Goal: Transaction & Acquisition: Purchase product/service

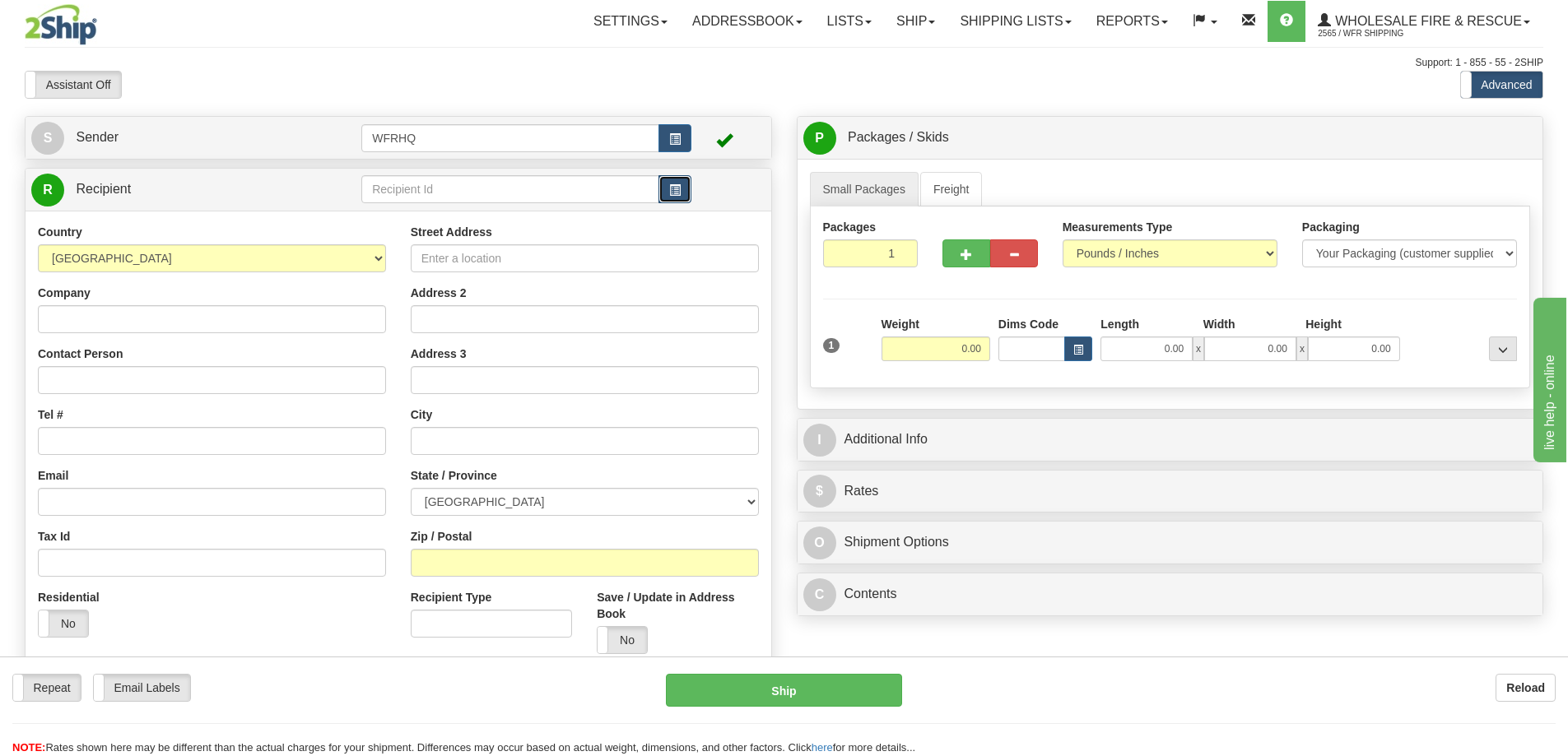
click at [674, 192] on span "button" at bounding box center [675, 190] width 12 height 11
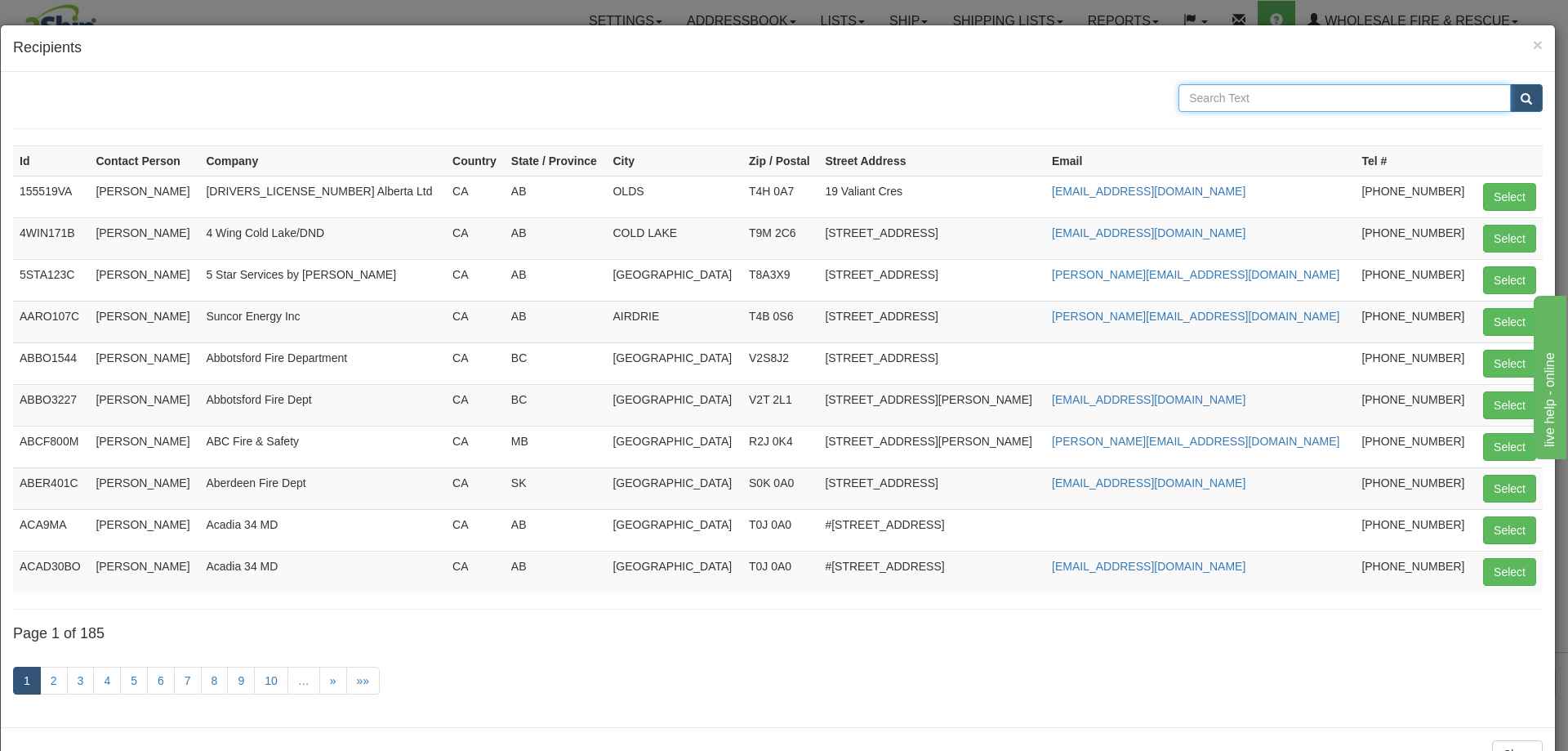
click at [1180, 93] on input "text" at bounding box center [1344, 98] width 333 height 27
type input "strathmore"
click at [1510, 84] on button "submit" at bounding box center [1526, 98] width 32 height 27
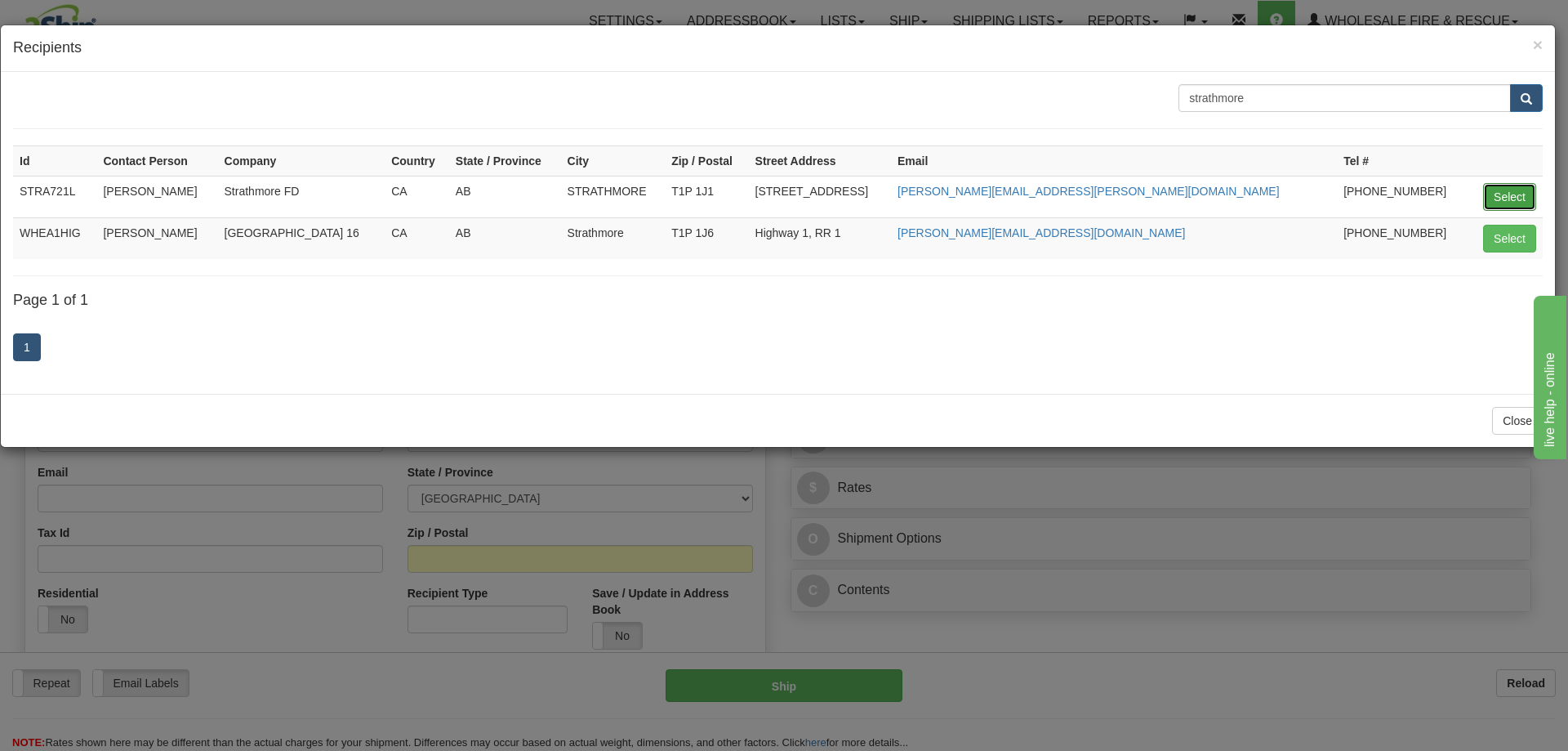
click at [1508, 197] on button "Select" at bounding box center [1510, 196] width 53 height 27
type input "STRA721L"
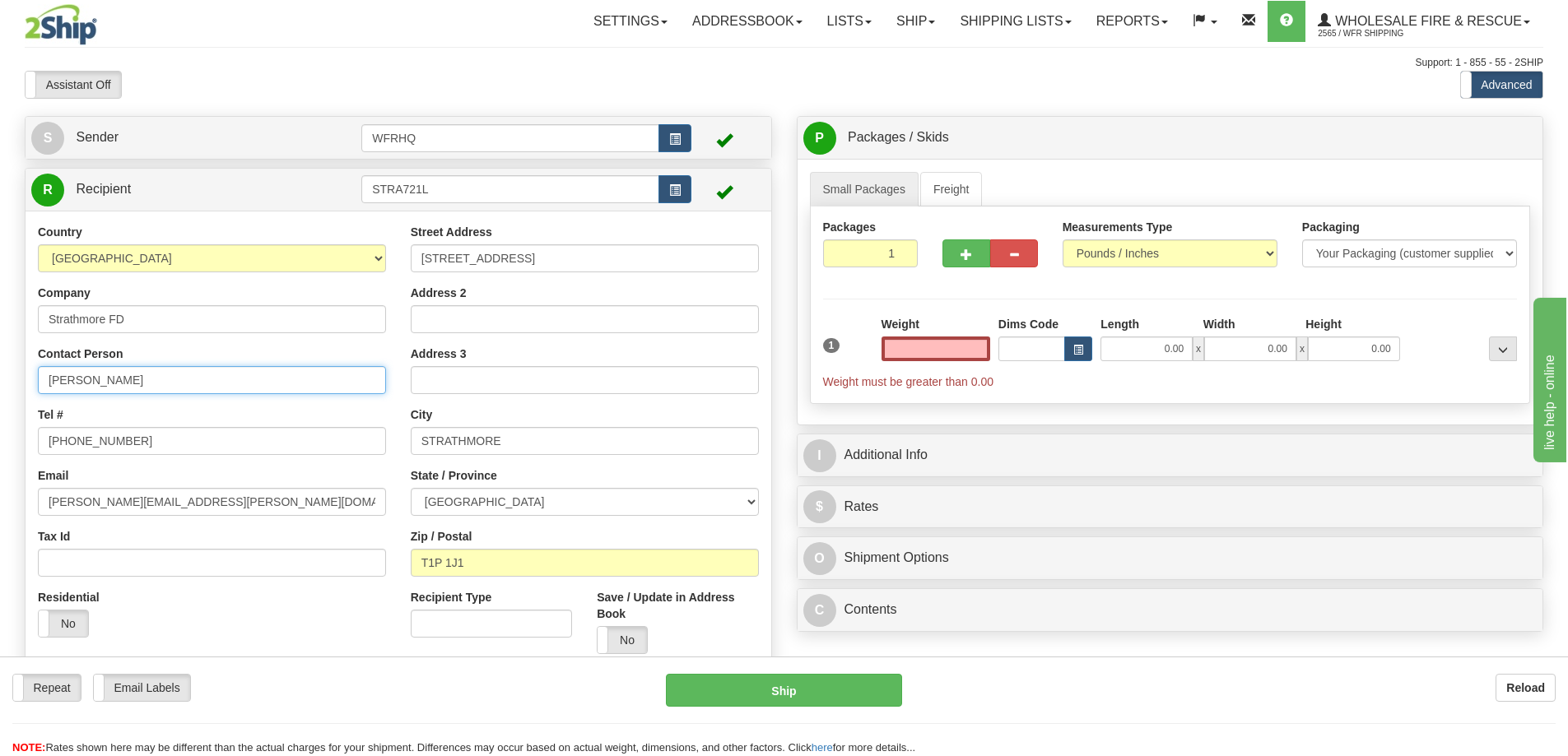
type input "0.00"
drag, startPoint x: 149, startPoint y: 386, endPoint x: -197, endPoint y: 387, distance: 346.0
click at [0, 387] on html "Training Course Close Toggle navigation Settings Shipping Preferences New Sende…" at bounding box center [784, 378] width 1568 height 756
type input "Eric Alexander"
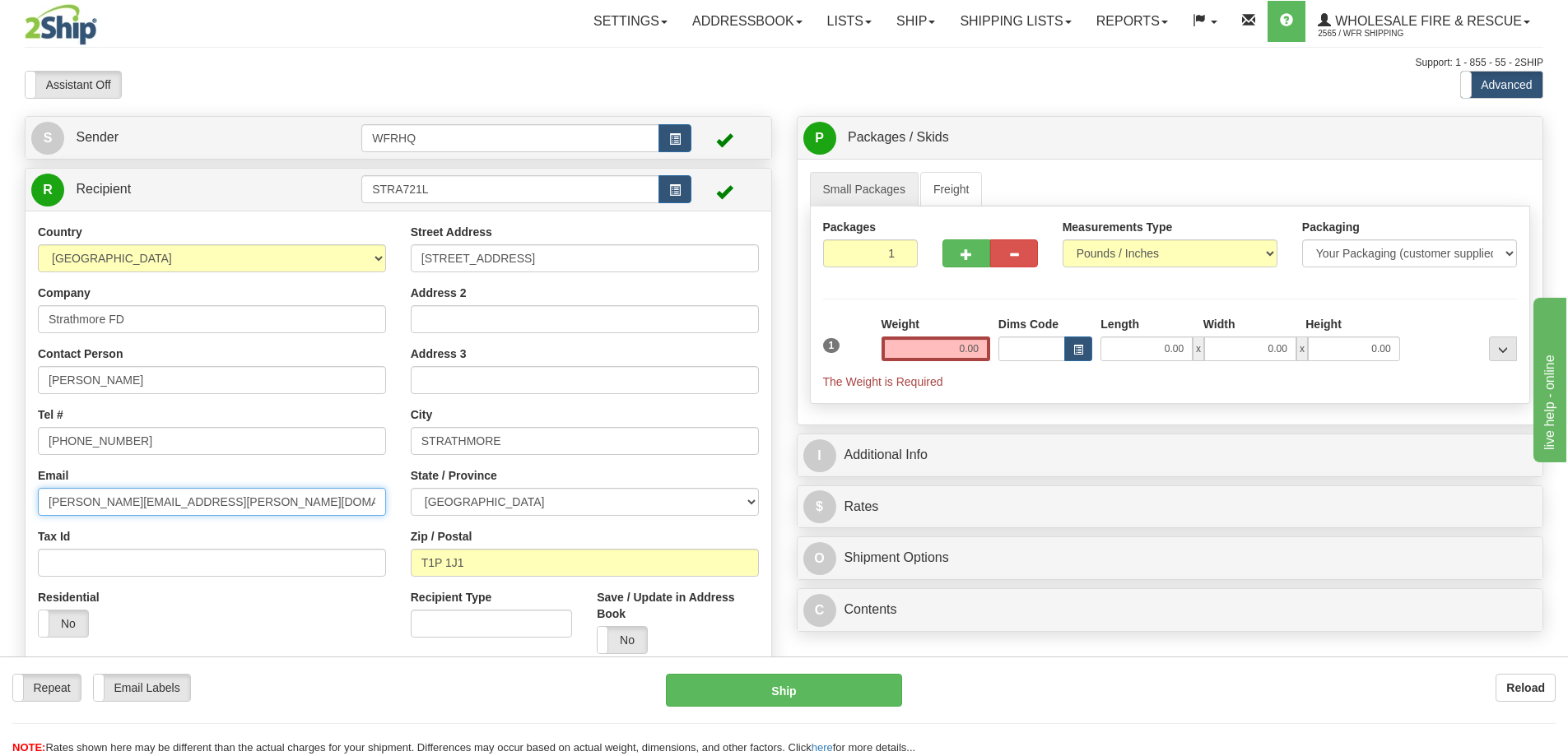
drag, startPoint x: 265, startPoint y: 504, endPoint x: -183, endPoint y: 478, distance: 448.8
click at [0, 478] on html "Training Course Close Toggle navigation Settings Shipping Preferences New Sende…" at bounding box center [784, 378] width 1568 height 756
paste input "eric.alexander"
type input "eric.alexander@strathmore.ca"
click at [935, 349] on input "0.00" at bounding box center [935, 348] width 109 height 25
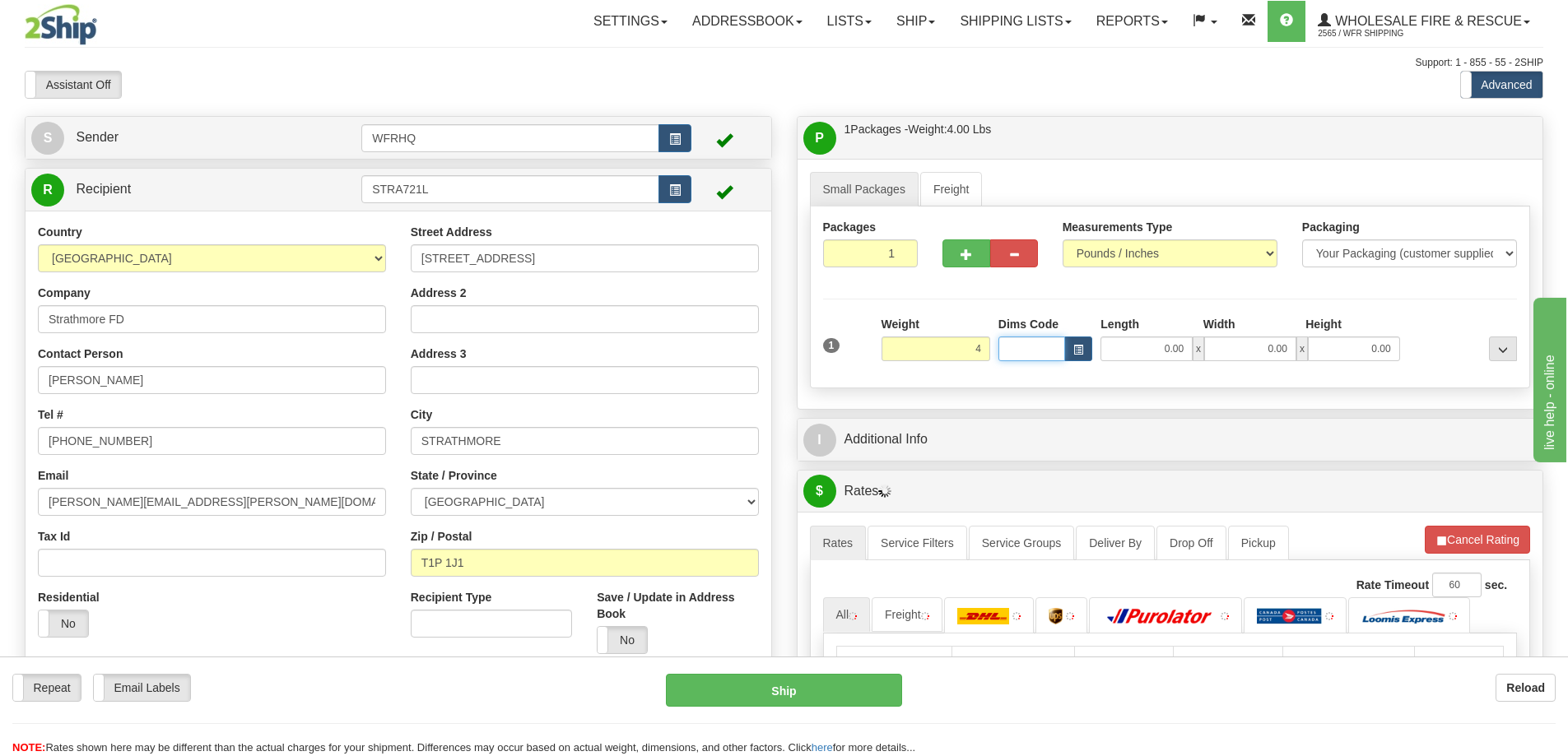
type input "4.00"
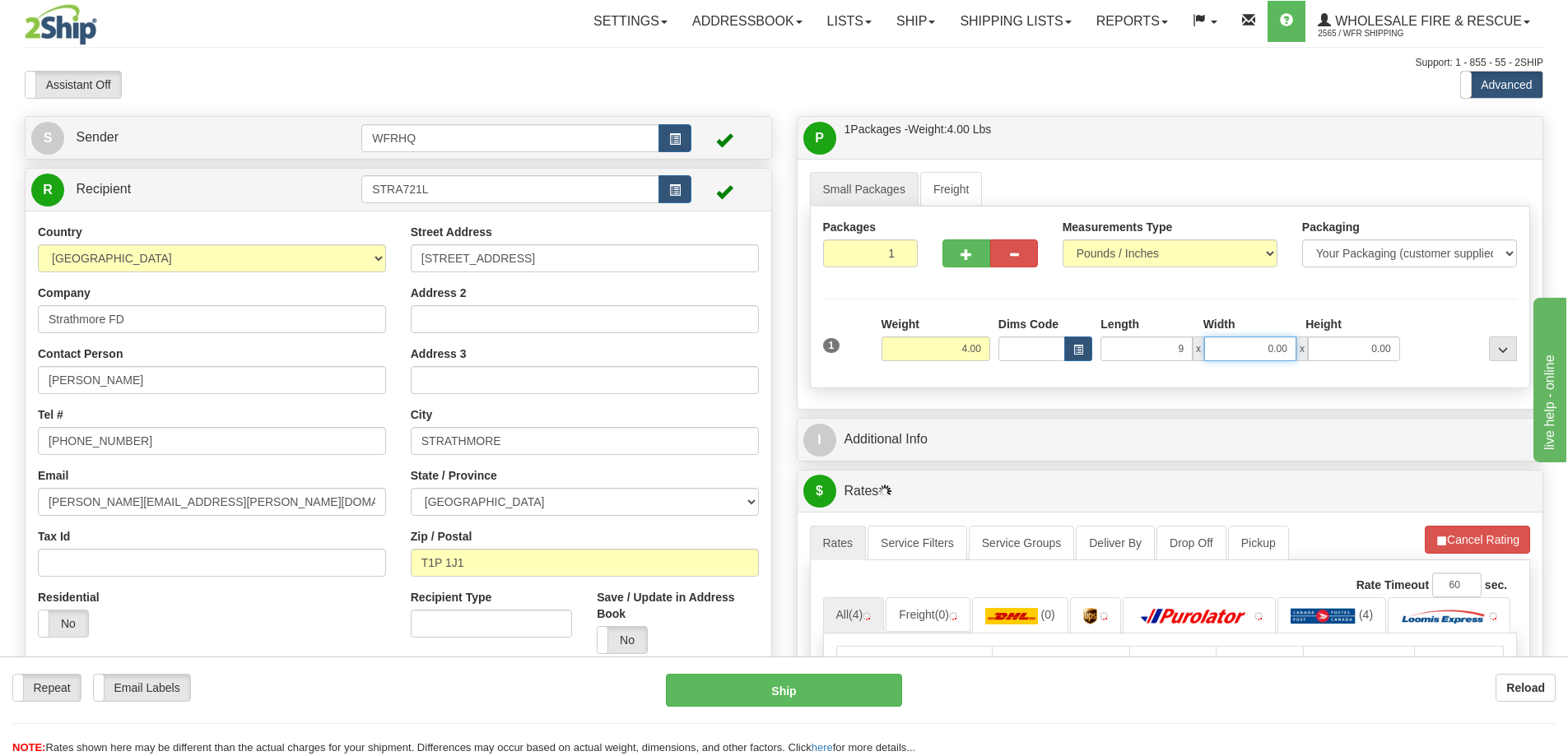
type input "9.00"
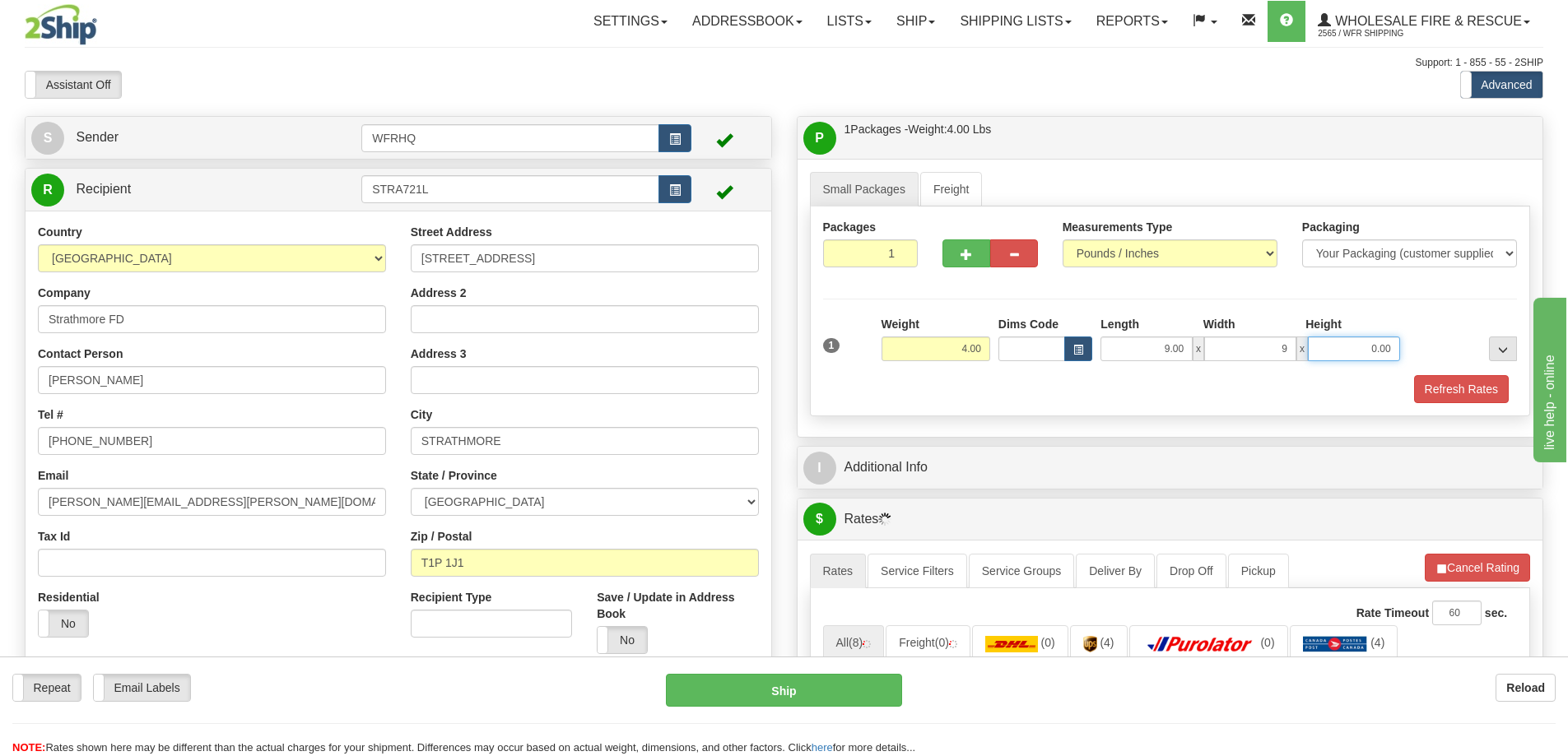
type input "9.00"
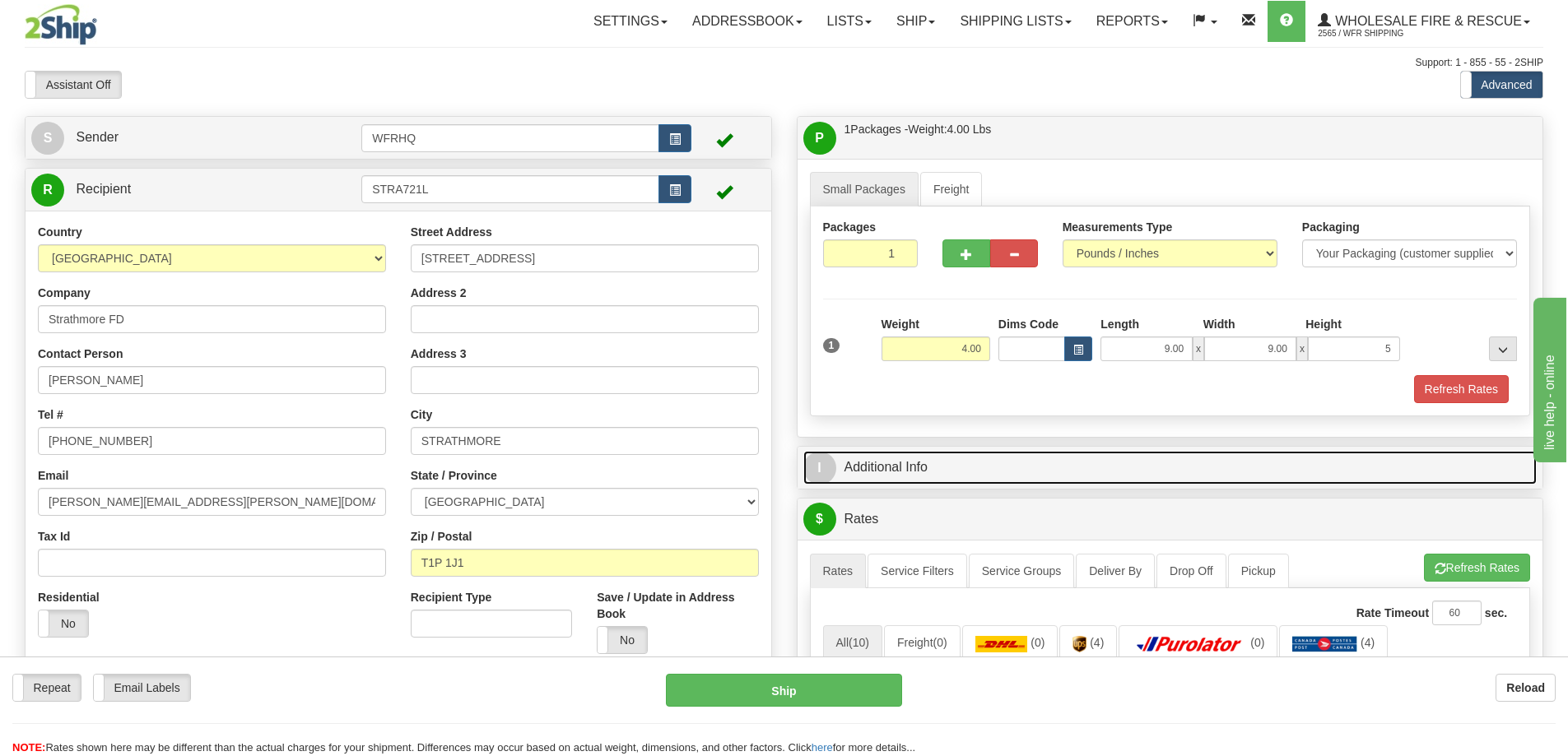
type input "5.00"
click at [914, 469] on link "I Additional Info" at bounding box center [1170, 467] width 734 height 34
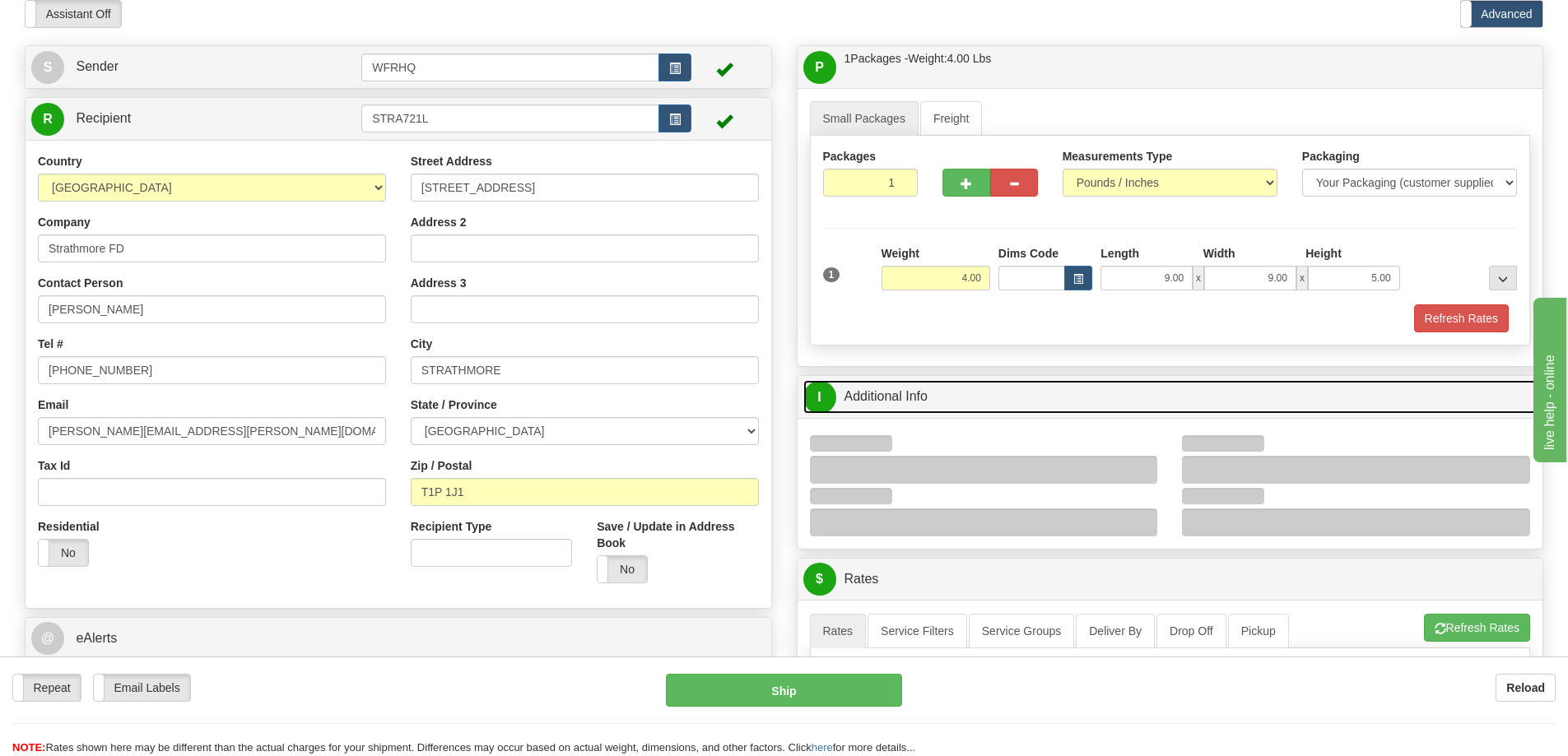
scroll to position [164, 0]
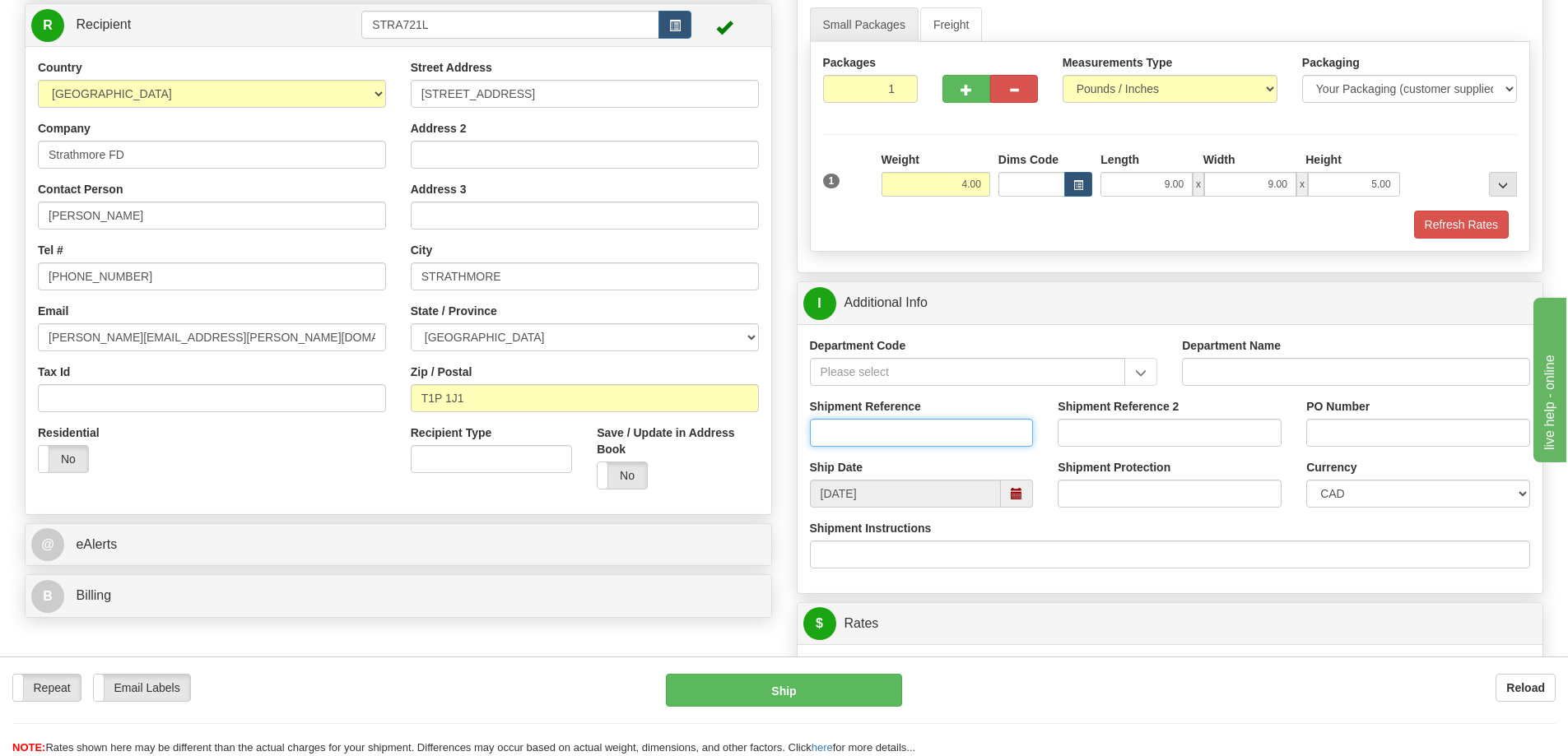
click at [918, 433] on input "Shipment Reference" at bounding box center [921, 433] width 223 height 28
click at [944, 437] on input "S" at bounding box center [921, 433] width 223 height 28
type input "S45935 - 30330"
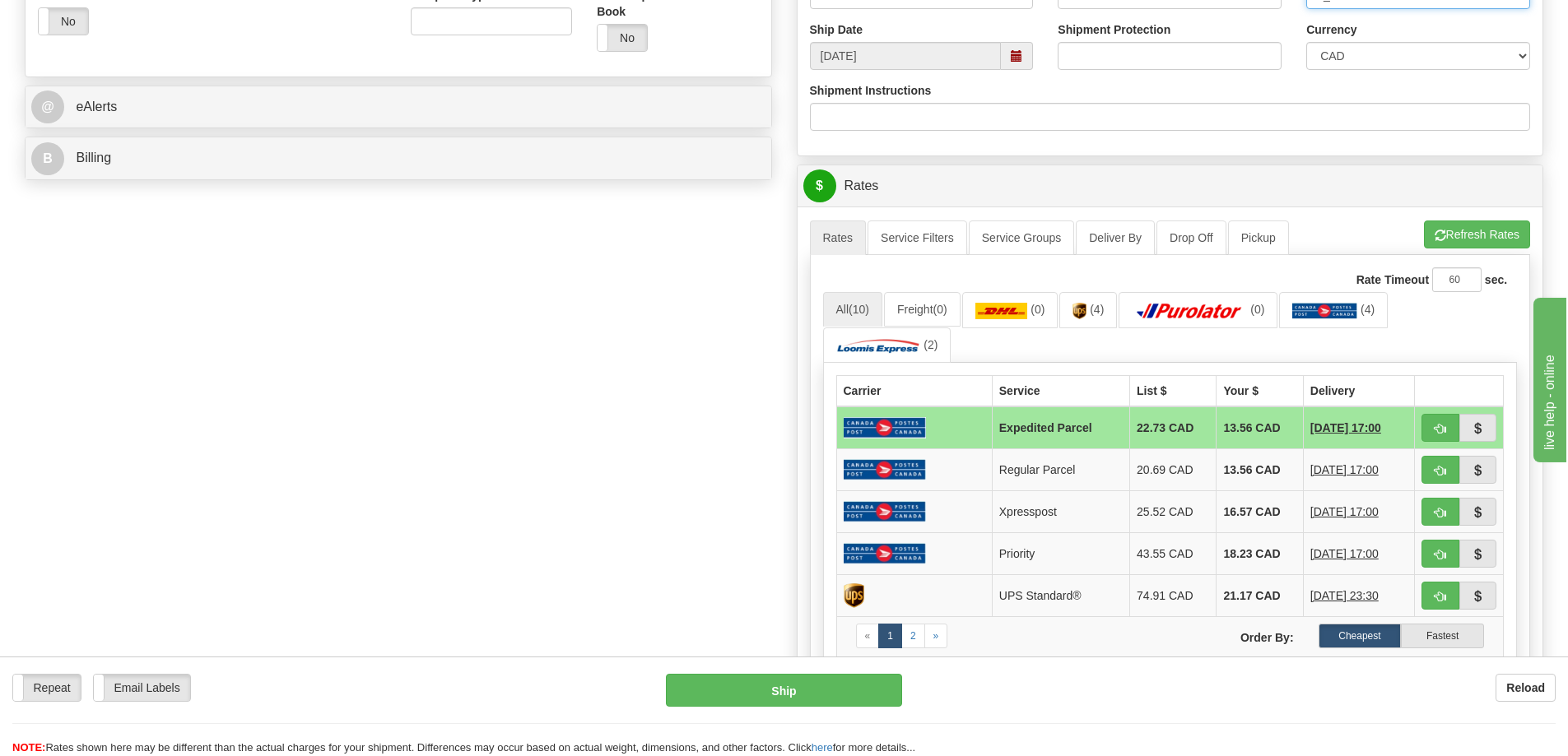
scroll to position [822, 0]
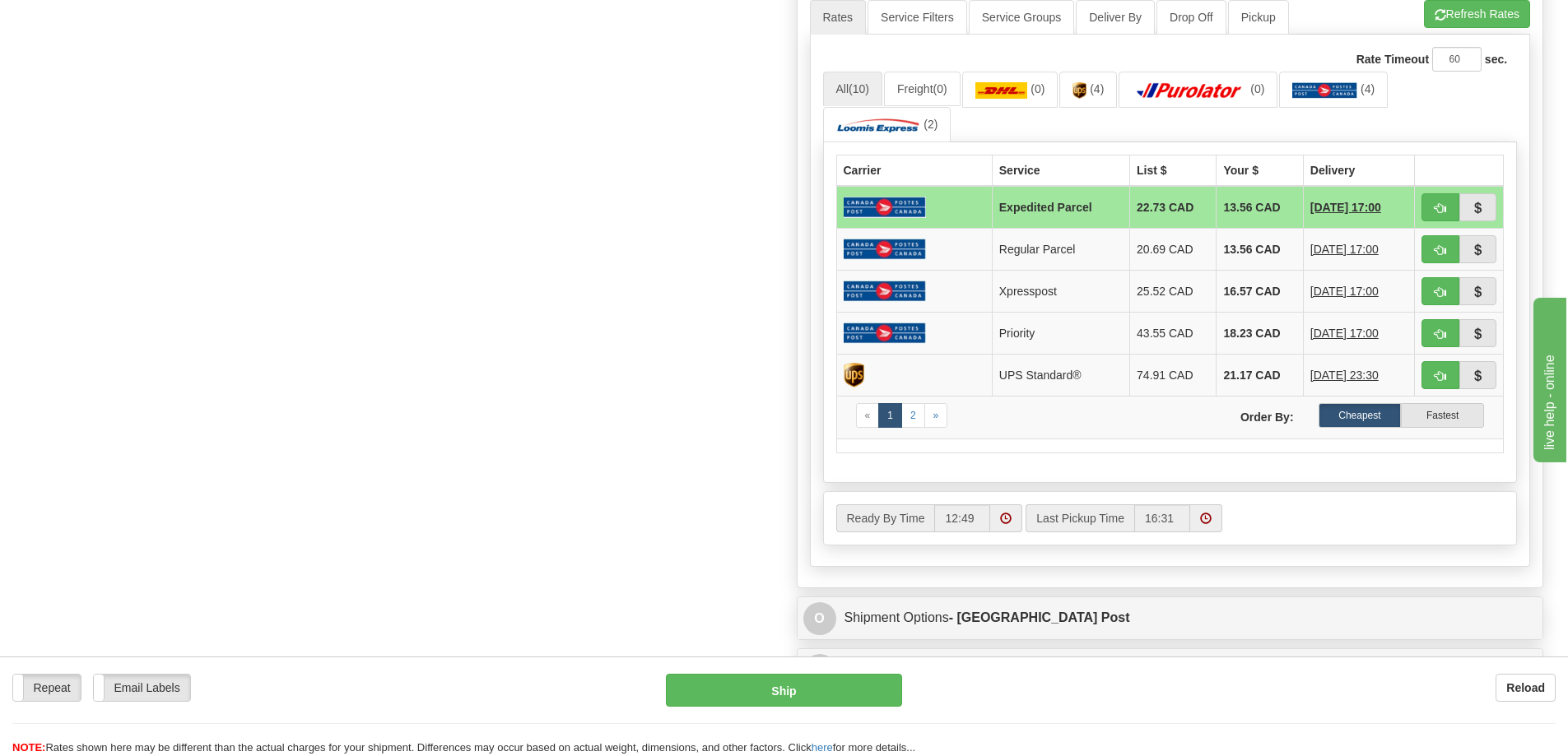
type input "0_FIR2301"
click at [1436, 371] on span "button" at bounding box center [1440, 376] width 12 height 11
type input "11"
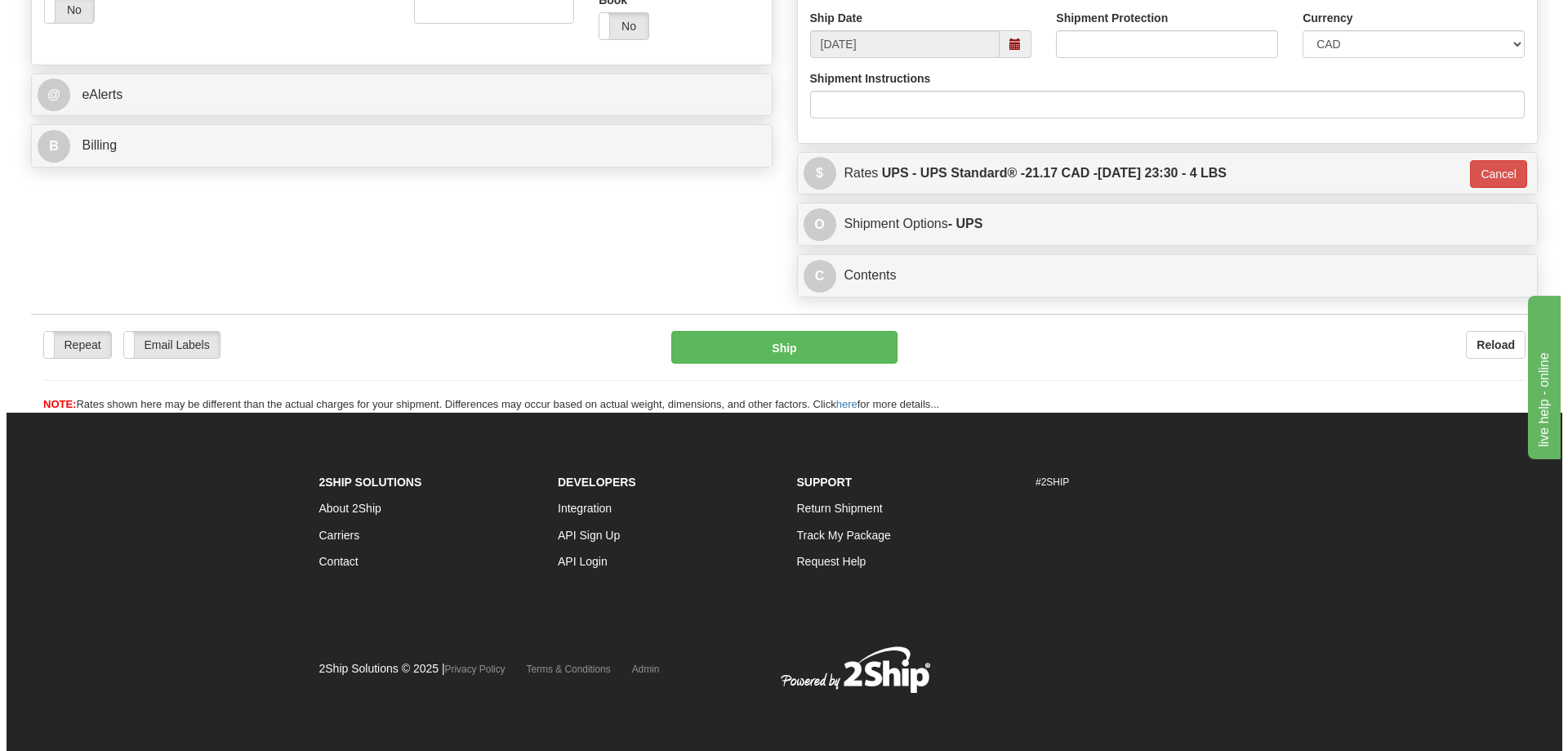
scroll to position [610, 0]
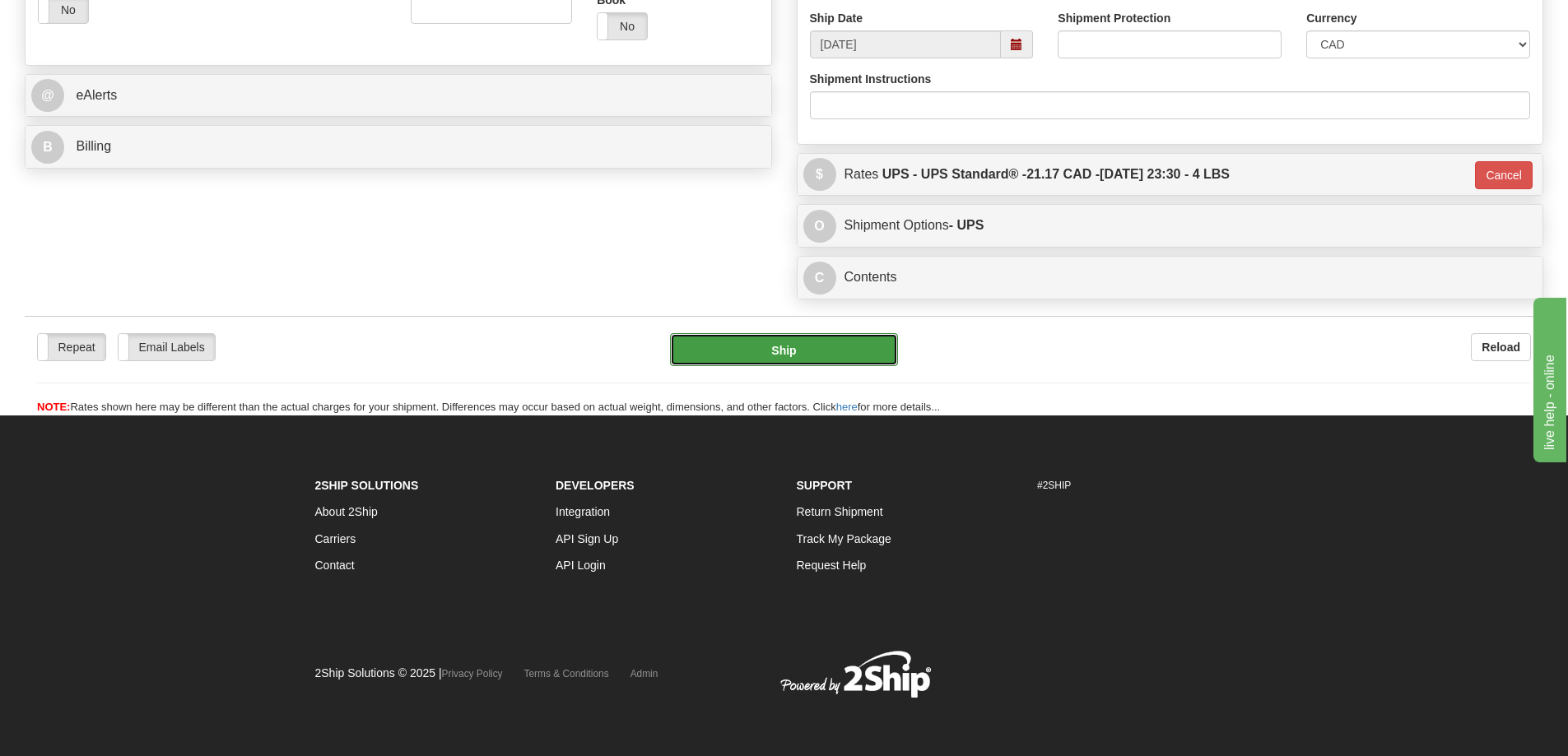
click at [697, 342] on button "Ship" at bounding box center [784, 349] width 228 height 33
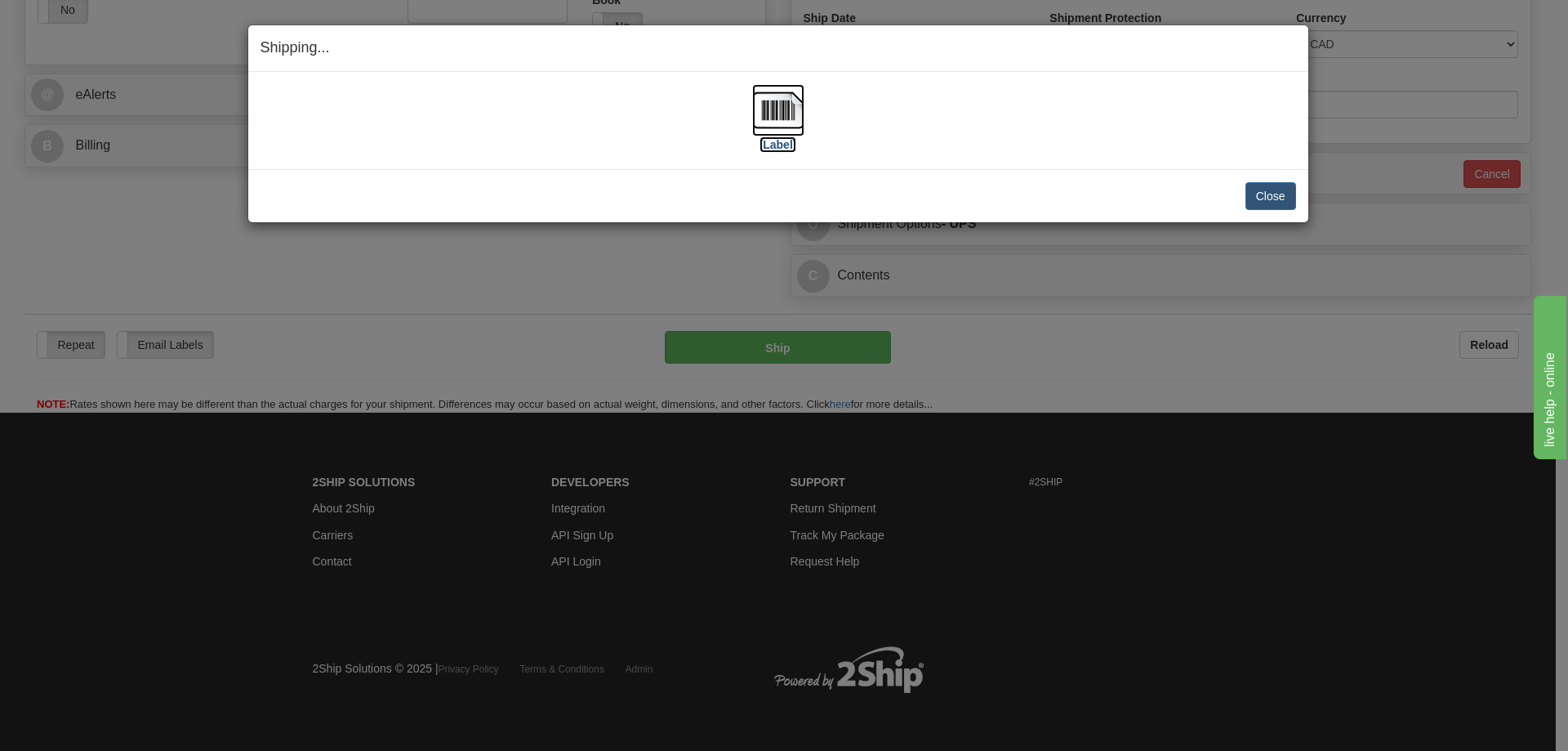
click at [782, 118] on img at bounding box center [778, 110] width 52 height 52
click at [980, 130] on div "[Label]" at bounding box center [778, 121] width 1035 height 73
click at [1265, 192] on button "Close" at bounding box center [1271, 196] width 51 height 27
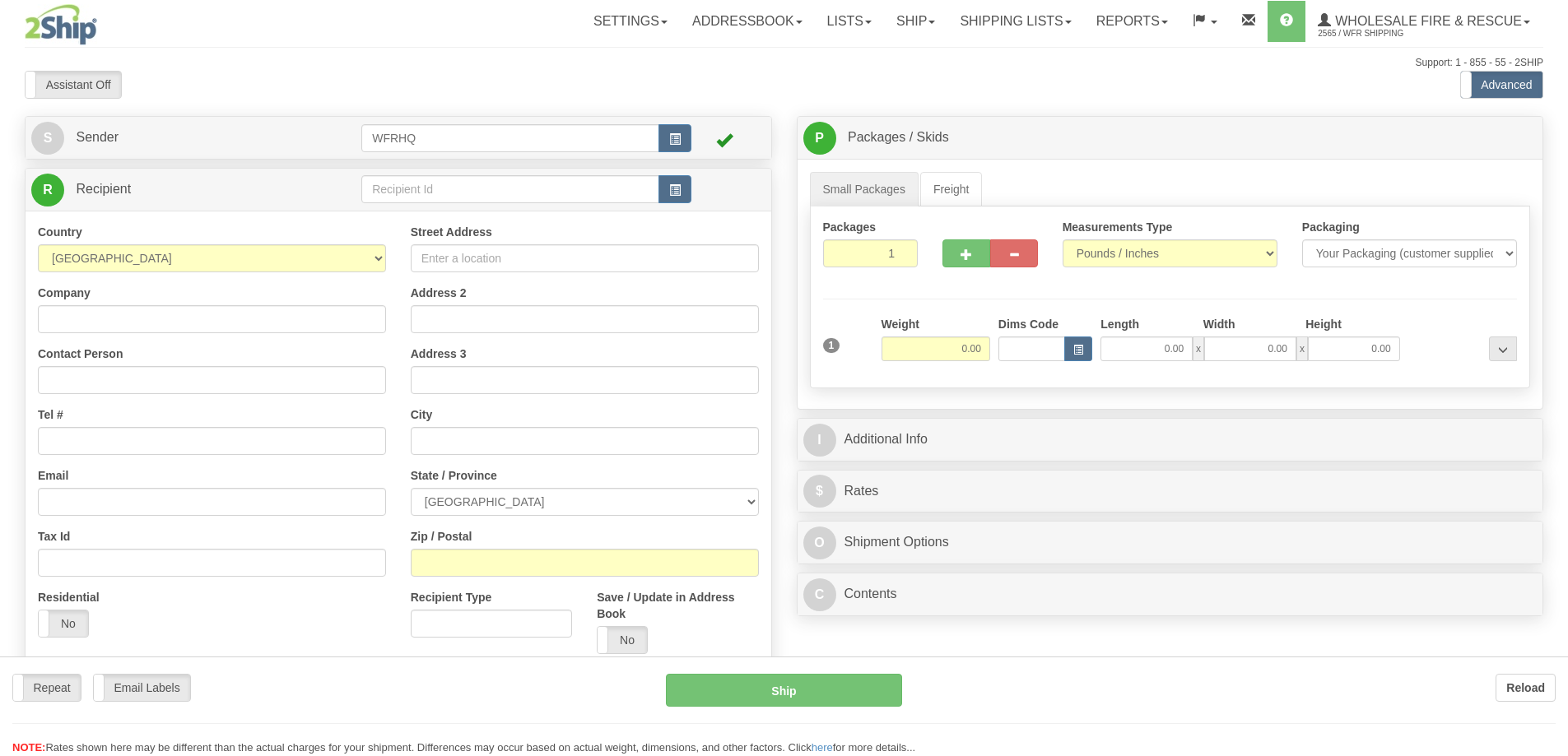
click at [673, 189] on div at bounding box center [784, 378] width 1568 height 756
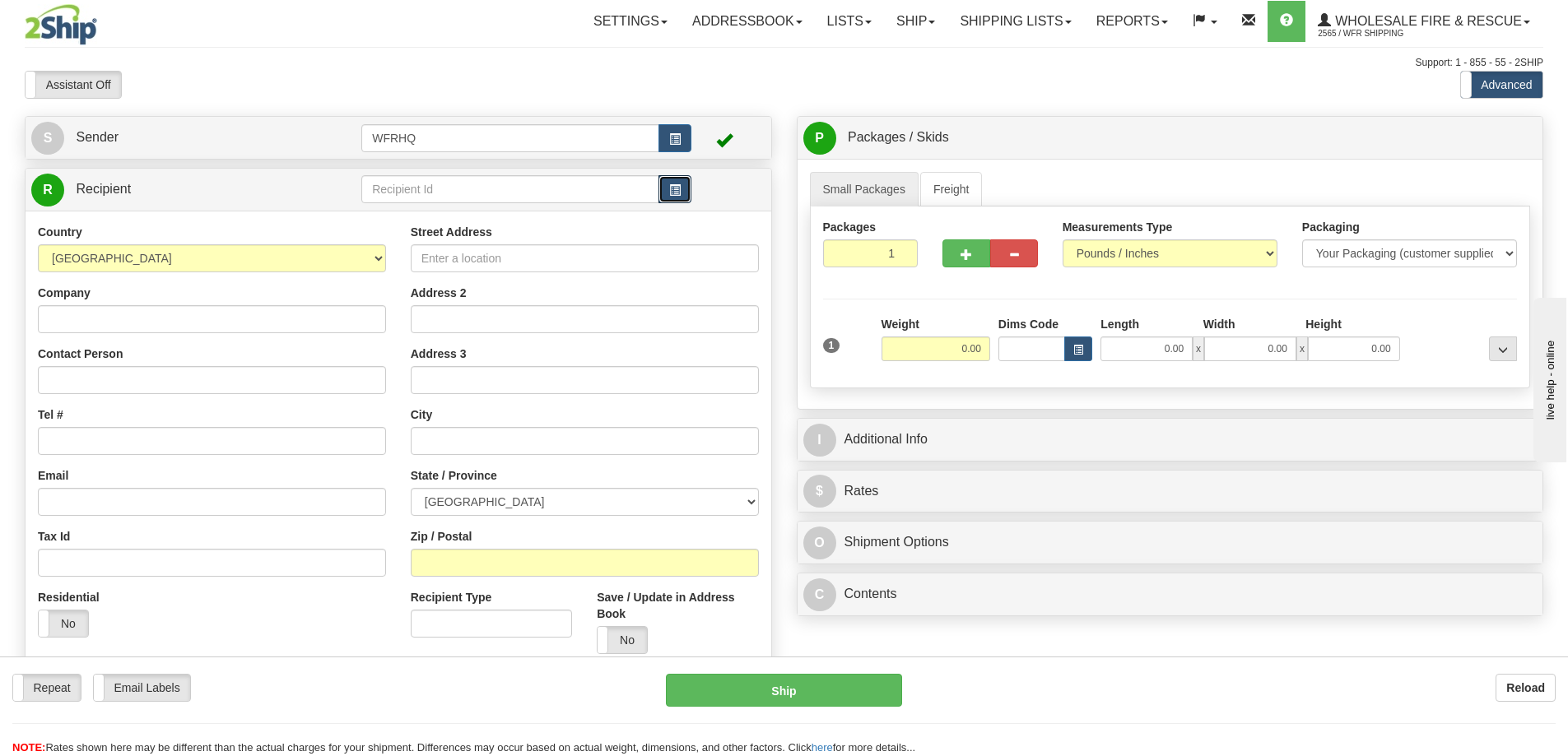
click at [673, 189] on span "button" at bounding box center [675, 190] width 12 height 11
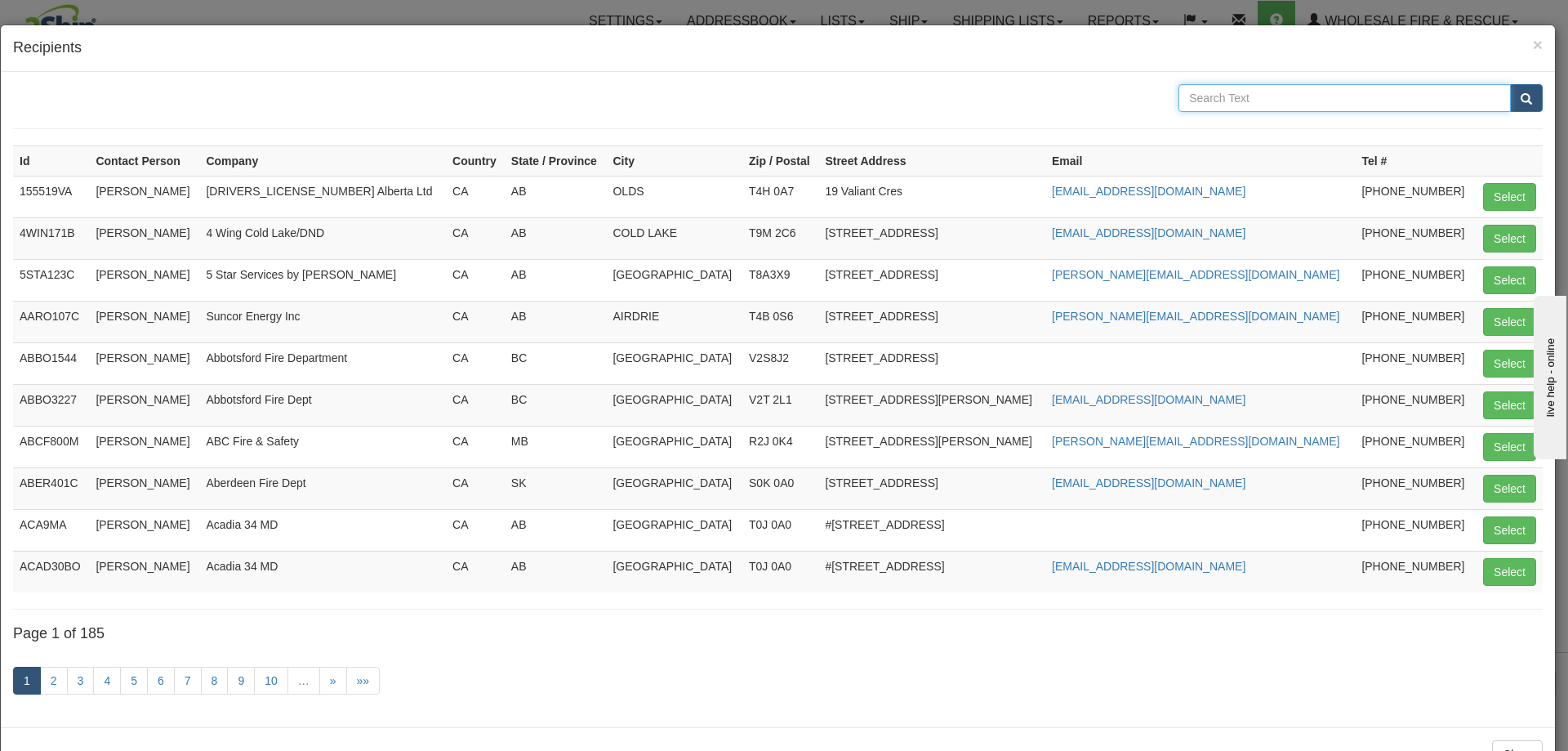
click at [1223, 97] on input "text" at bounding box center [1344, 98] width 333 height 27
type input "Pender"
click at [1510, 84] on button "submit" at bounding box center [1526, 98] width 32 height 27
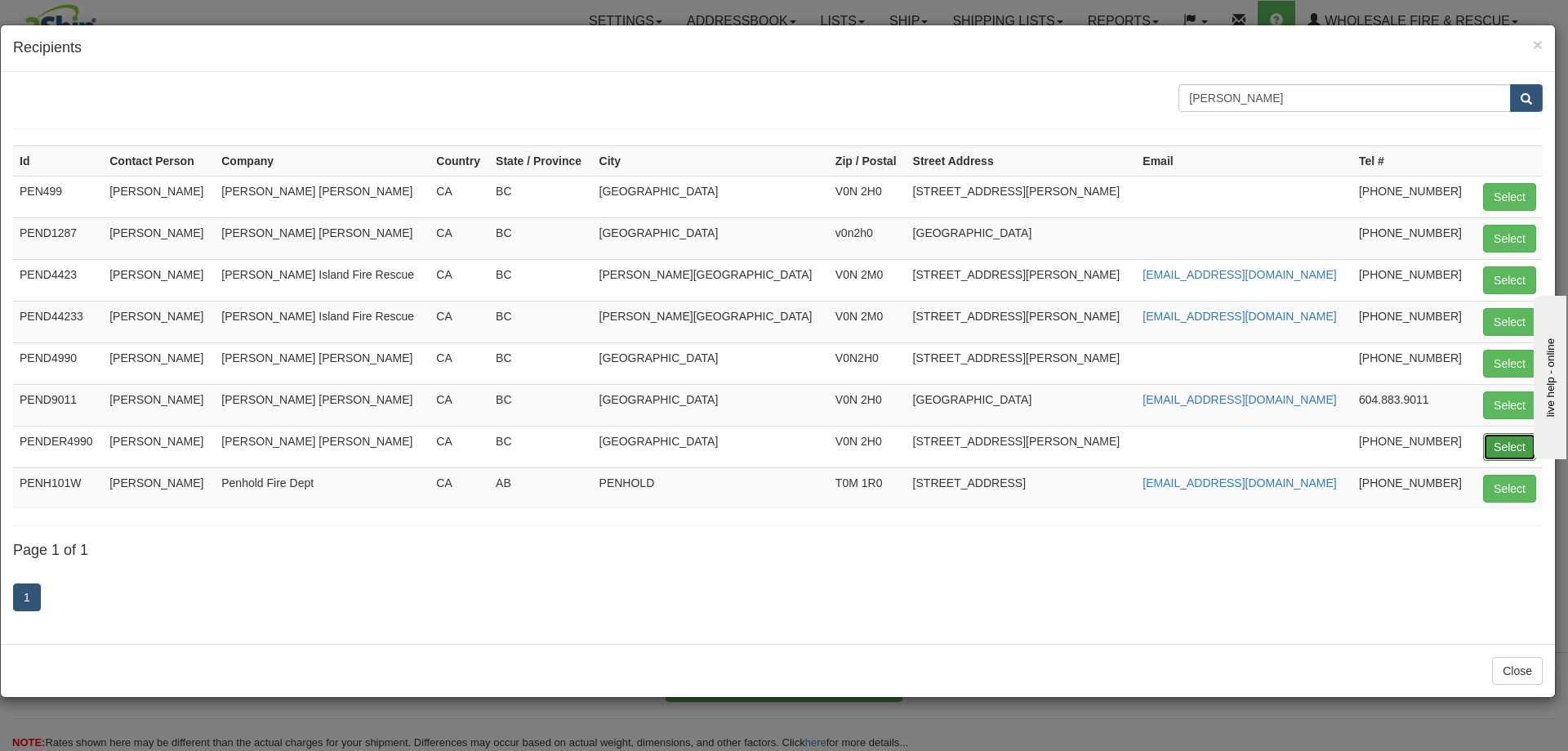
click at [1489, 441] on button "Select" at bounding box center [1510, 447] width 53 height 27
type input "PENDER4990"
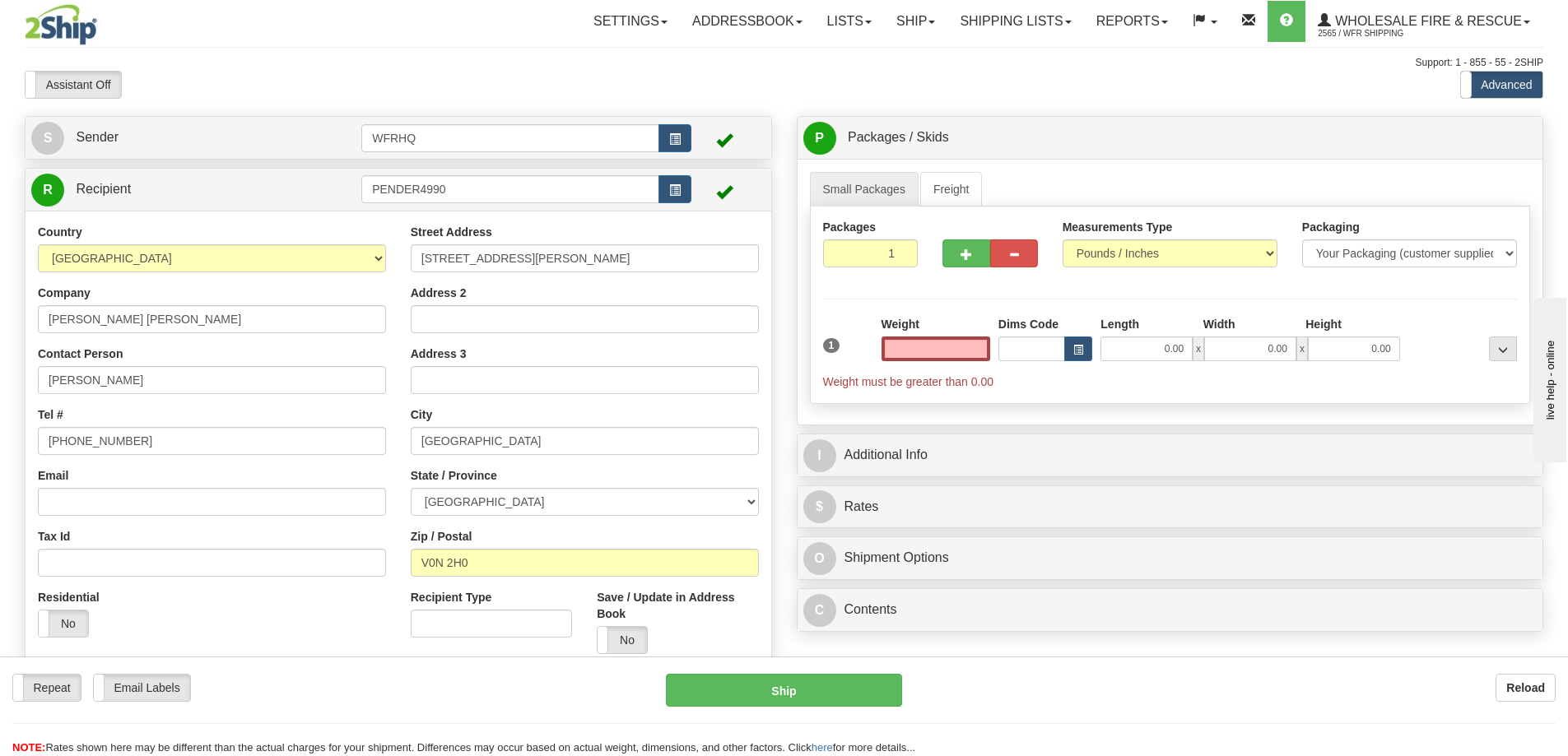
type input "0.00"
click at [96, 498] on input "Email" at bounding box center [212, 502] width 348 height 28
paste input "jimcameron1976@gmail.com"
type input "jimcameron1976@gmail.com"
click at [955, 346] on input "0.00" at bounding box center [935, 348] width 109 height 25
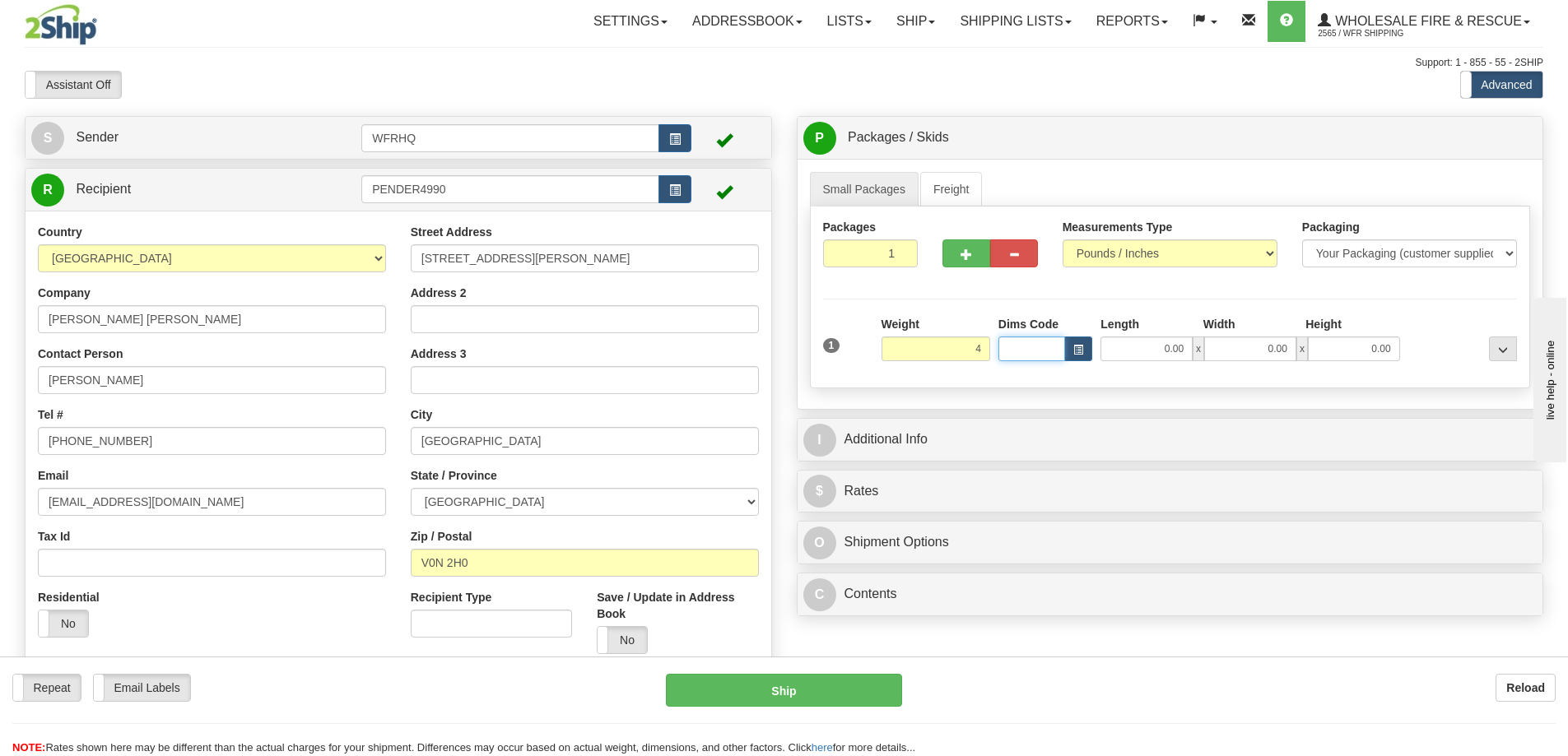
type input "4.00"
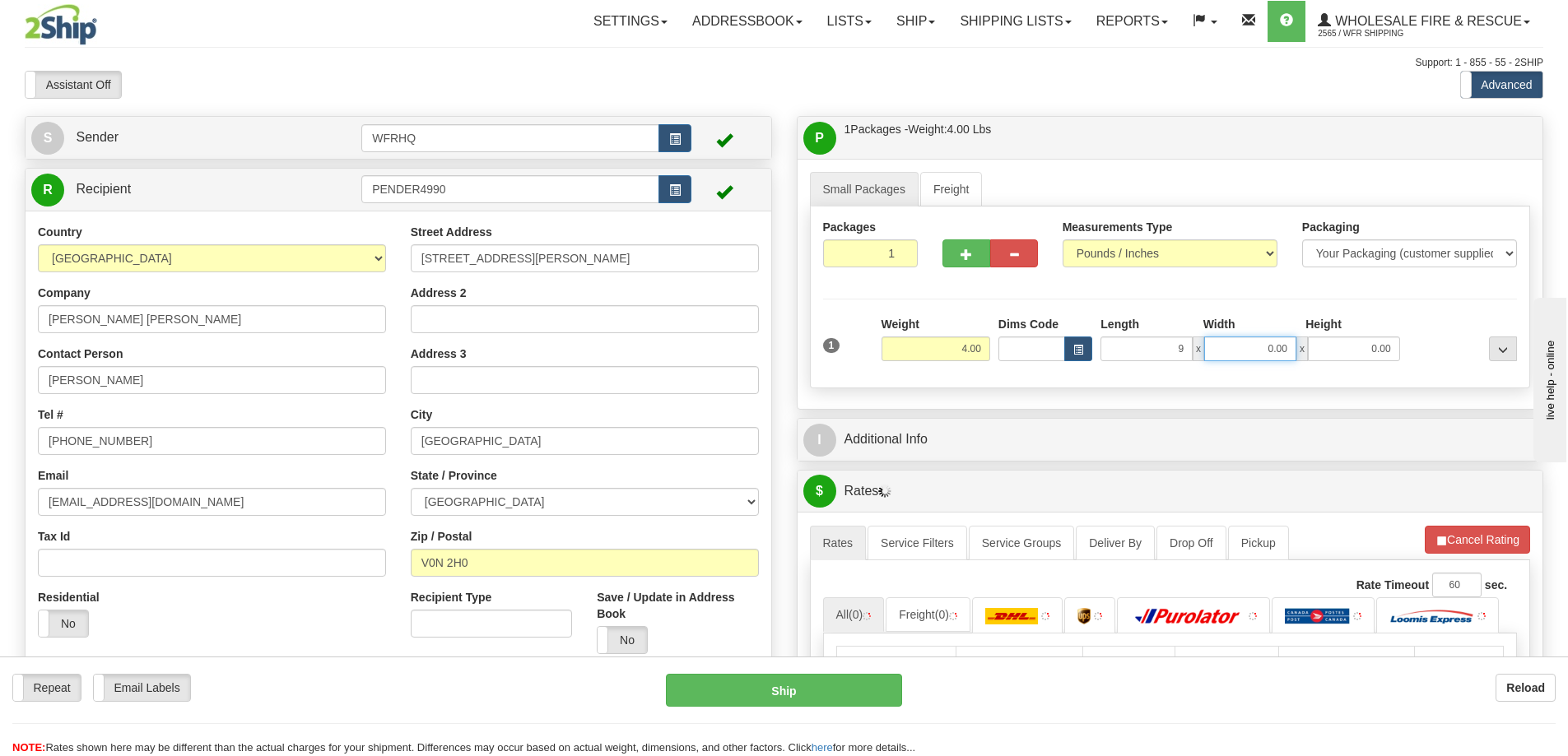
type input "9.00"
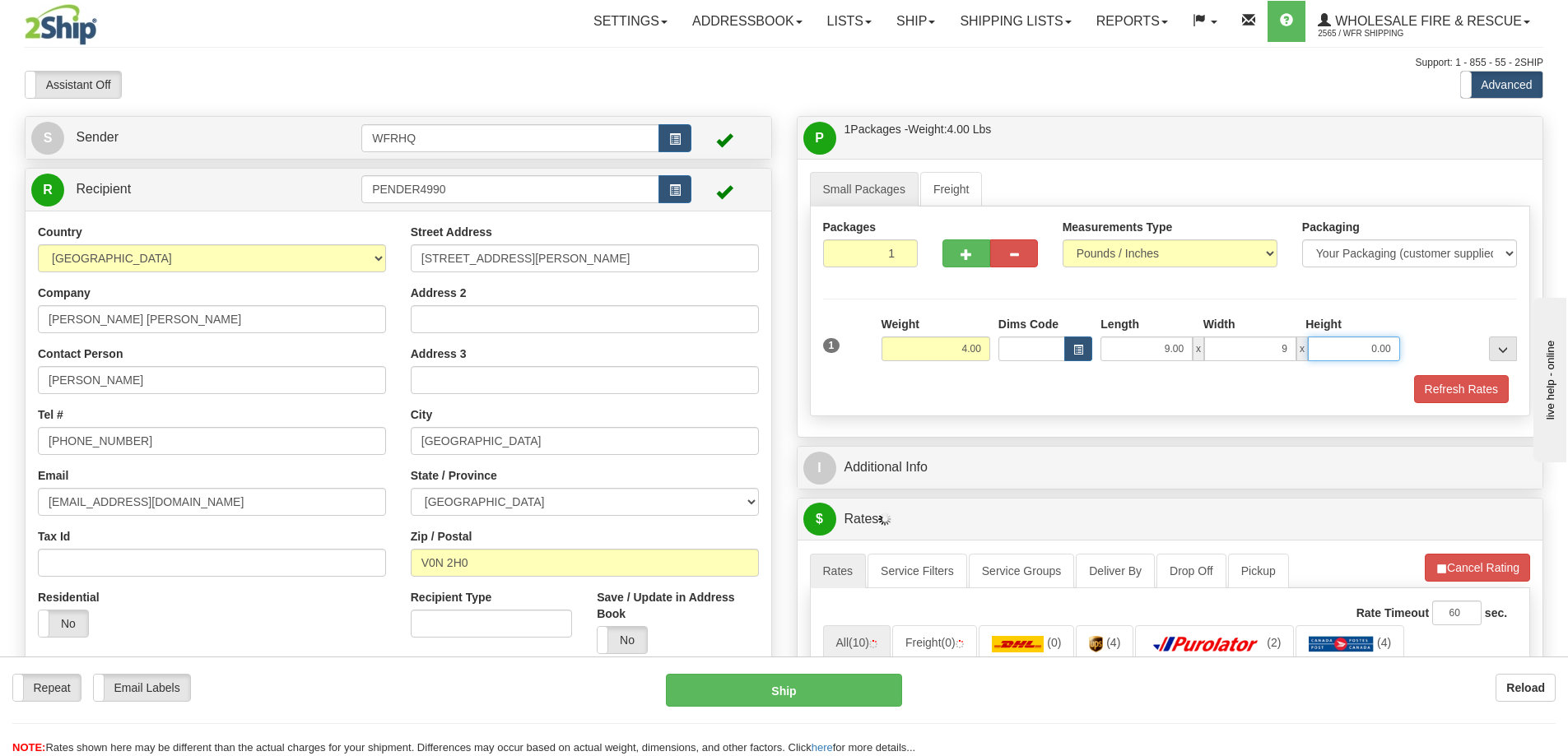
type input "9.00"
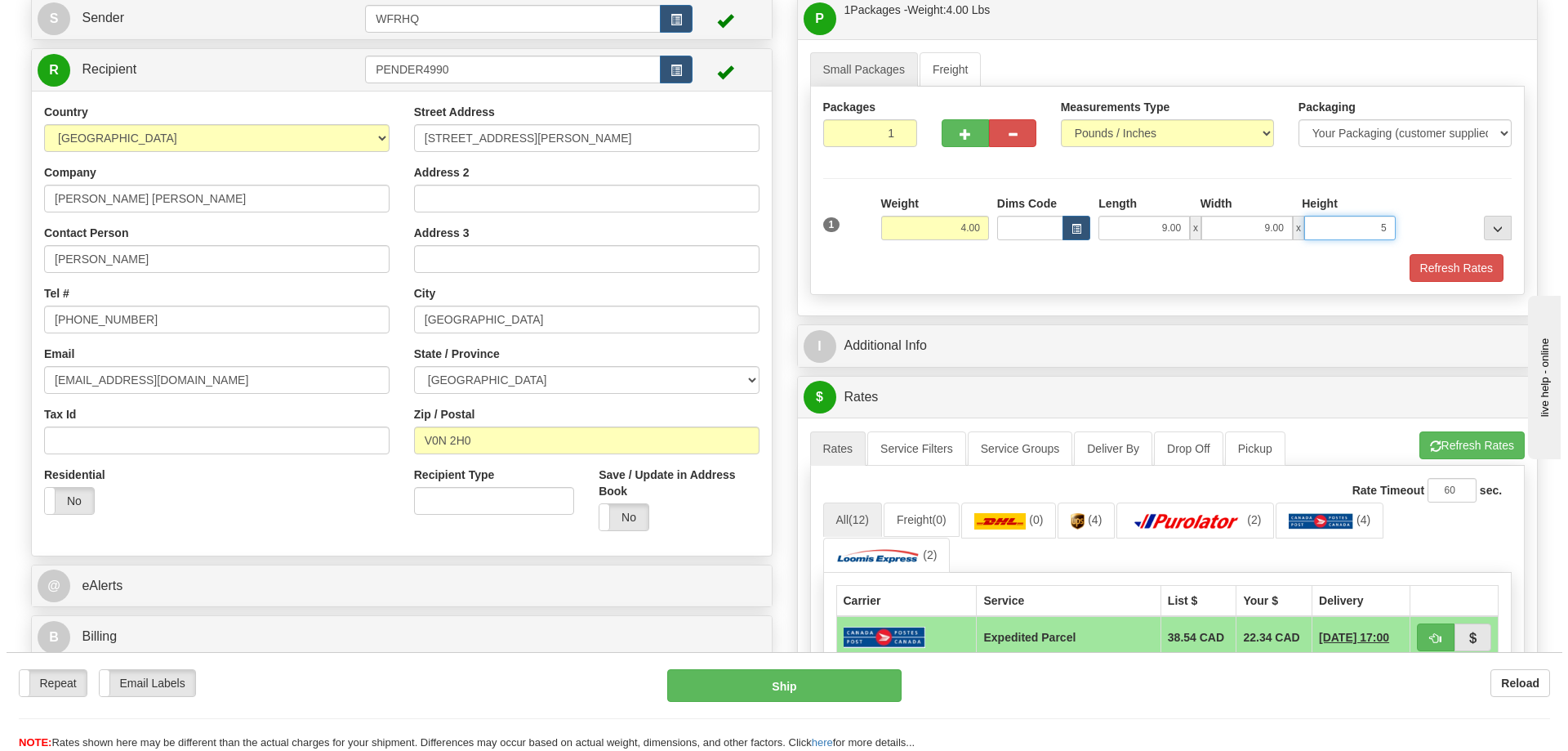
scroll to position [327, 0]
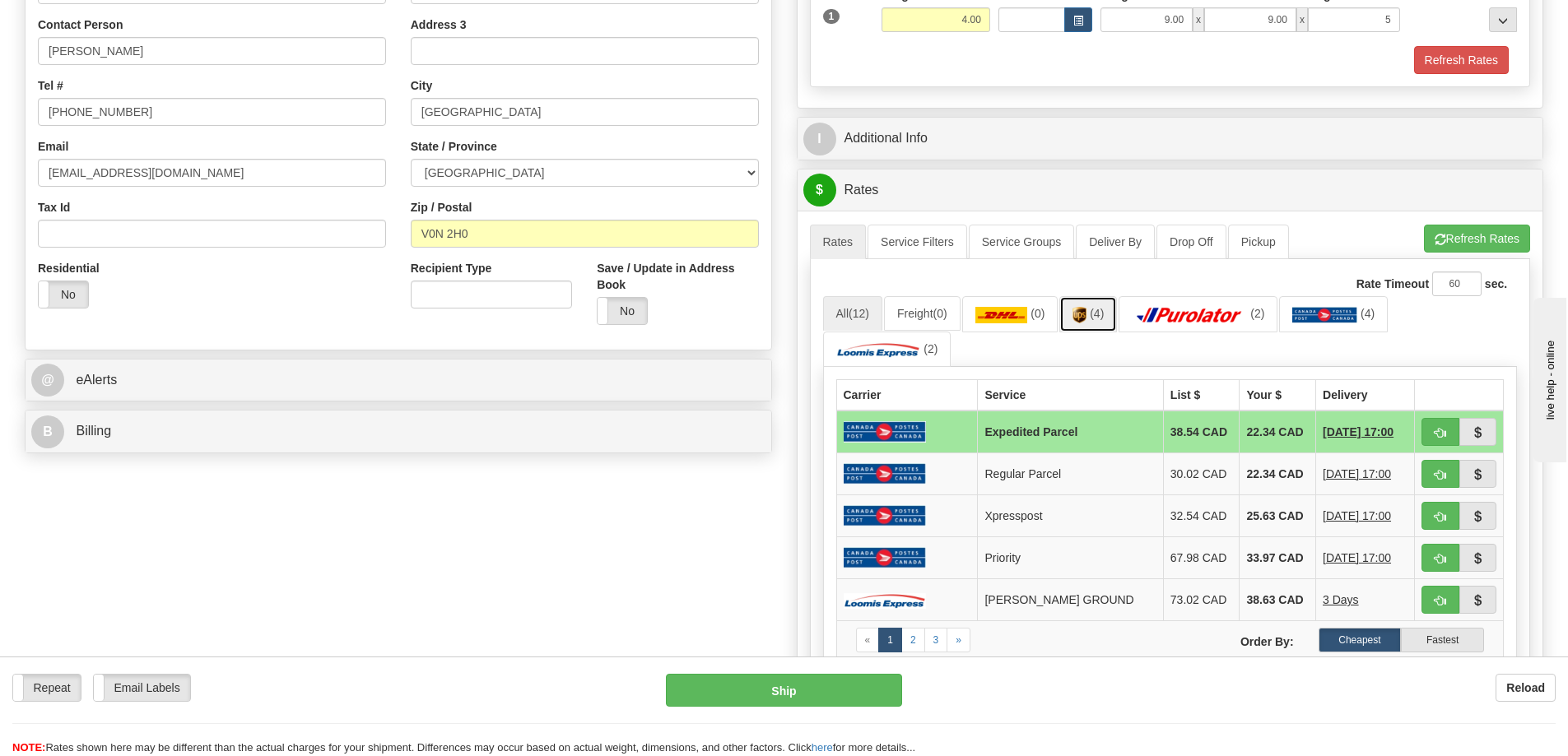
type input "5.00"
click at [1087, 320] on img at bounding box center [1080, 314] width 14 height 17
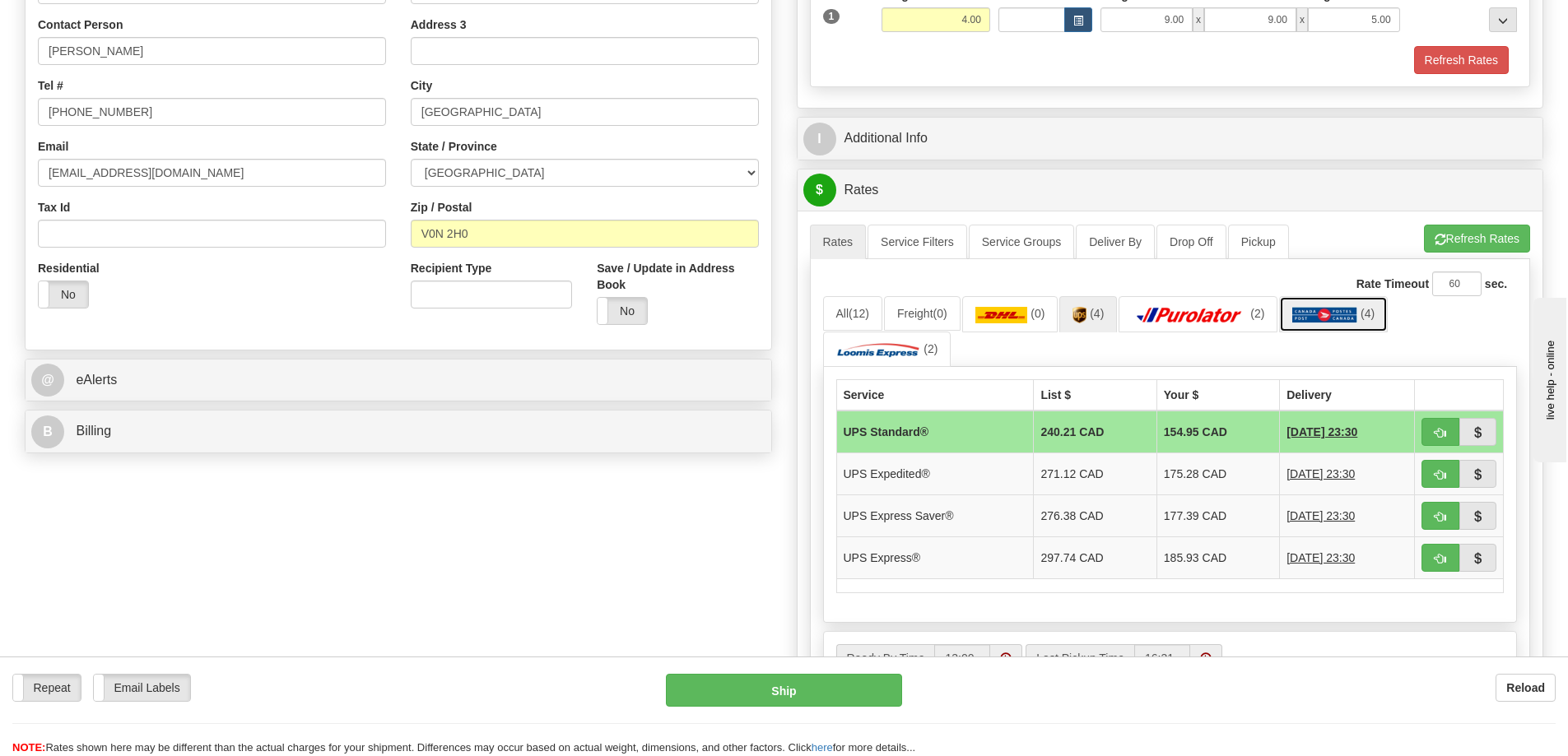
click at [1309, 313] on img at bounding box center [1325, 314] width 65 height 17
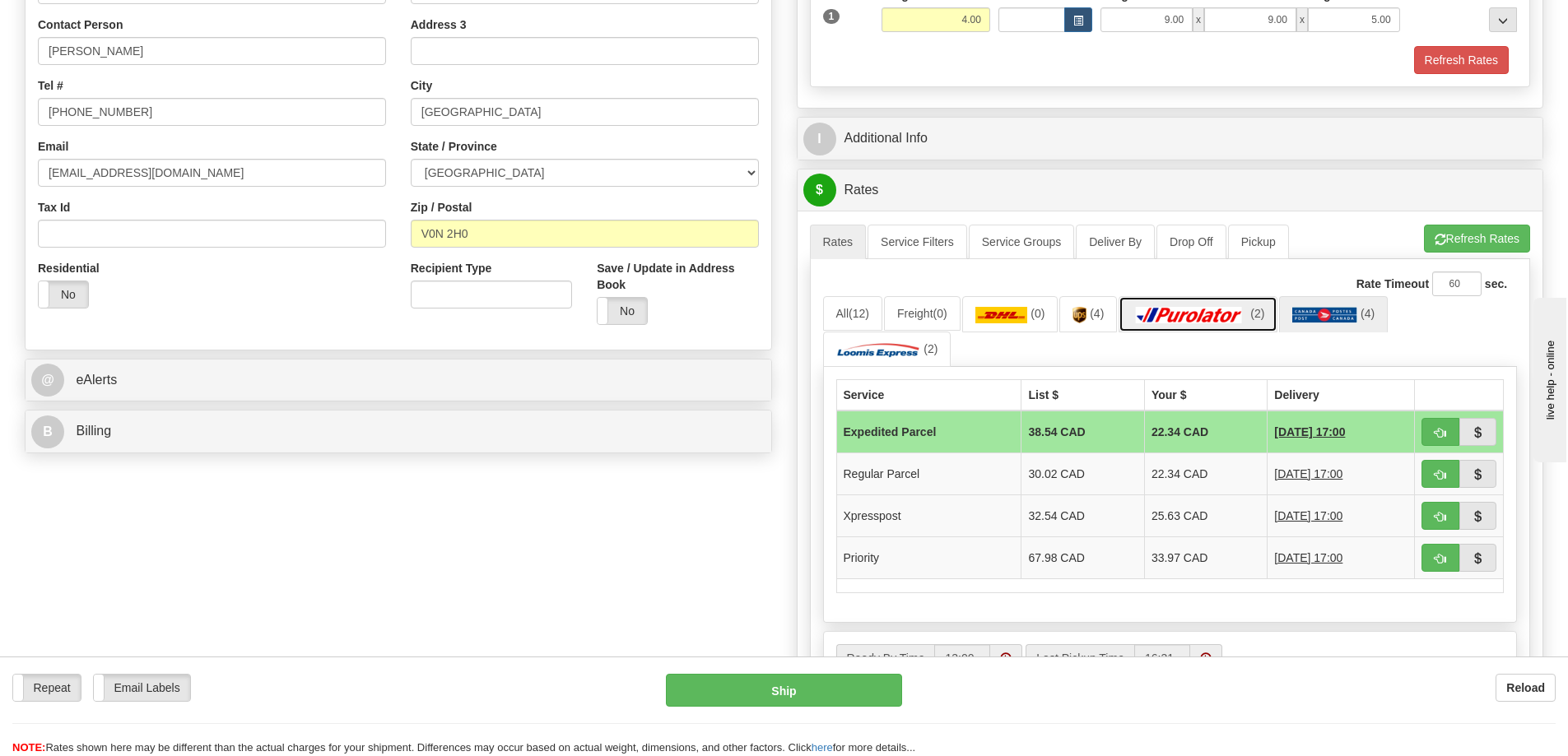
click at [1224, 321] on img at bounding box center [1189, 314] width 116 height 17
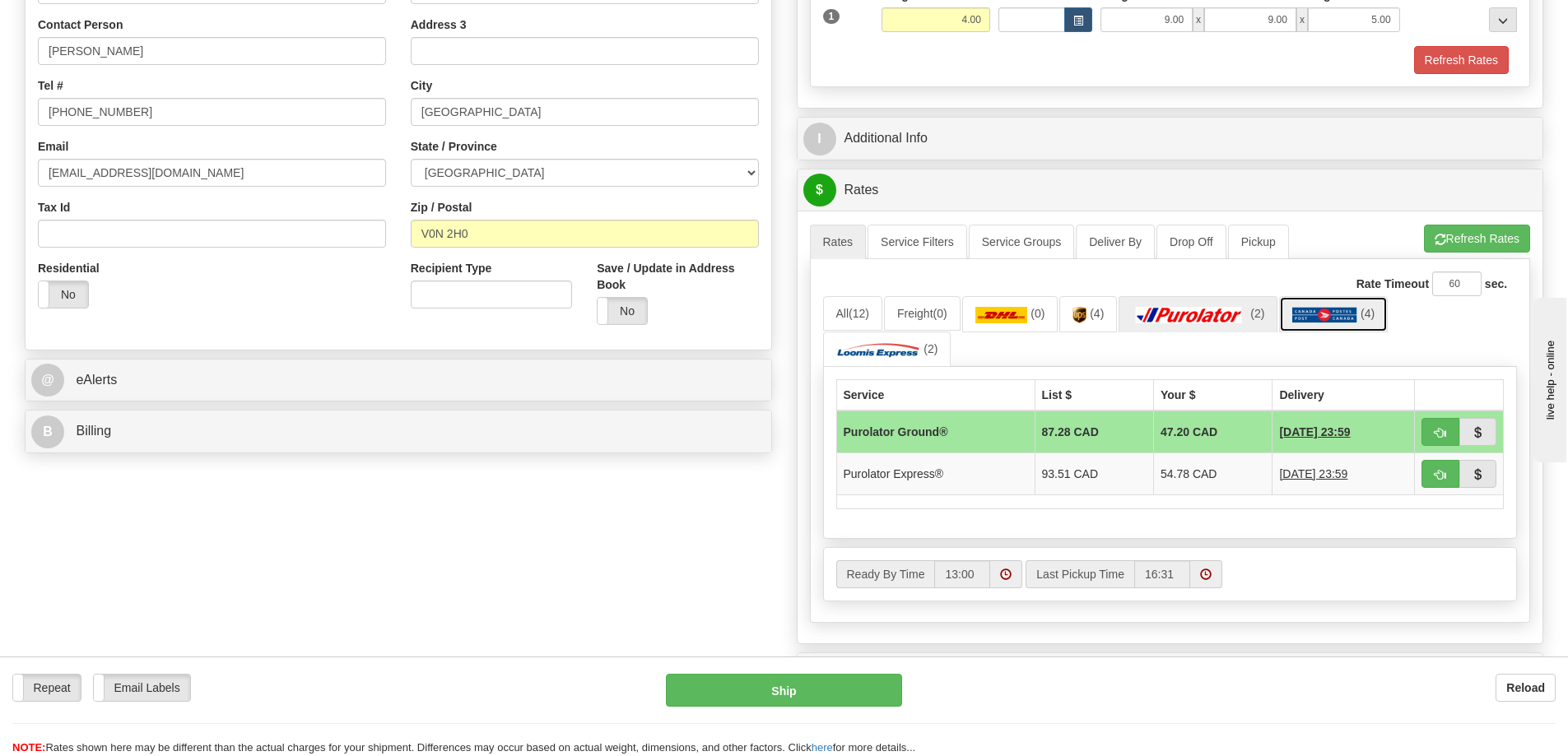
click at [1298, 322] on link "(4)" at bounding box center [1333, 314] width 109 height 36
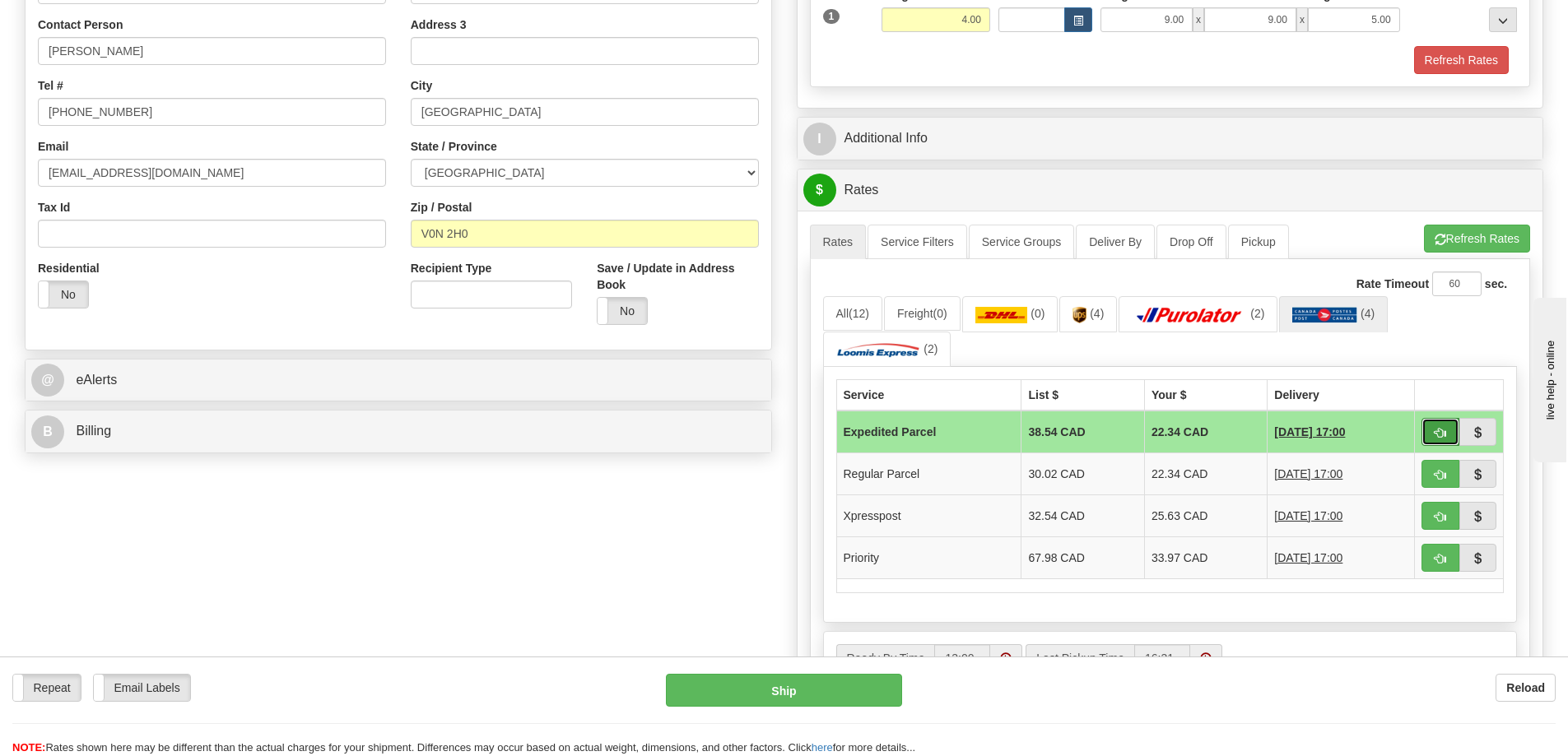
click at [1444, 432] on span "button" at bounding box center [1440, 433] width 12 height 11
type input "DOM.EP"
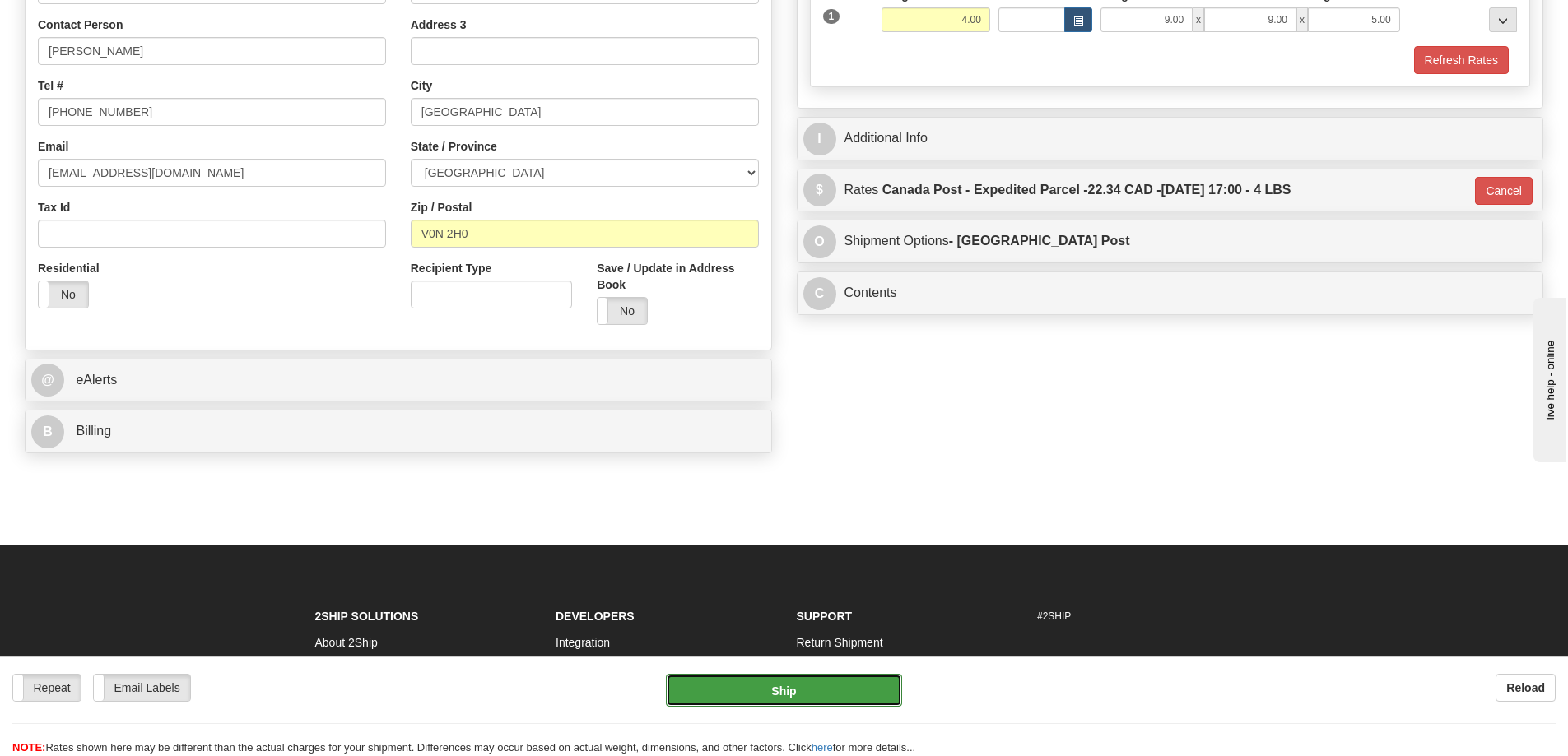
click at [775, 701] on button "Ship" at bounding box center [783, 690] width 236 height 33
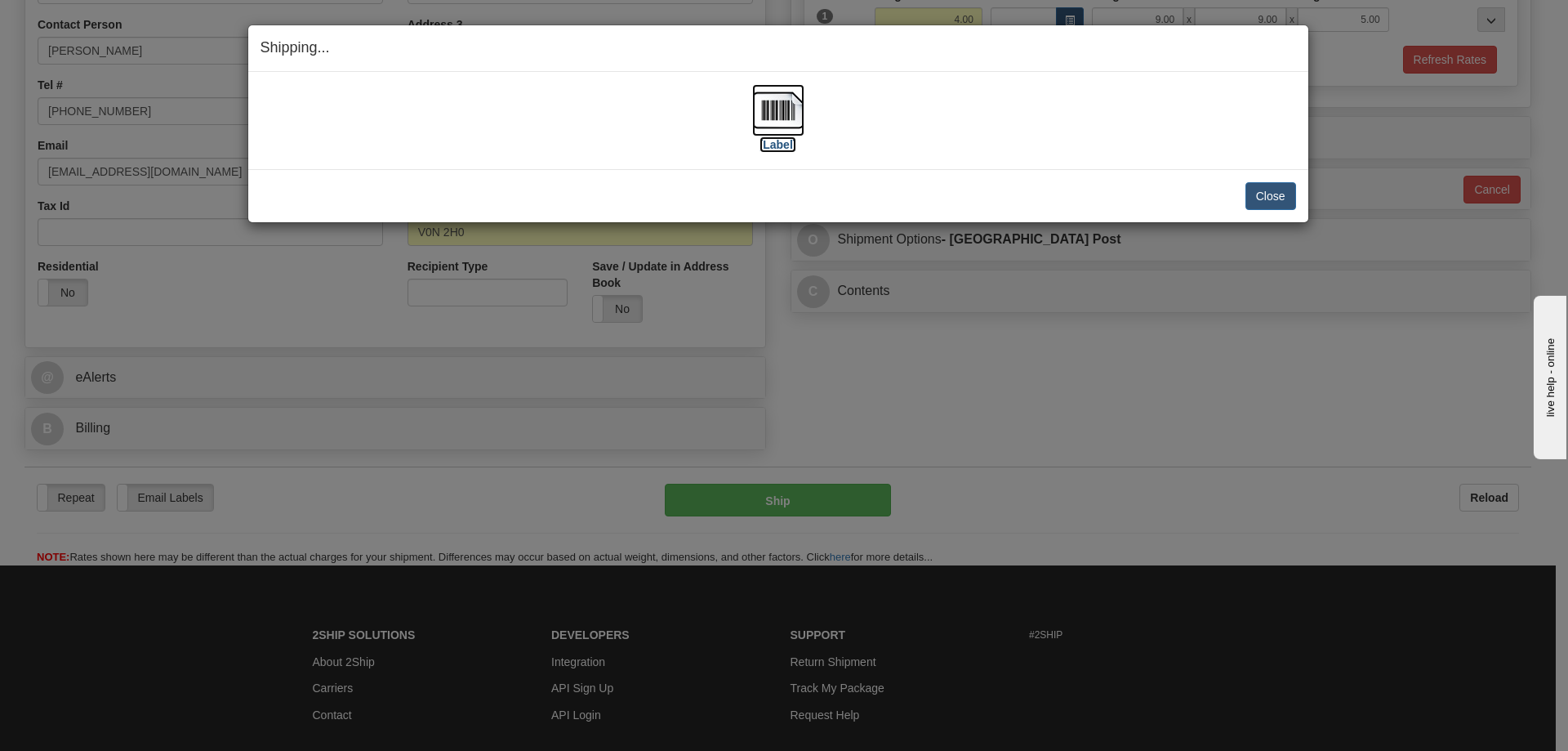
click at [794, 120] on img at bounding box center [778, 110] width 52 height 52
drag, startPoint x: 1043, startPoint y: 173, endPoint x: 1121, endPoint y: 176, distance: 78.1
click at [1044, 173] on div "Close Cancel Cancel Shipment and Quit Pickup Quit Pickup ONLY" at bounding box center [778, 195] width 1060 height 53
click at [1263, 204] on button "Close" at bounding box center [1271, 196] width 51 height 27
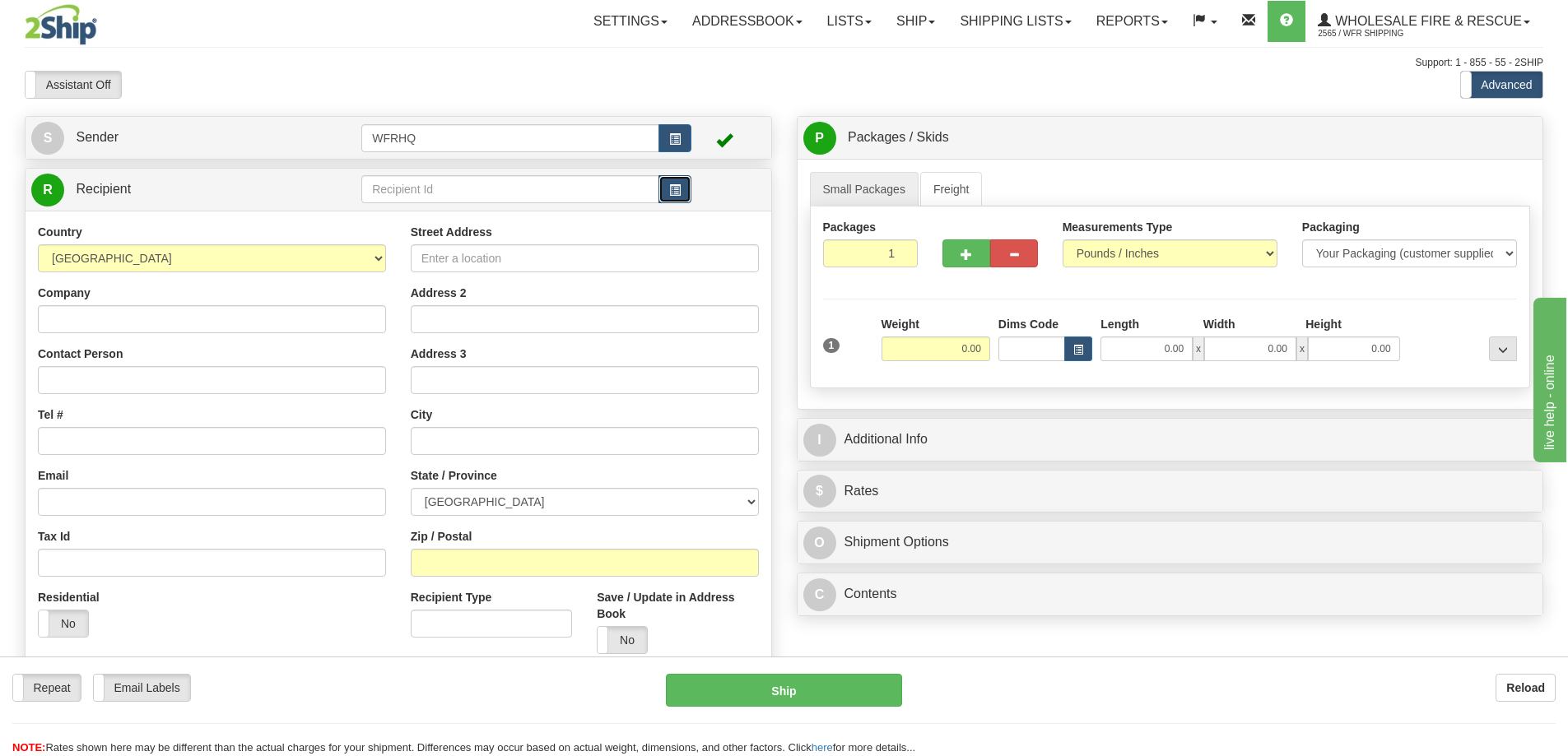
click at [668, 188] on button "button" at bounding box center [674, 189] width 33 height 28
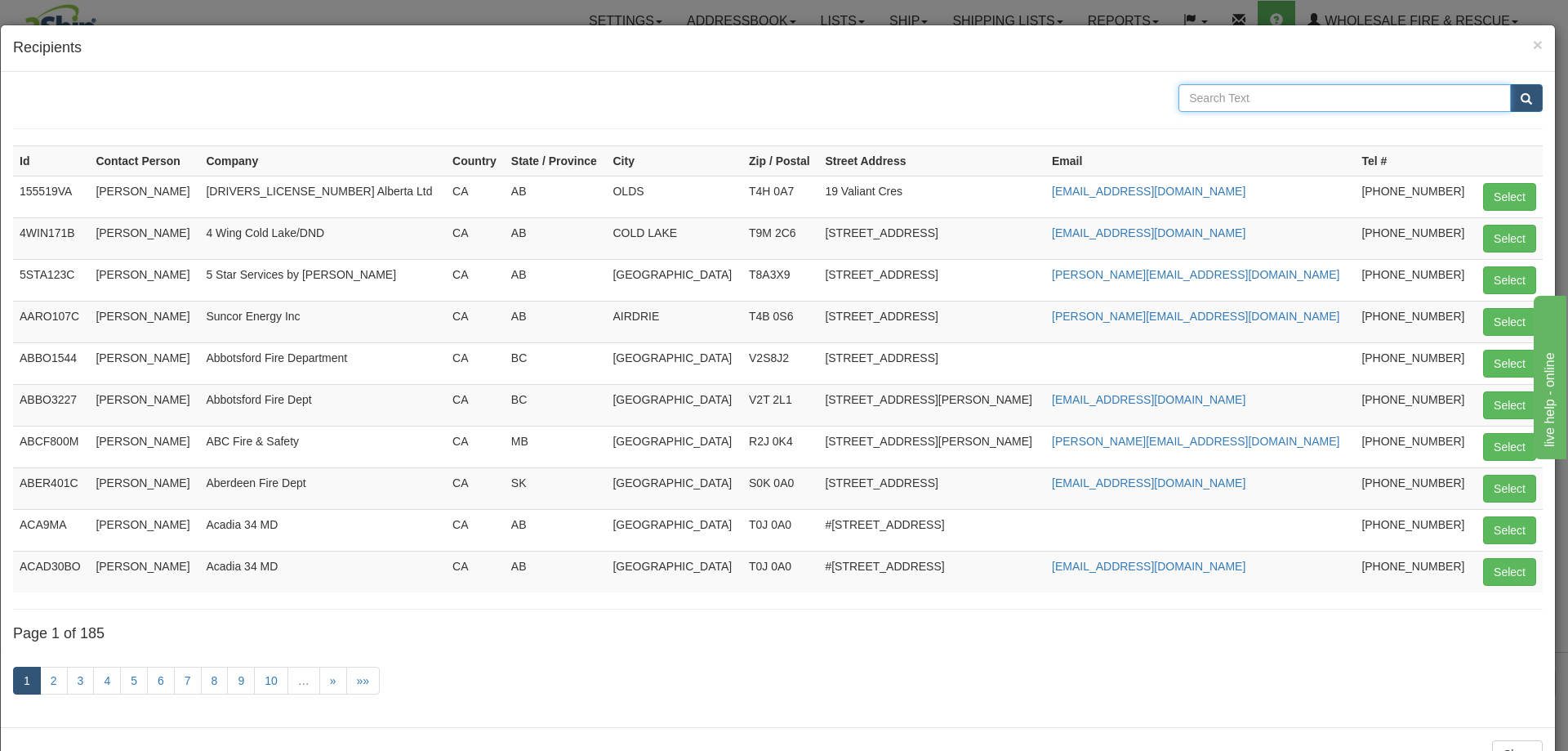
click at [1256, 96] on input "text" at bounding box center [1344, 98] width 333 height 27
type input "Canadian Pacific"
click at [1510, 84] on button "submit" at bounding box center [1526, 98] width 32 height 27
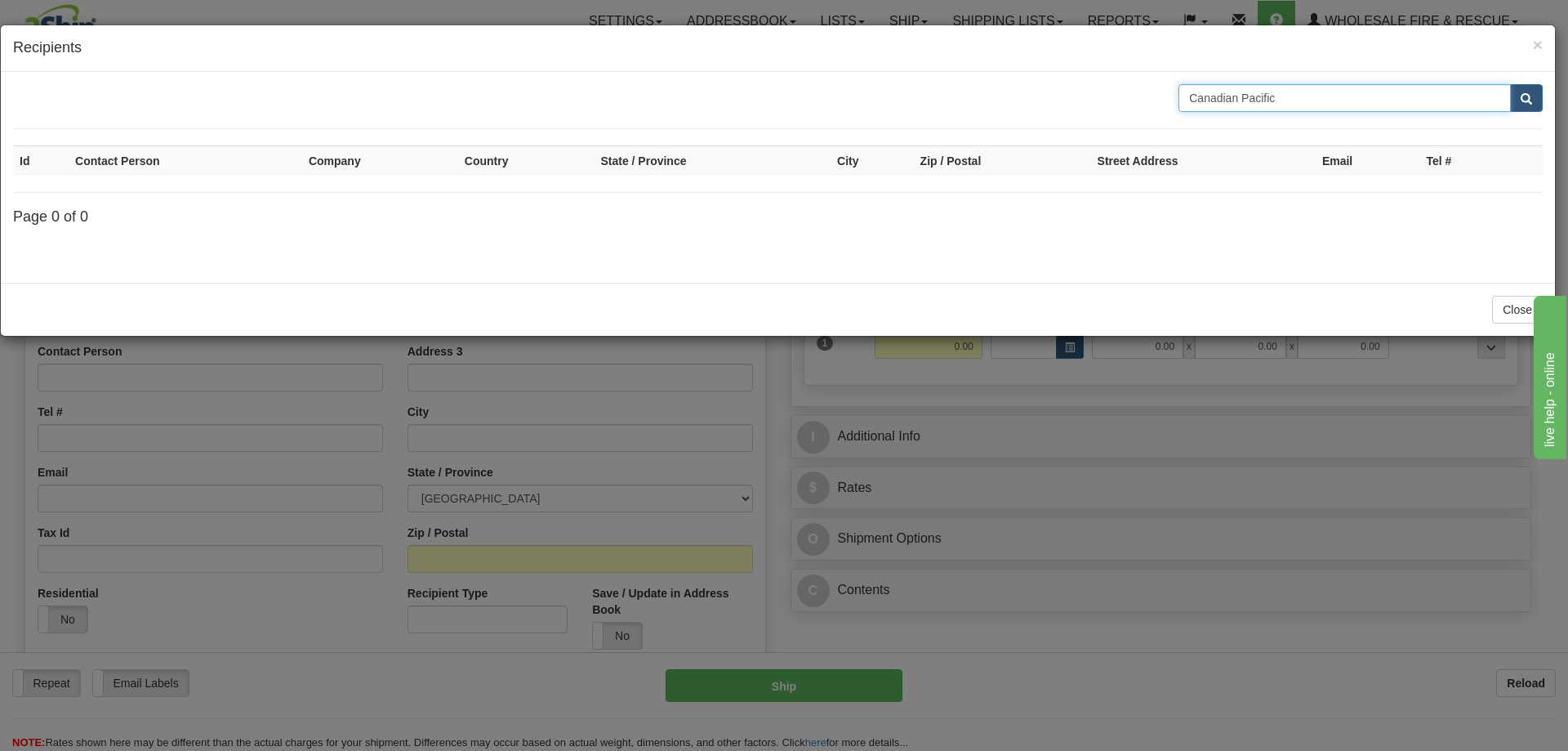
drag, startPoint x: 1299, startPoint y: 101, endPoint x: 999, endPoint y: 101, distance: 300.0
click at [999, 101] on div "Canadian Pacific" at bounding box center [778, 98] width 1554 height 27
type input "Foley"
click at [1510, 84] on button "submit" at bounding box center [1526, 98] width 32 height 27
click at [1541, 42] on span "×" at bounding box center [1538, 44] width 10 height 19
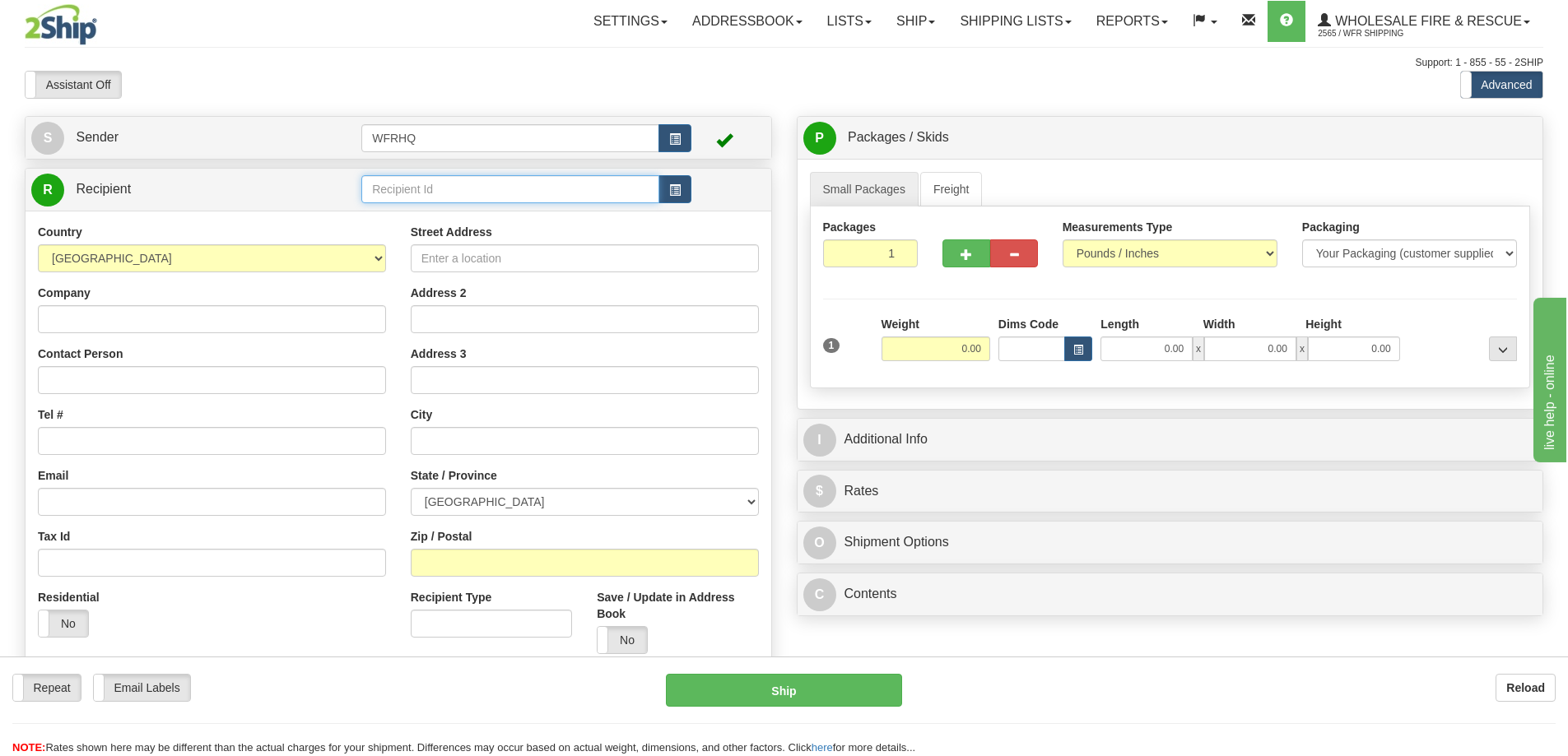
click at [453, 191] on input "text" at bounding box center [509, 189] width 298 height 28
type input "CANA4898"
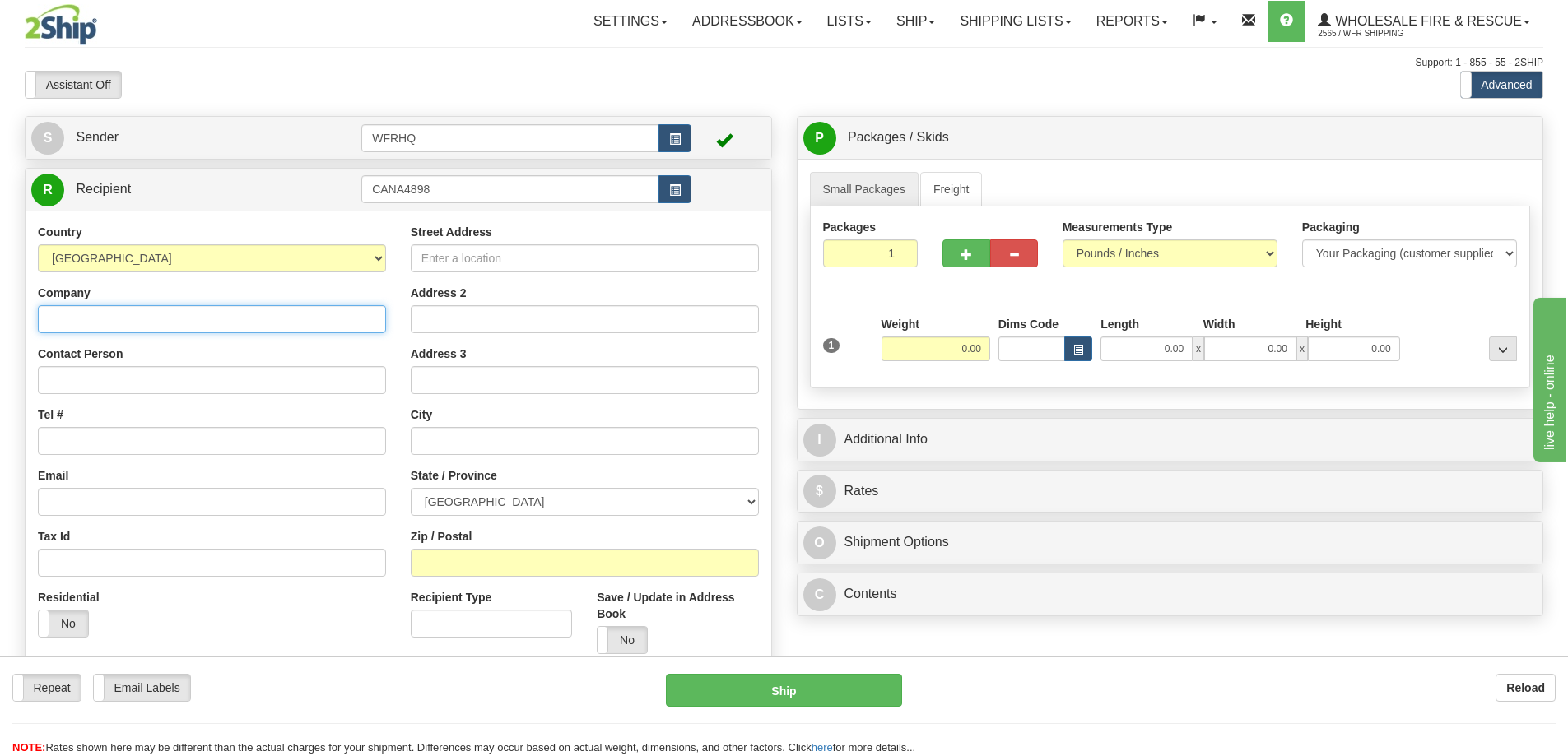
click at [249, 318] on div "Country AFGHANISTAN ALAND ISLANDS ALBANIA ALGERIA AMERICAN SAMOA ANDORRA ANGOLA…" at bounding box center [398, 445] width 745 height 468
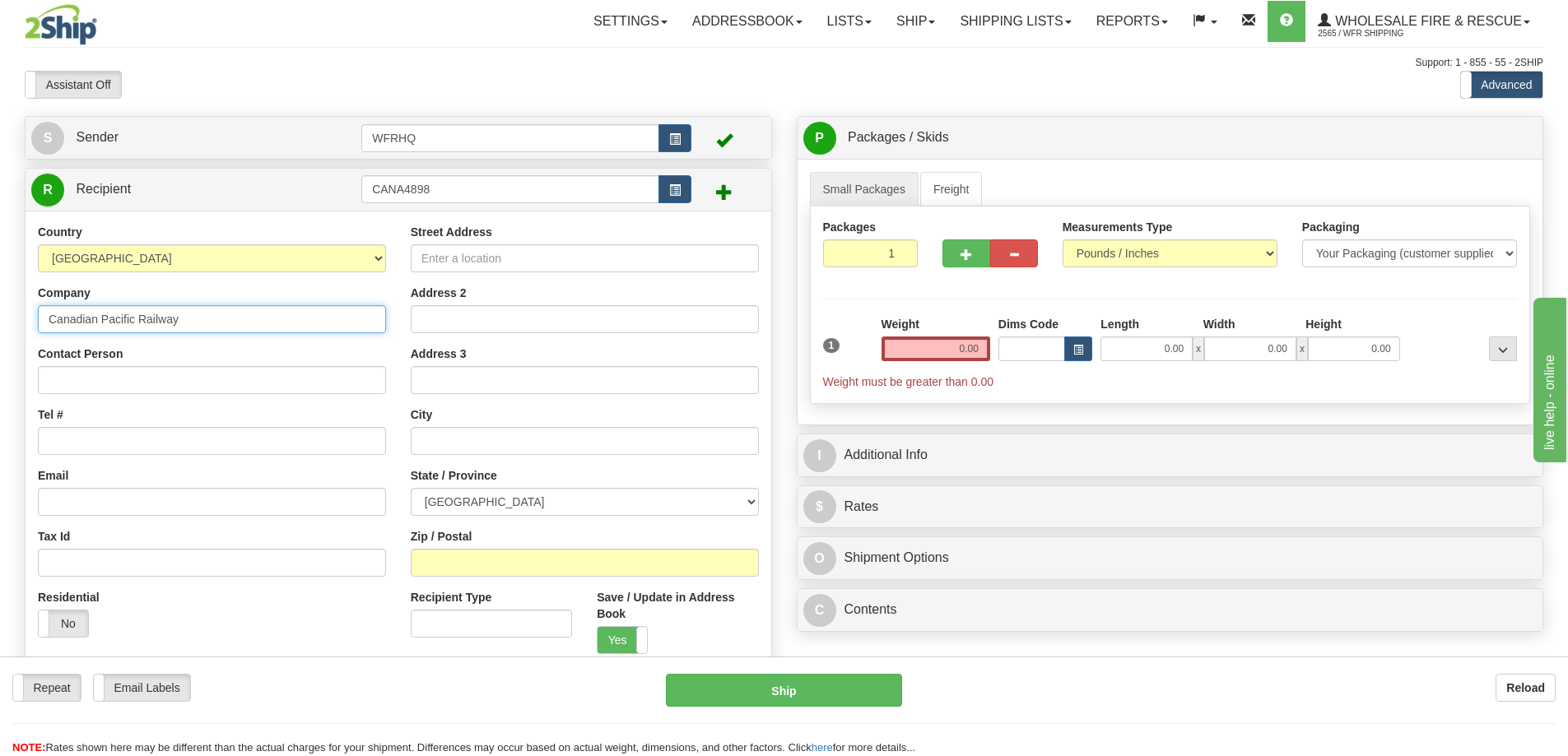
type input "Canadian Pacific Railway"
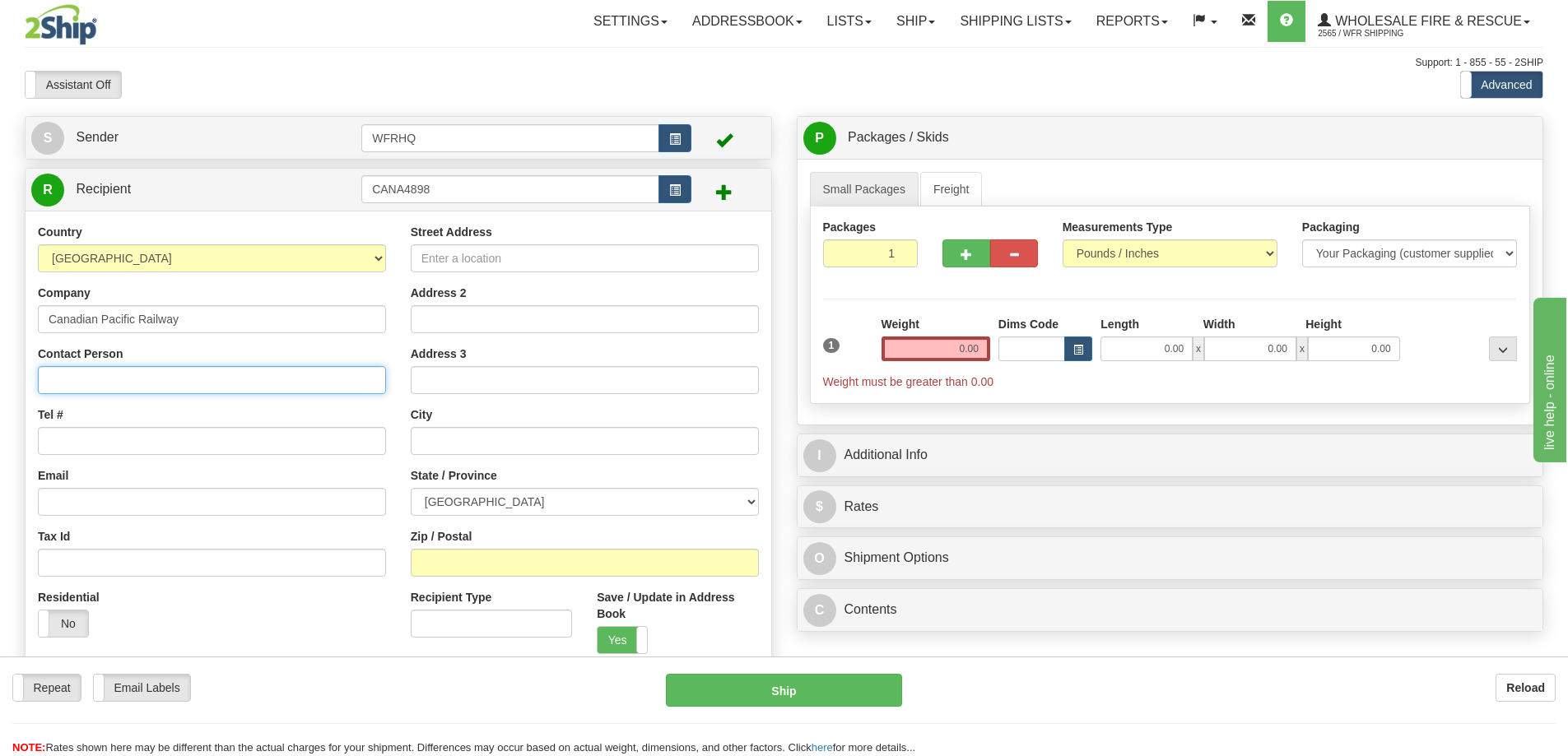
click at [91, 380] on input "Contact Person" at bounding box center [212, 379] width 348 height 28
type input "Evan Foley"
click at [169, 445] on input "Tel #" at bounding box center [212, 441] width 348 height 28
type input "604-612-1659"
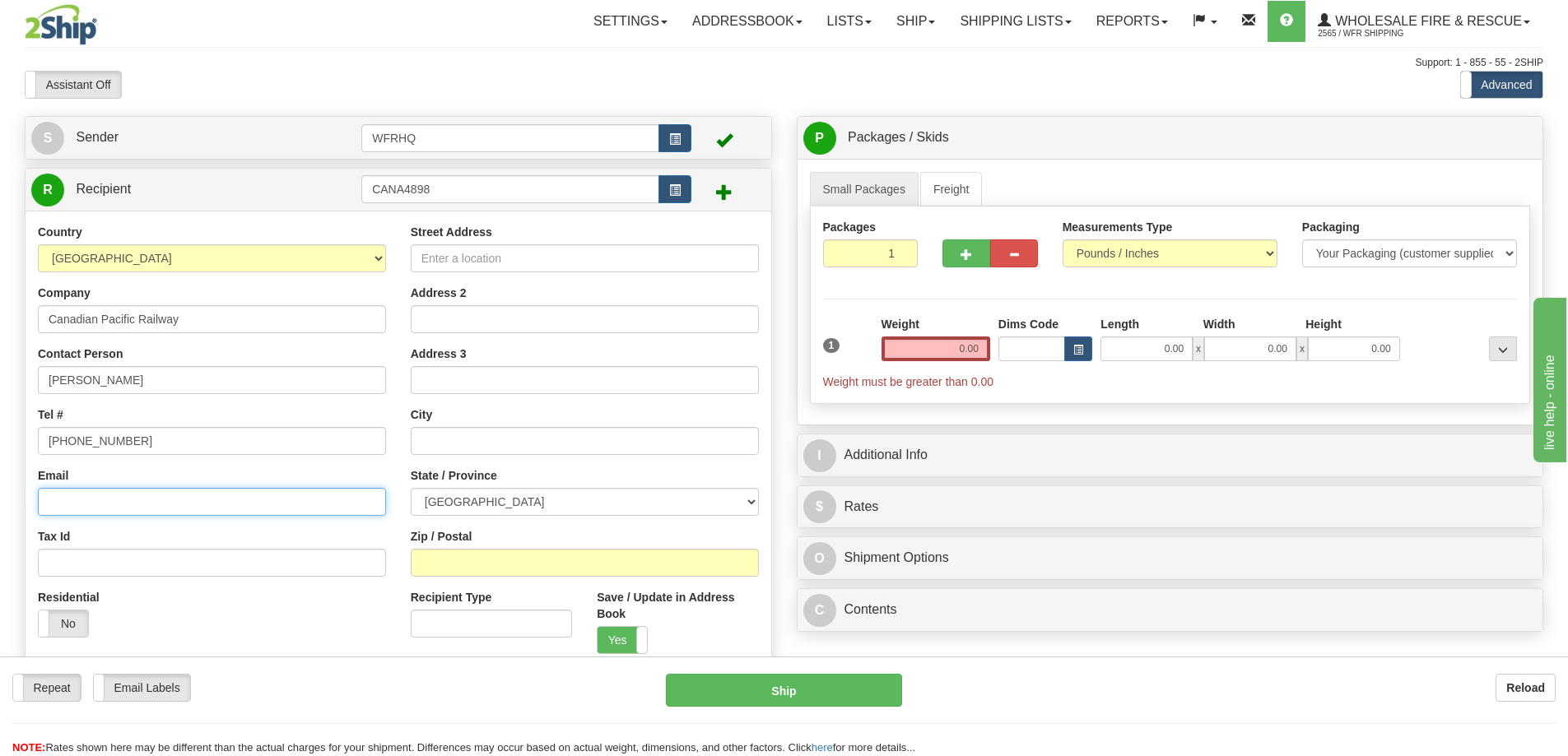
click at [138, 492] on input "Email" at bounding box center [212, 502] width 348 height 28
paste input "evan.foley@cpkcr.com"
type input "evan.foley@cpkcr.com"
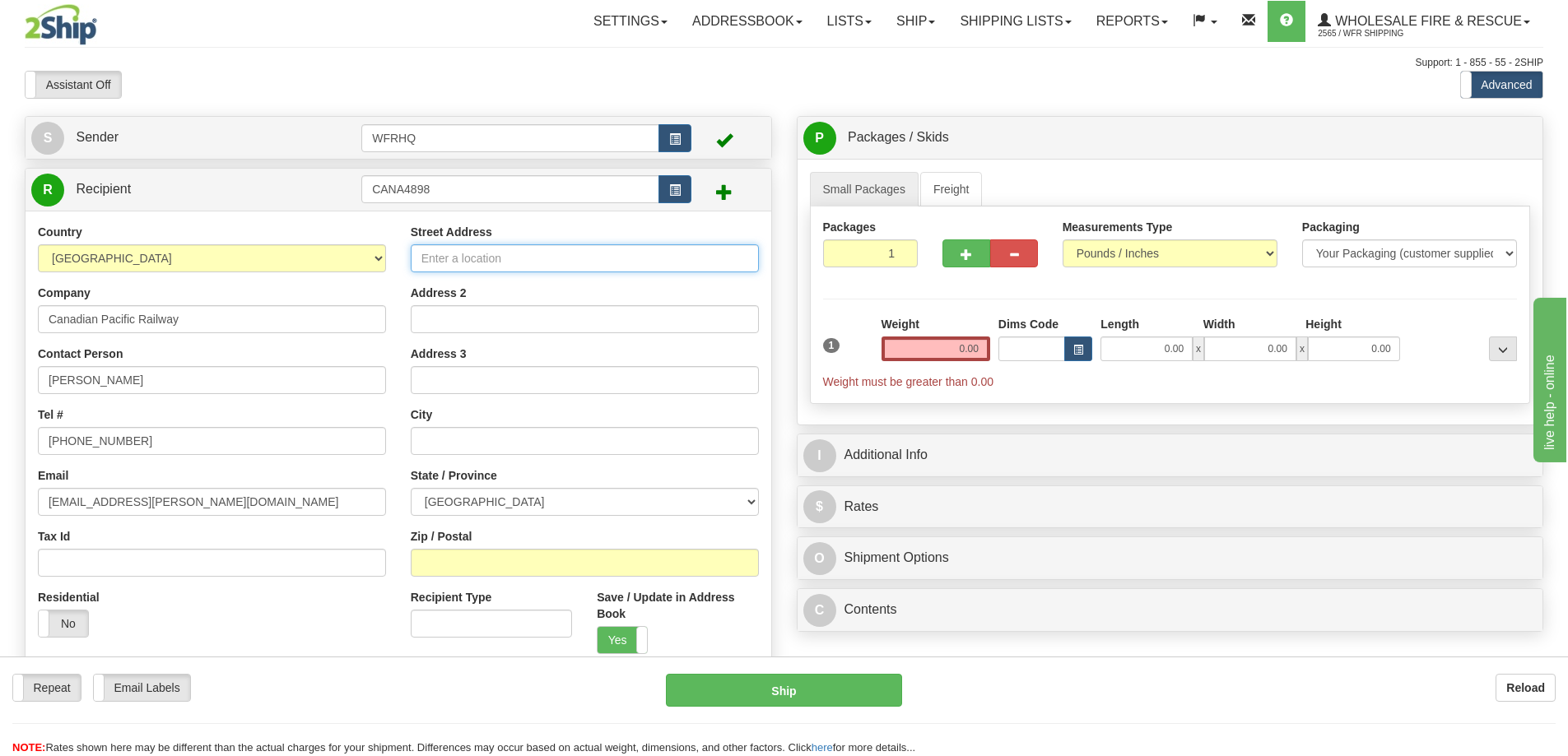
click at [510, 261] on input "Street Address" at bounding box center [584, 258] width 348 height 28
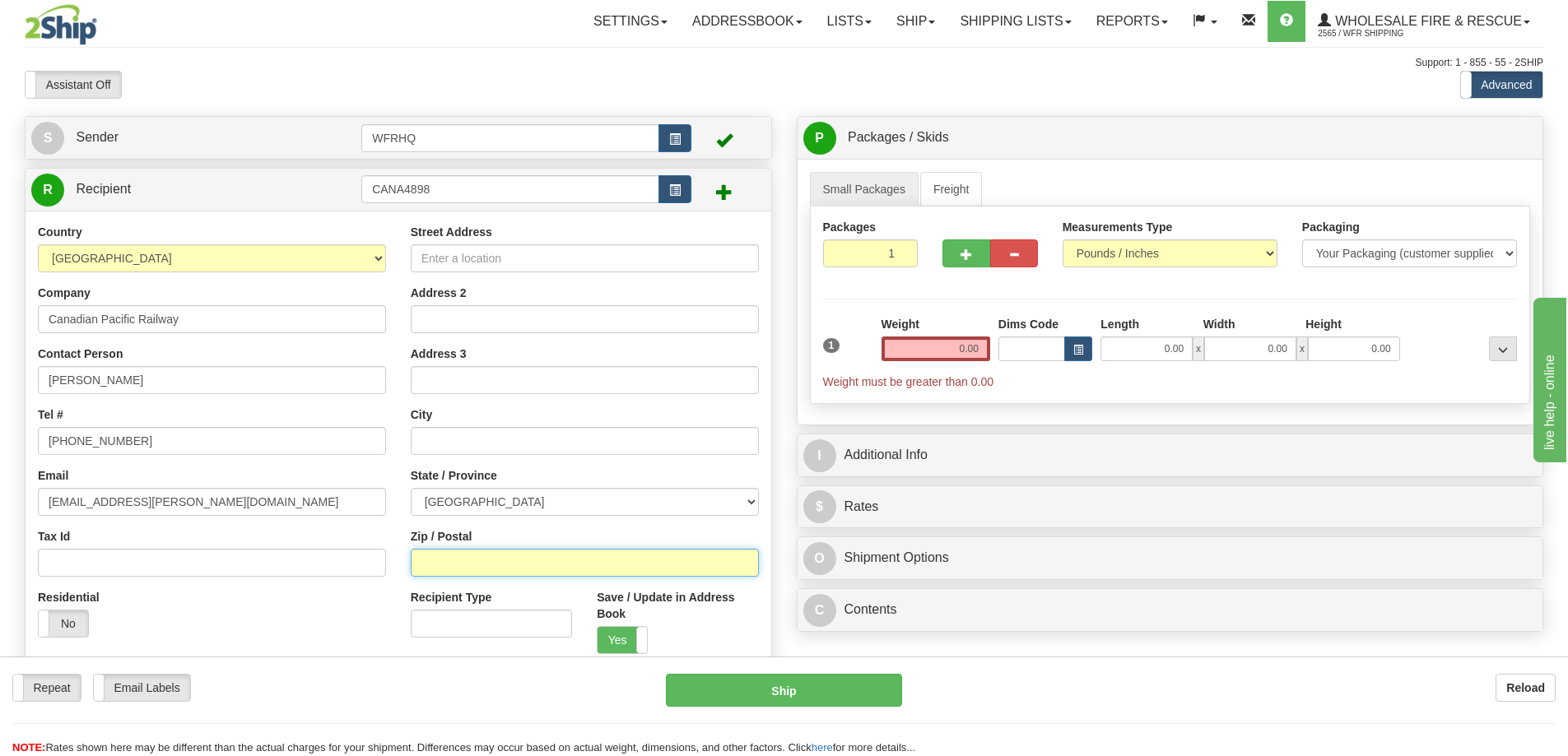
click at [470, 555] on input "Zip / Postal" at bounding box center [584, 562] width 348 height 28
type input "V2Y 2X6"
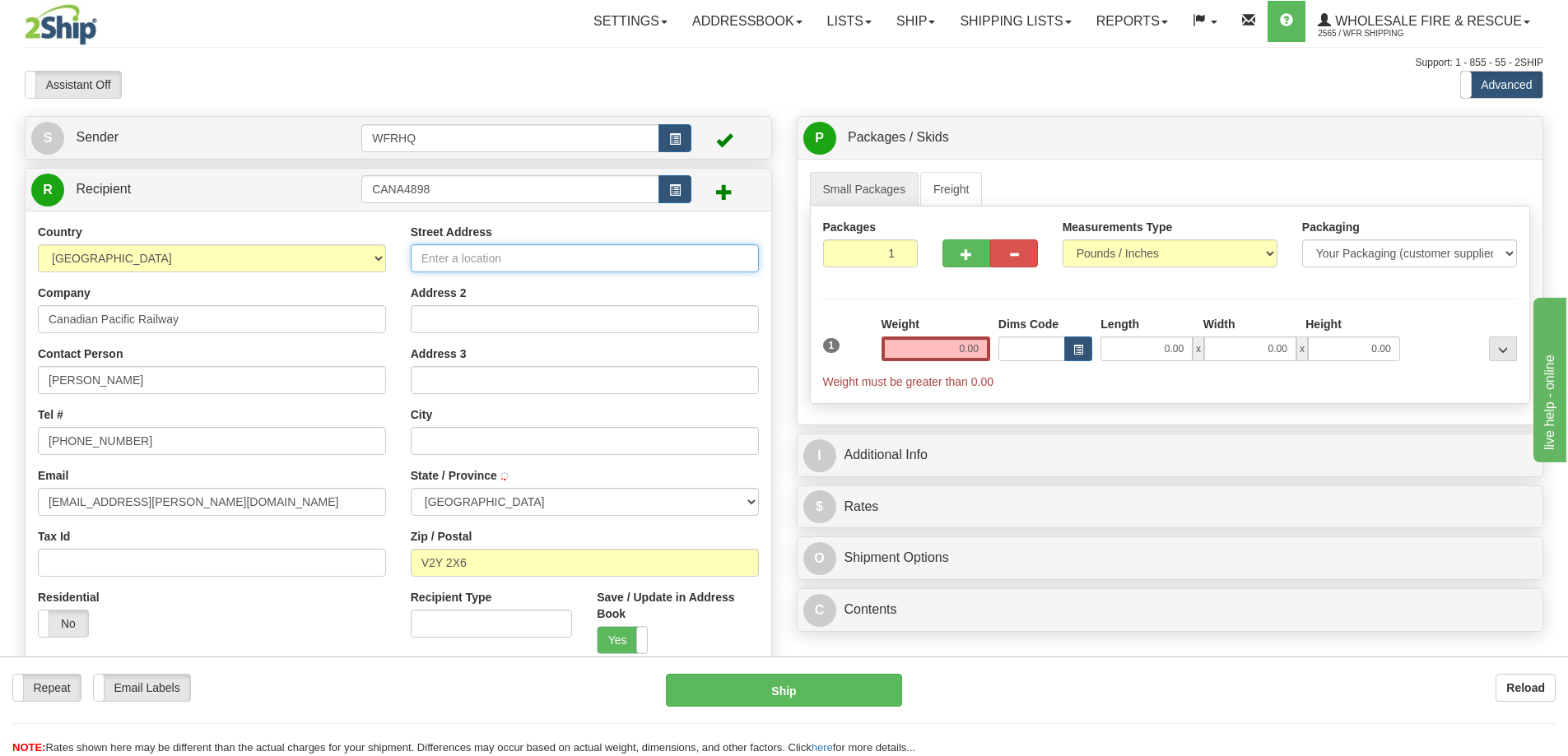
click at [533, 258] on input "Street Address" at bounding box center [584, 258] width 348 height 28
type input "LANGLEY"
select select "BC"
type input "4898 223B St"
click at [944, 337] on input "0.00" at bounding box center [935, 348] width 109 height 25
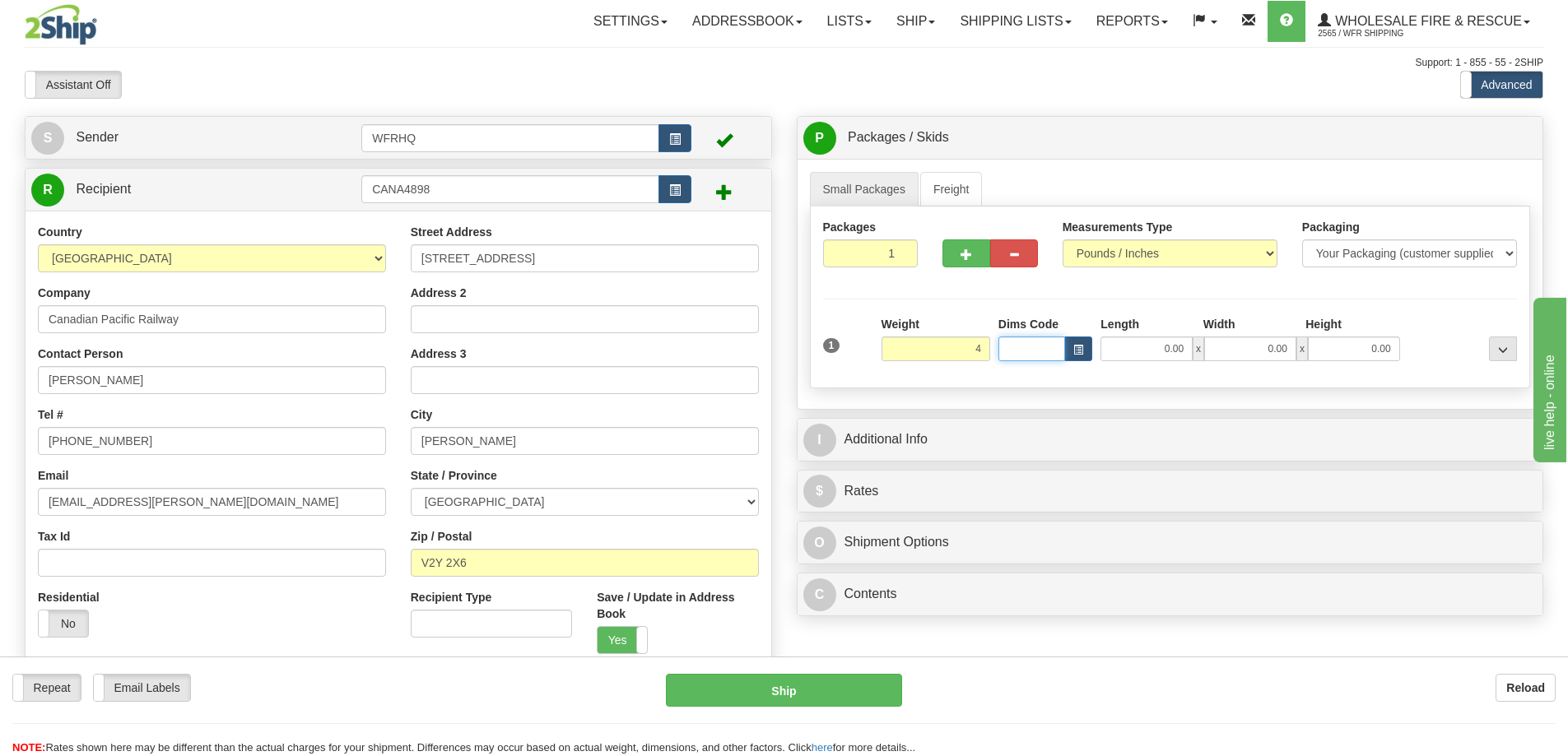
type input "4.00"
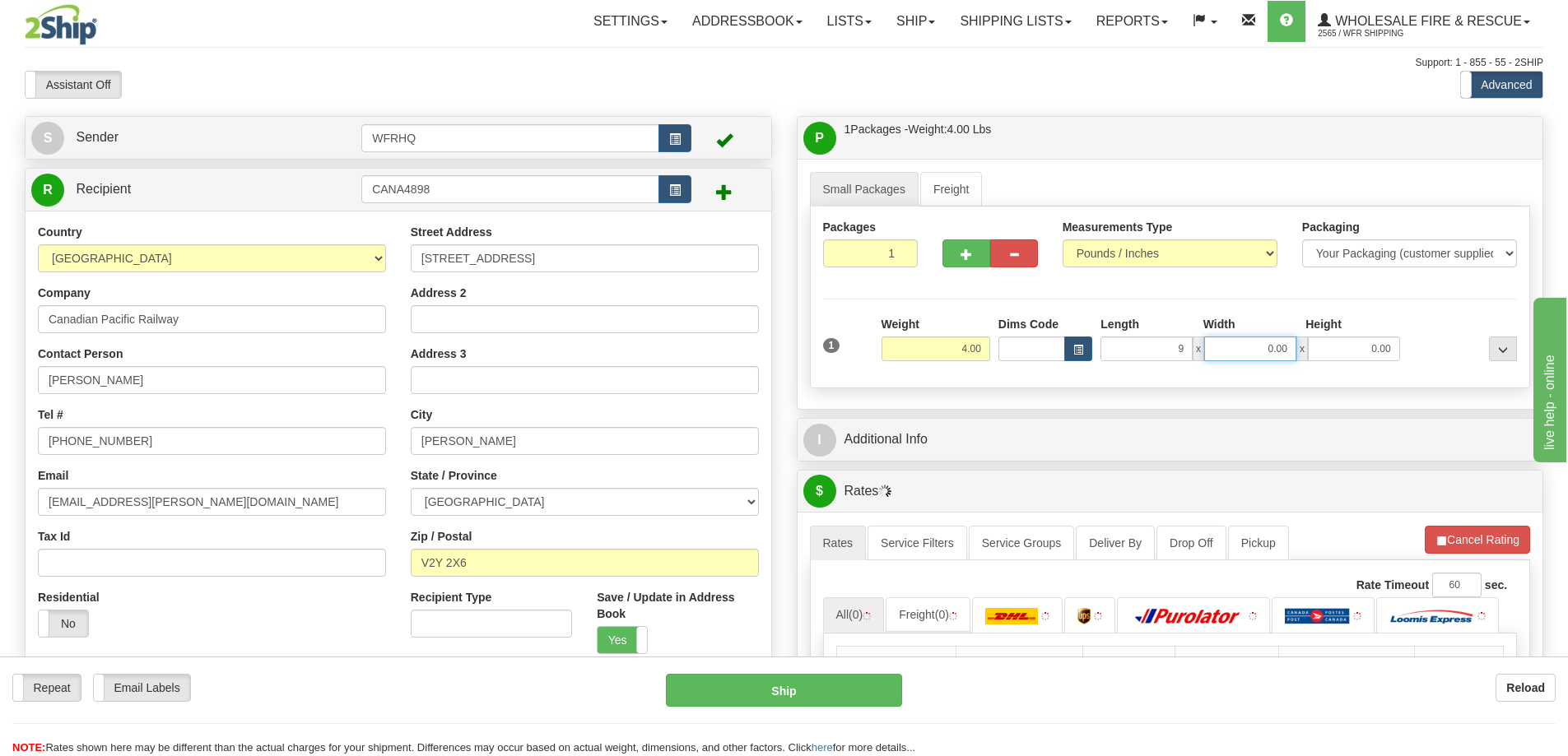
type input "9.00"
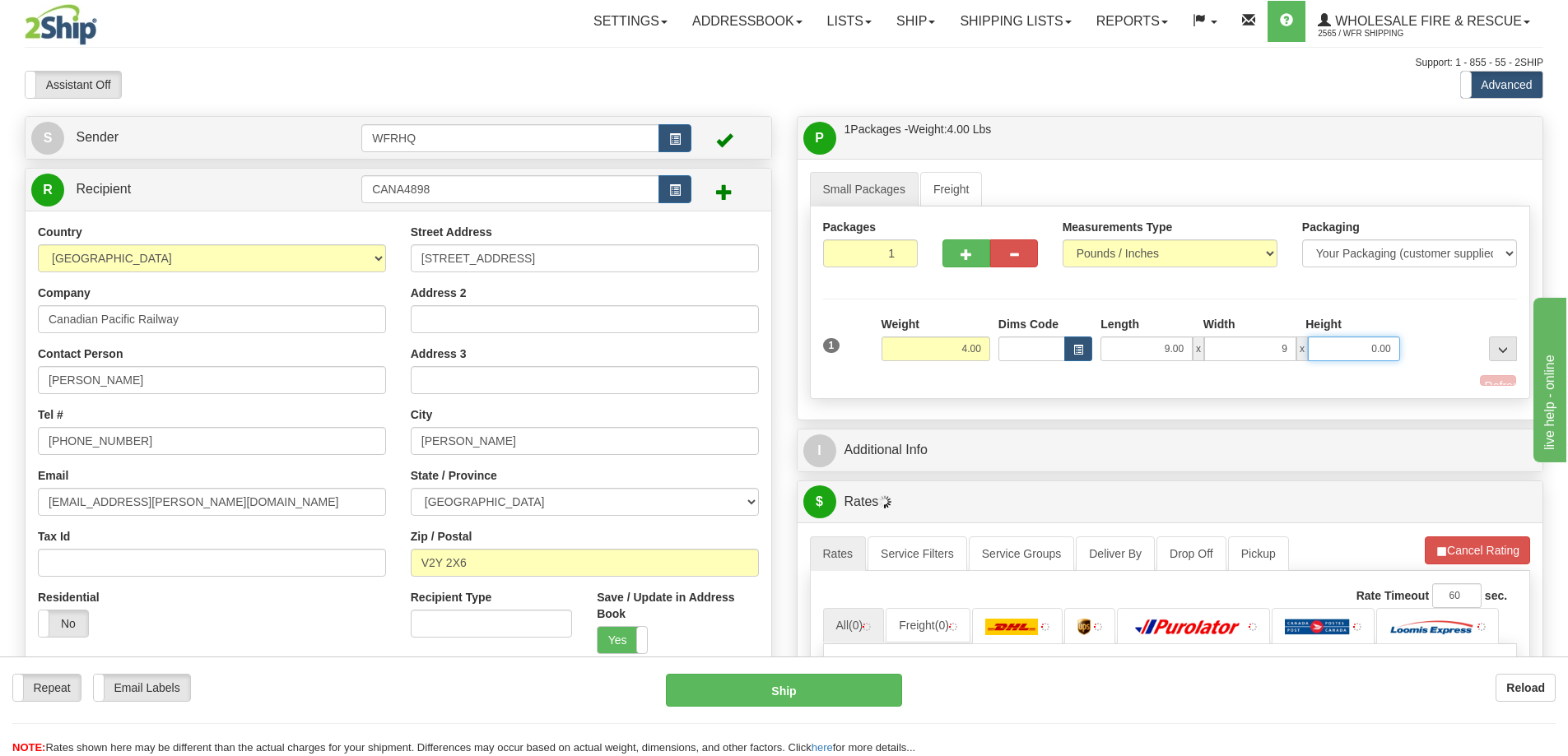
type input "9.00"
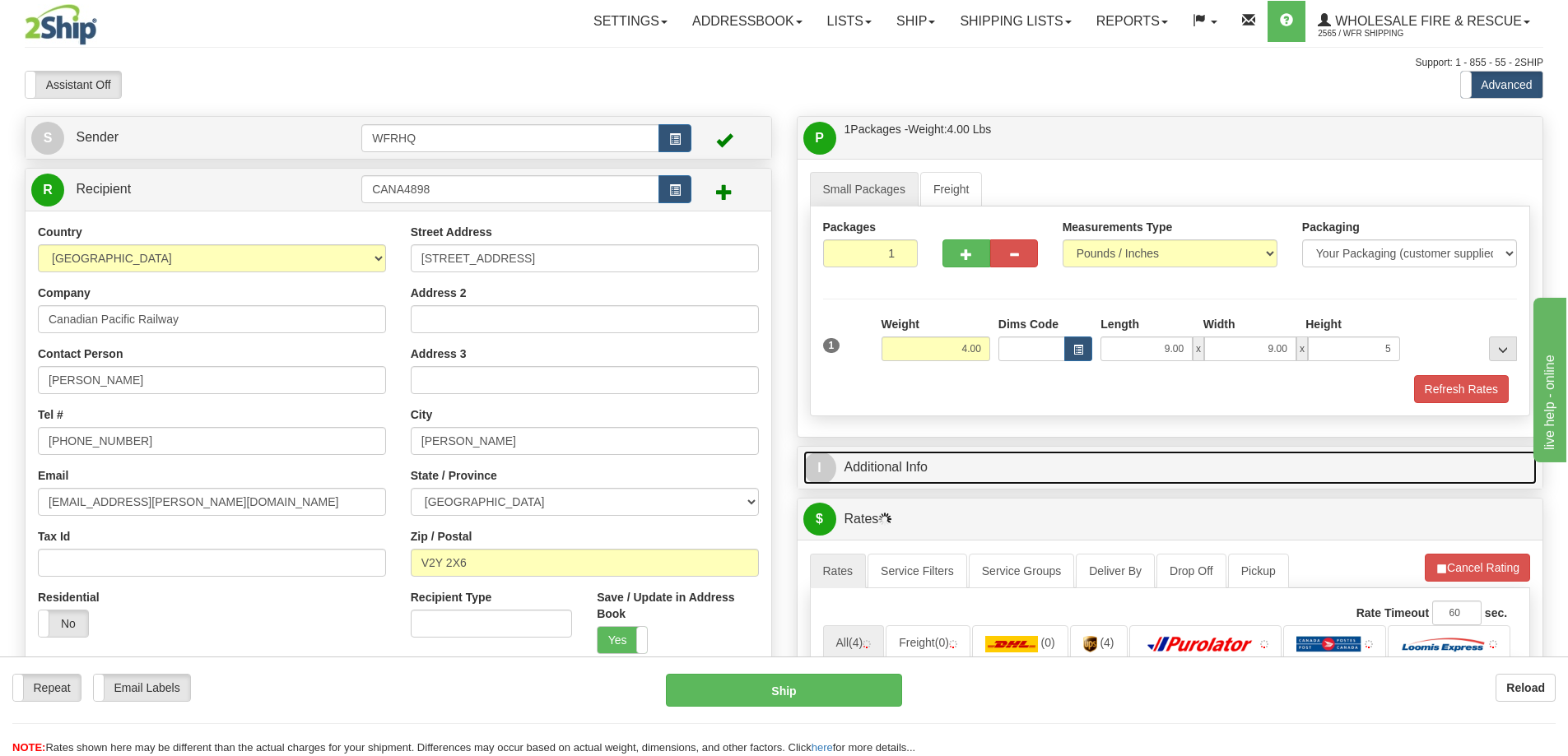
type input "5.00"
click at [892, 476] on link "I Additional Info" at bounding box center [1170, 467] width 734 height 34
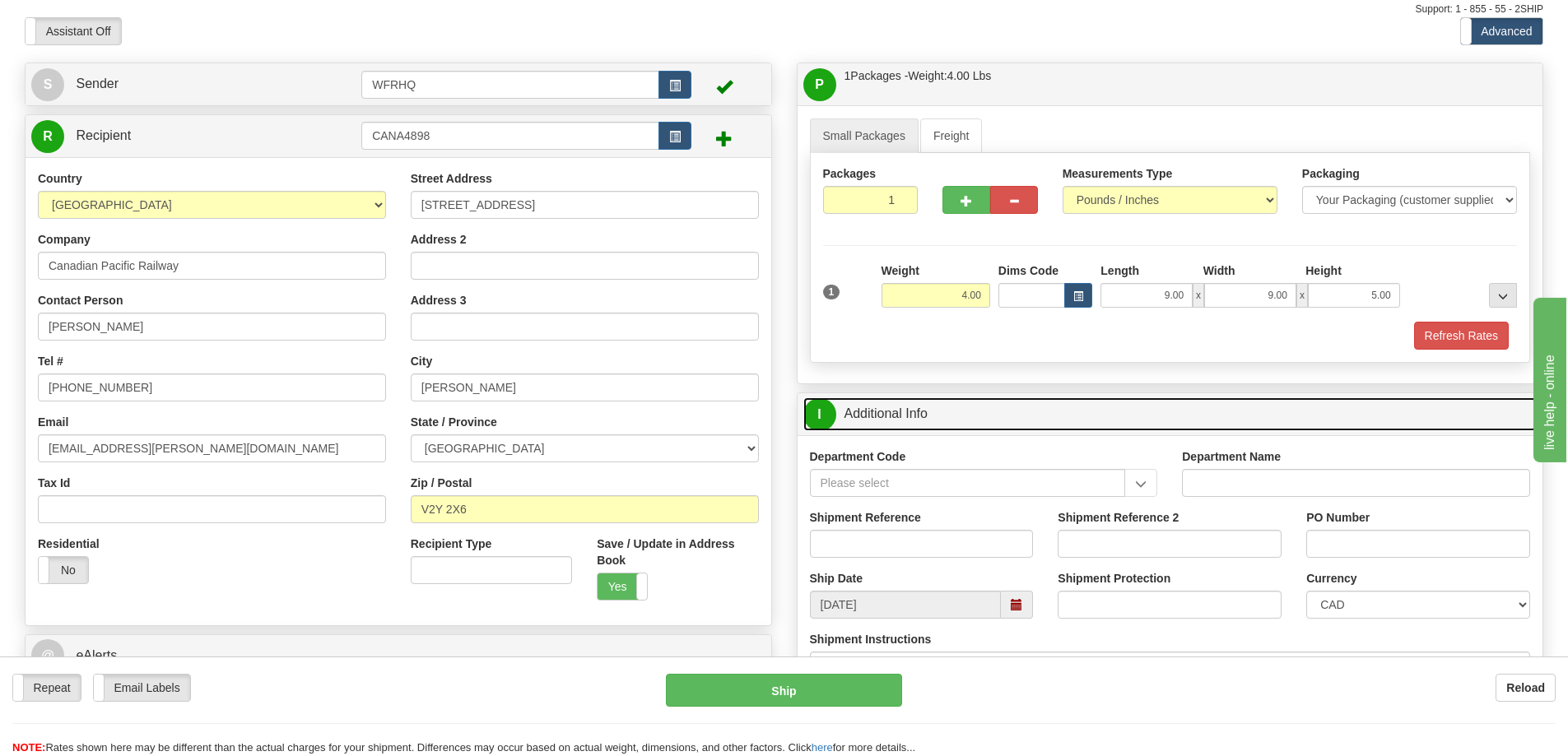
scroll to position [82, 0]
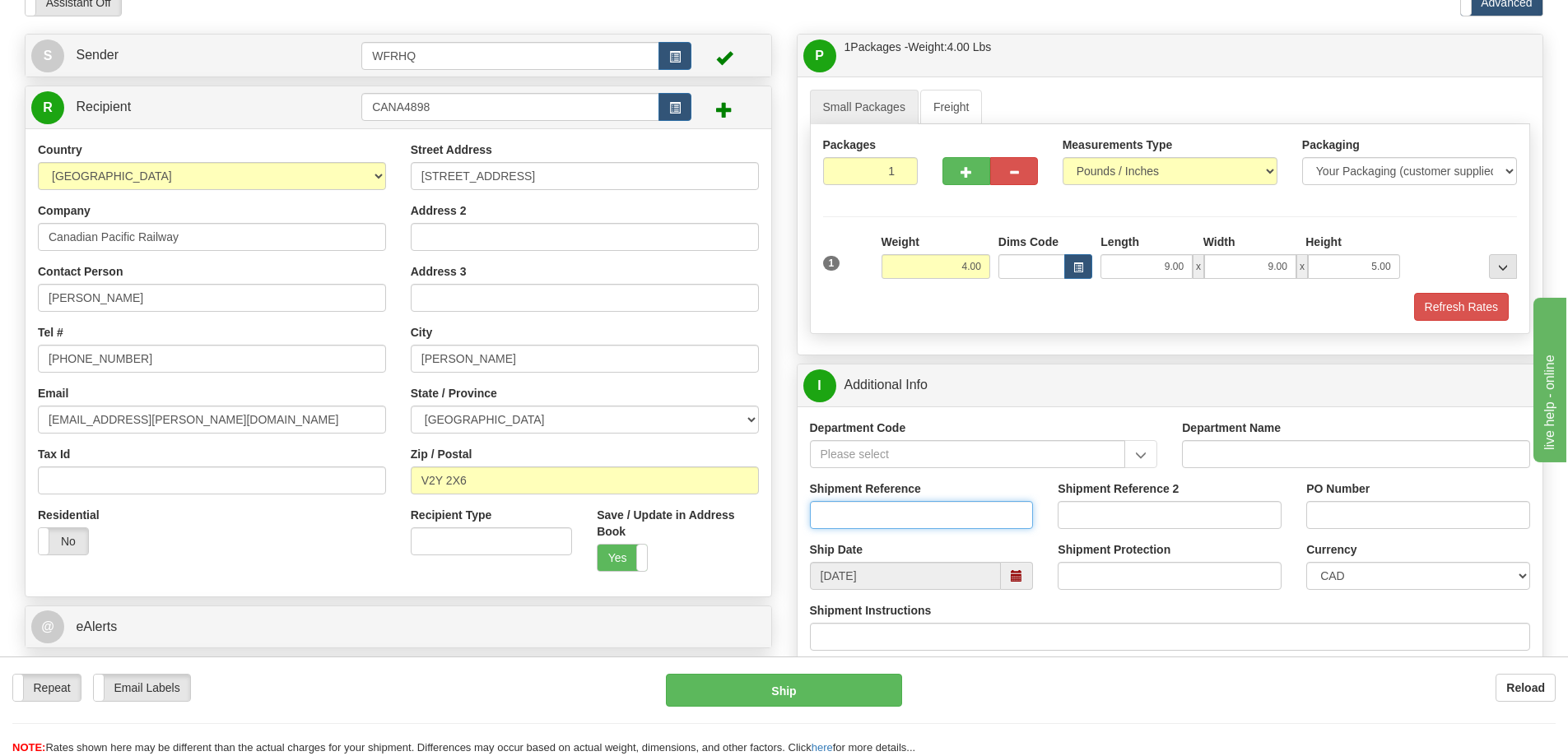
click at [847, 513] on input "Shipment Reference" at bounding box center [921, 515] width 223 height 28
type input "S44552 - 29284"
click at [1319, 509] on input "PO Number" at bounding box center [1418, 515] width 223 height 28
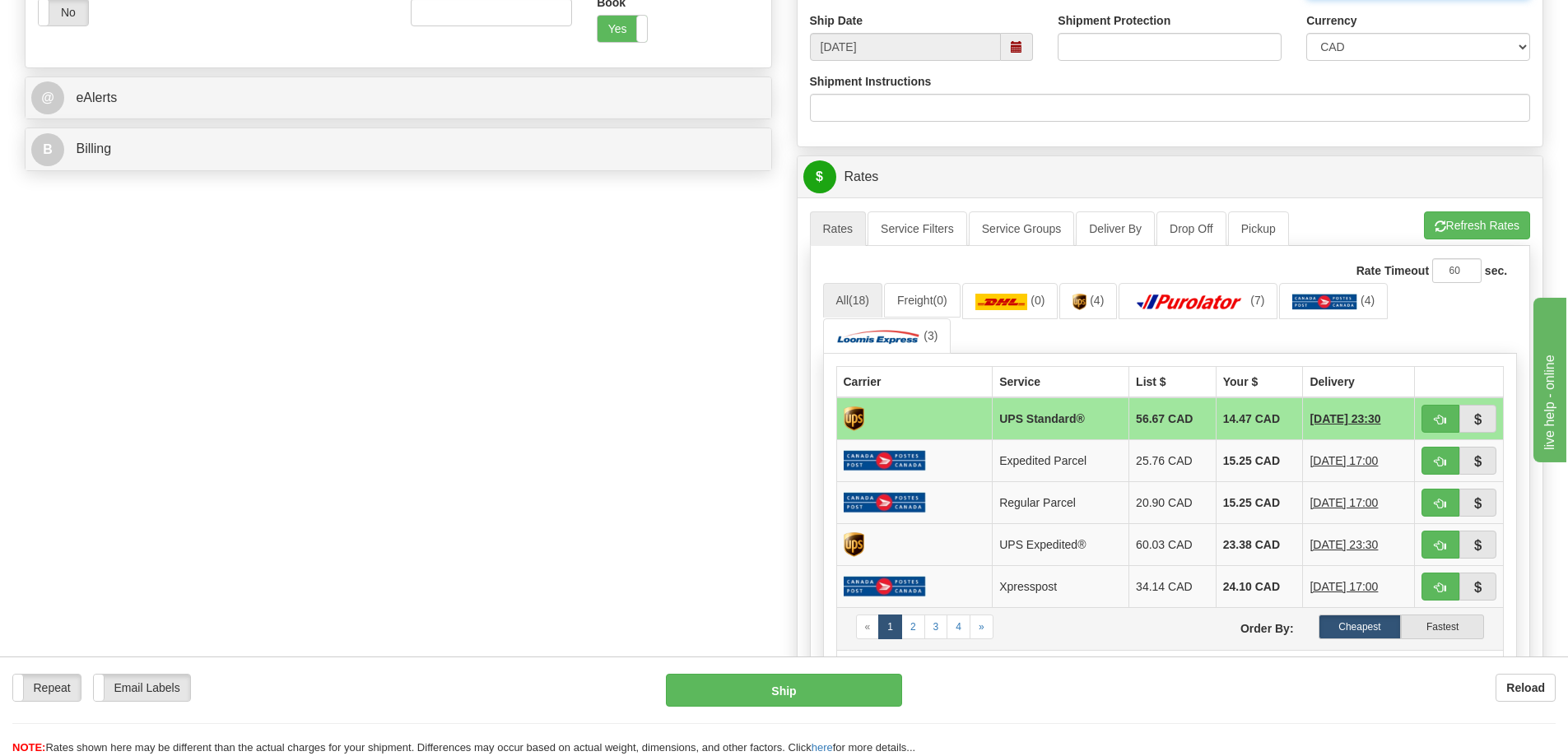
scroll to position [658, 0]
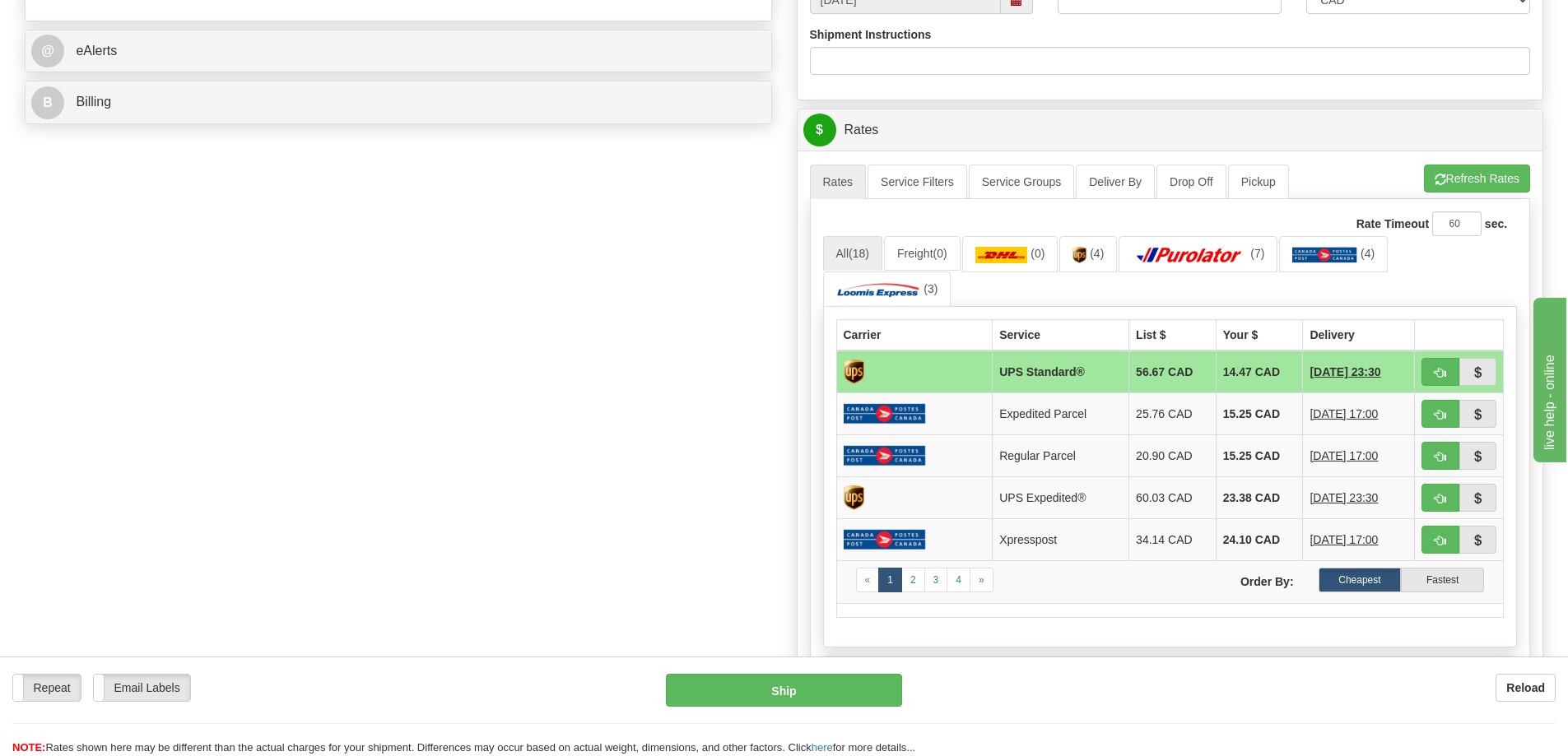
type input "FOL0046"
click at [1442, 363] on button "button" at bounding box center [1439, 372] width 38 height 28
type input "11"
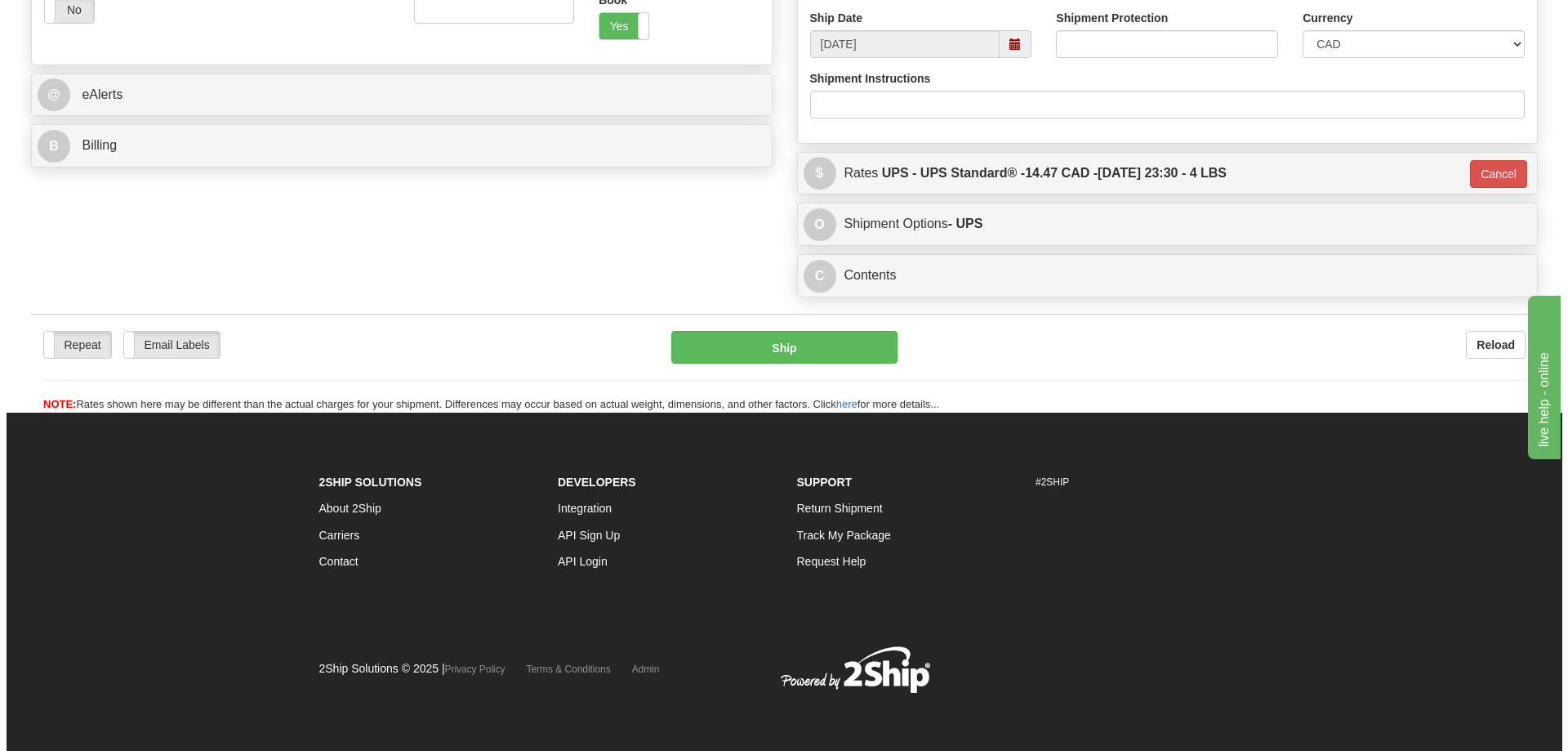
scroll to position [610, 0]
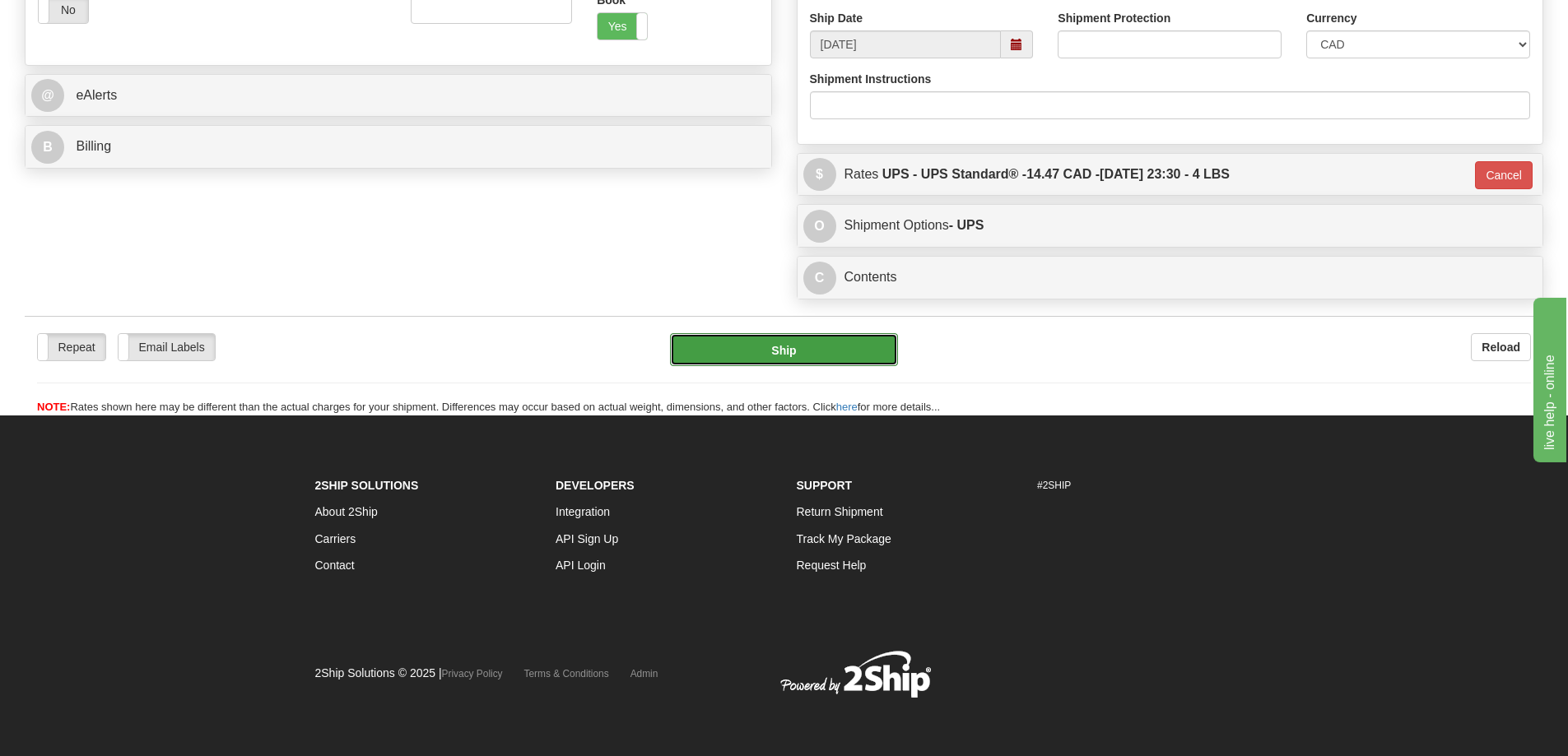
click at [792, 346] on button "Ship" at bounding box center [784, 349] width 228 height 33
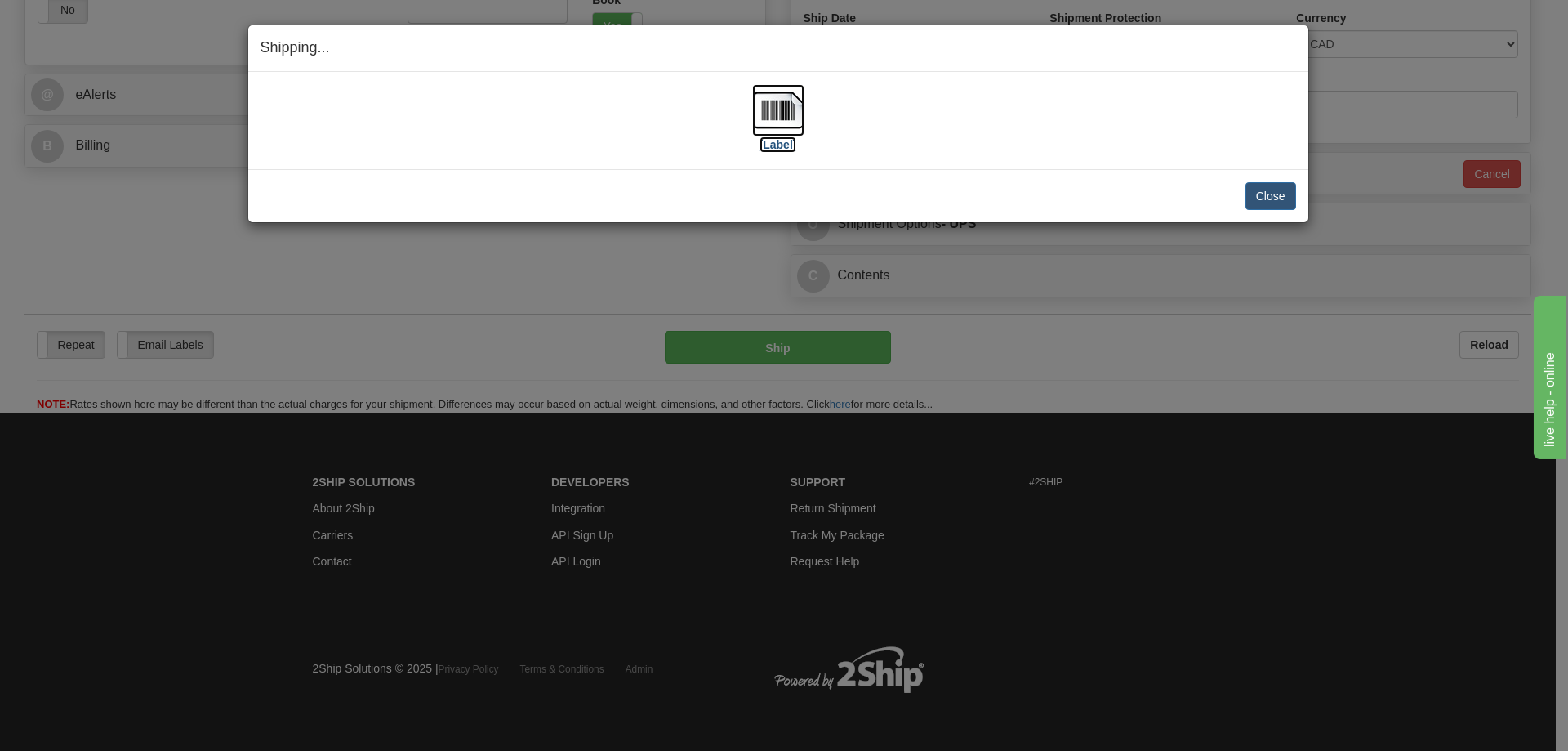
click at [777, 115] on img at bounding box center [778, 110] width 52 height 52
drag, startPoint x: 864, startPoint y: 167, endPoint x: 1074, endPoint y: 209, distance: 214.2
click at [864, 167] on div "[Label] IMPORTANT NOTICE Embassy / Consulate / Government Building / Hospital C…" at bounding box center [778, 120] width 1060 height 97
click at [1257, 203] on button "Close" at bounding box center [1271, 196] width 51 height 27
click at [396, 307] on div "Shipping... Your SHIPMENT will EXPIRE in [Label] IMPORTANT NOTICE Embassy / Con…" at bounding box center [784, 375] width 1568 height 751
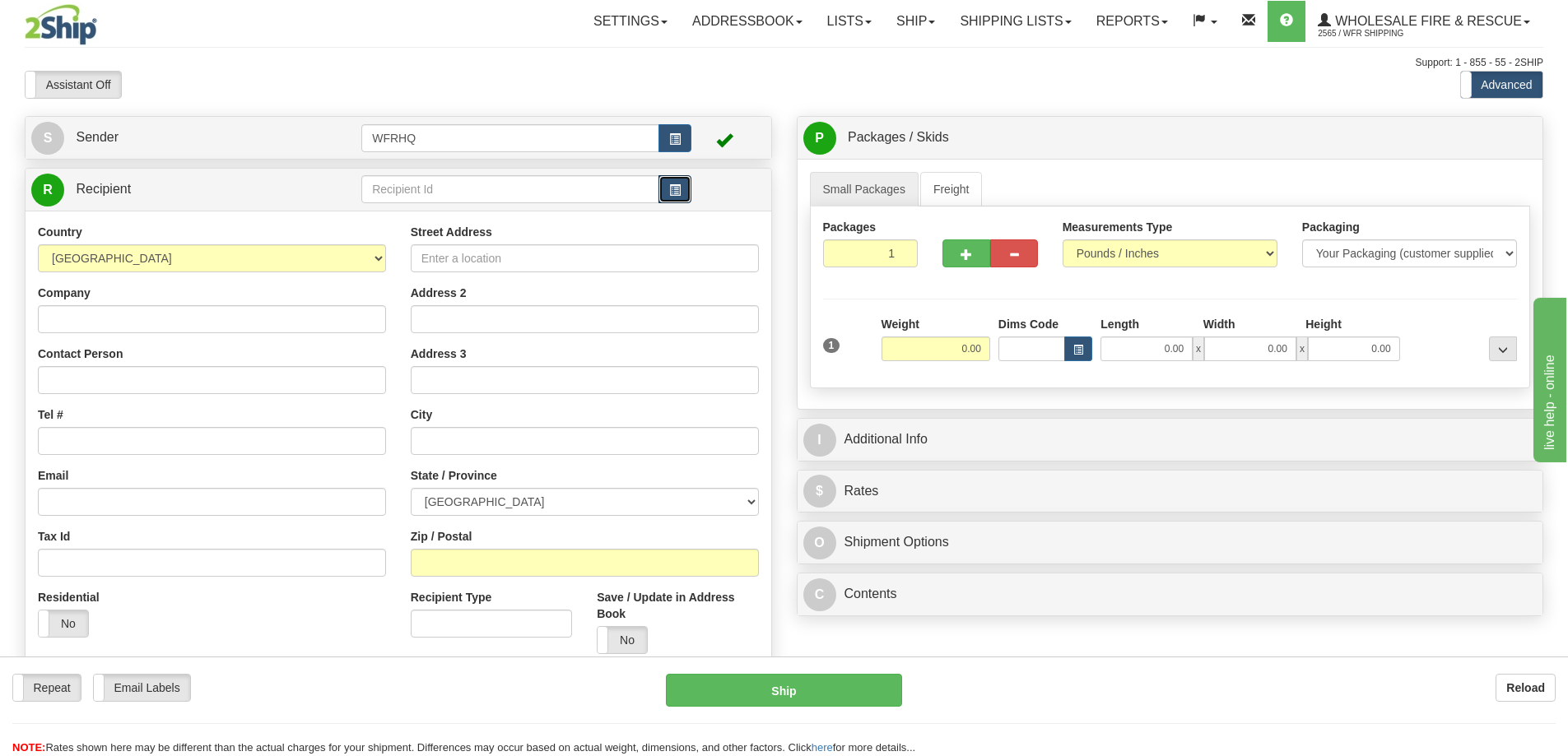
click at [680, 194] on span "button" at bounding box center [675, 190] width 12 height 11
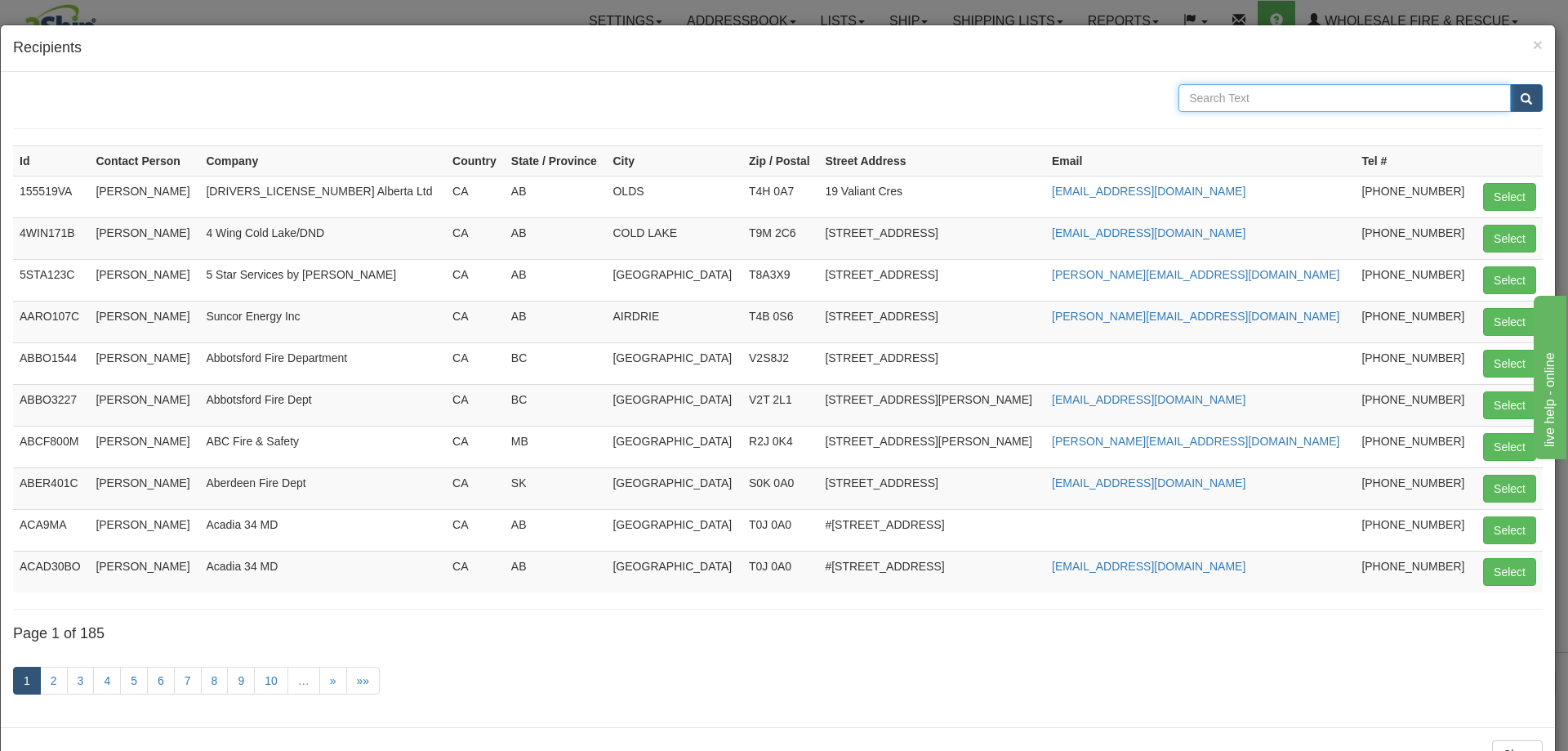
click at [1228, 92] on input "text" at bounding box center [1344, 98] width 333 height 27
type input "clearwater"
click at [1510, 84] on button "submit" at bounding box center [1526, 98] width 32 height 27
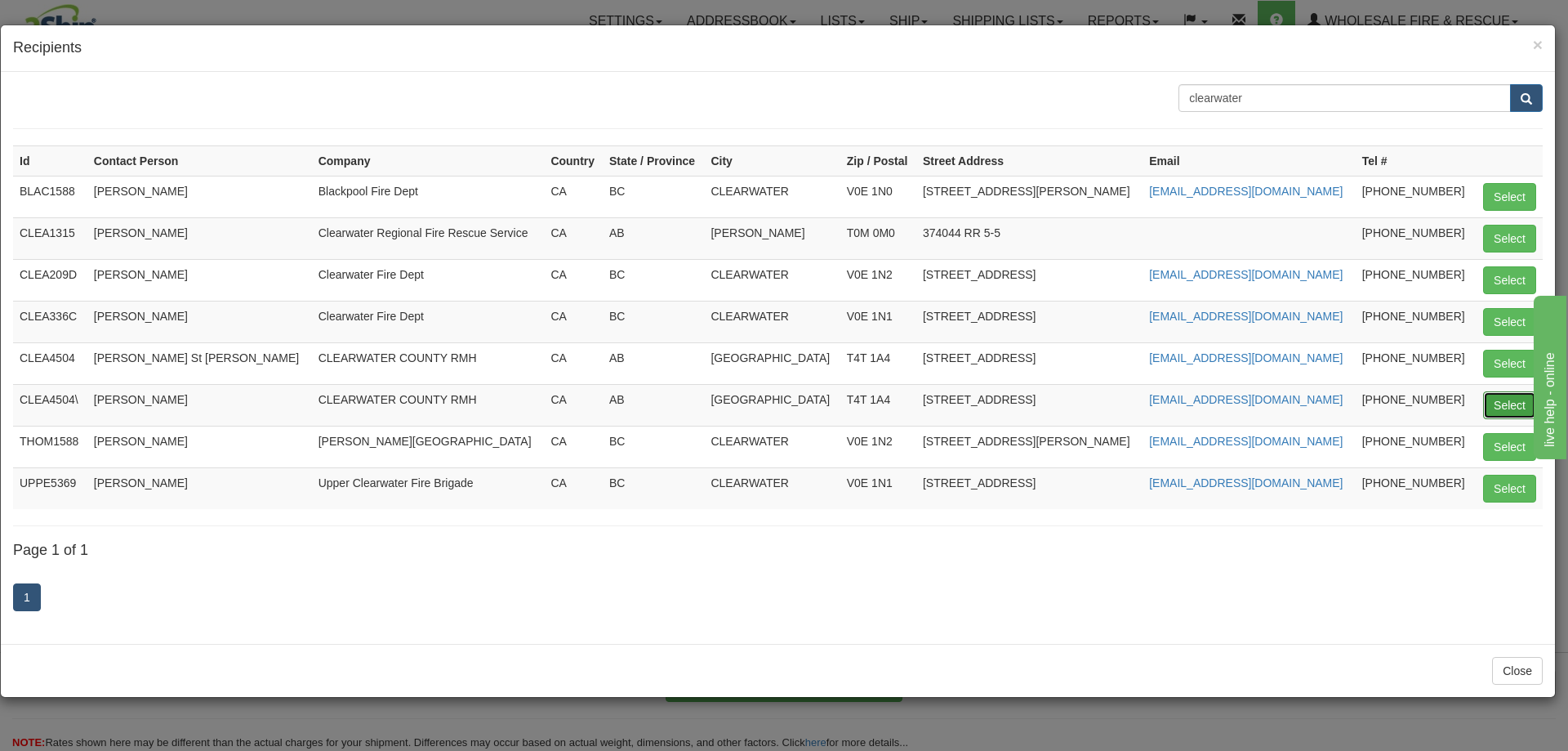
click at [1515, 404] on button "Select" at bounding box center [1510, 405] width 53 height 27
type input "CLEA4504\"
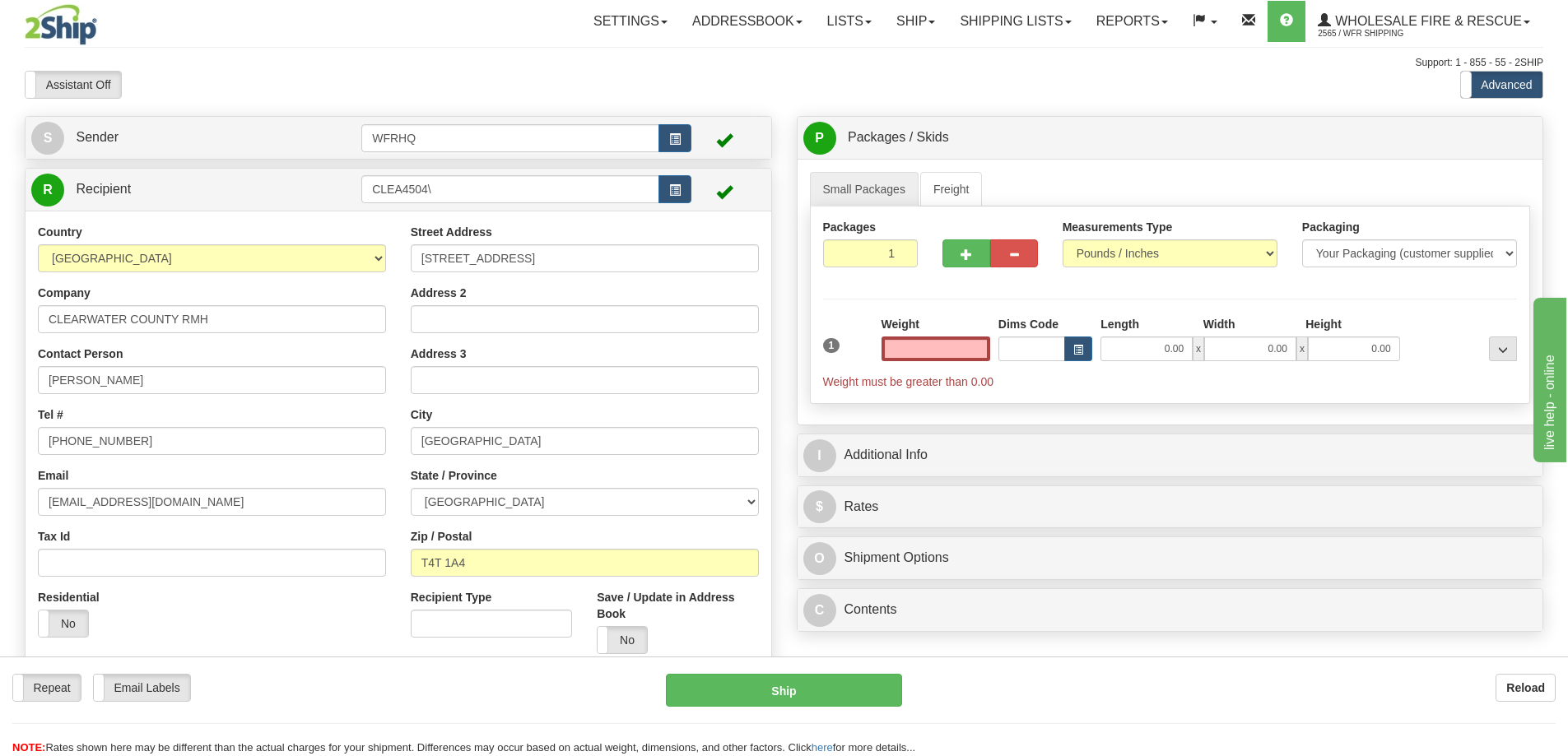
type input "0.00"
click at [934, 348] on input "0.00" at bounding box center [935, 348] width 109 height 25
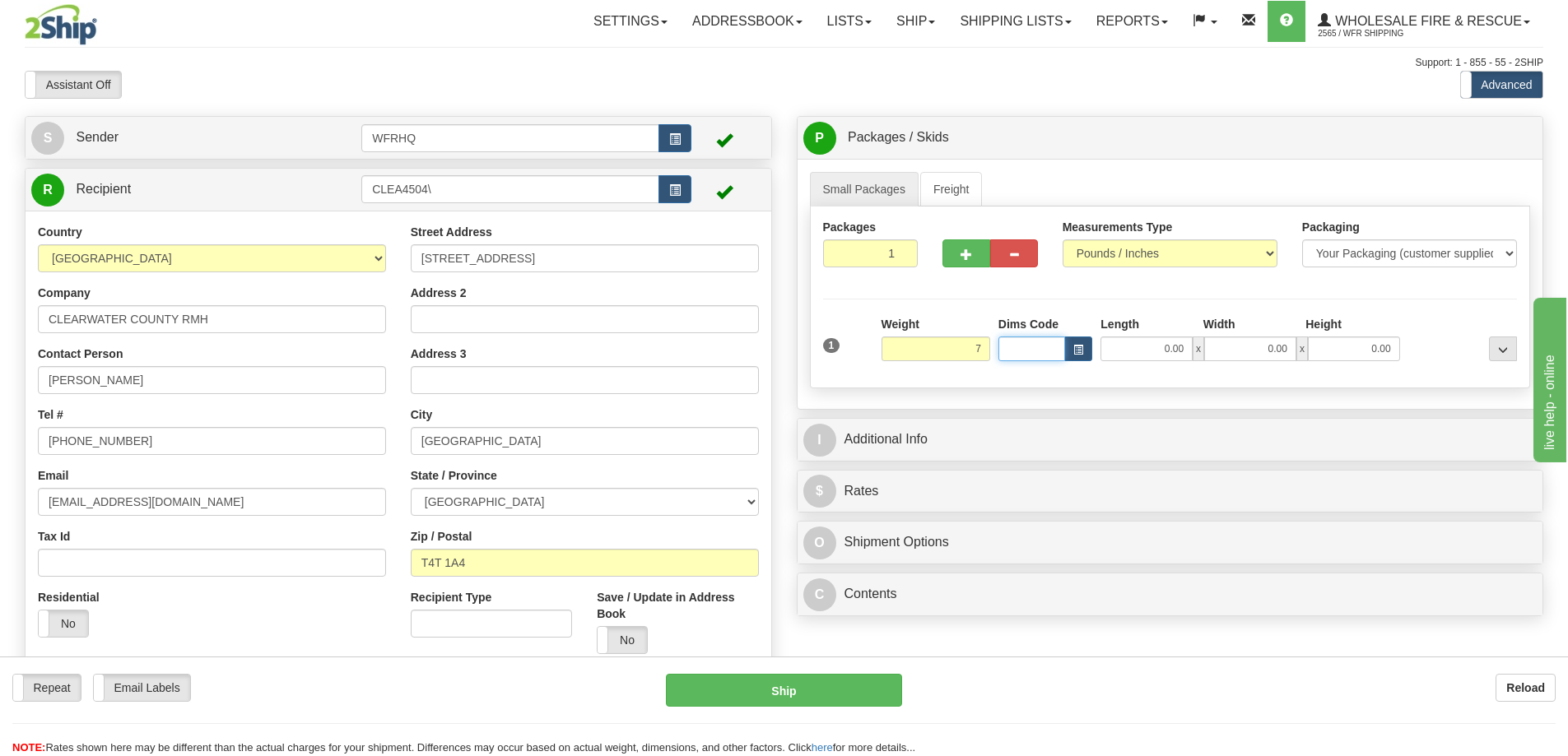
type input "7.00"
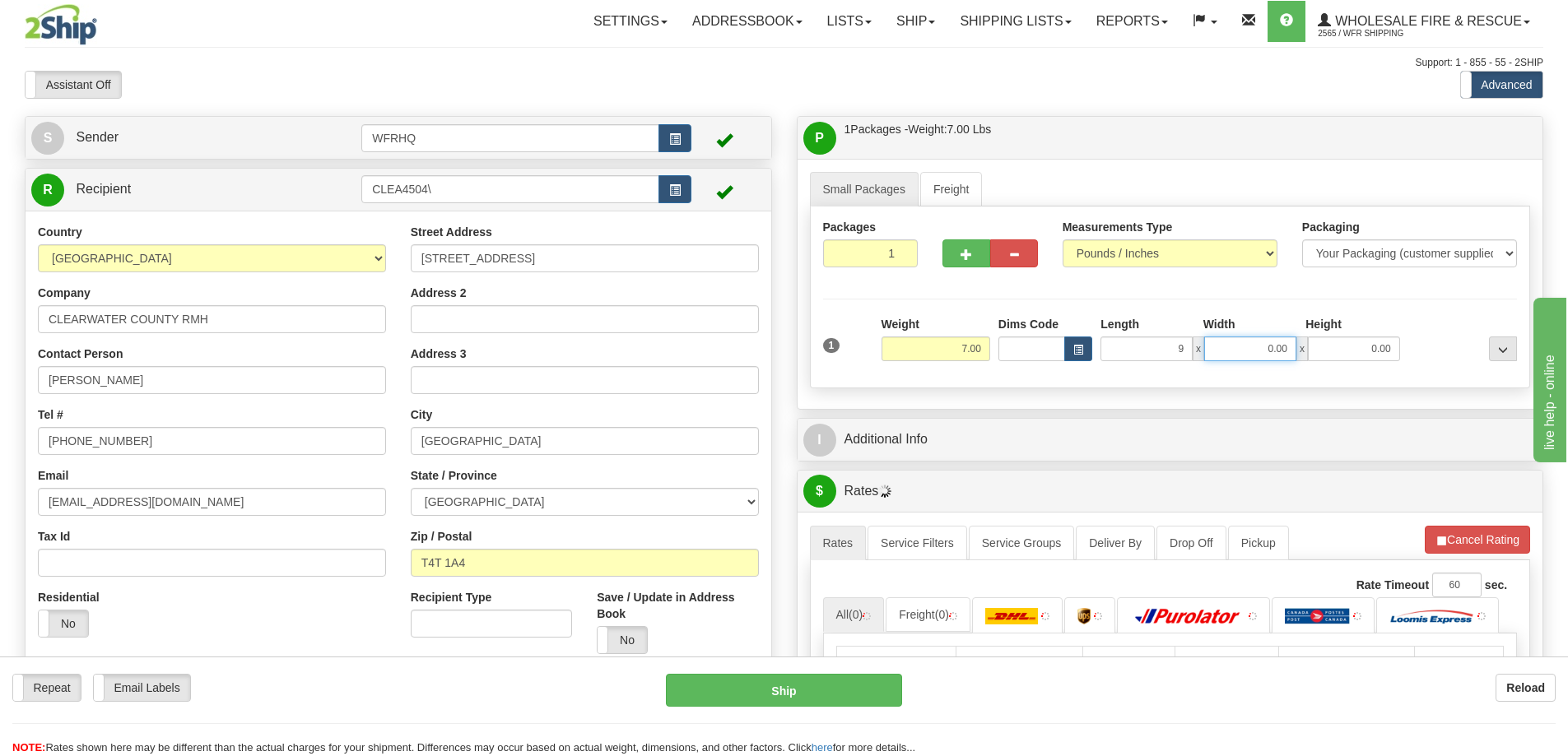
type input "9.00"
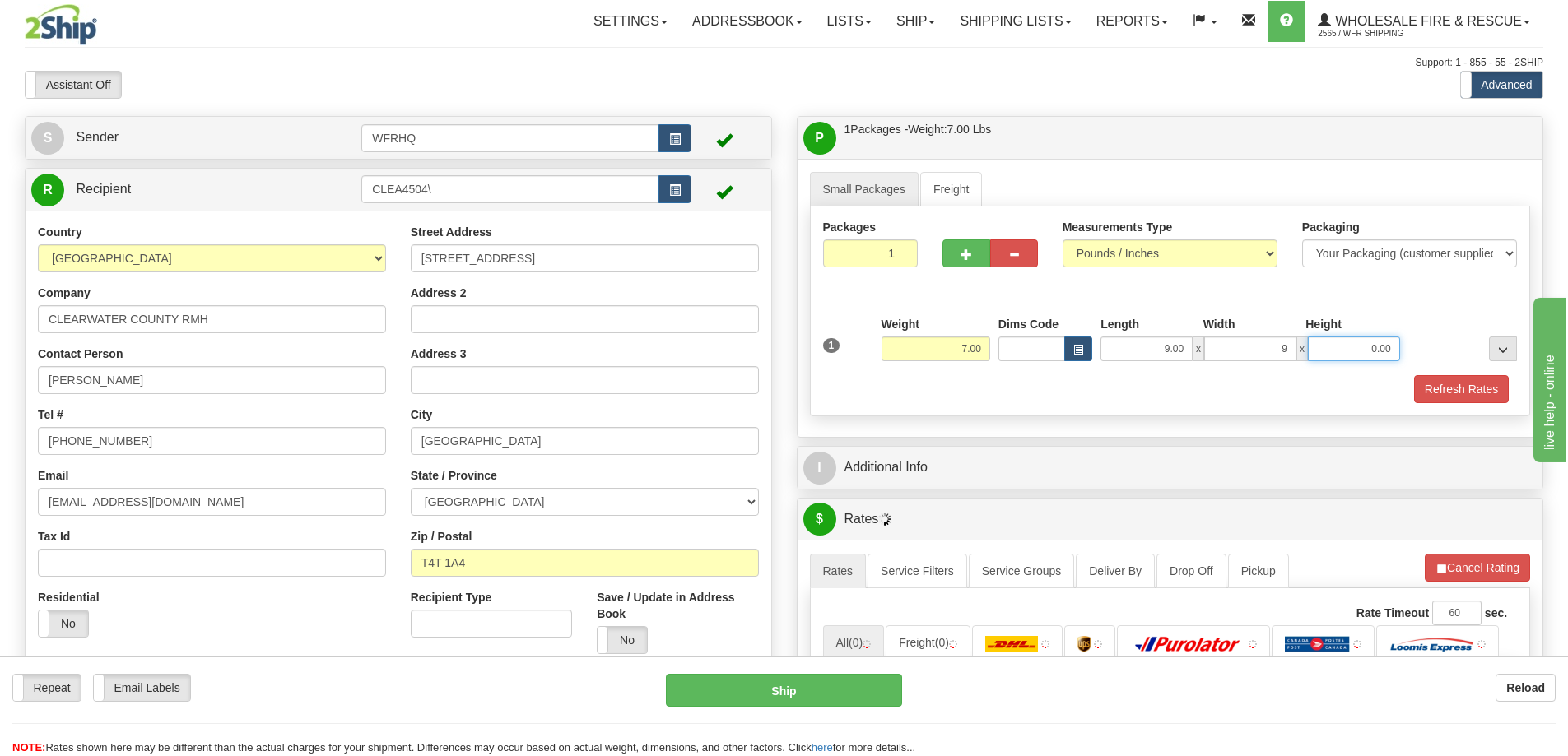
type input "9.00"
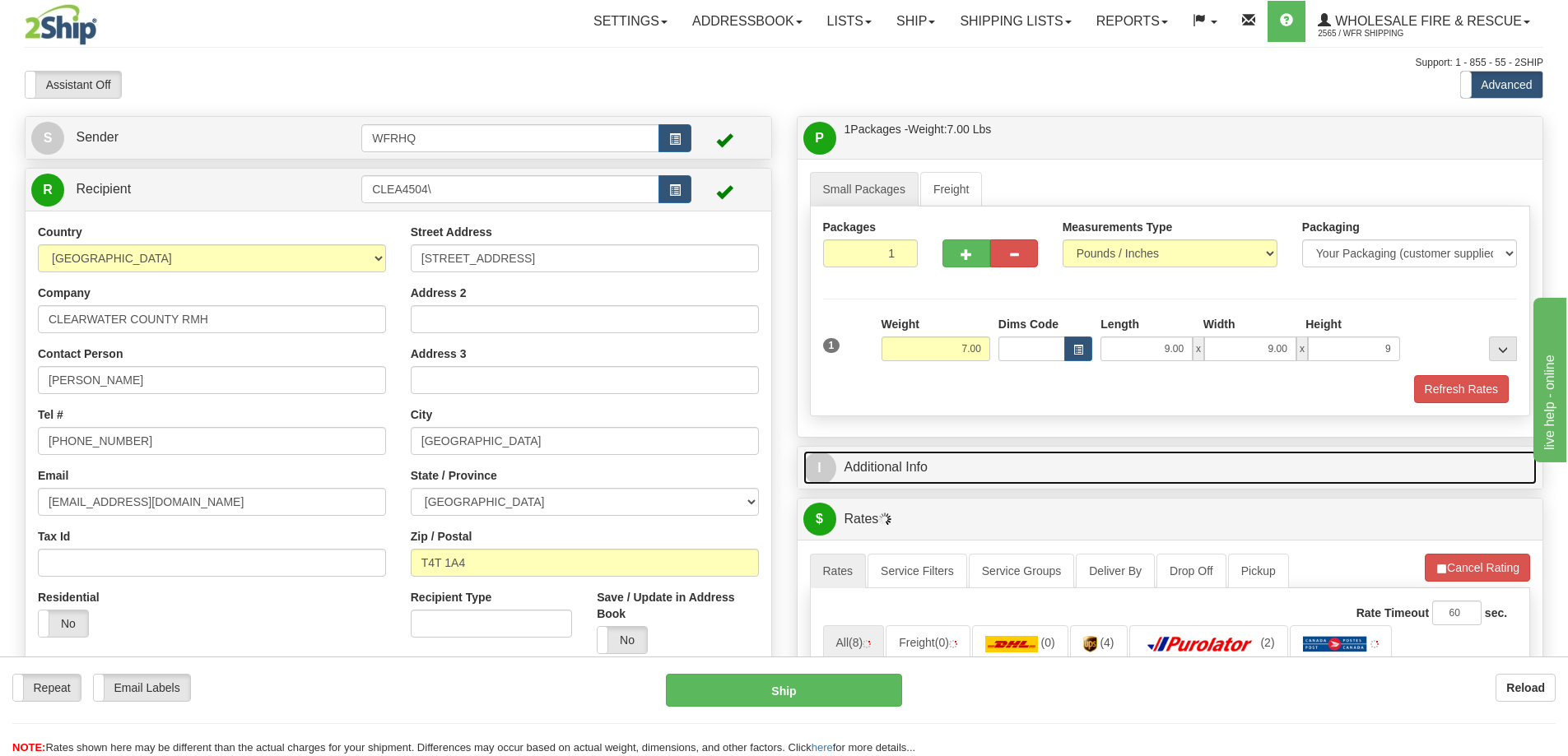
type input "9.00"
click at [886, 469] on link "I Additional Info" at bounding box center [1170, 467] width 734 height 34
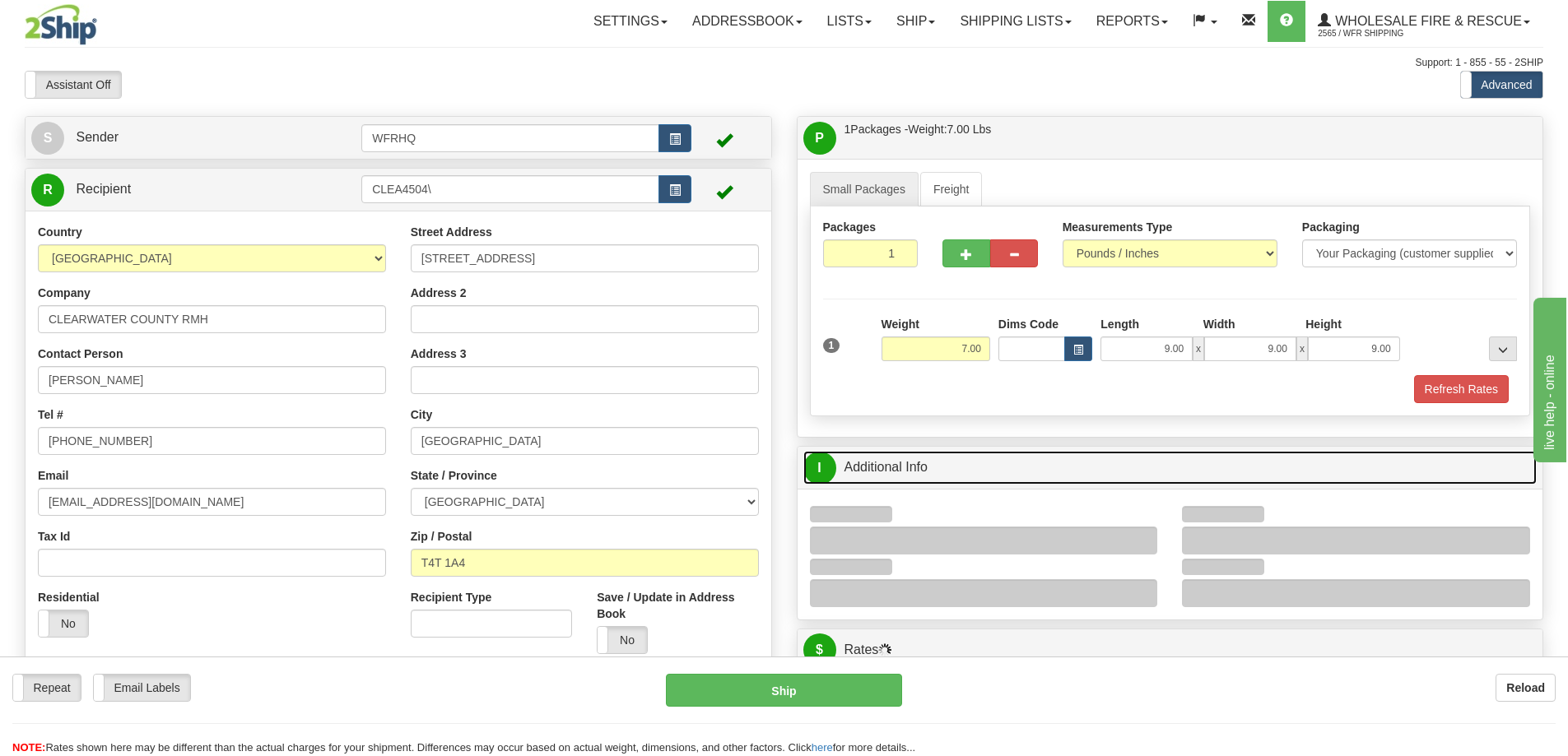
scroll to position [164, 0]
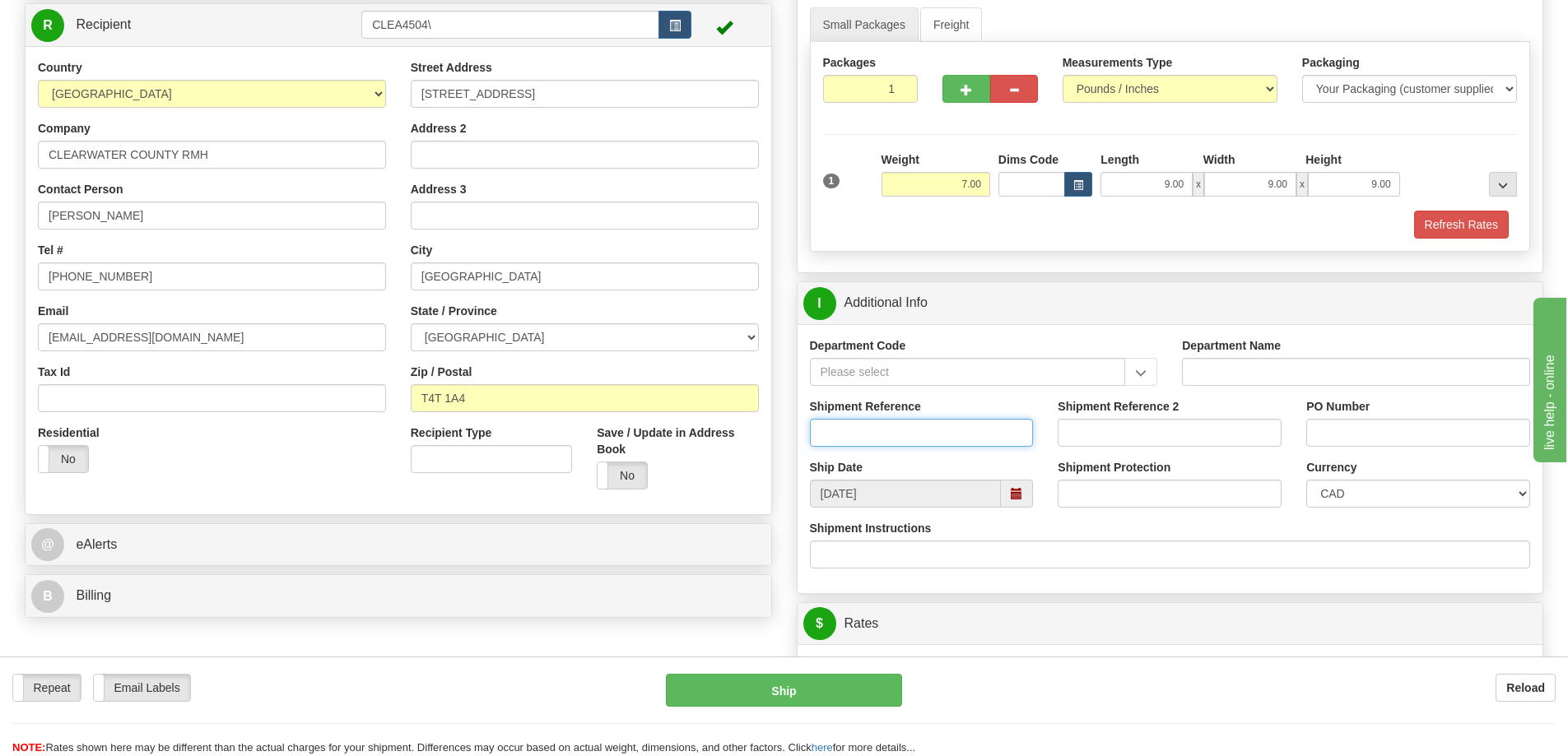
click at [886, 434] on input "Shipment Reference" at bounding box center [921, 433] width 223 height 28
type input "S42782 - 28883"
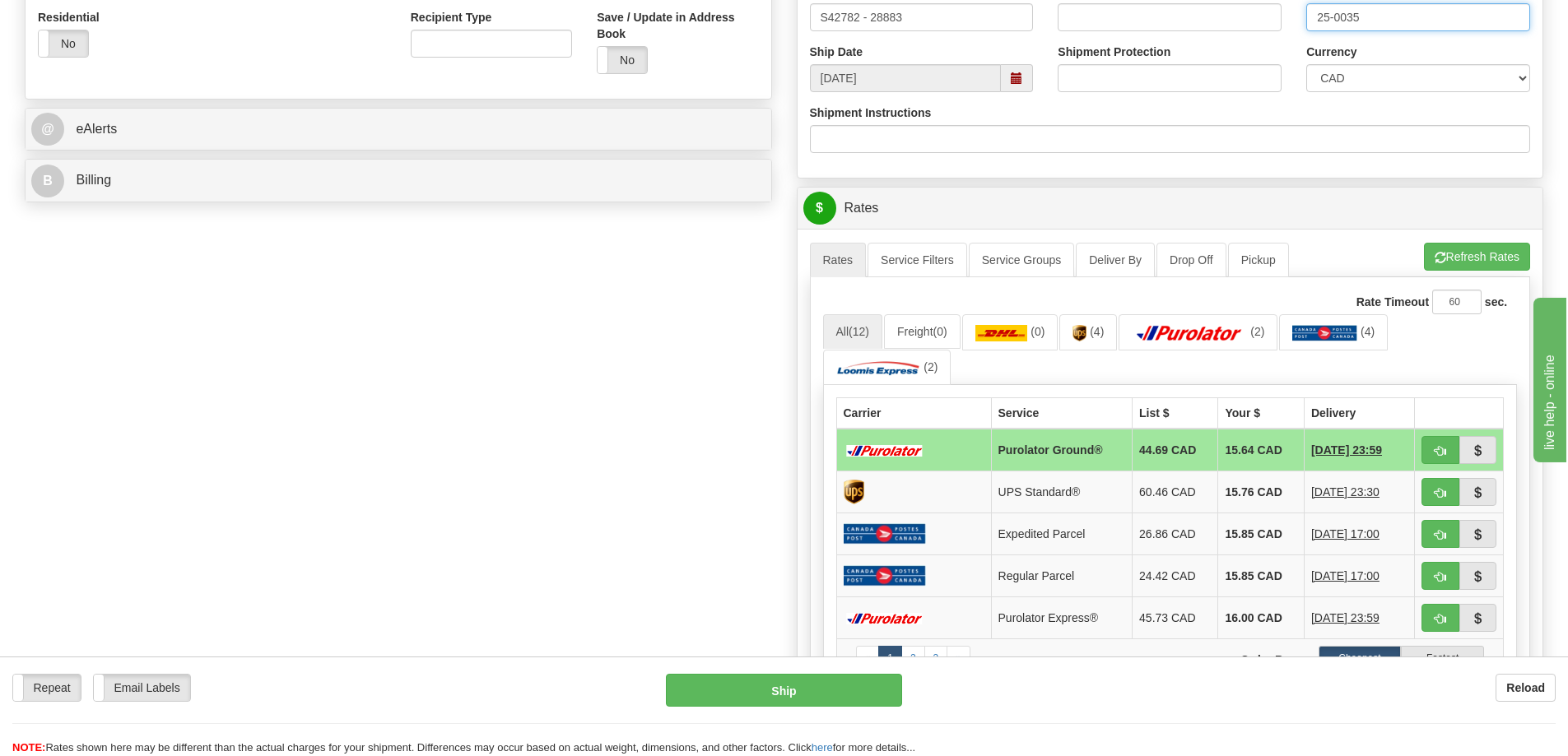
scroll to position [658, 0]
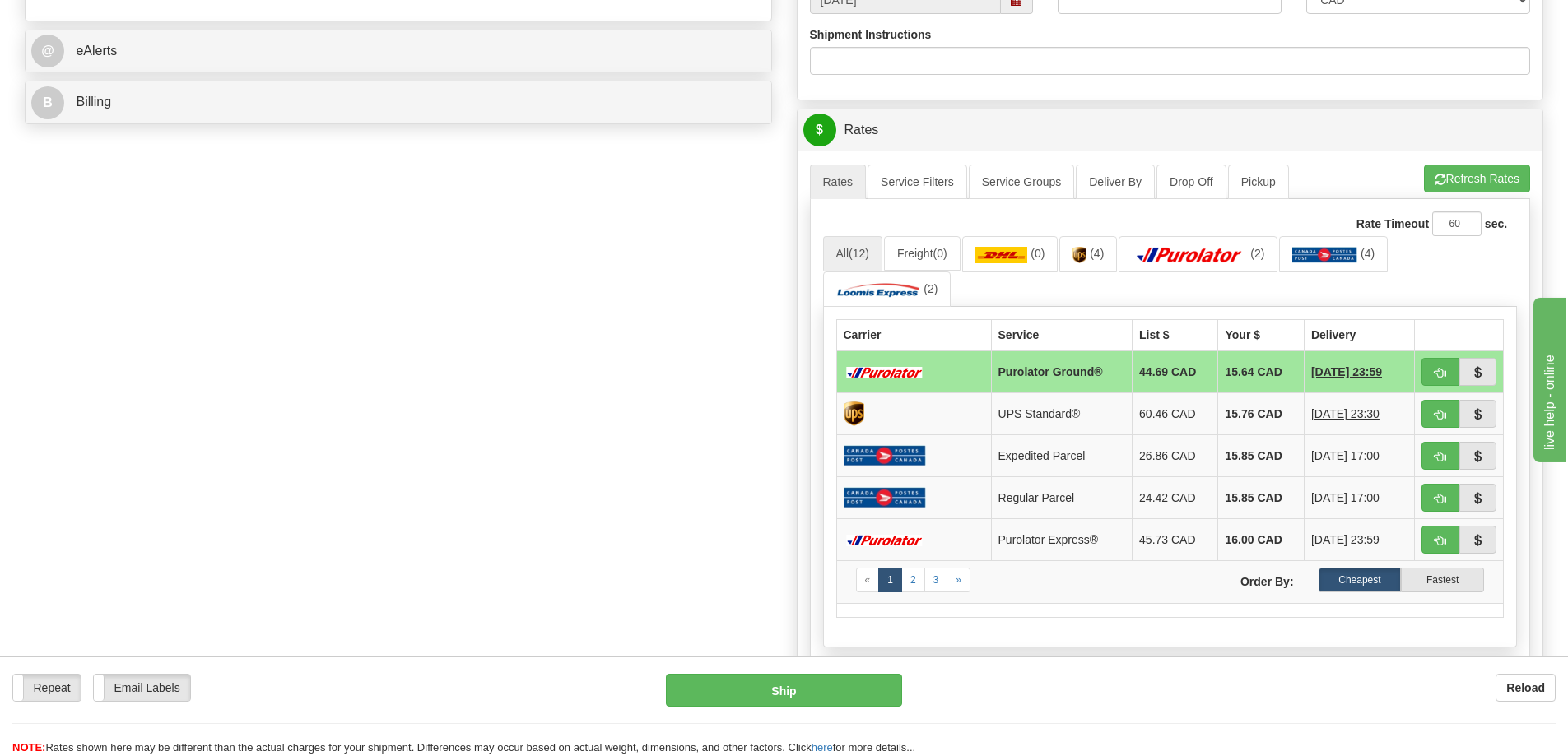
type input "25-0035"
drag, startPoint x: 1439, startPoint y: 371, endPoint x: 1417, endPoint y: 376, distance: 22.6
click at [1439, 371] on span "button" at bounding box center [1440, 373] width 12 height 11
type input "260"
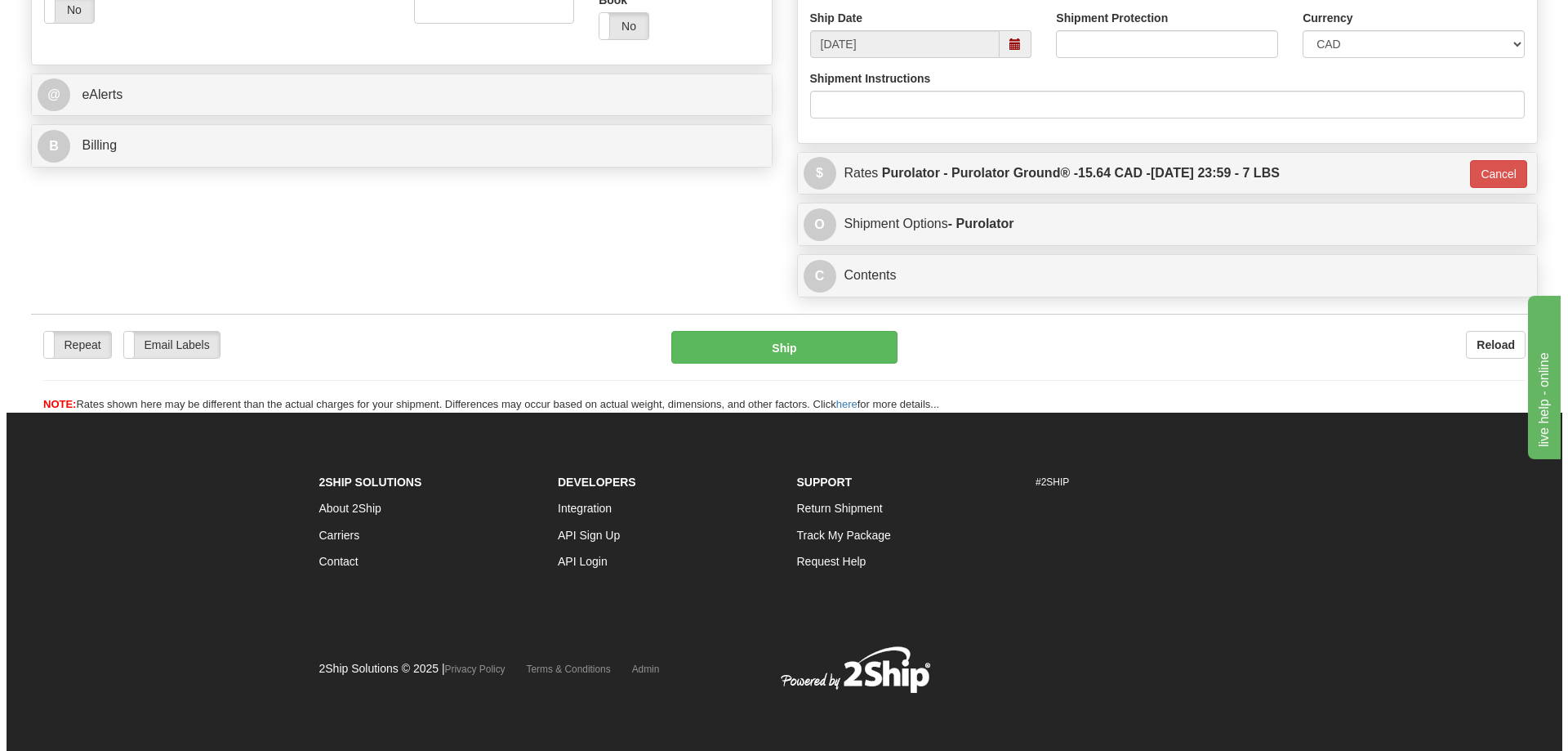
scroll to position [610, 0]
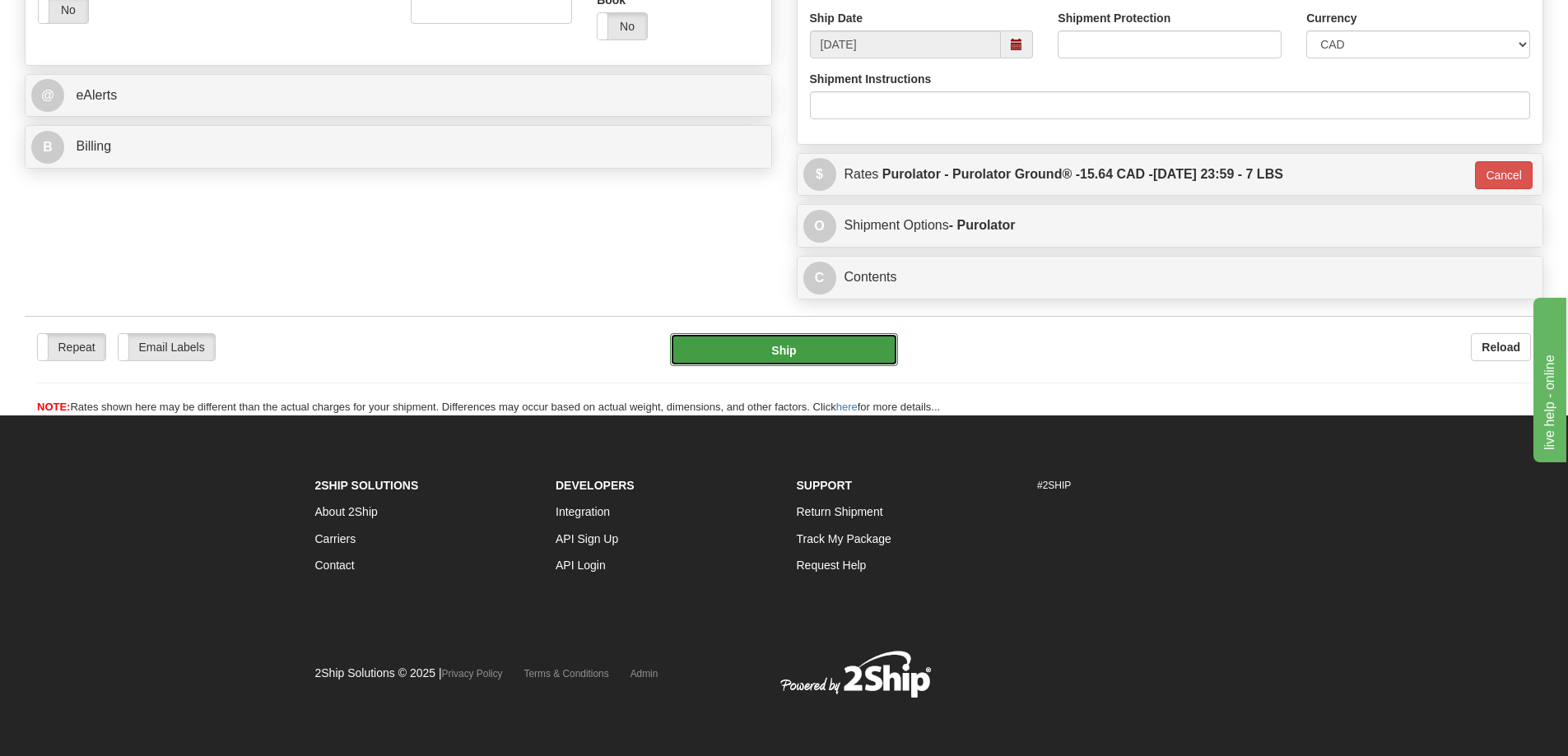
click at [802, 345] on button "Ship" at bounding box center [784, 349] width 228 height 33
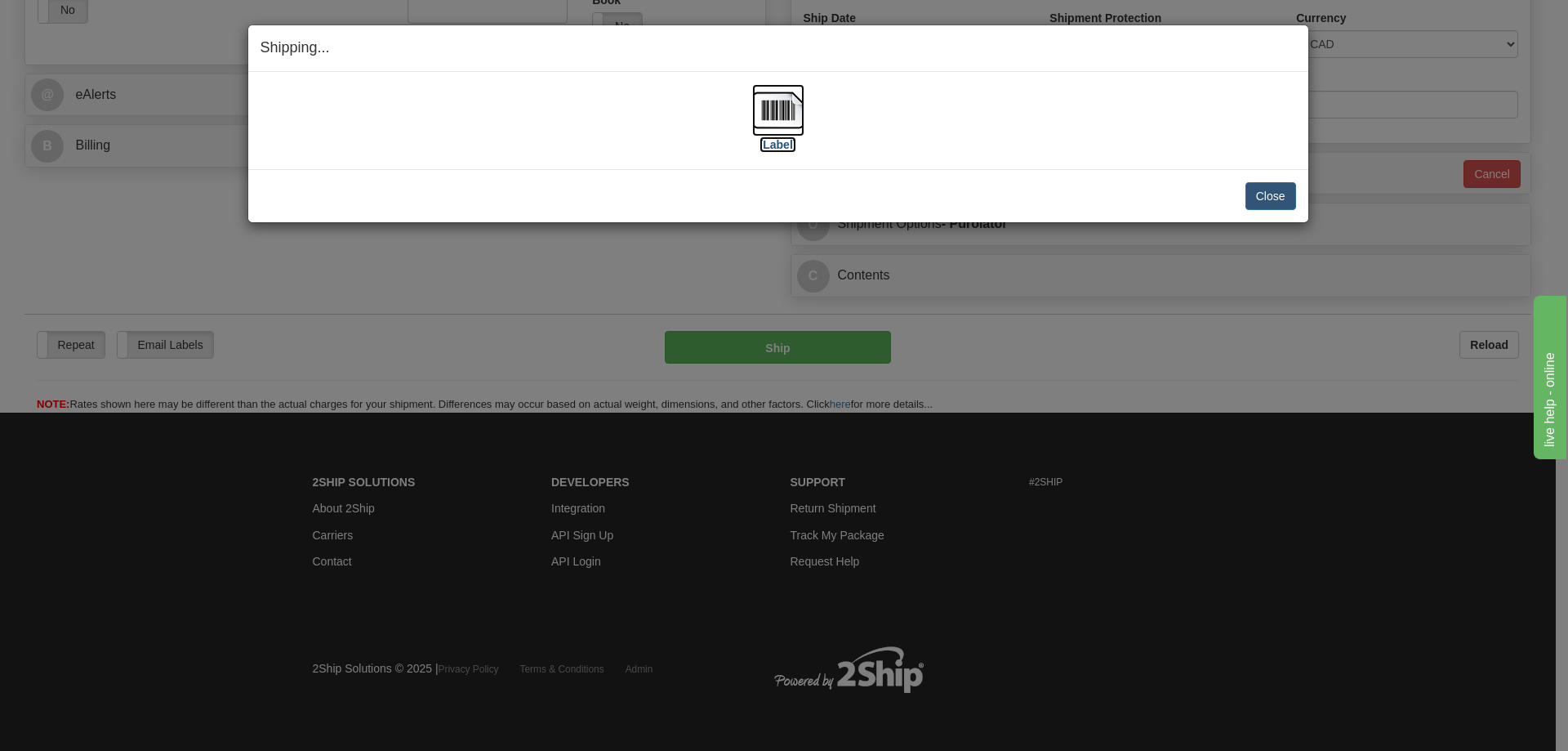
click at [789, 95] on img at bounding box center [778, 110] width 52 height 52
click at [695, 136] on div "[Label]" at bounding box center [778, 121] width 1035 height 73
click at [1264, 201] on button "Close" at bounding box center [1271, 196] width 51 height 27
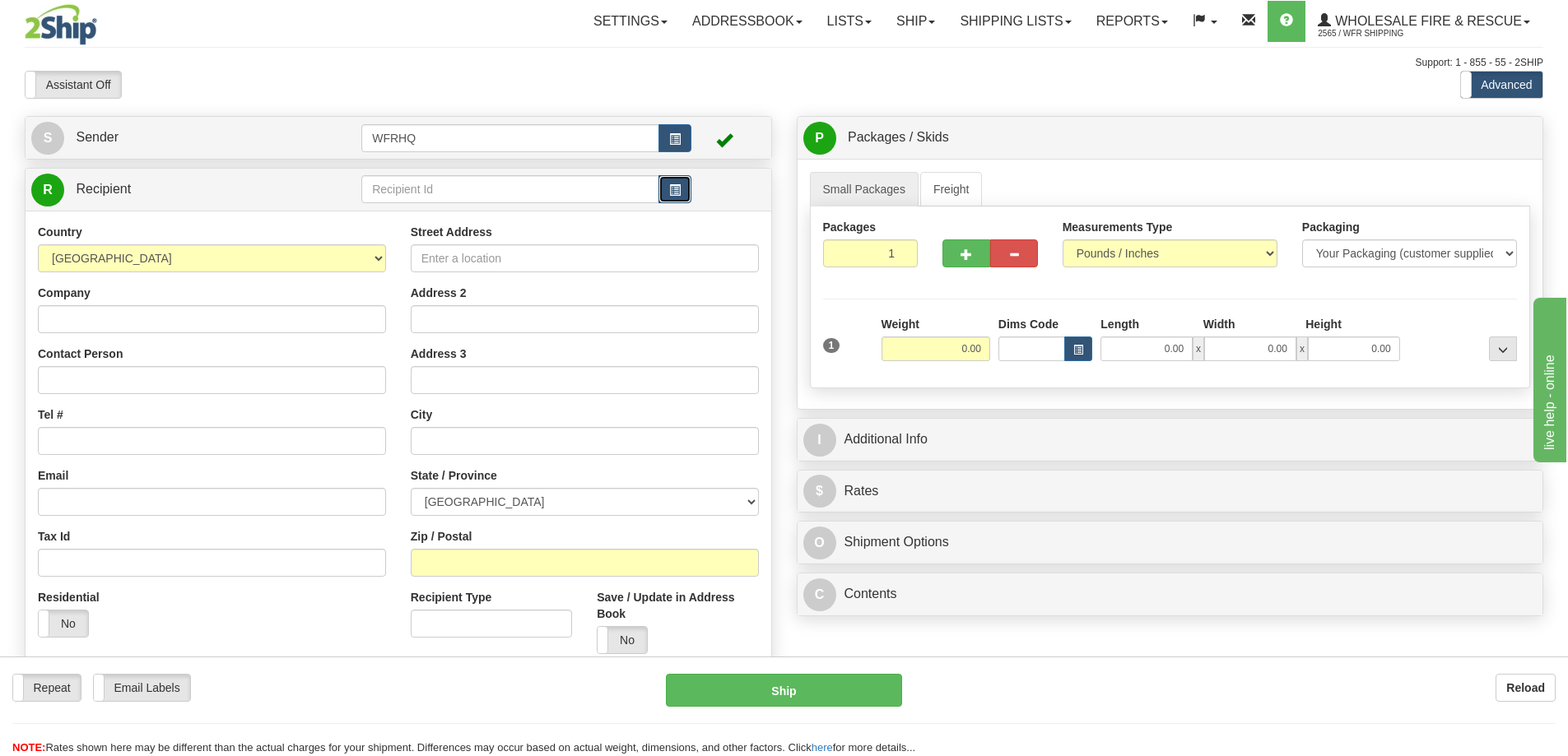
click at [682, 195] on button "button" at bounding box center [674, 189] width 33 height 28
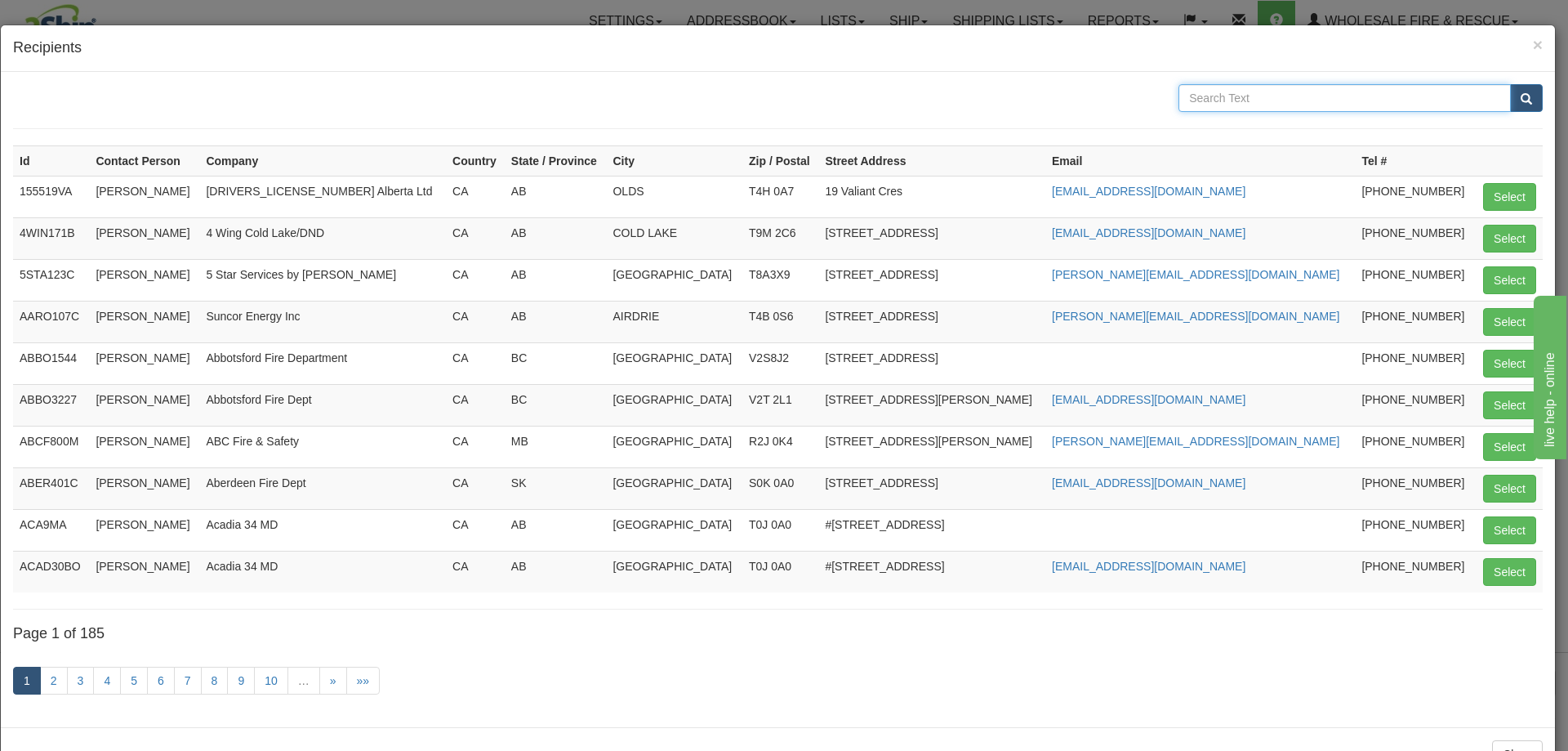
click at [1286, 98] on input "text" at bounding box center [1344, 98] width 333 height 27
type input "Leduc"
click at [1510, 84] on button "submit" at bounding box center [1526, 98] width 32 height 27
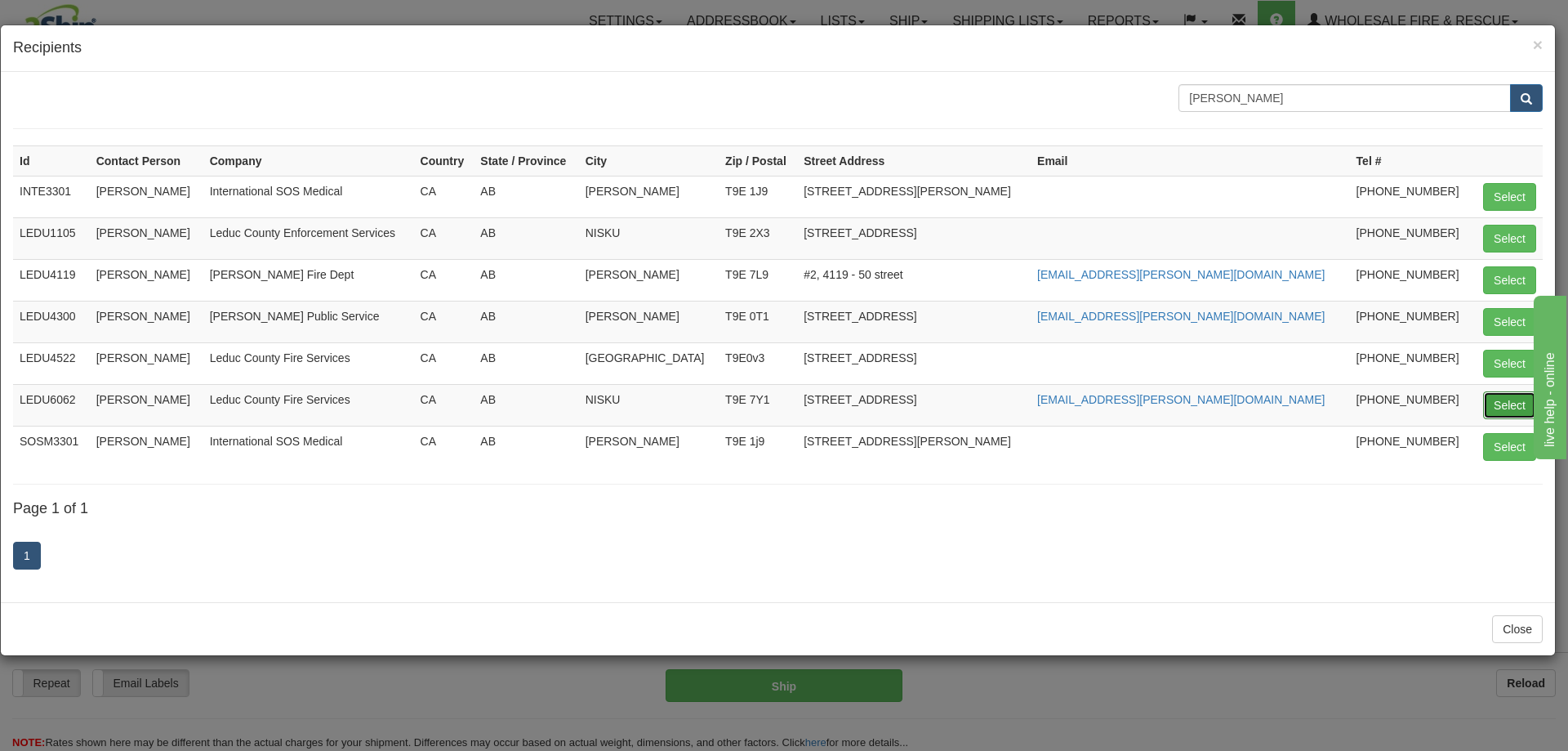
click at [1500, 402] on button "Select" at bounding box center [1510, 405] width 53 height 27
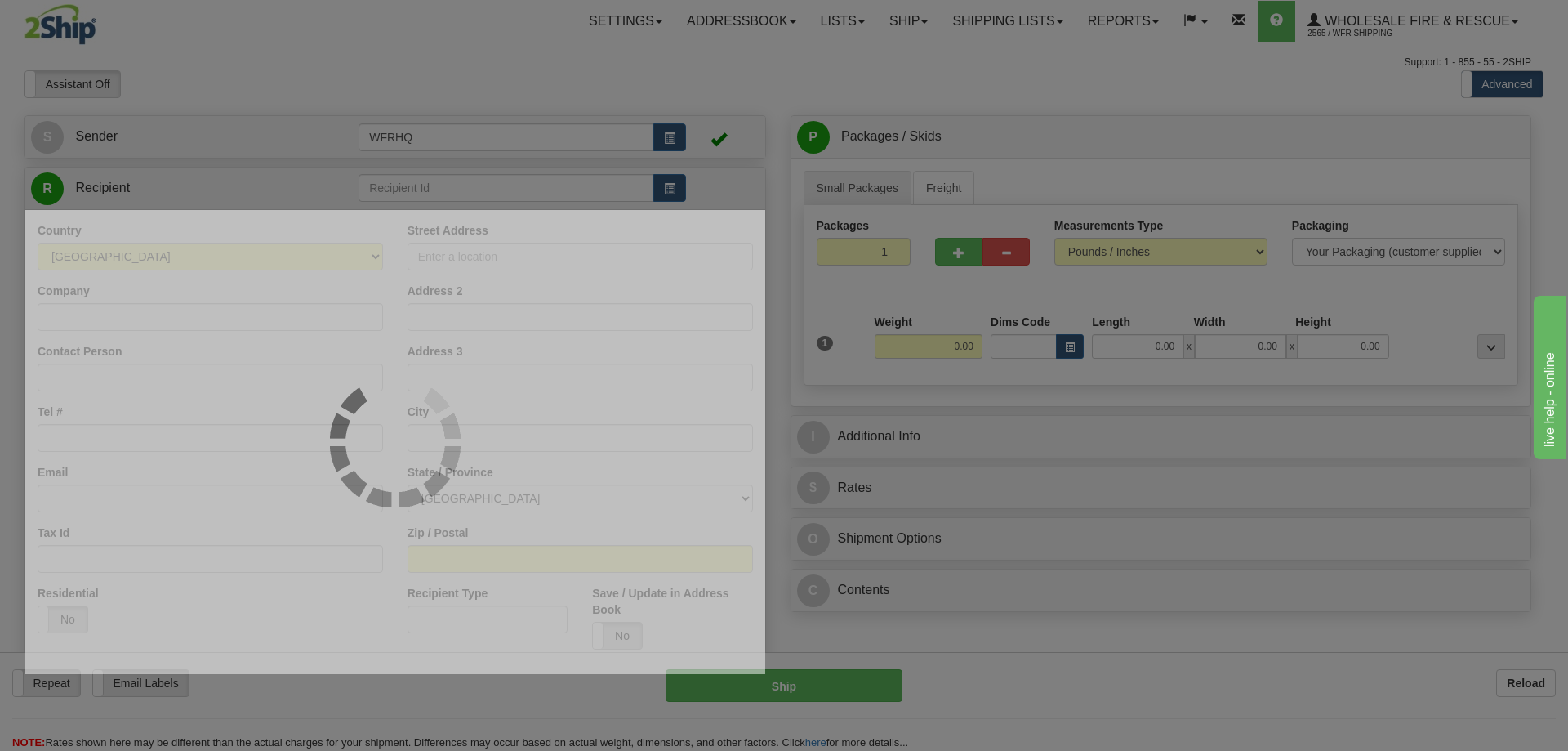
type input "LEDU6062"
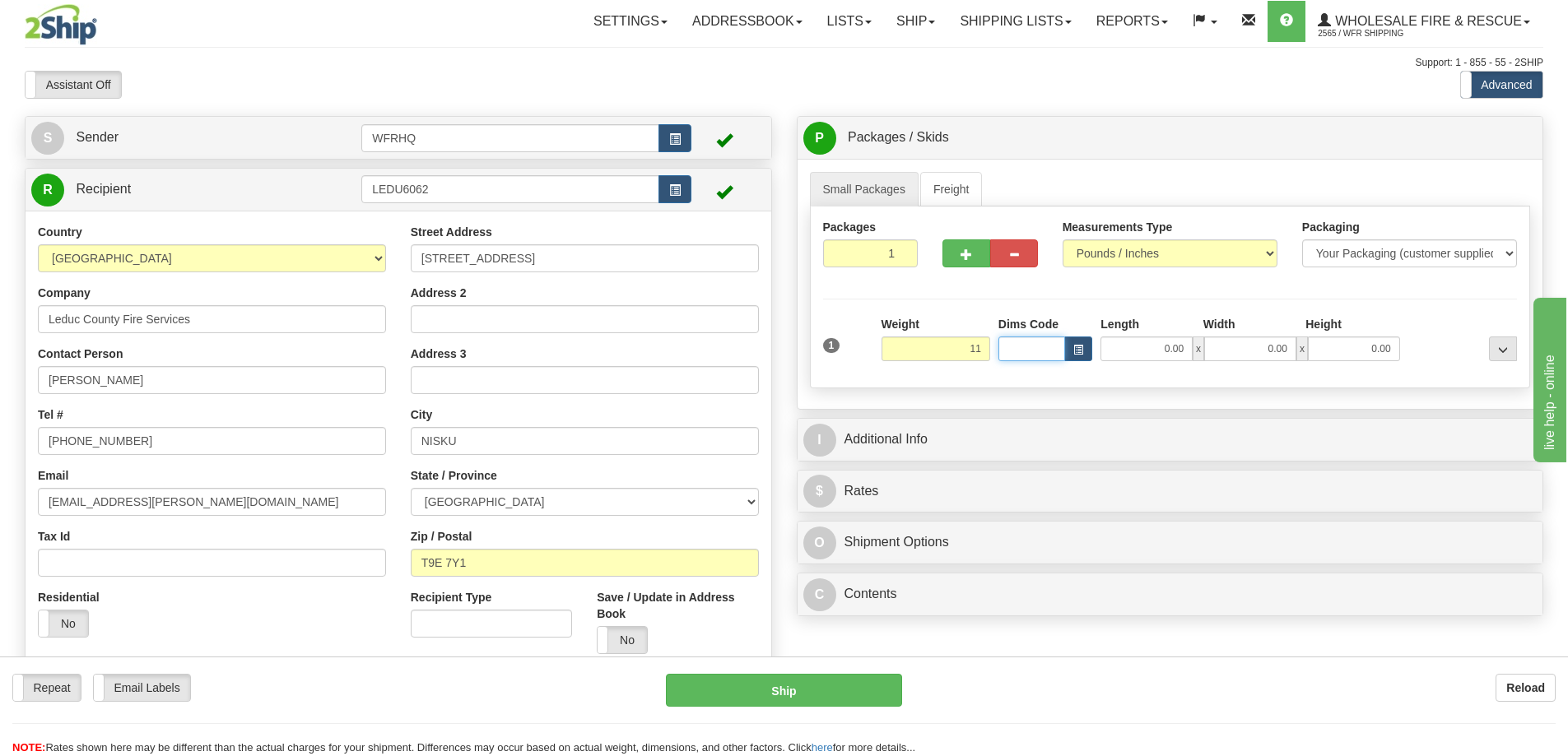
type input "11.00"
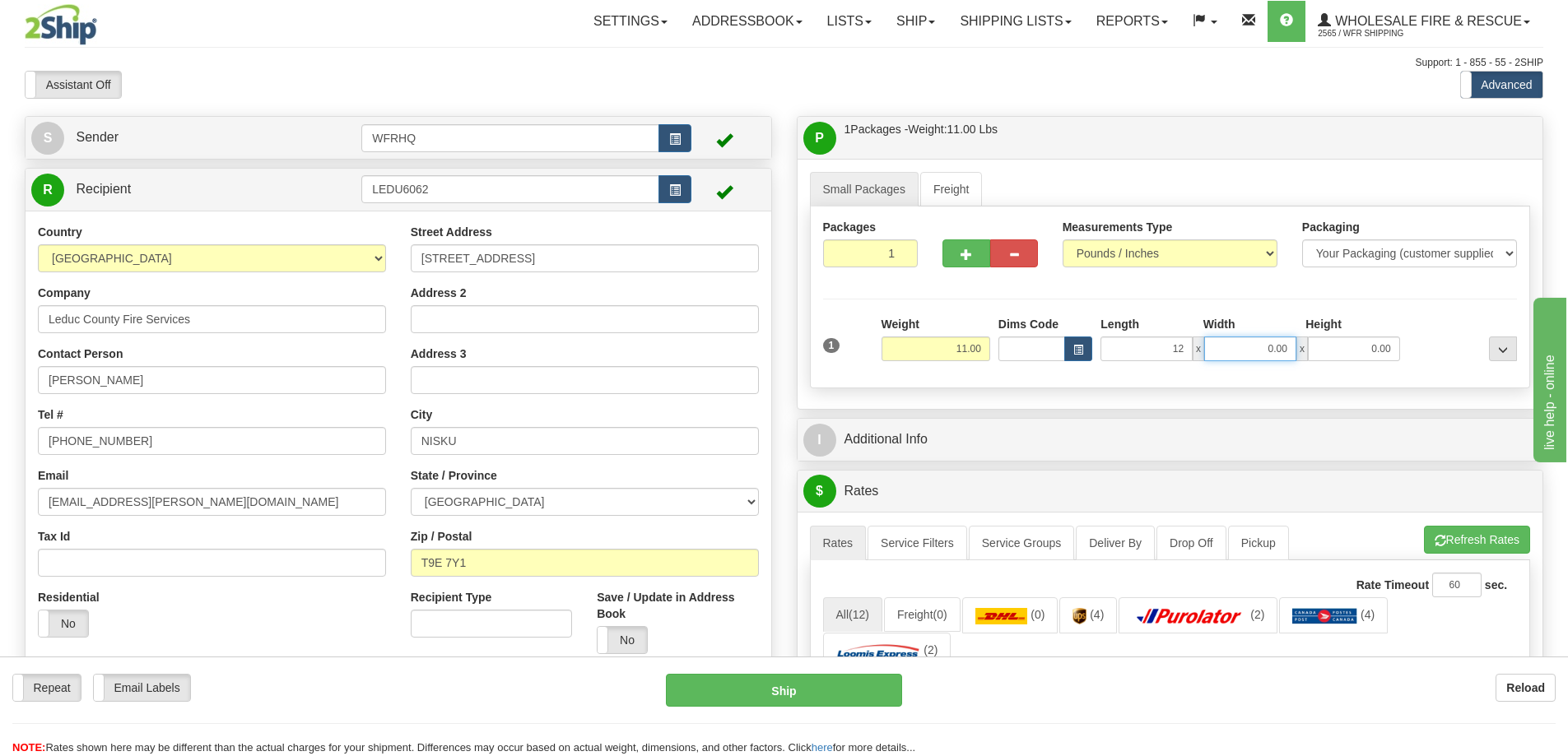
type input "12.00"
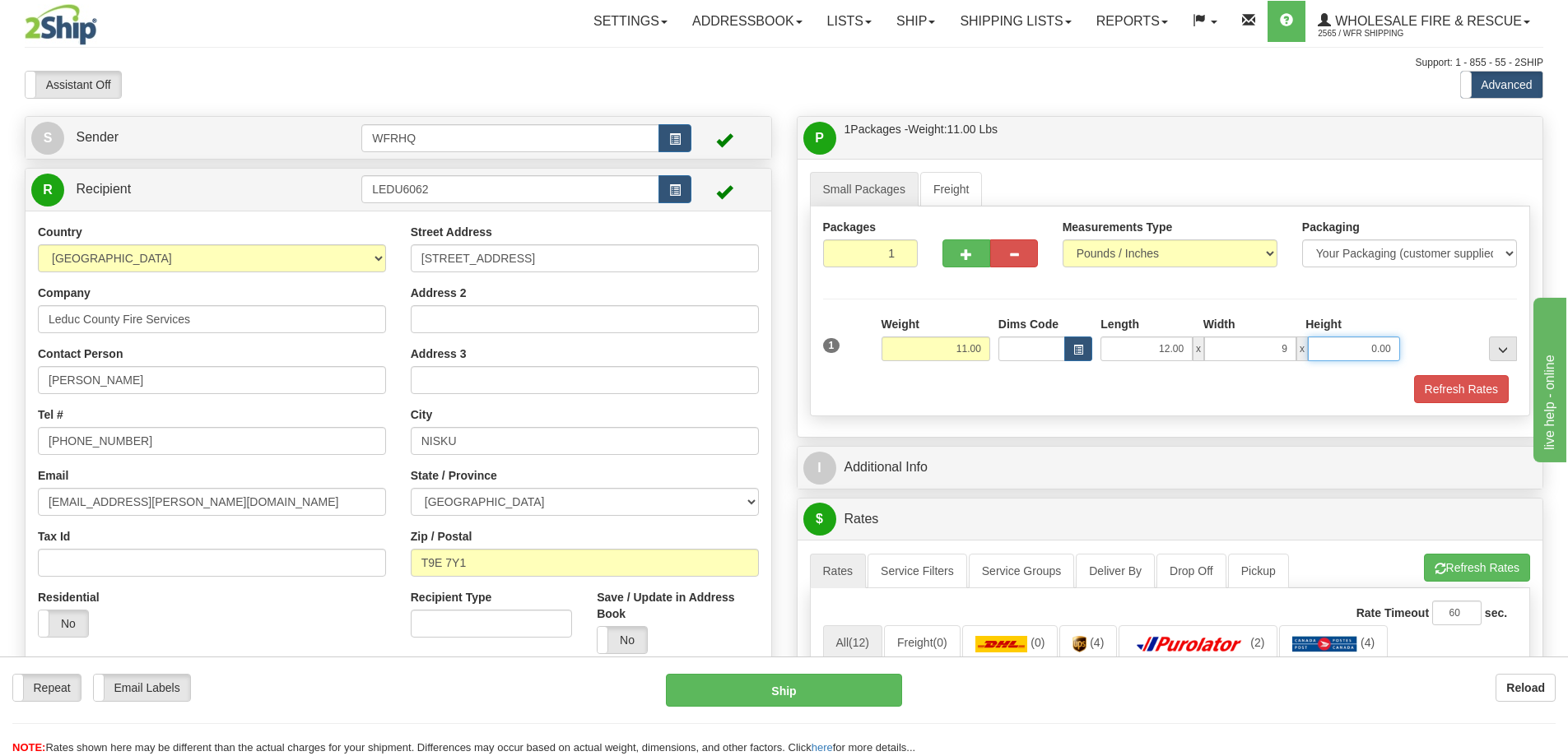
type input "9.00"
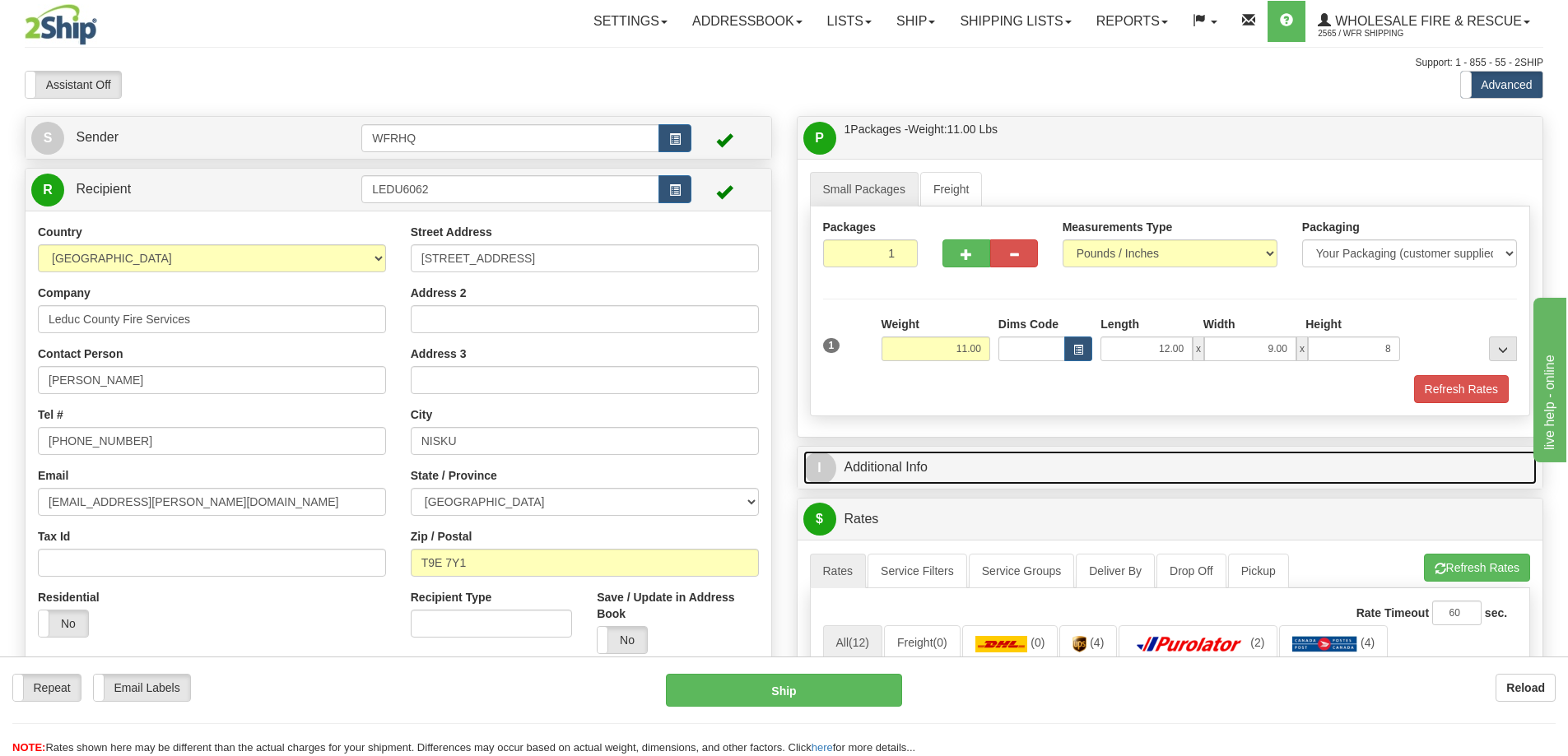
type input "8.00"
click at [852, 463] on link "I Additional Info" at bounding box center [1170, 467] width 734 height 34
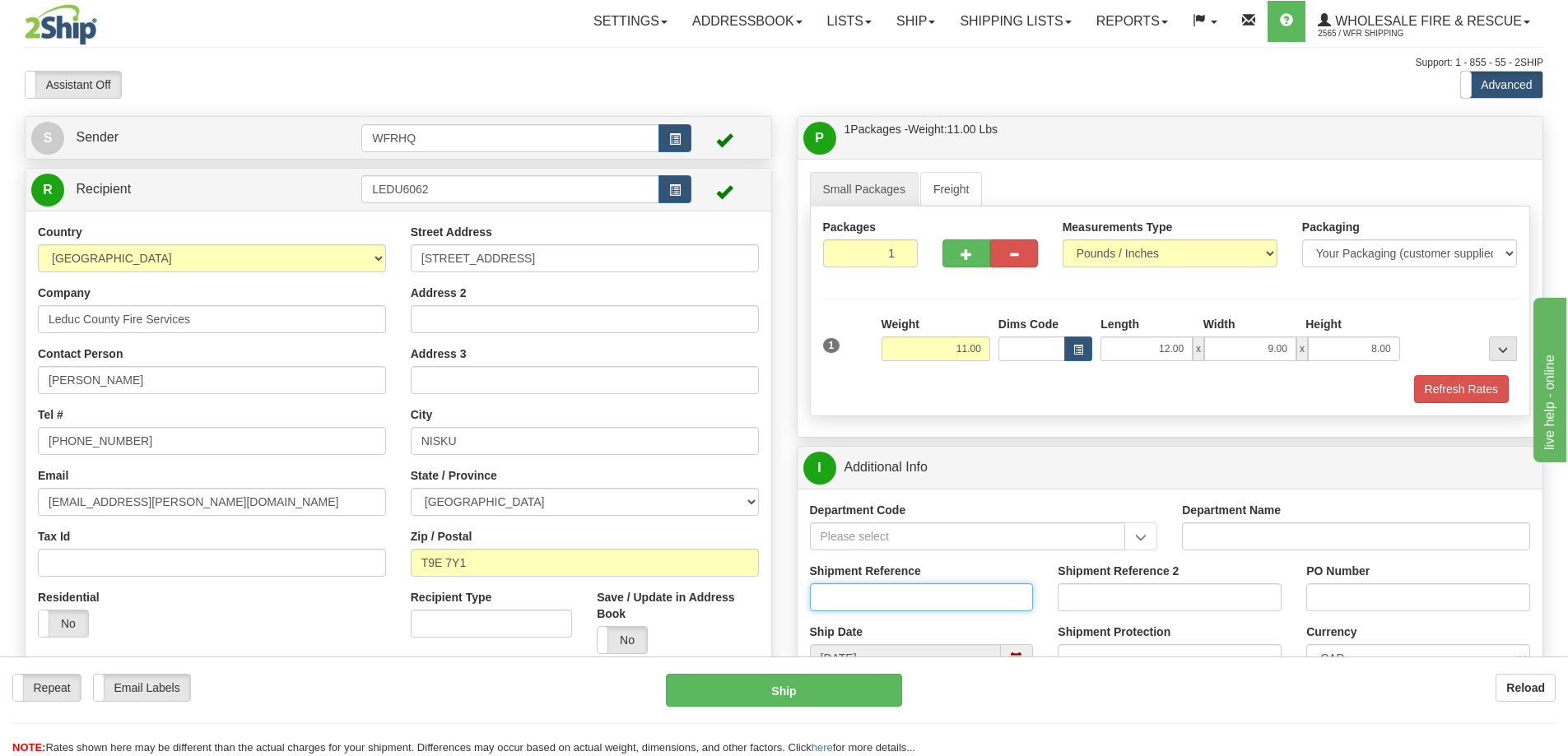
click at [881, 603] on input "Shipment Reference" at bounding box center [921, 597] width 223 height 28
type input "S40006 - 29084"
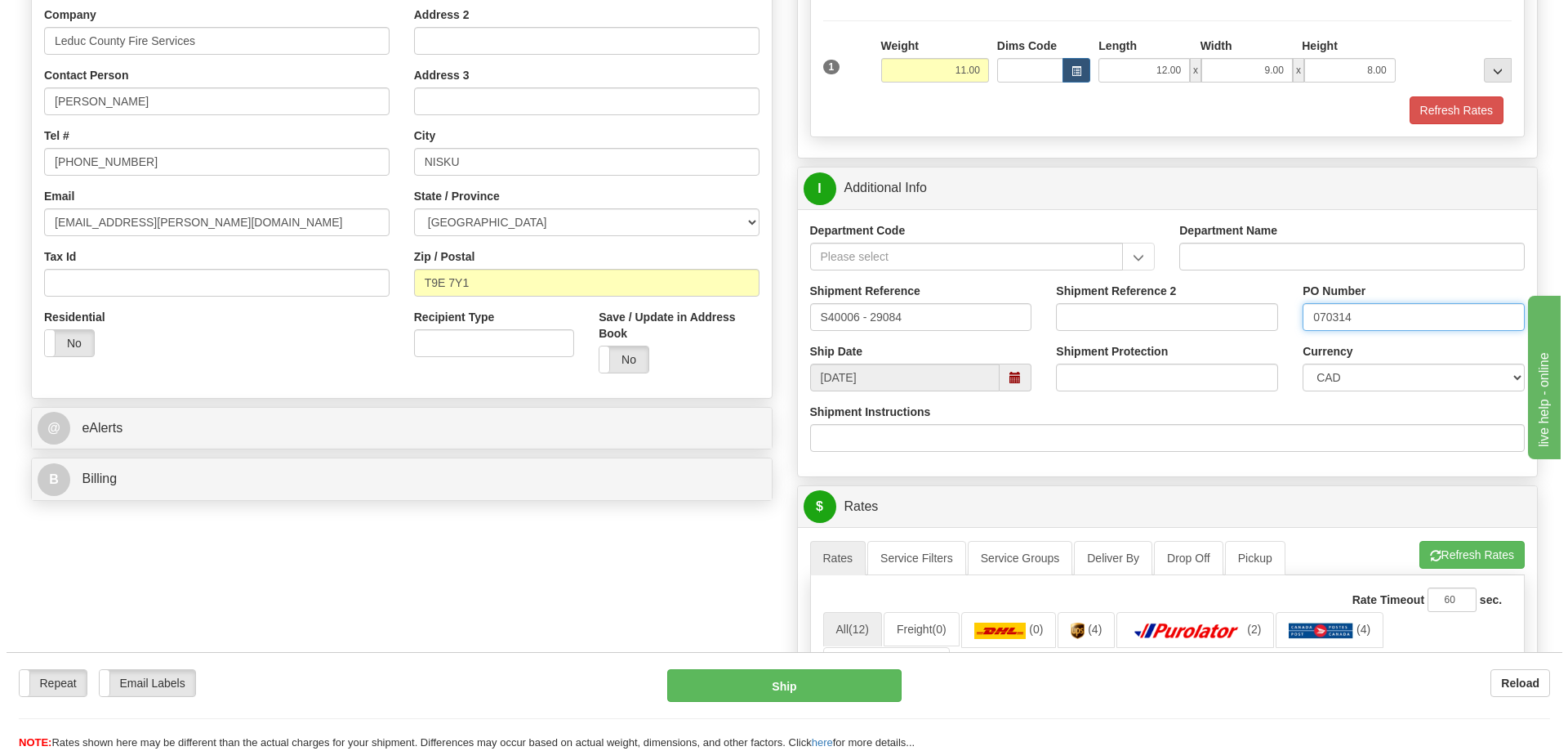
scroll to position [490, 0]
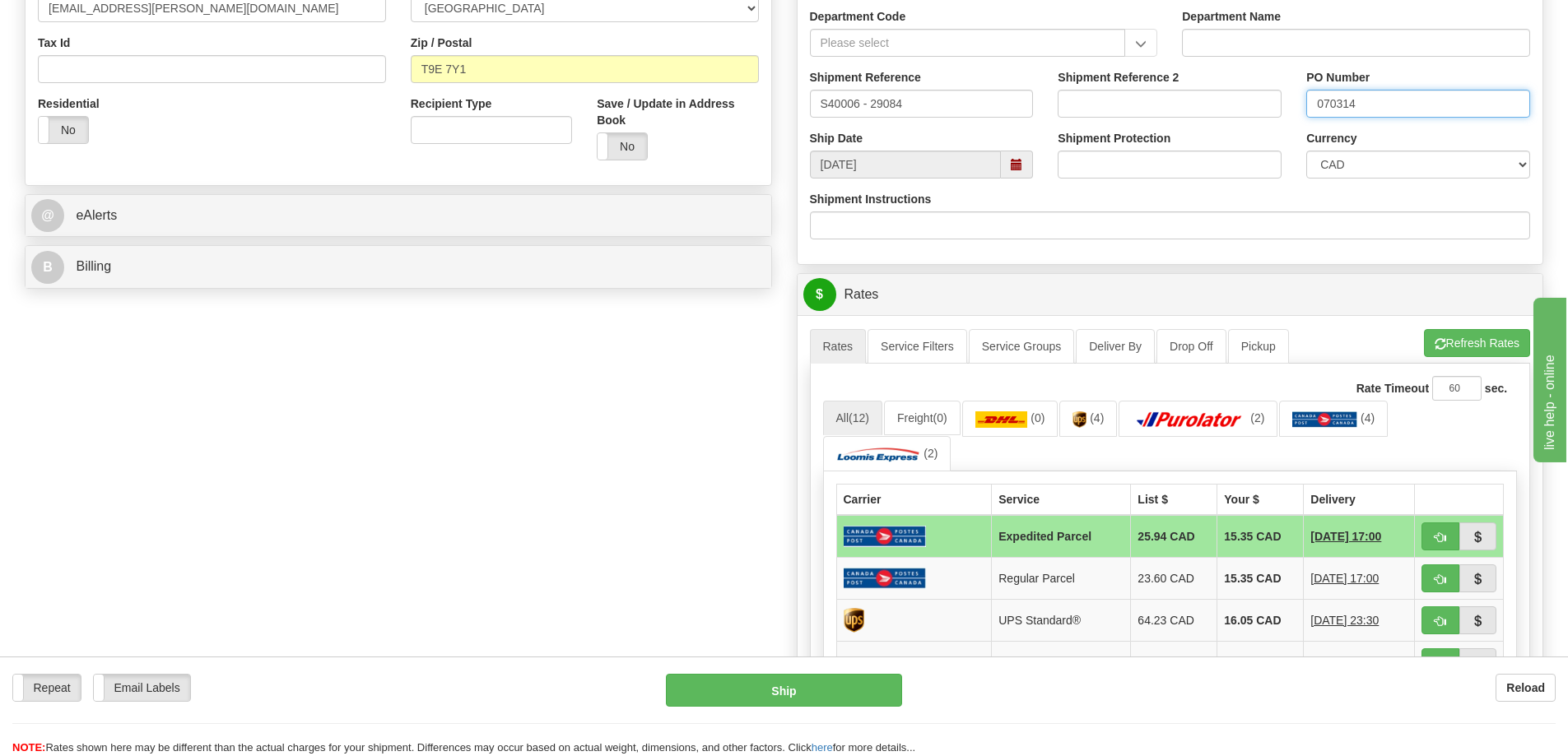
type input "070314"
click at [1430, 621] on button "button" at bounding box center [1439, 620] width 38 height 28
type input "11"
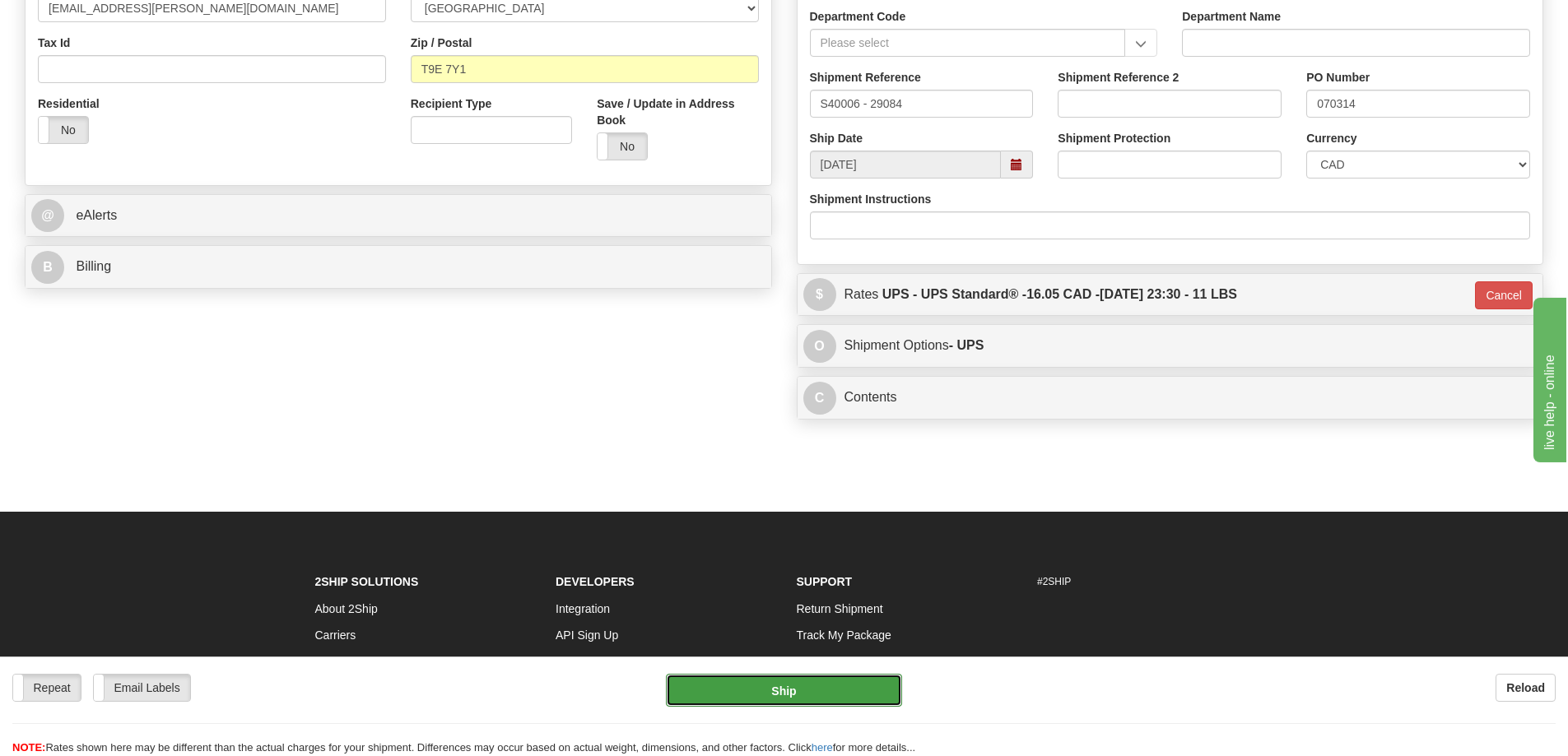
click at [719, 686] on button "Ship" at bounding box center [783, 690] width 236 height 33
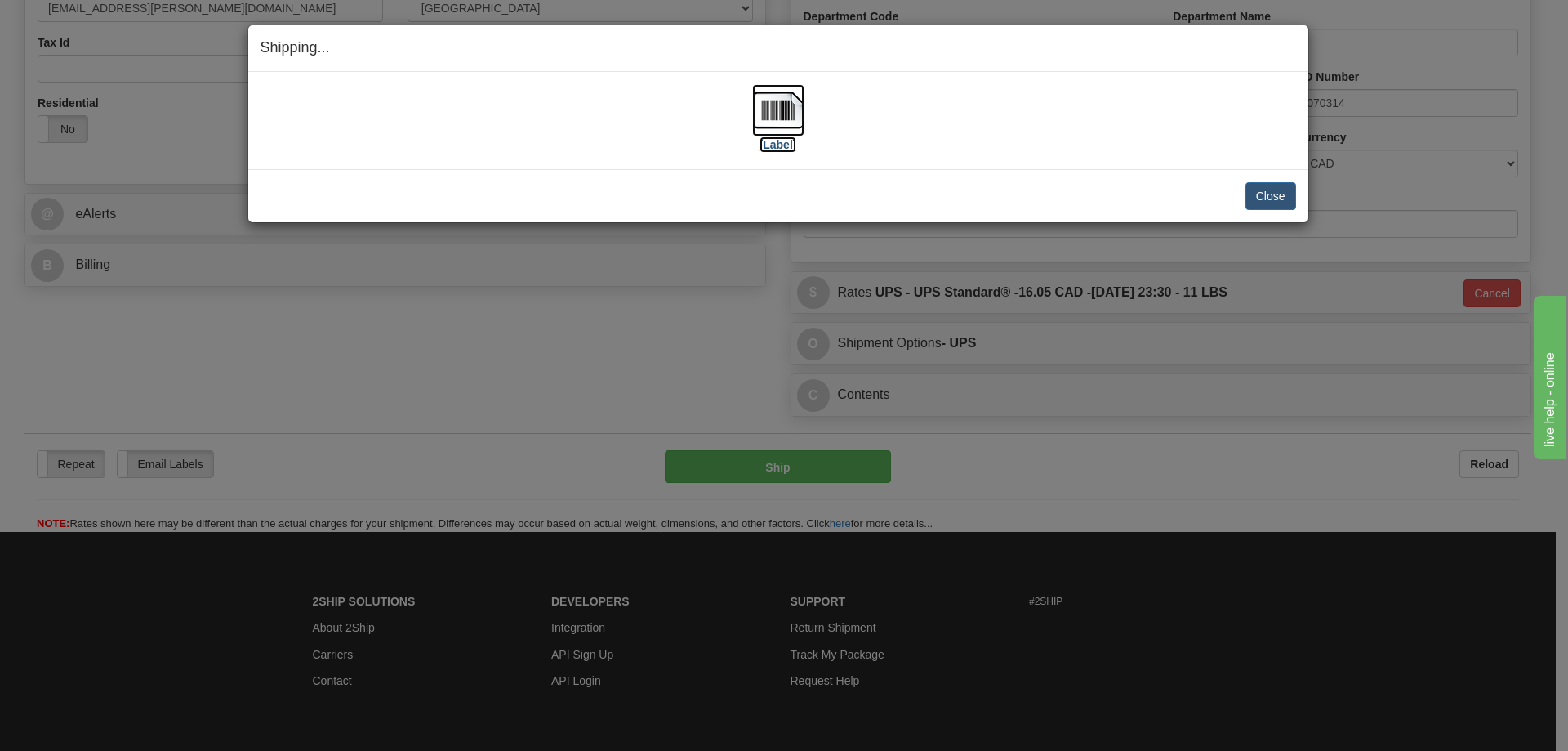
click at [775, 103] on img at bounding box center [778, 110] width 52 height 52
click at [1083, 164] on div "[Label] IMPORTANT NOTICE Embassy / Consulate / Government Building / Hospital C…" at bounding box center [778, 120] width 1060 height 97
click at [1263, 196] on button "Close" at bounding box center [1271, 196] width 51 height 27
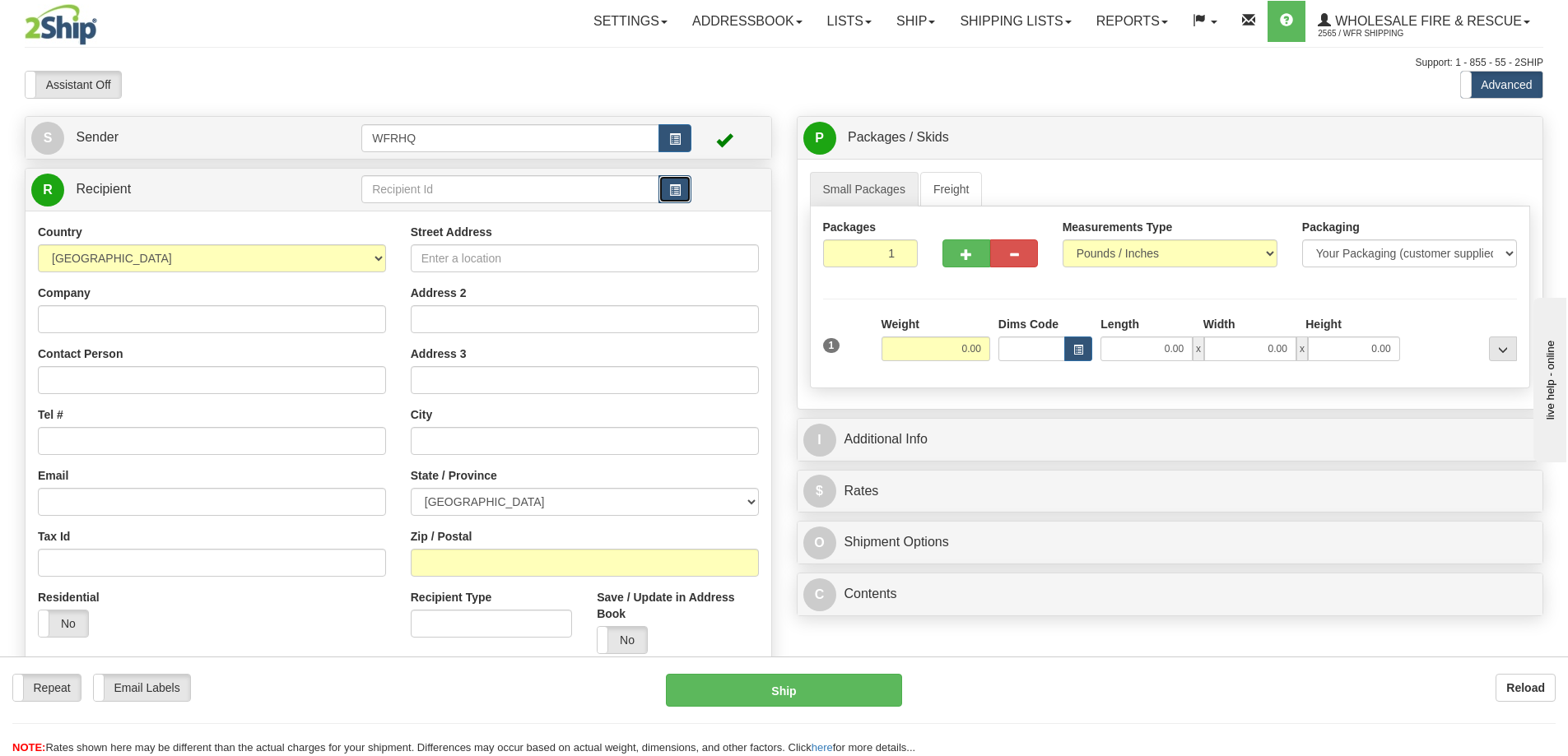
click at [670, 187] on span "button" at bounding box center [675, 190] width 12 height 11
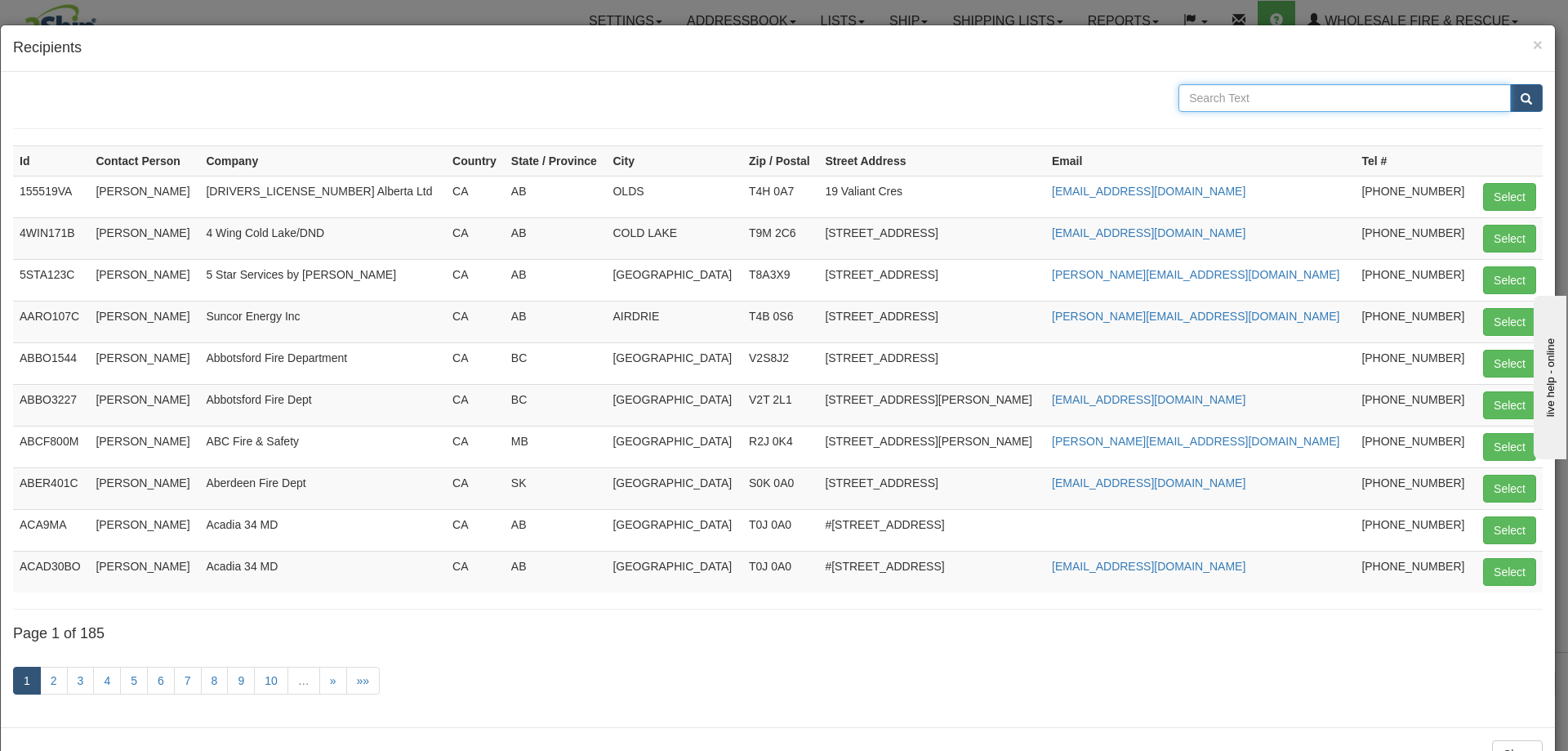
click at [1258, 95] on input "text" at bounding box center [1344, 98] width 333 height 27
type input "Leduc"
click at [1510, 84] on button "submit" at bounding box center [1526, 98] width 32 height 27
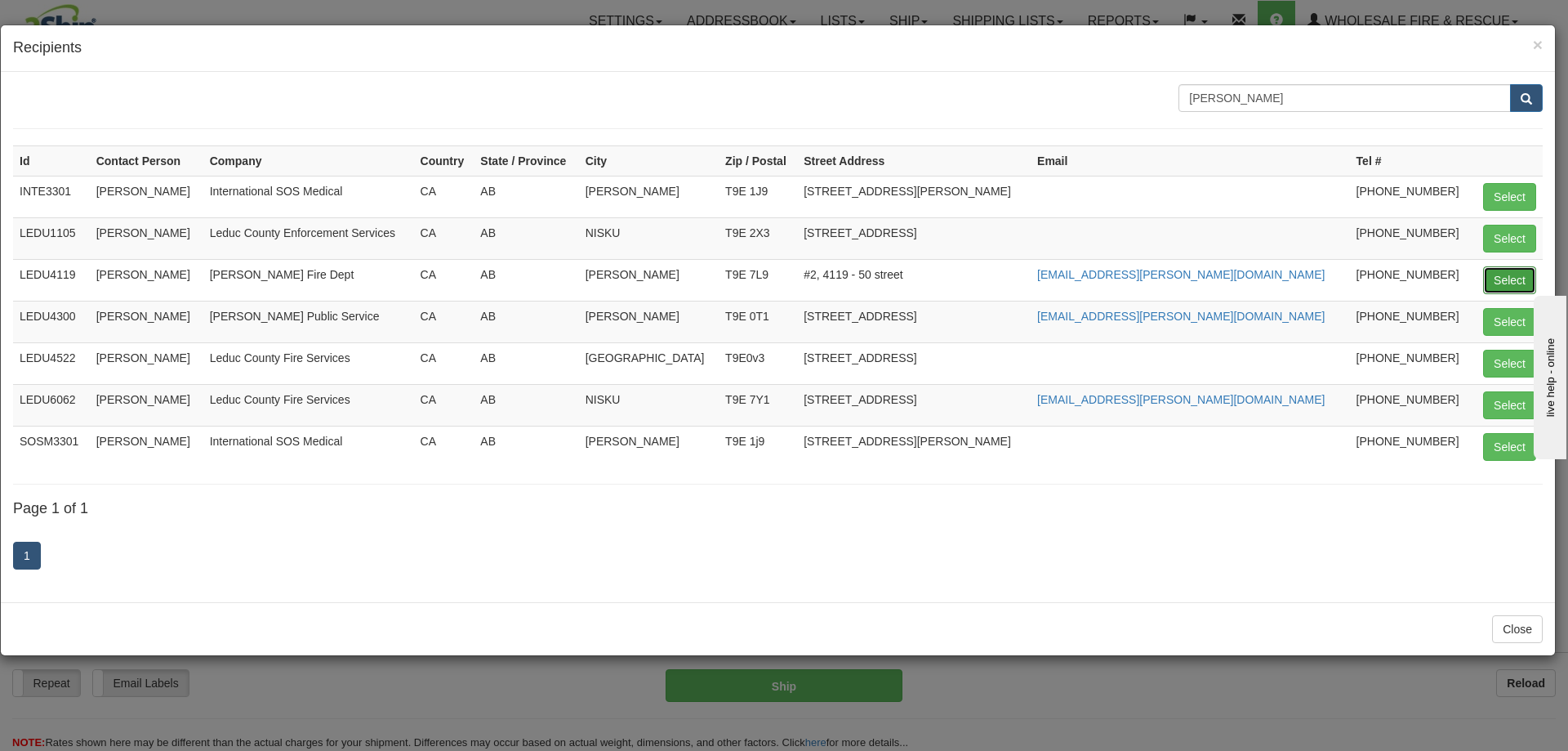
click at [1518, 276] on button "Select" at bounding box center [1510, 280] width 53 height 27
type input "LEDU4119"
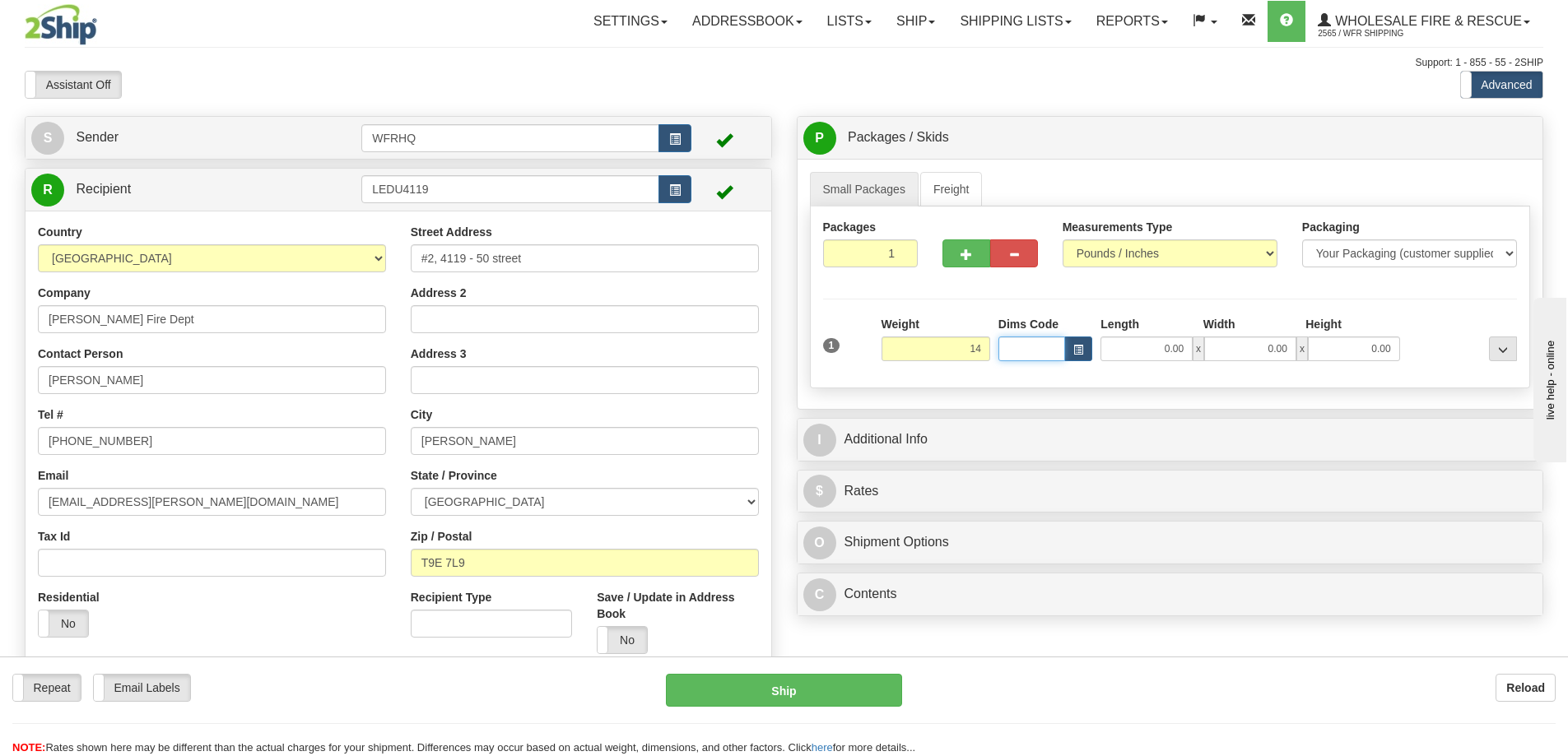
type input "14.00"
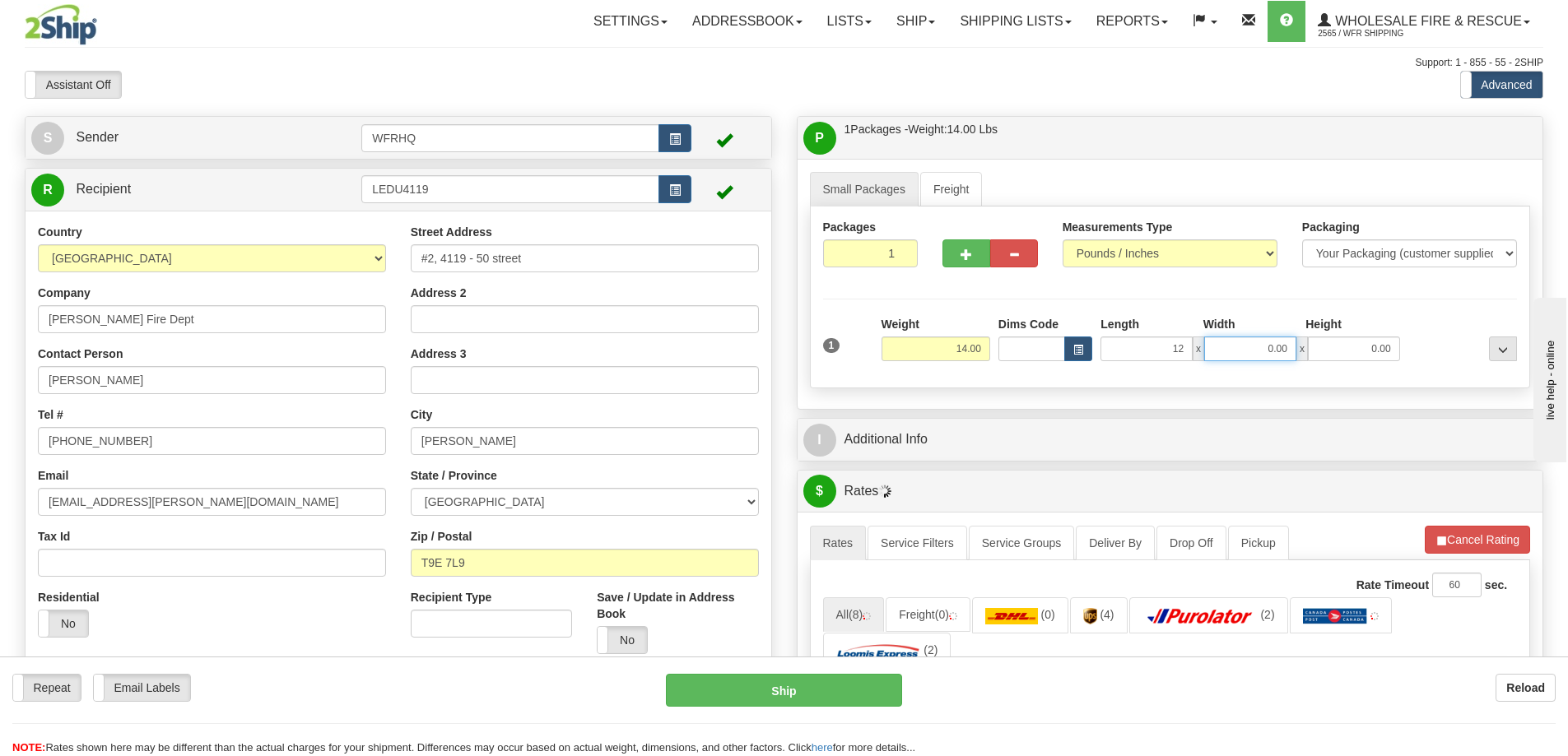
type input "12.00"
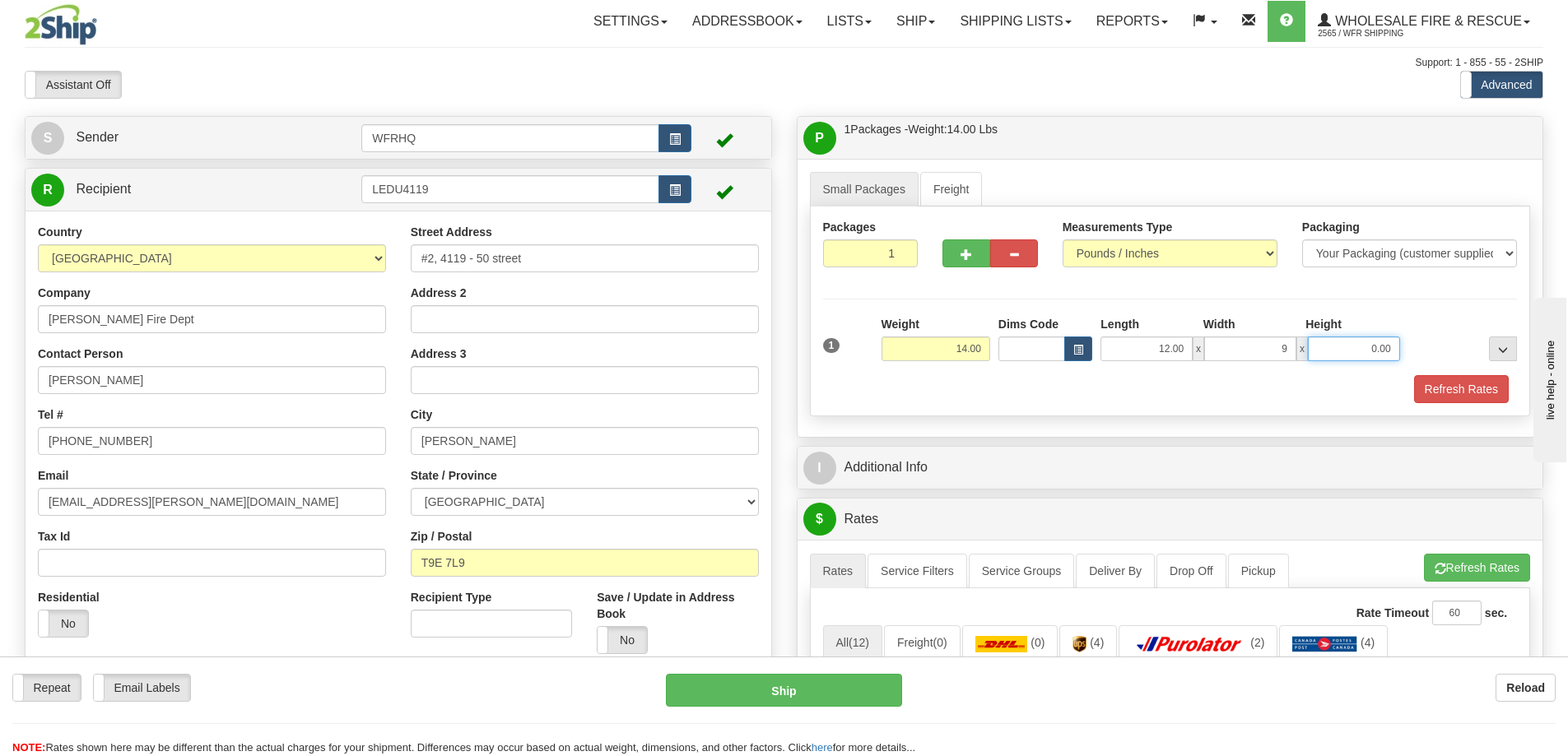
type input "9.00"
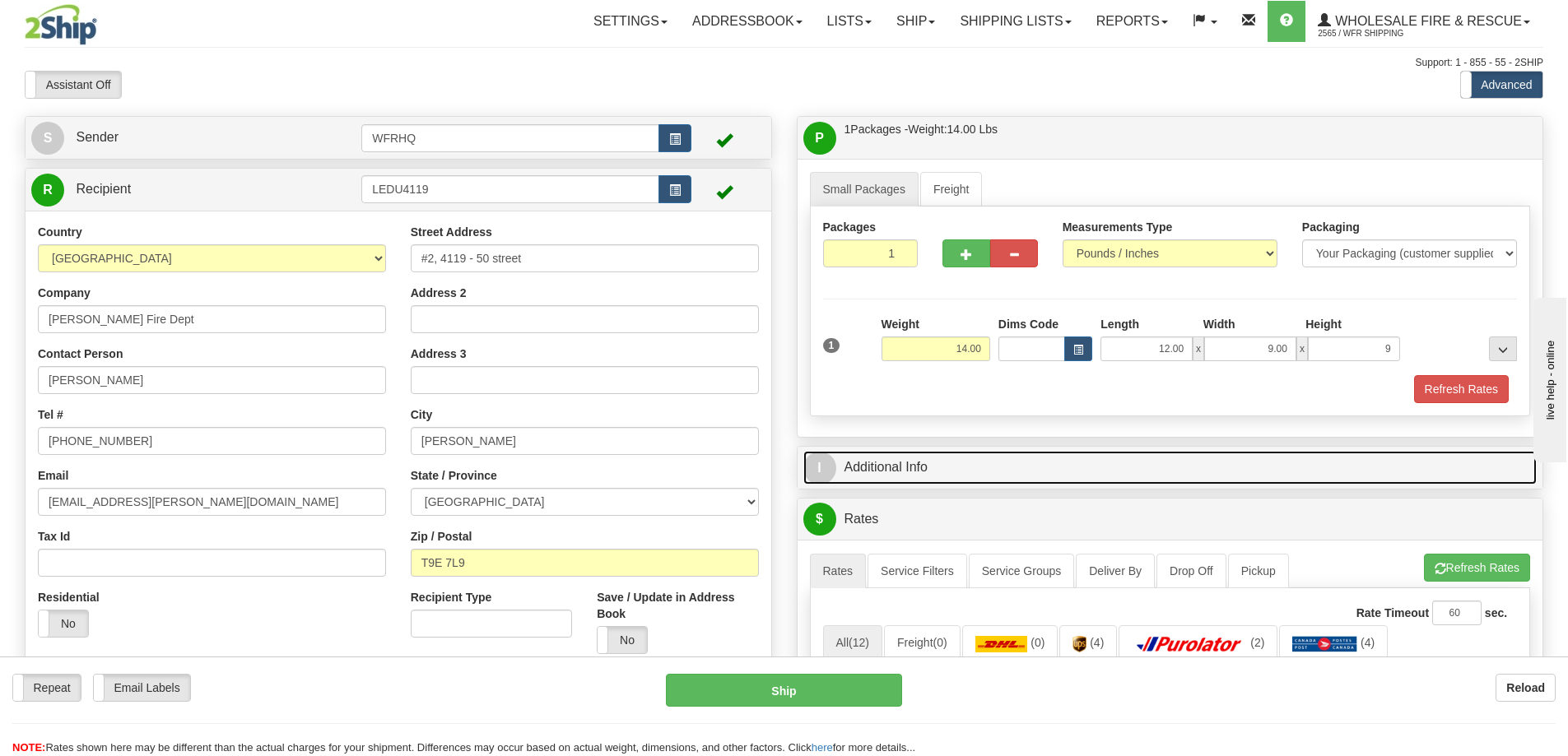
type input "9.00"
click at [862, 471] on link "I Additional Info" at bounding box center [1170, 467] width 734 height 34
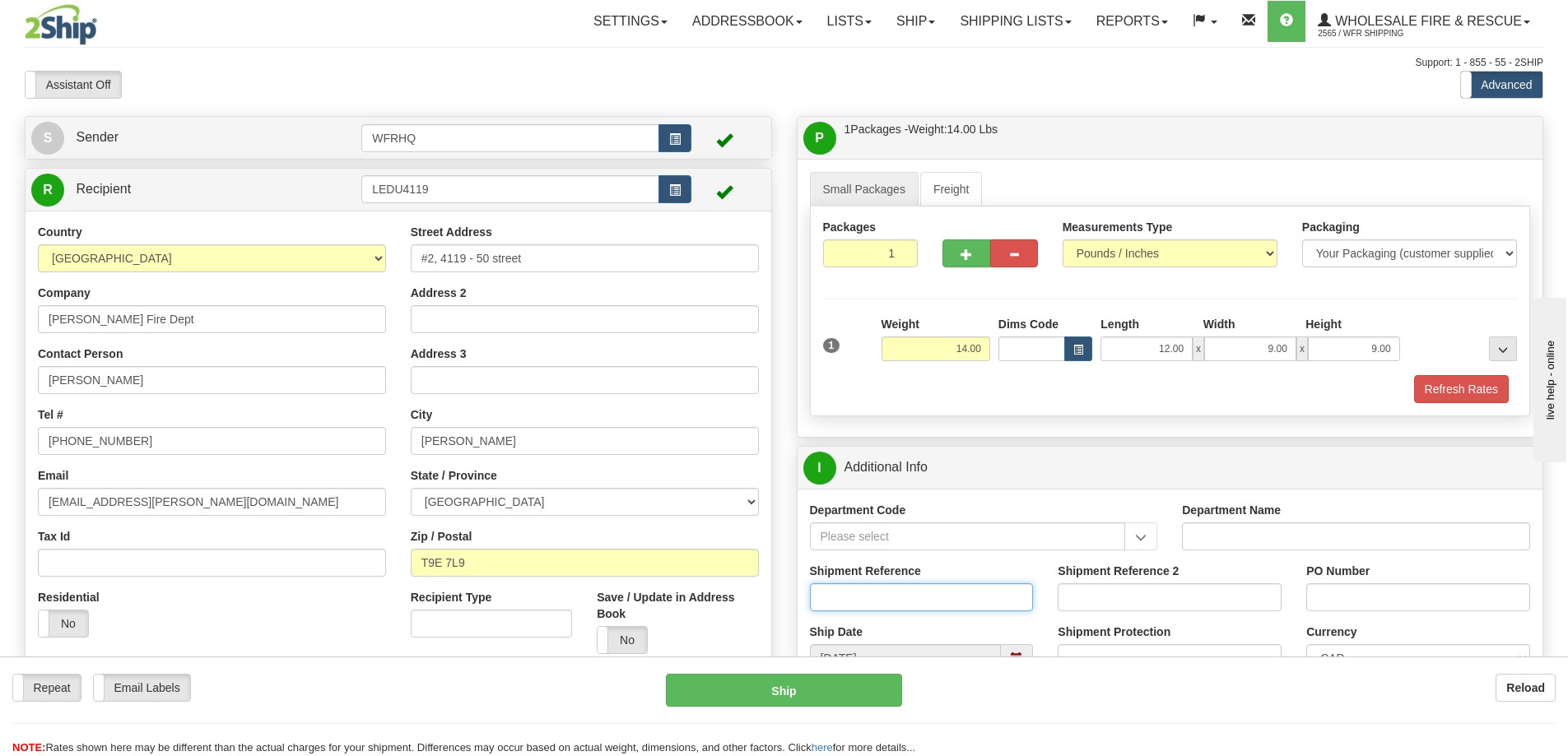
click at [851, 587] on input "Shipment Reference" at bounding box center [921, 597] width 223 height 28
type input "S45198 - 29816"
click at [1324, 606] on input "PO Number" at bounding box center [1418, 597] width 223 height 28
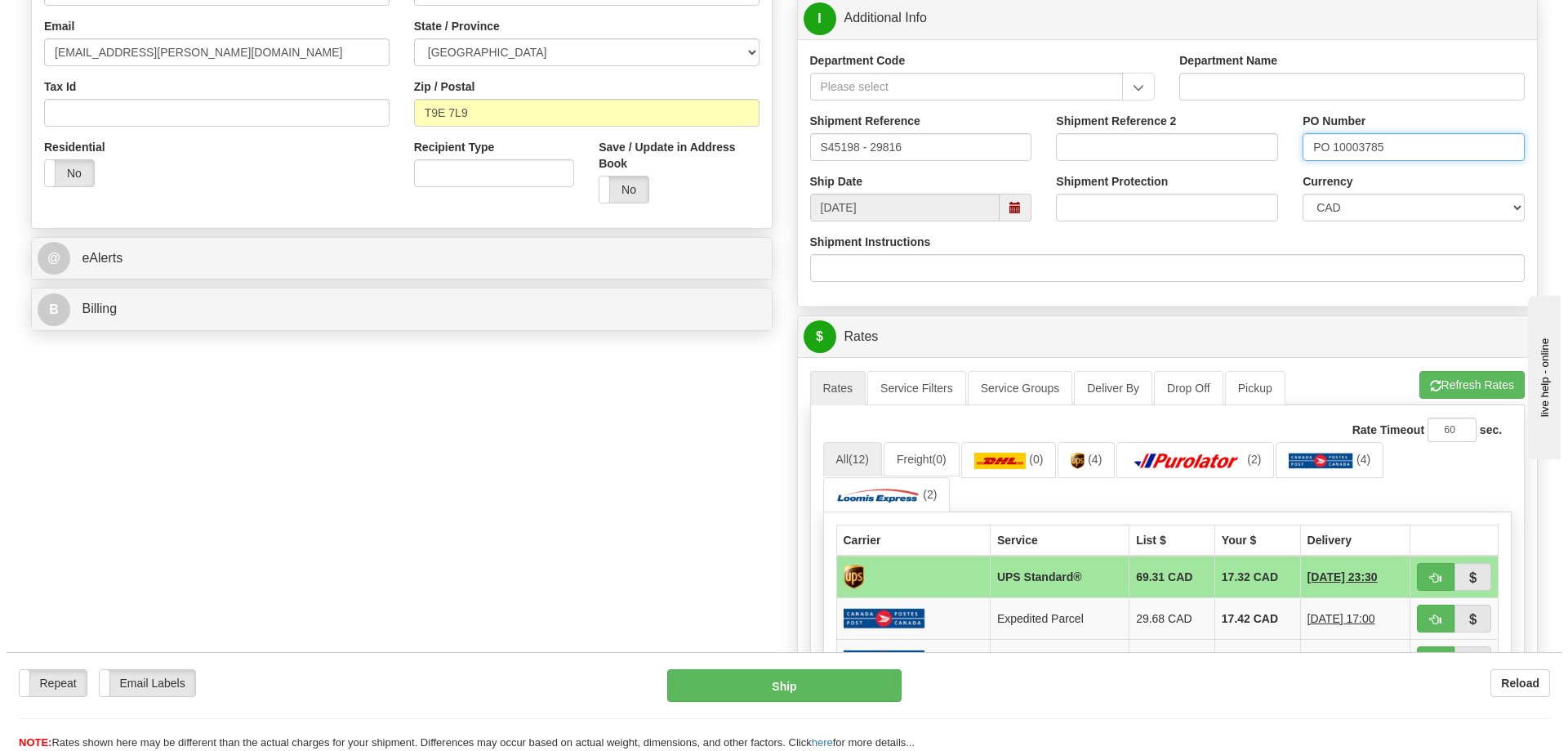
scroll to position [572, 0]
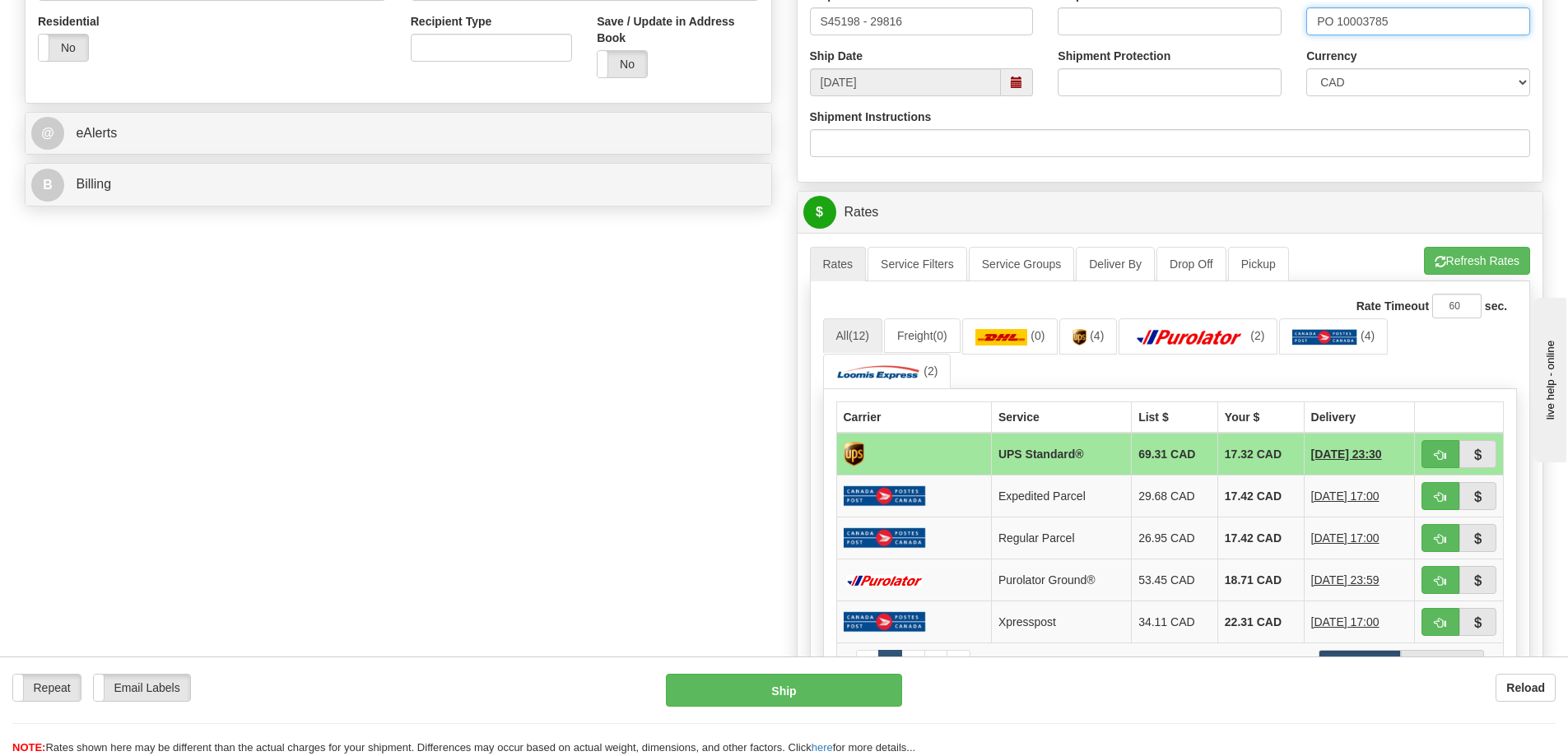
type input "PO 10003785"
click at [1437, 455] on span "button" at bounding box center [1440, 455] width 12 height 11
type input "11"
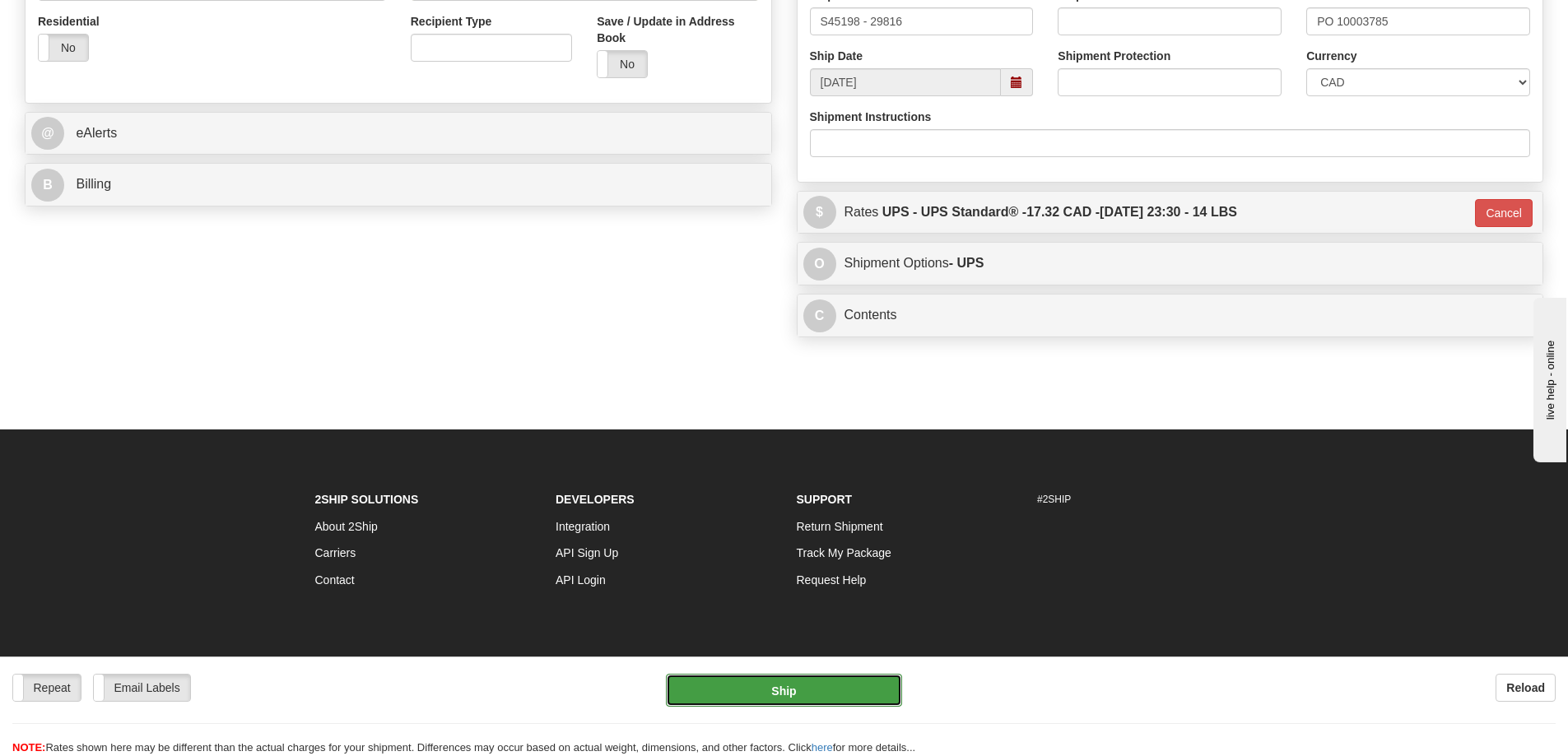
click at [803, 688] on button "Ship" at bounding box center [783, 690] width 236 height 33
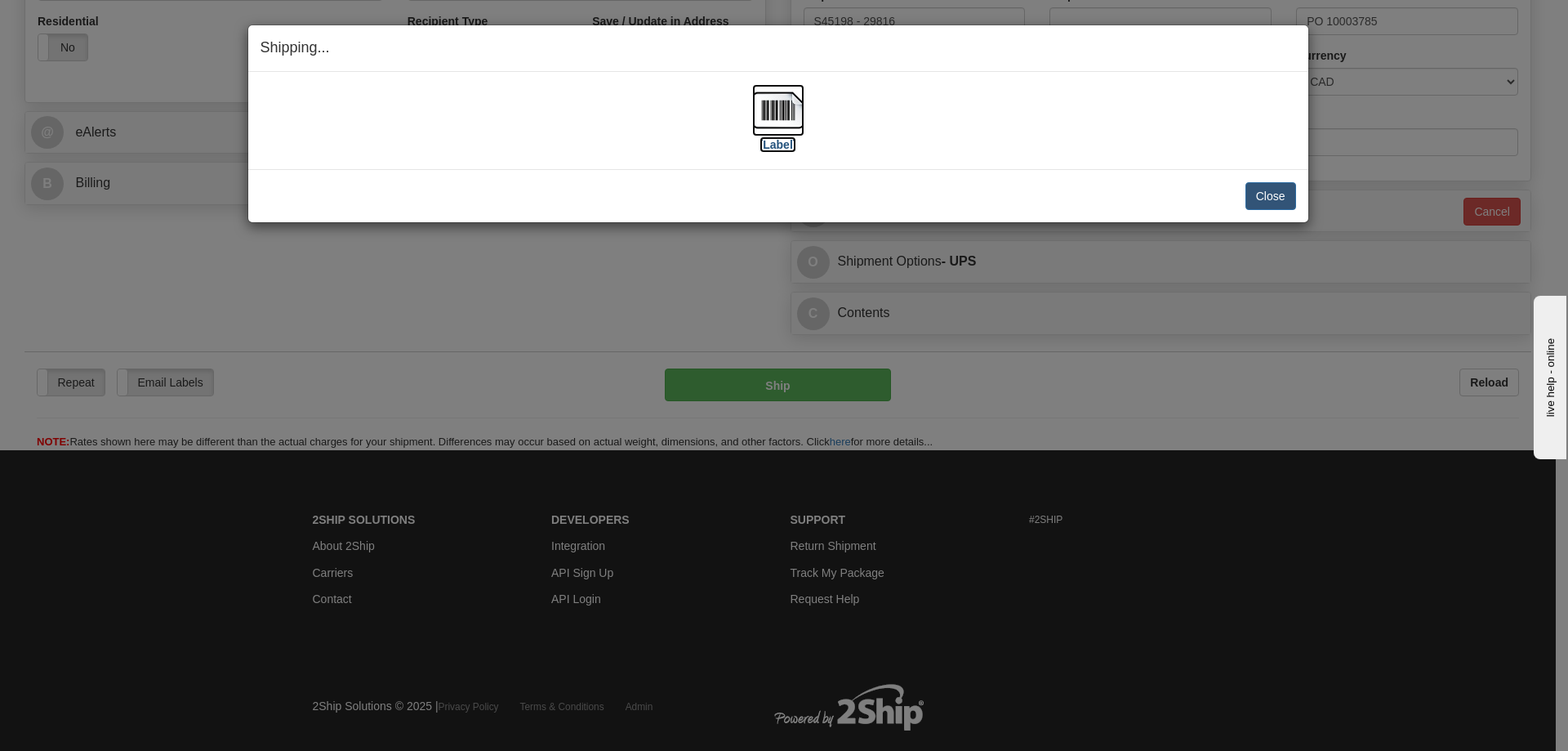
click at [792, 127] on img at bounding box center [778, 110] width 52 height 52
drag, startPoint x: 687, startPoint y: 192, endPoint x: 992, endPoint y: 217, distance: 306.0
click at [690, 192] on div "Close Cancel" at bounding box center [778, 196] width 1035 height 27
click at [1266, 197] on button "Close" at bounding box center [1271, 196] width 51 height 27
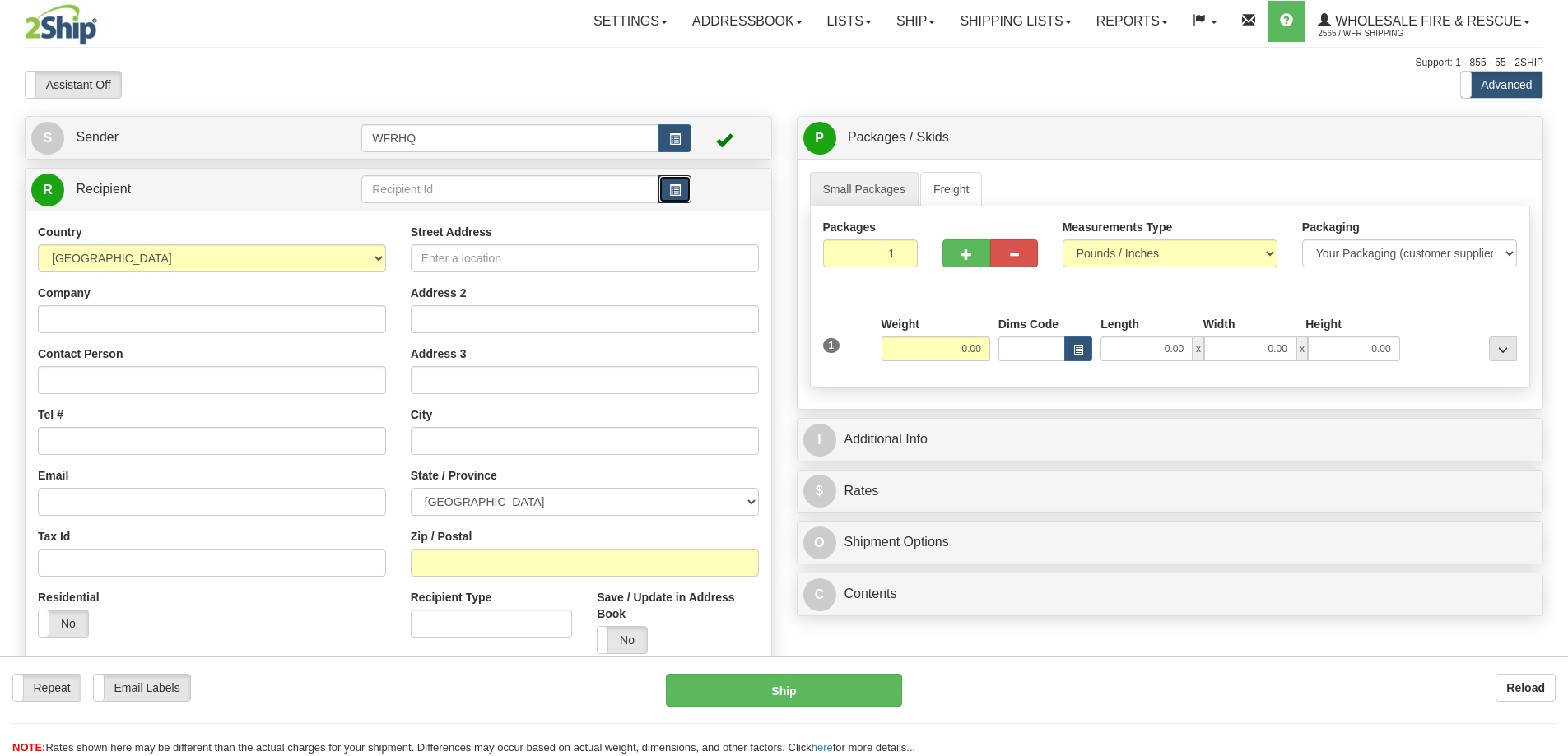
click at [677, 191] on span "button" at bounding box center [675, 190] width 12 height 11
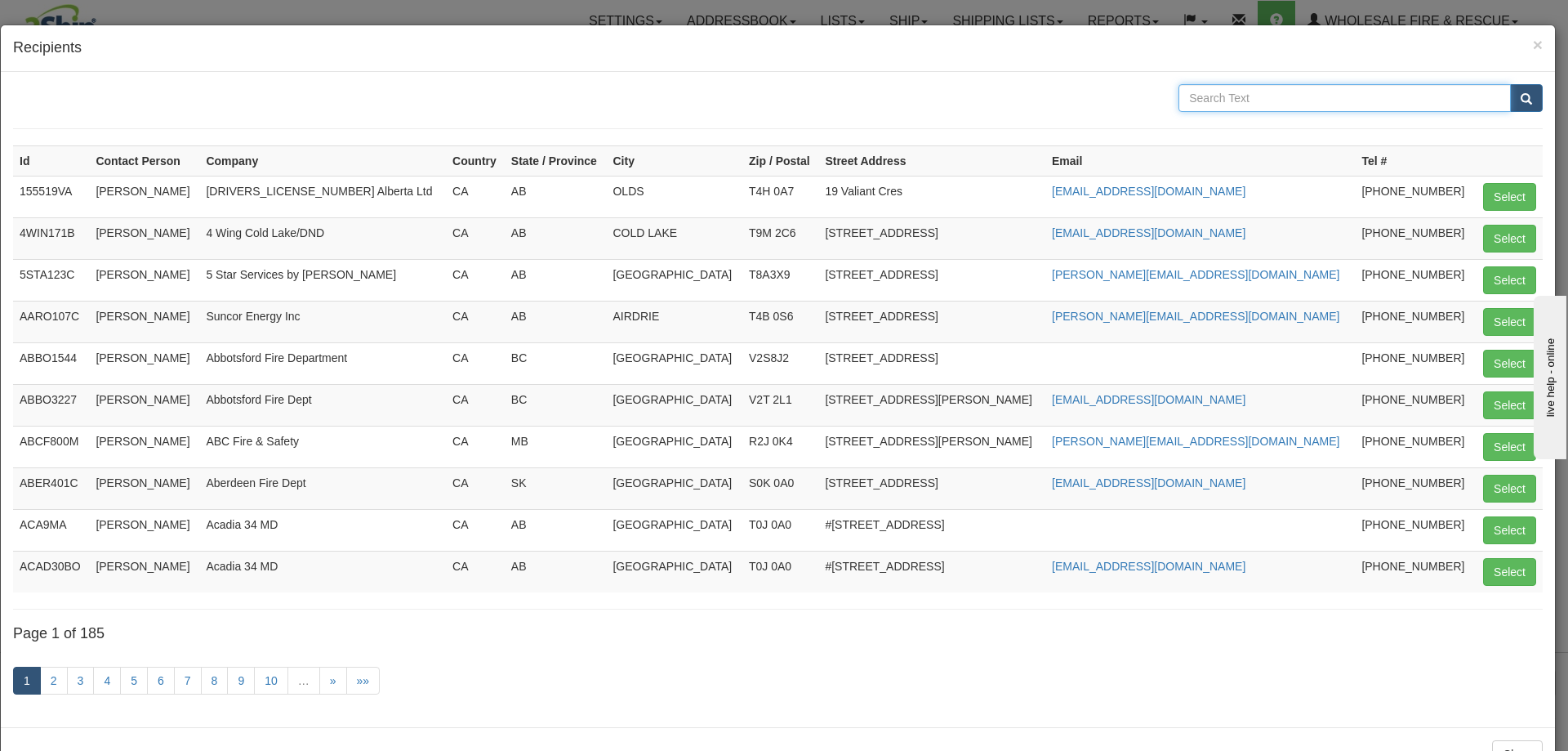
click at [1199, 104] on input "text" at bounding box center [1344, 98] width 333 height 27
type input "Grande Pr"
click at [1510, 84] on button "submit" at bounding box center [1526, 98] width 32 height 27
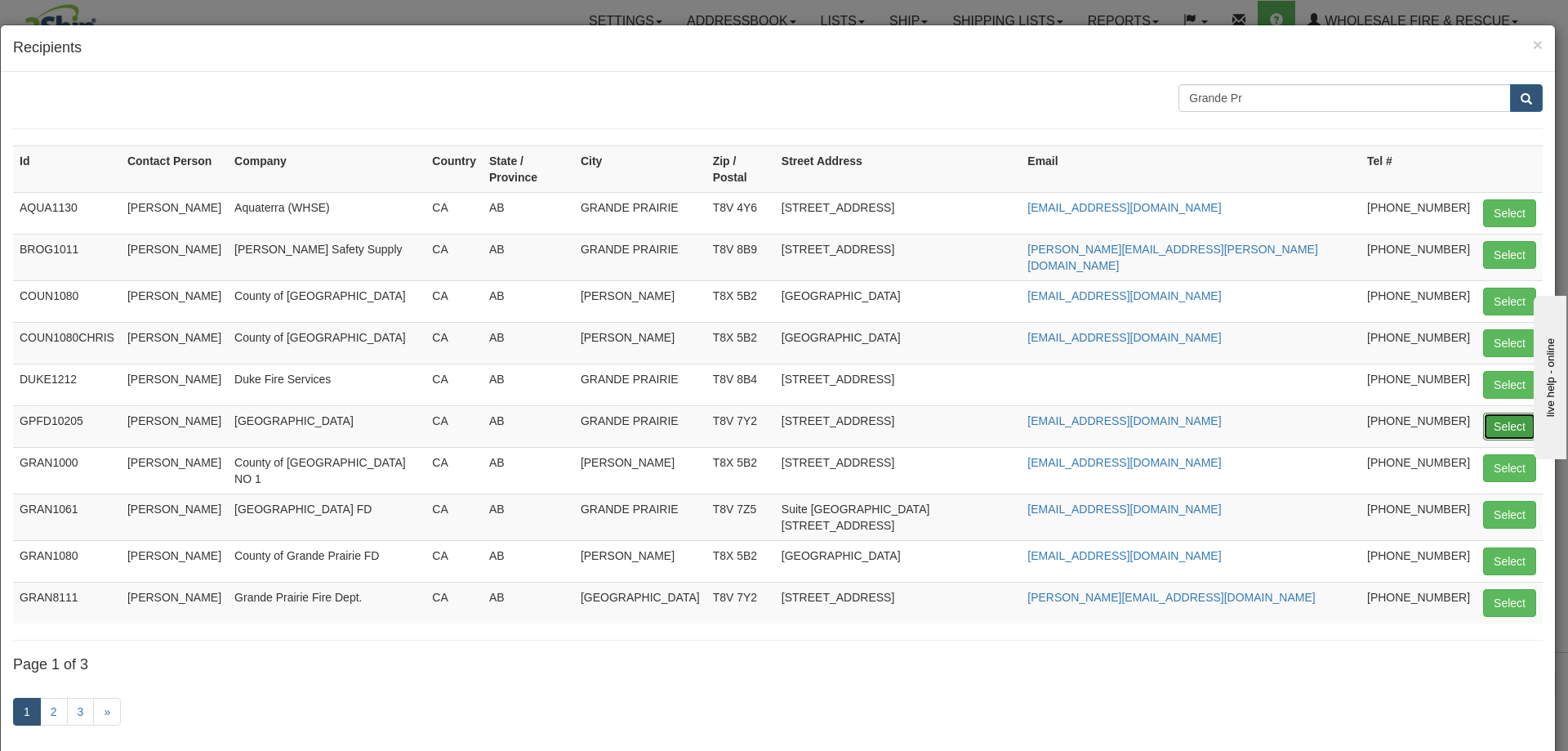
click at [1512, 412] on button "Select" at bounding box center [1510, 426] width 53 height 27
type input "GPFD10205"
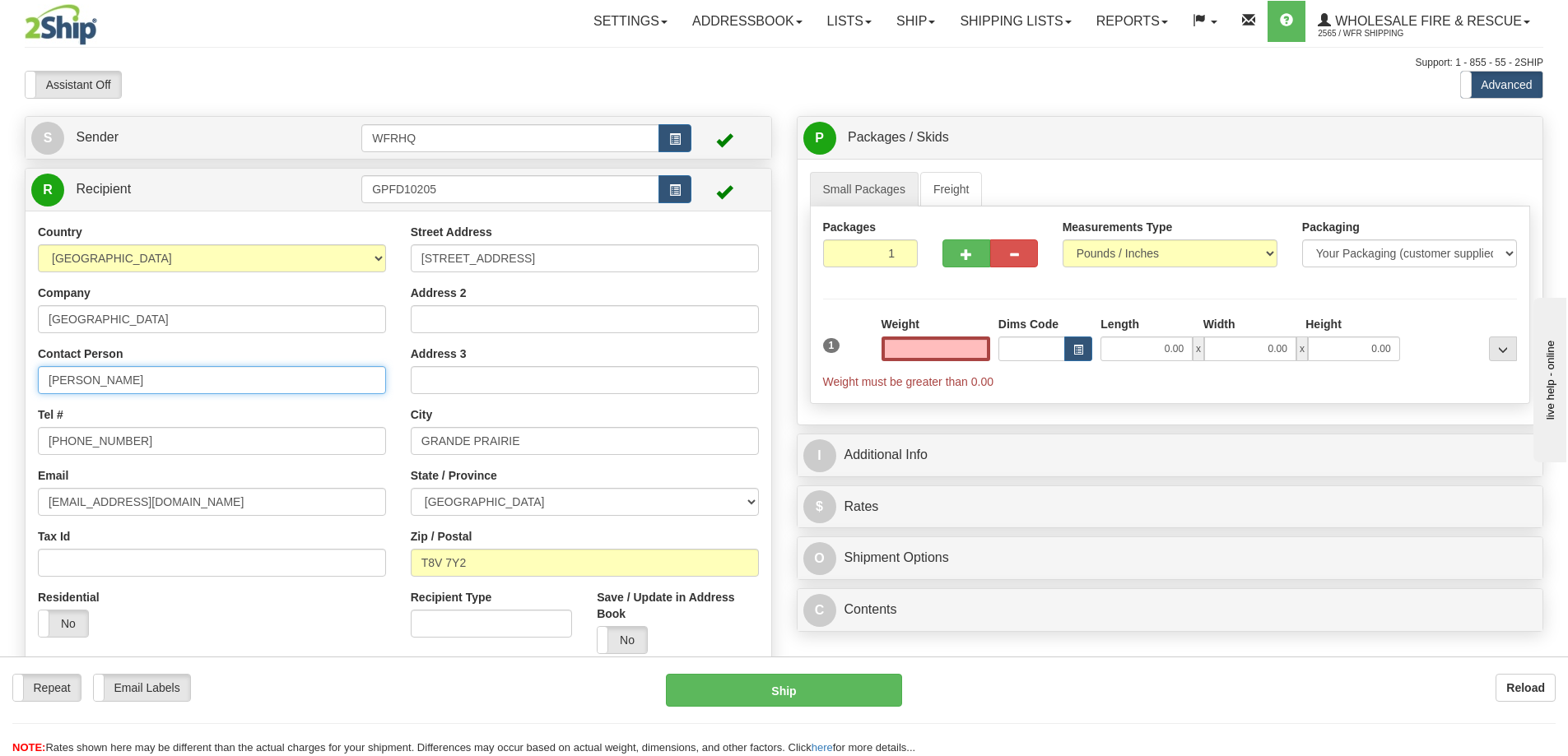
type input "0.00"
drag, startPoint x: -11, startPoint y: 383, endPoint x: -131, endPoint y: 383, distance: 120.0
click at [0, 383] on html "Training Course Close Toggle navigation Settings Shipping Preferences New Sende…" at bounding box center [784, 378] width 1568 height 756
type input "[PERSON_NAME]"
click at [931, 344] on input "0.00" at bounding box center [935, 348] width 109 height 25
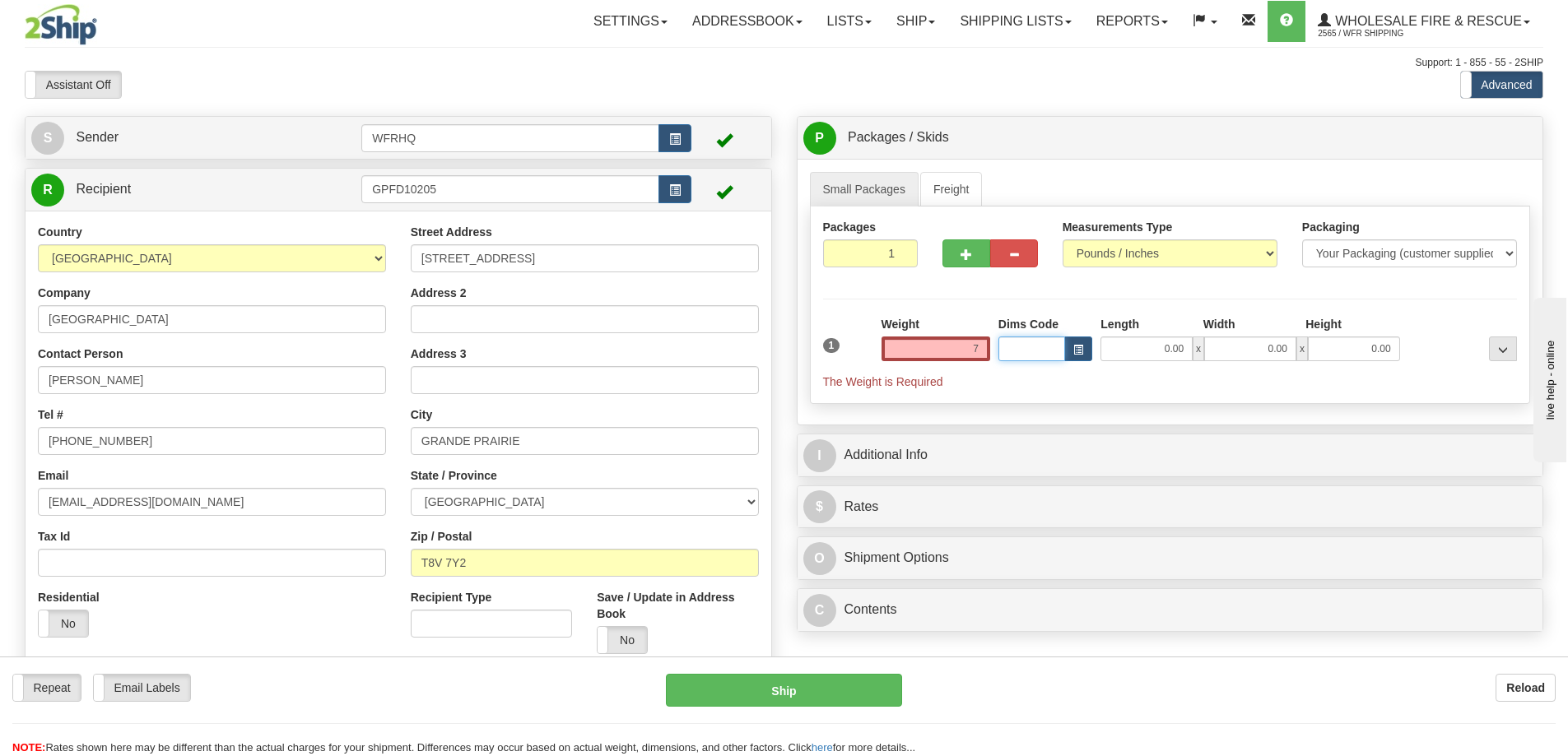
type input "7.00"
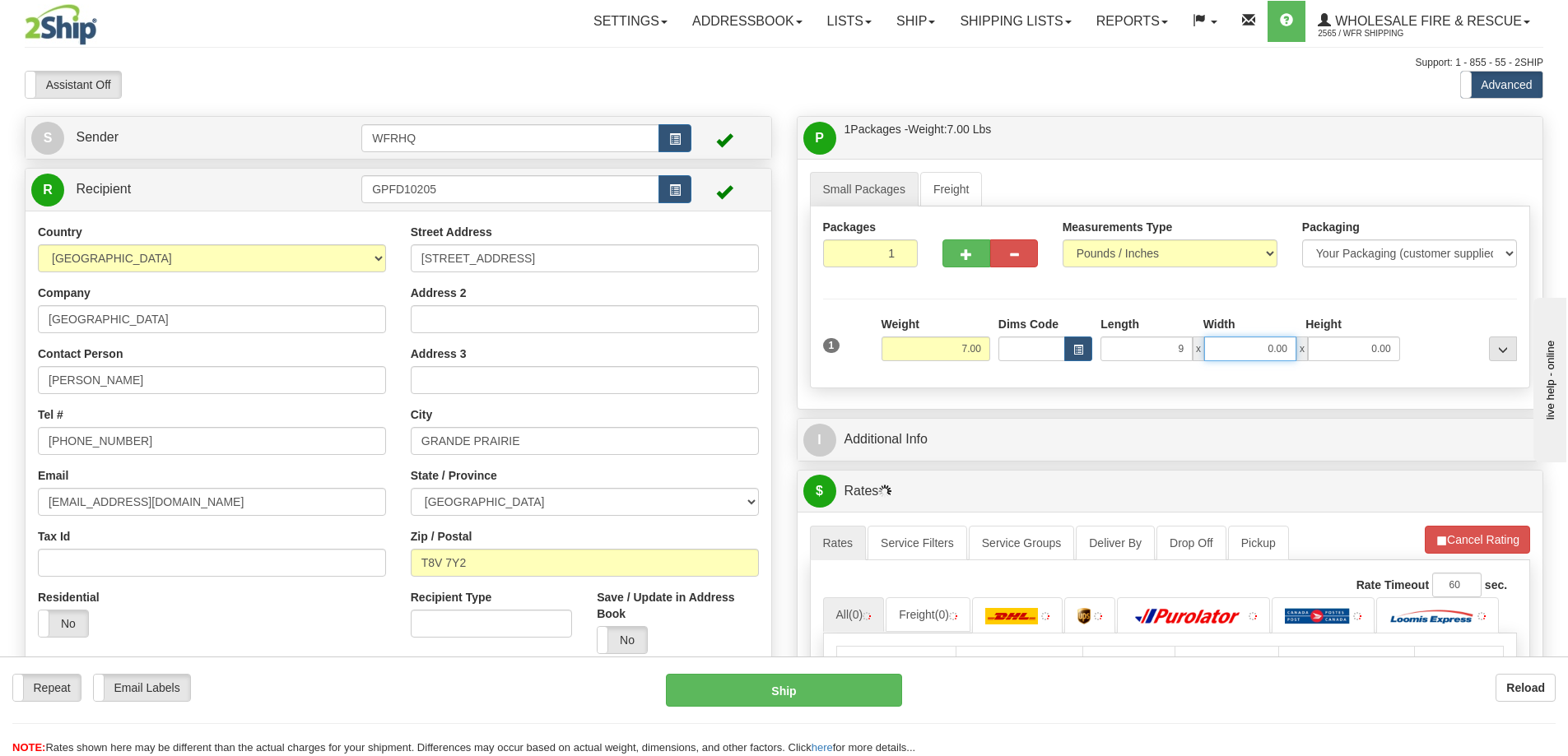
type input "9.00"
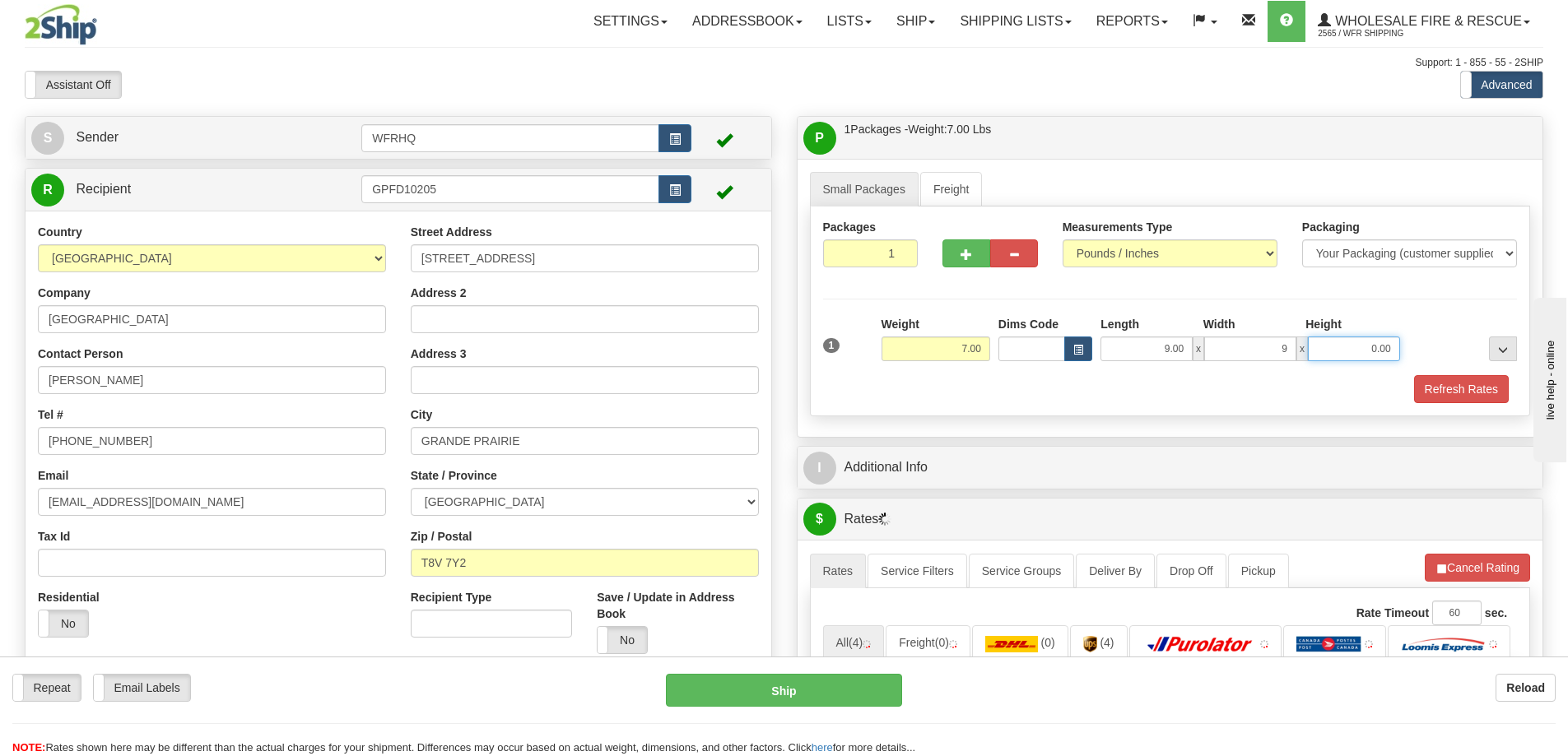
type input "9.00"
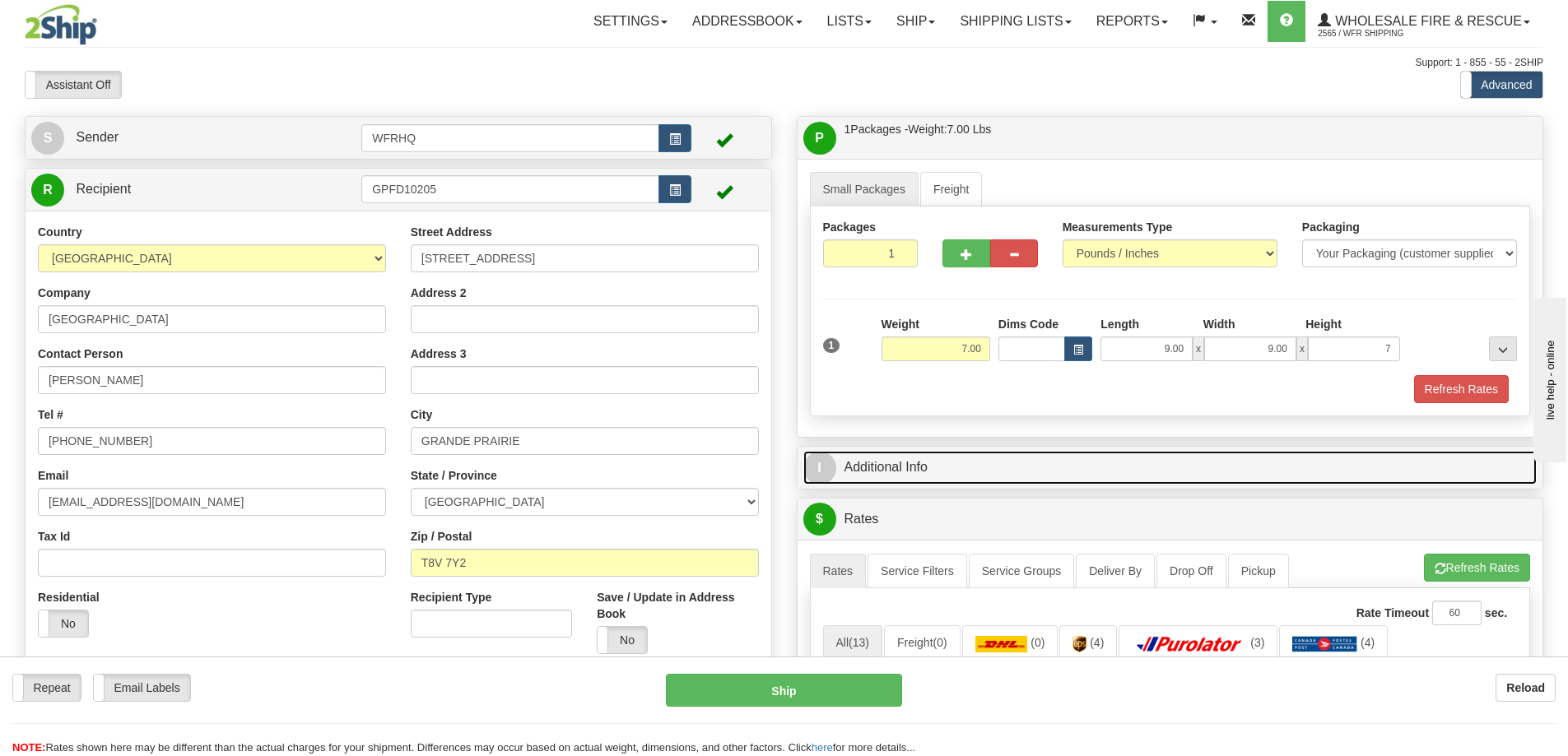
type input "7.00"
click at [905, 469] on link "I Additional Info" at bounding box center [1170, 467] width 734 height 34
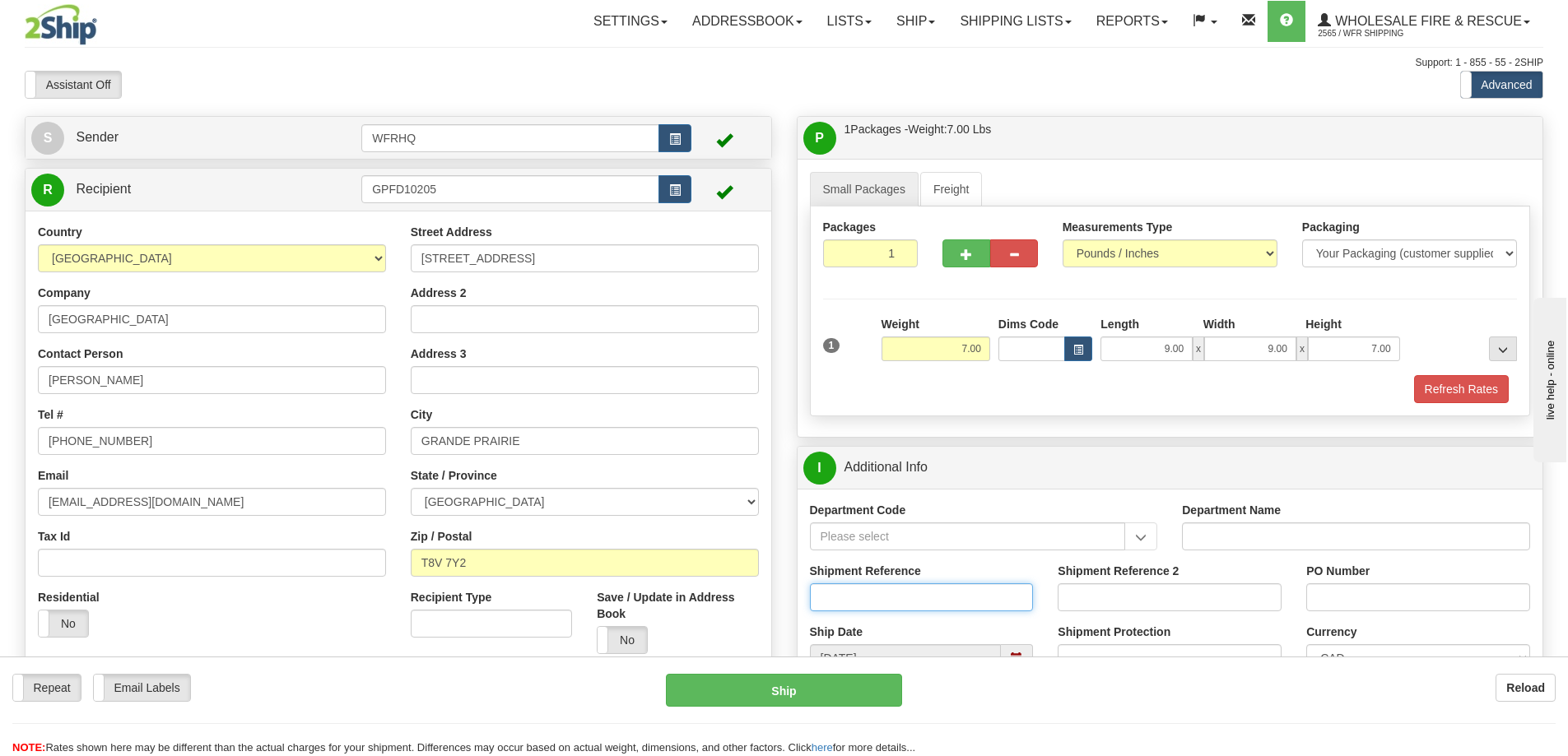
click at [886, 602] on input "Shipment Reference" at bounding box center [921, 597] width 223 height 28
type input "S42706 - 27877"
click at [1332, 602] on input "PO Number" at bounding box center [1418, 597] width 223 height 28
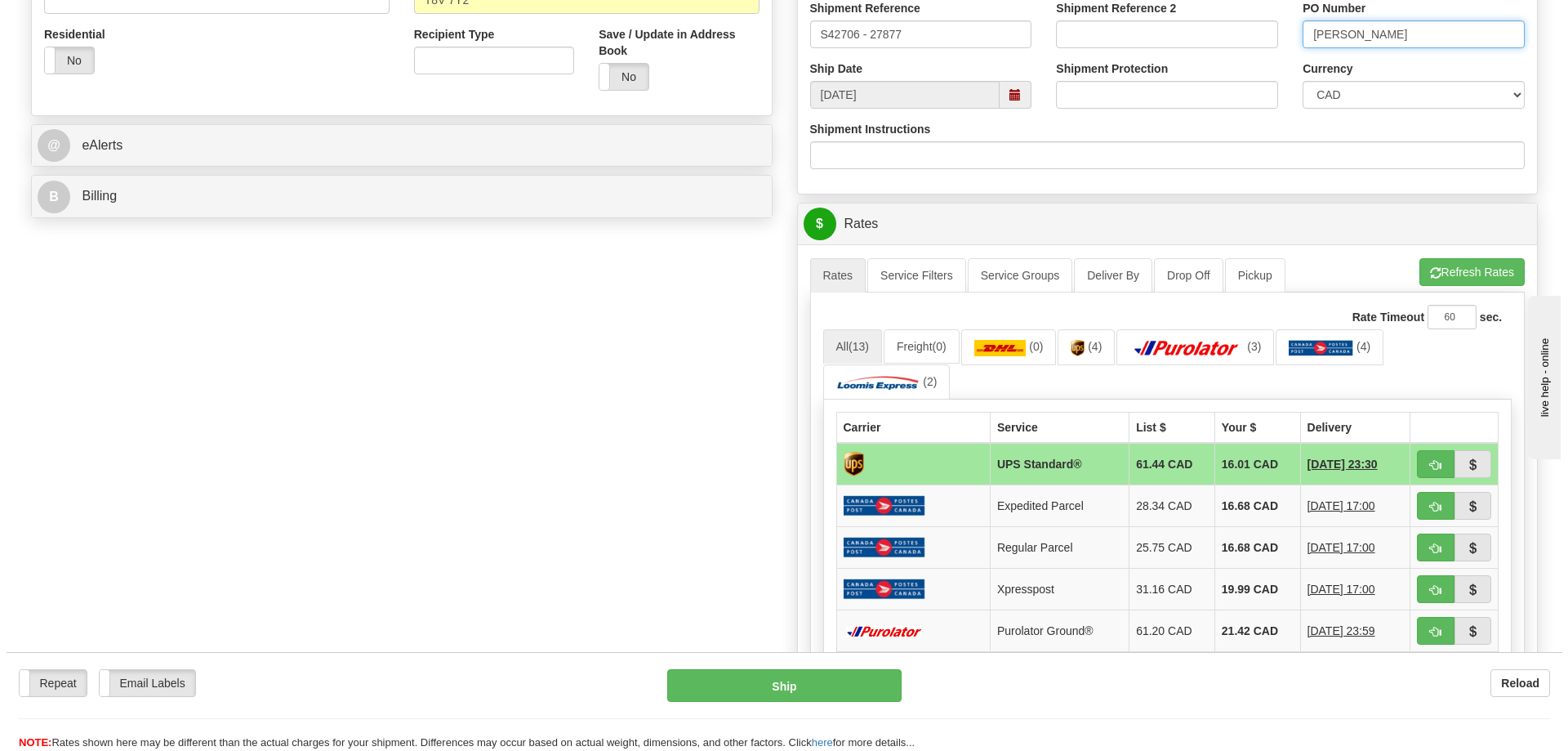
scroll to position [572, 0]
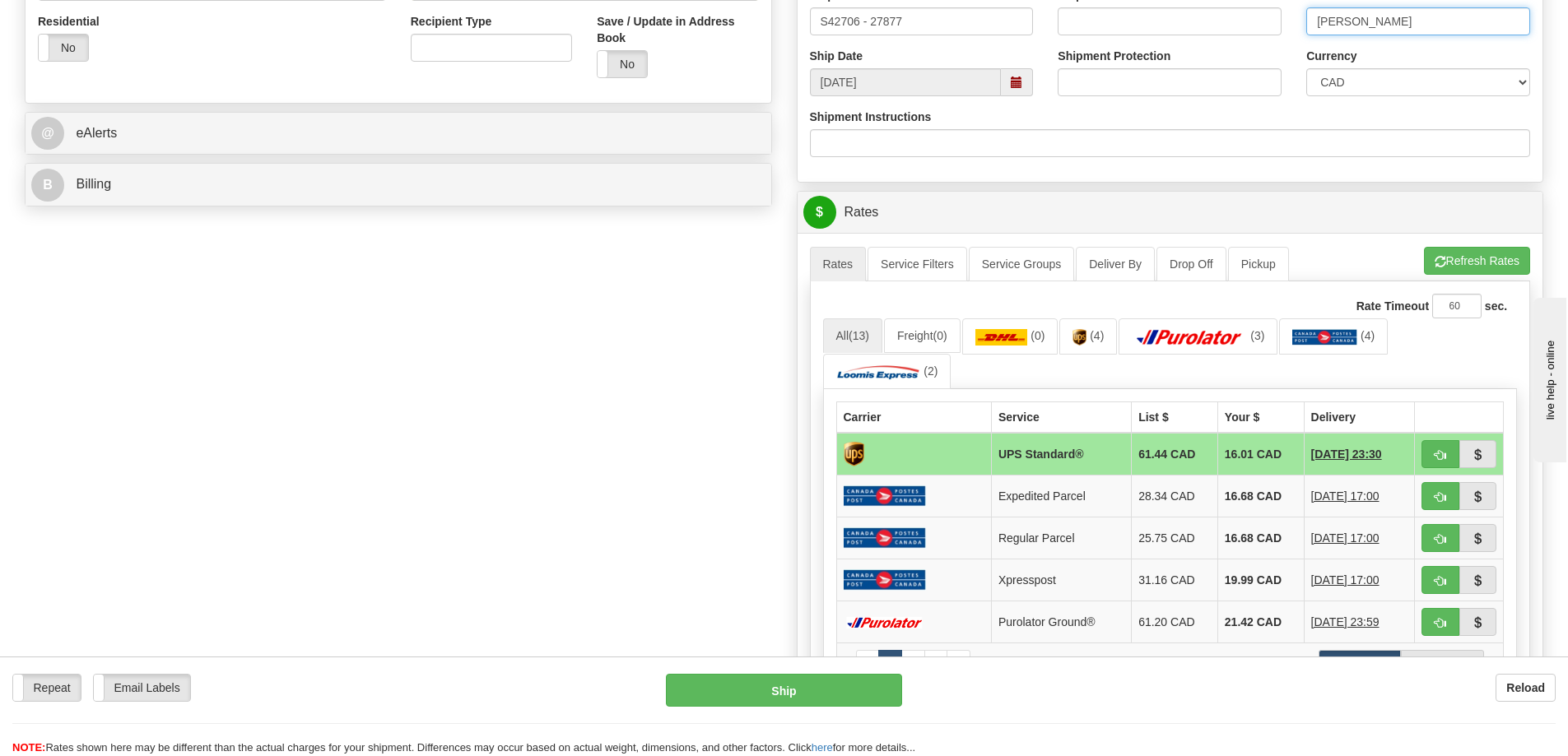
type input "[PERSON_NAME]"
click at [1440, 455] on span "button" at bounding box center [1440, 455] width 12 height 11
type input "11"
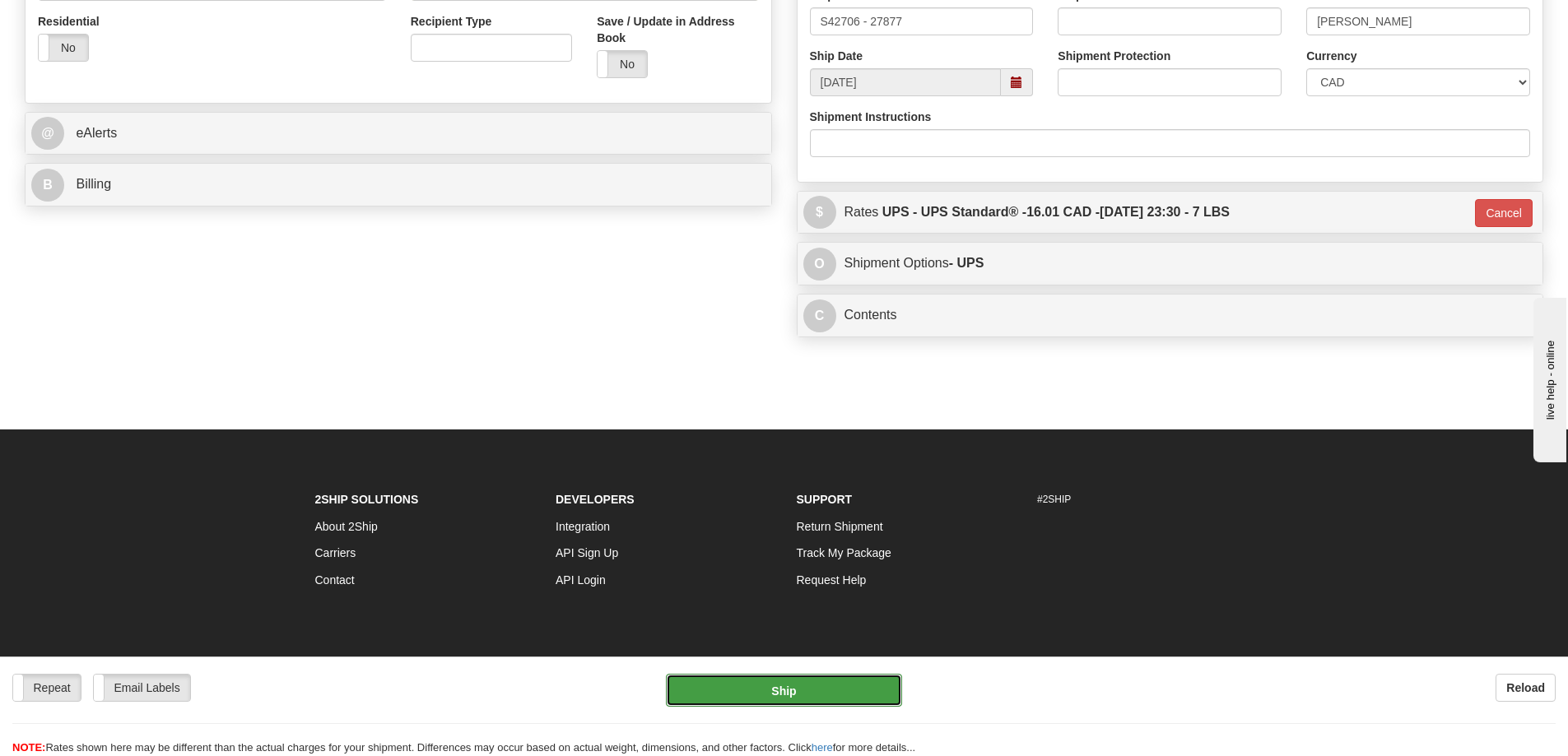
click at [840, 687] on button "Ship" at bounding box center [783, 690] width 236 height 33
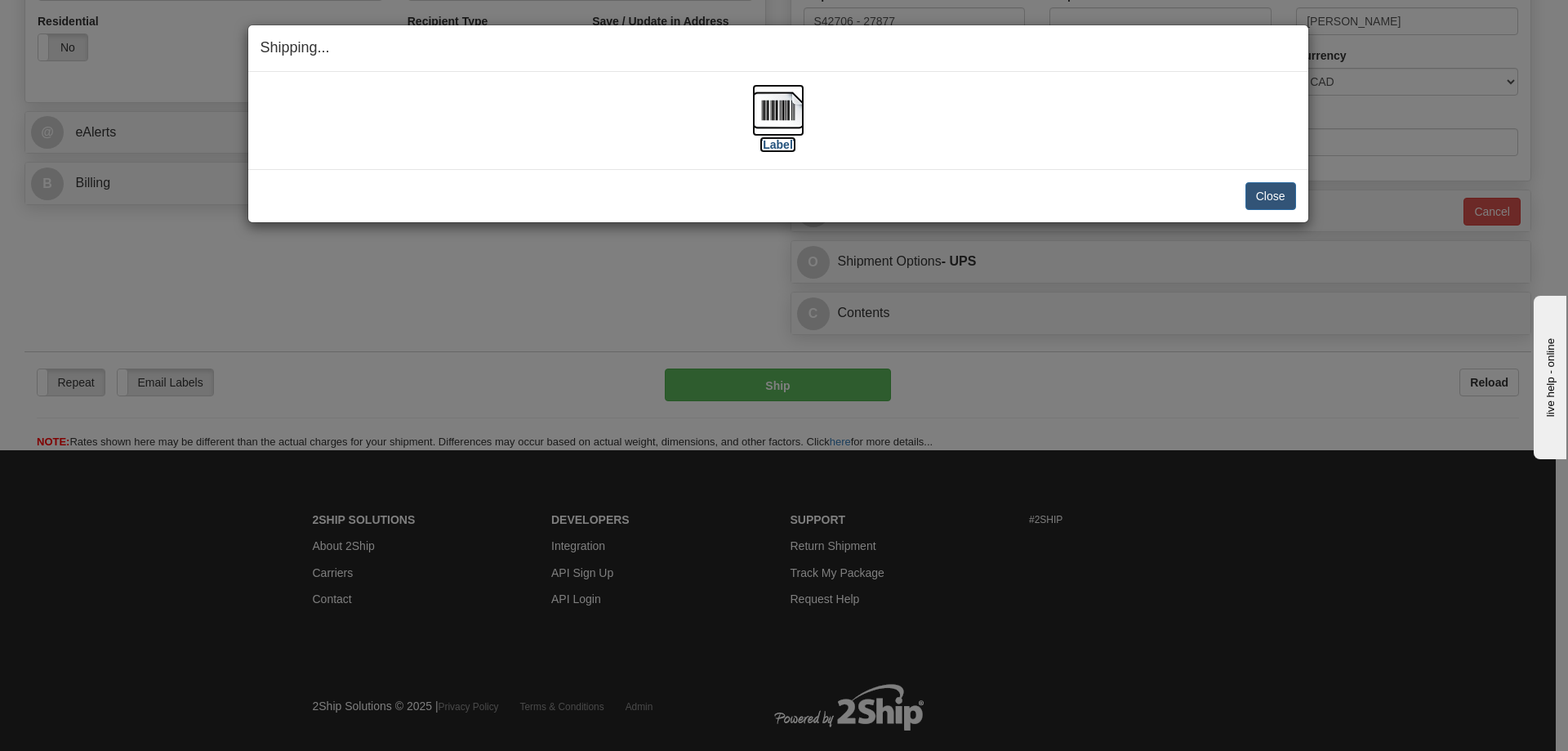
click at [781, 122] on img at bounding box center [778, 110] width 52 height 52
click at [641, 173] on div "Close [PERSON_NAME] Shipment and Quit Pickup Quit Pickup ONLY" at bounding box center [778, 195] width 1060 height 53
click at [1281, 197] on button "Close" at bounding box center [1271, 196] width 51 height 27
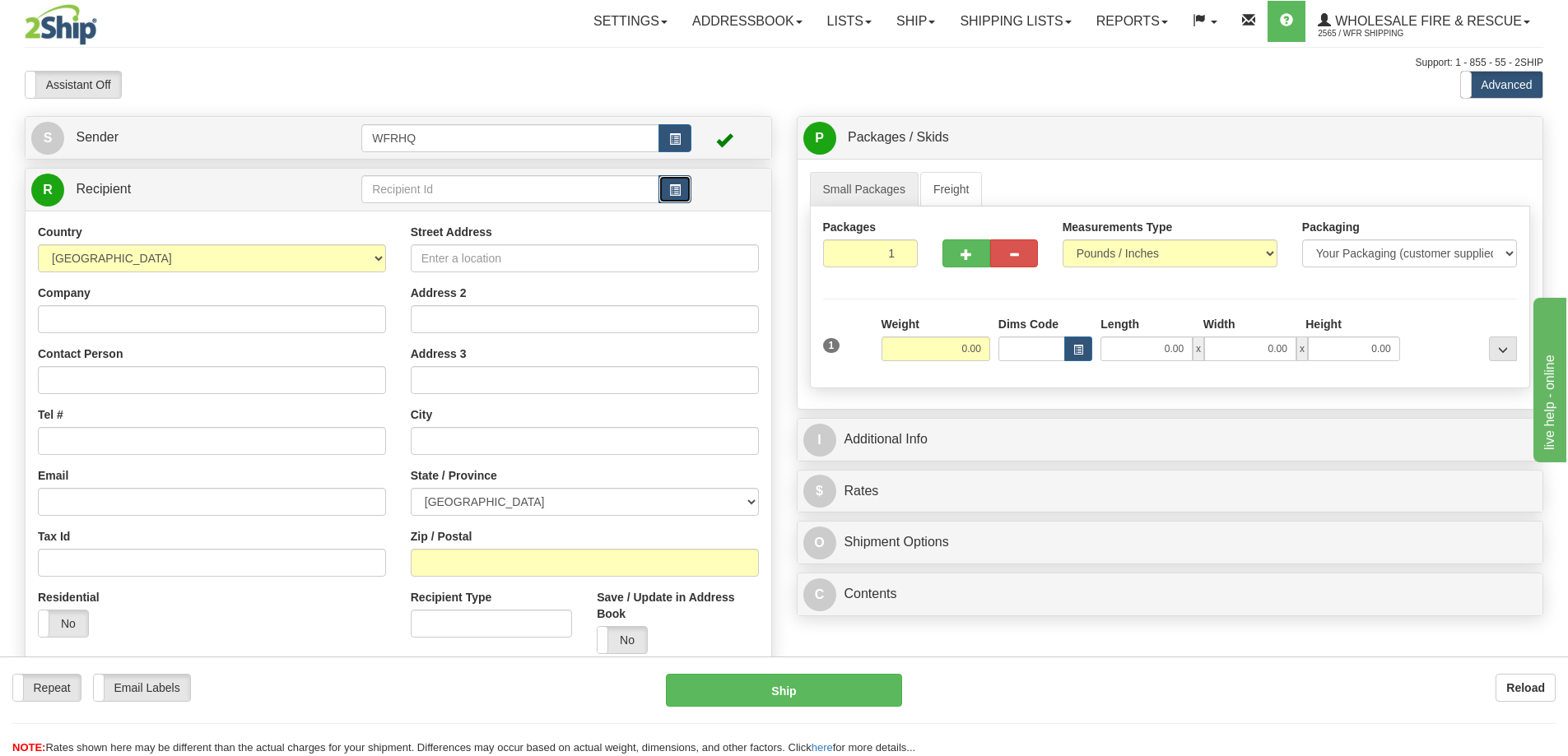
click at [682, 199] on button "button" at bounding box center [674, 189] width 33 height 28
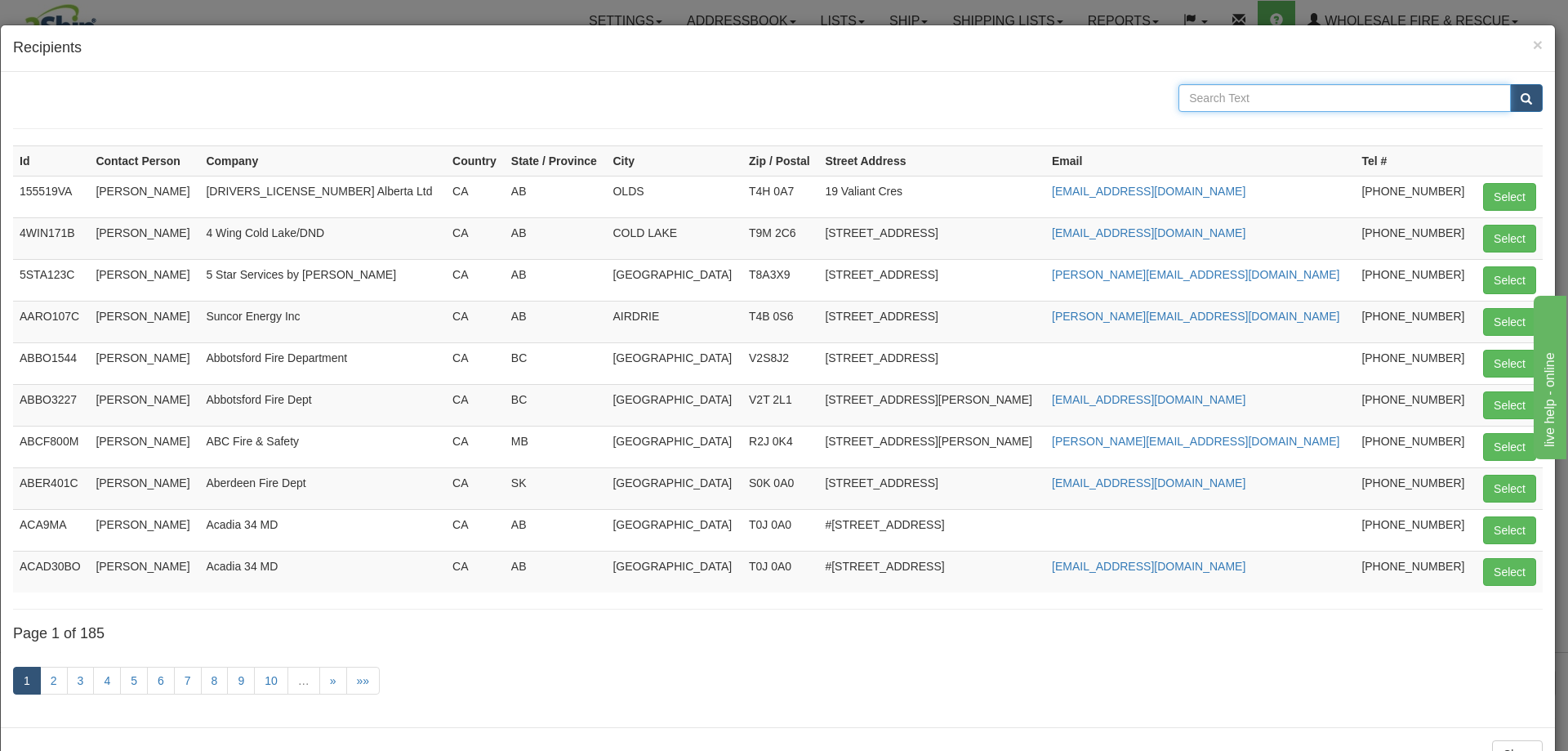
click at [1208, 97] on input "text" at bounding box center [1344, 98] width 333 height 27
type input "Mckellar"
click at [1510, 84] on button "submit" at bounding box center [1526, 98] width 32 height 27
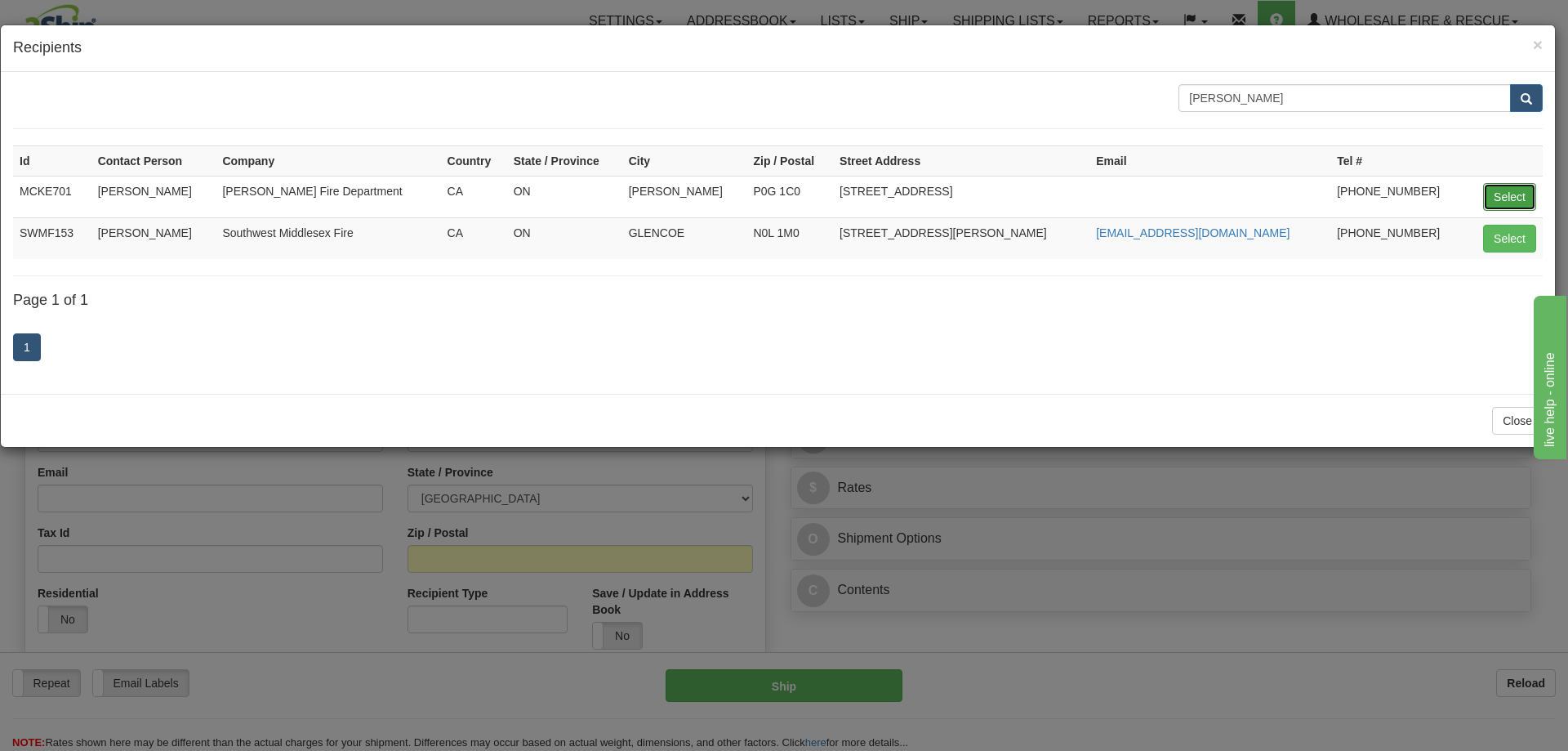
click at [1508, 192] on button "Select" at bounding box center [1510, 196] width 53 height 27
type input "MCKE701"
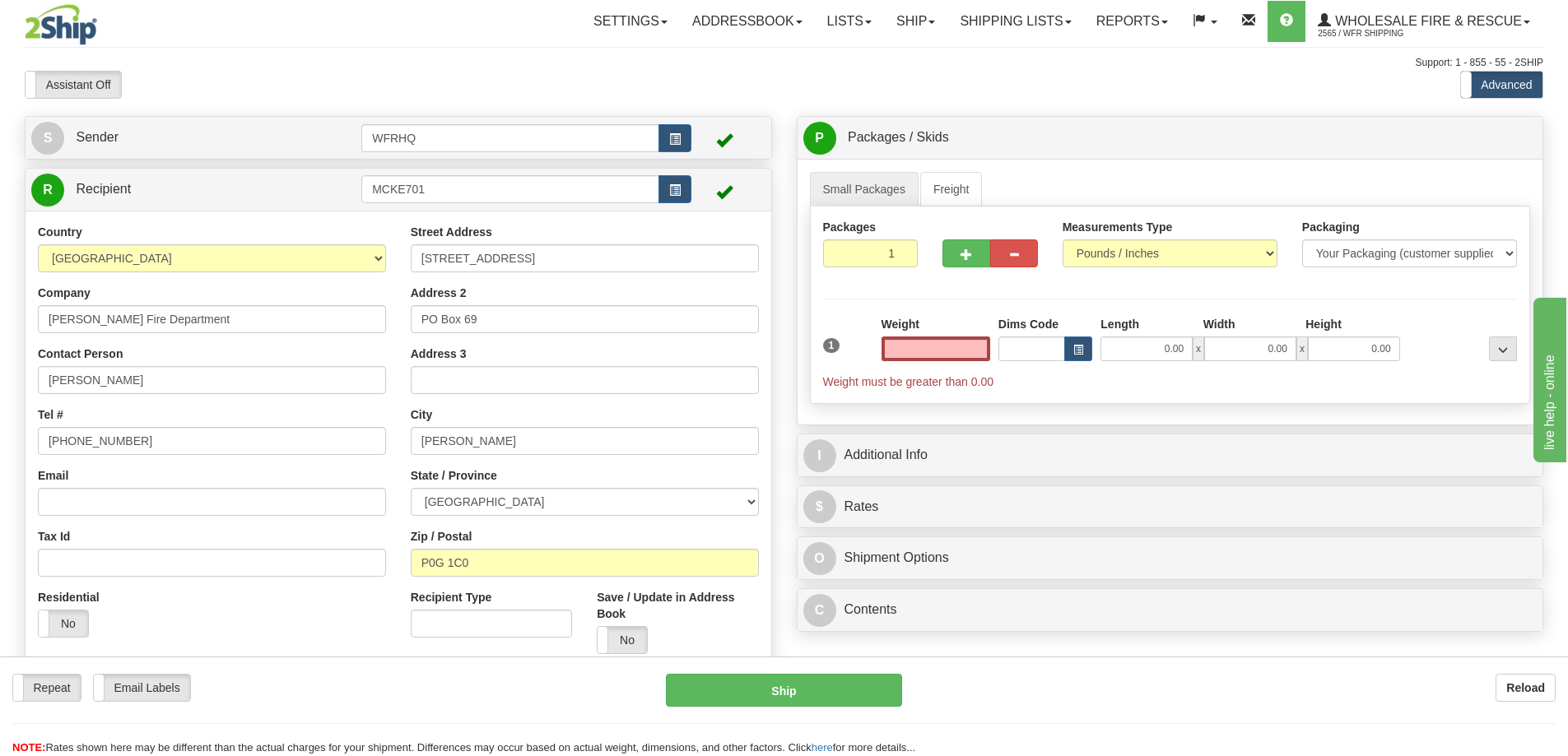
type input "0.00"
click at [938, 354] on input "0.00" at bounding box center [935, 348] width 109 height 25
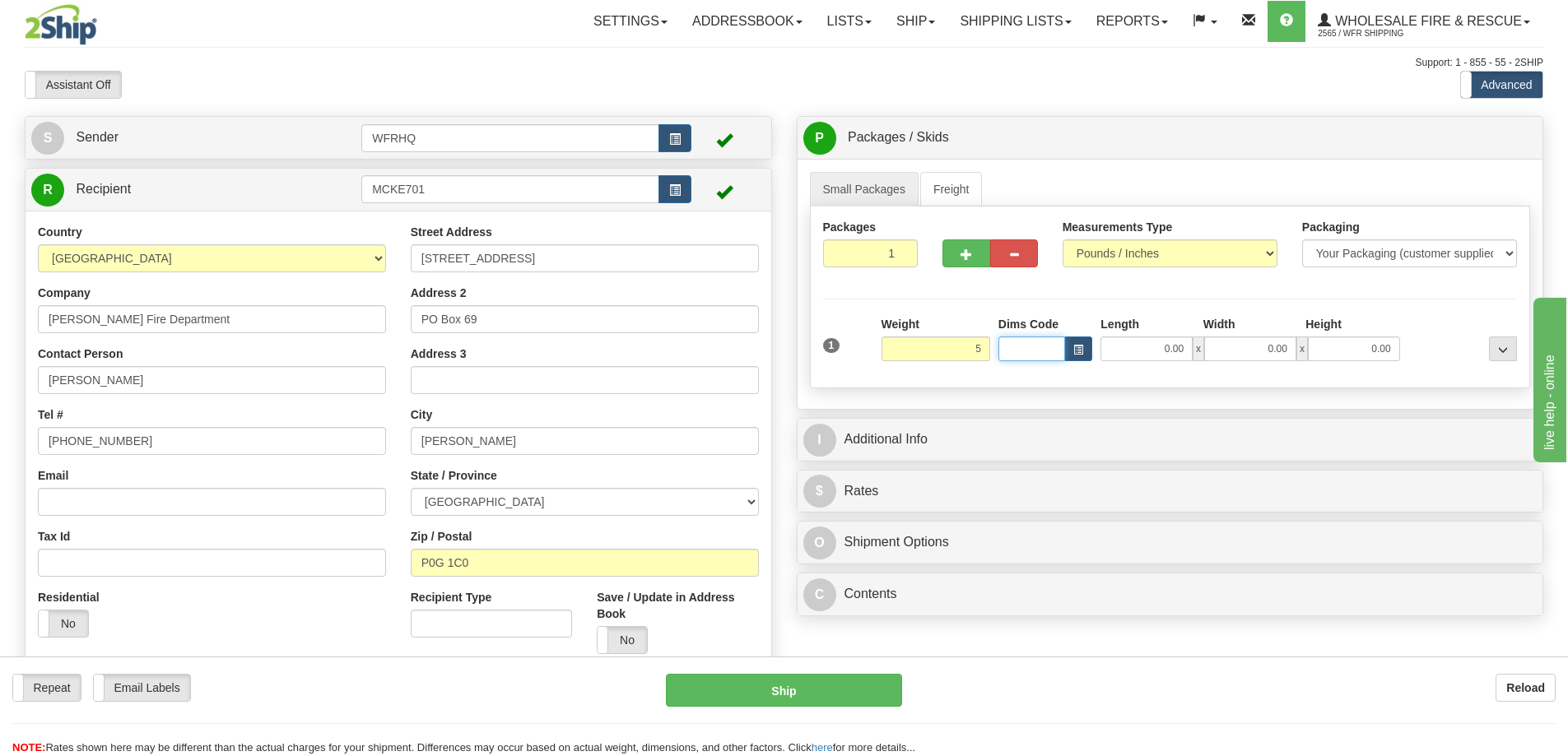
type input "5.00"
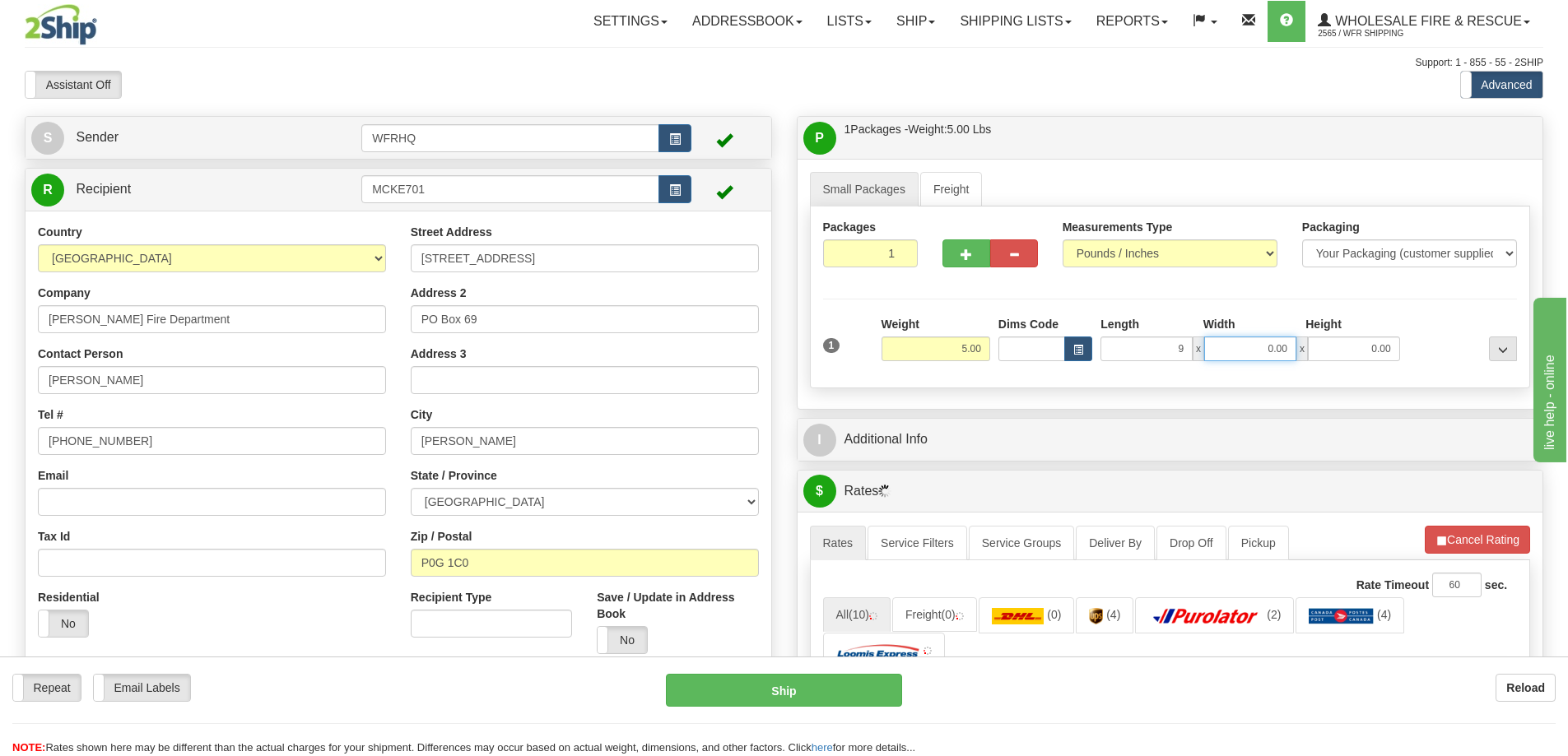
type input "9.00"
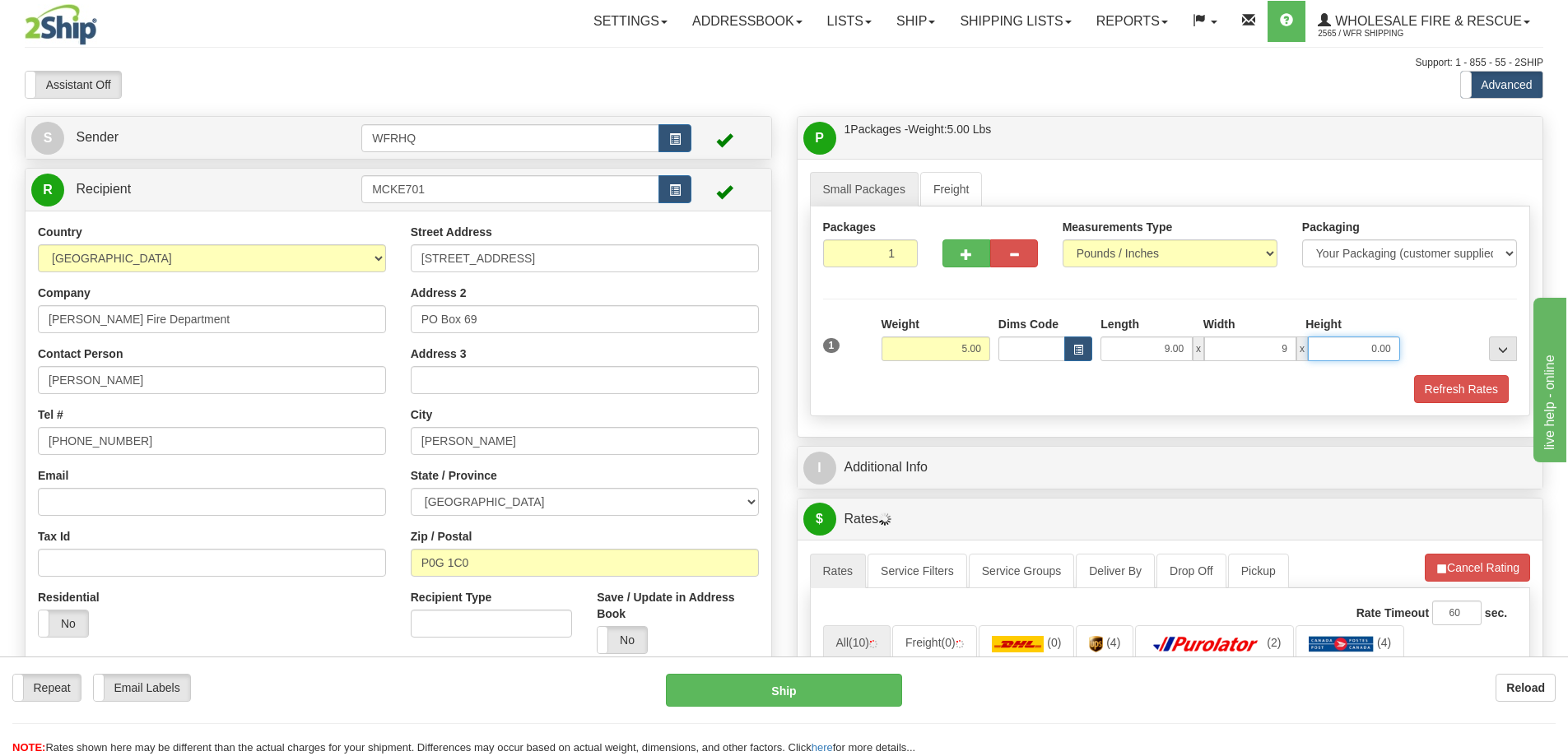
type input "9.00"
type input "9"
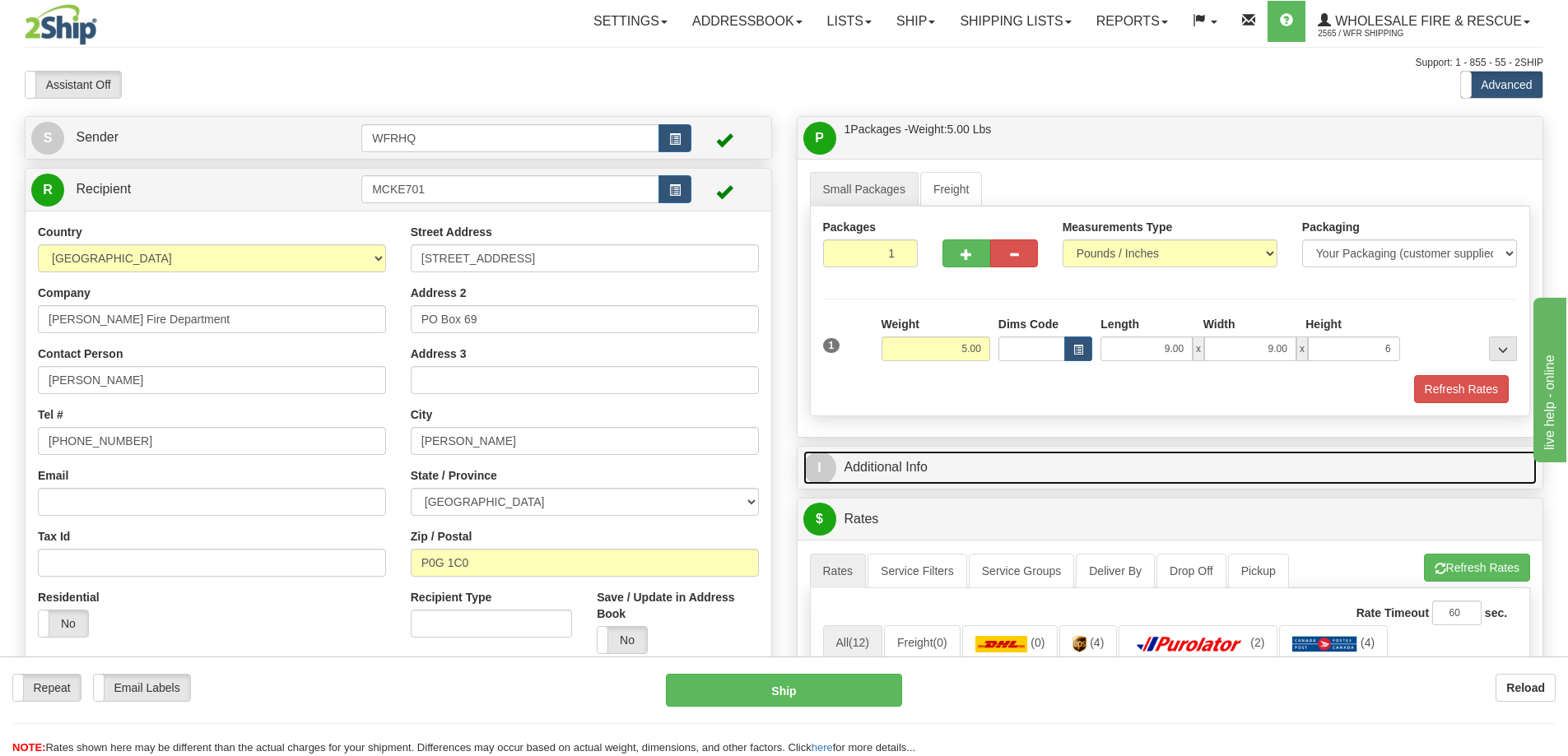
type input "6.00"
click at [902, 468] on link "I Additional Info" at bounding box center [1170, 467] width 734 height 34
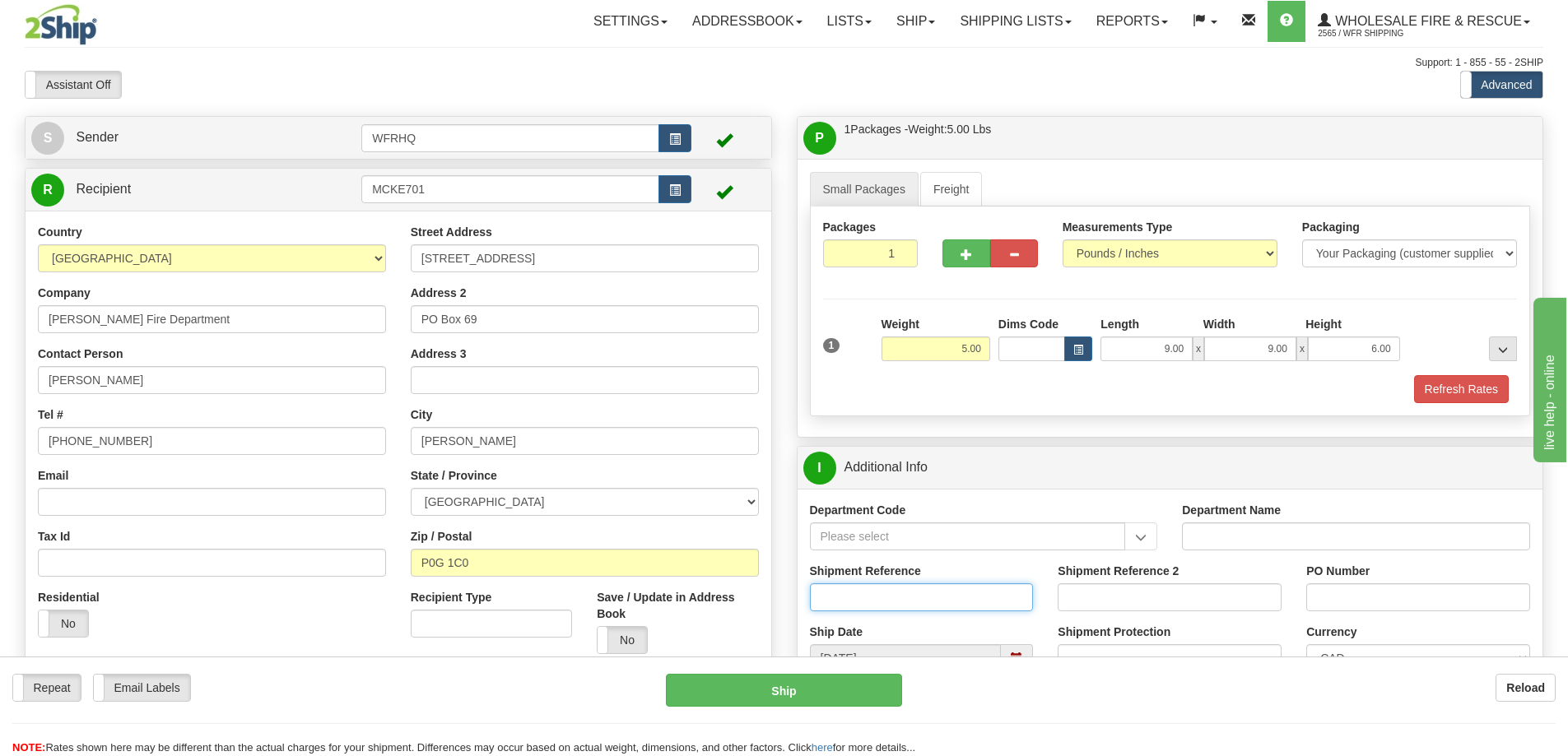
click at [893, 594] on input "Shipment Reference" at bounding box center [921, 597] width 223 height 28
type input "S43800 - 28825"
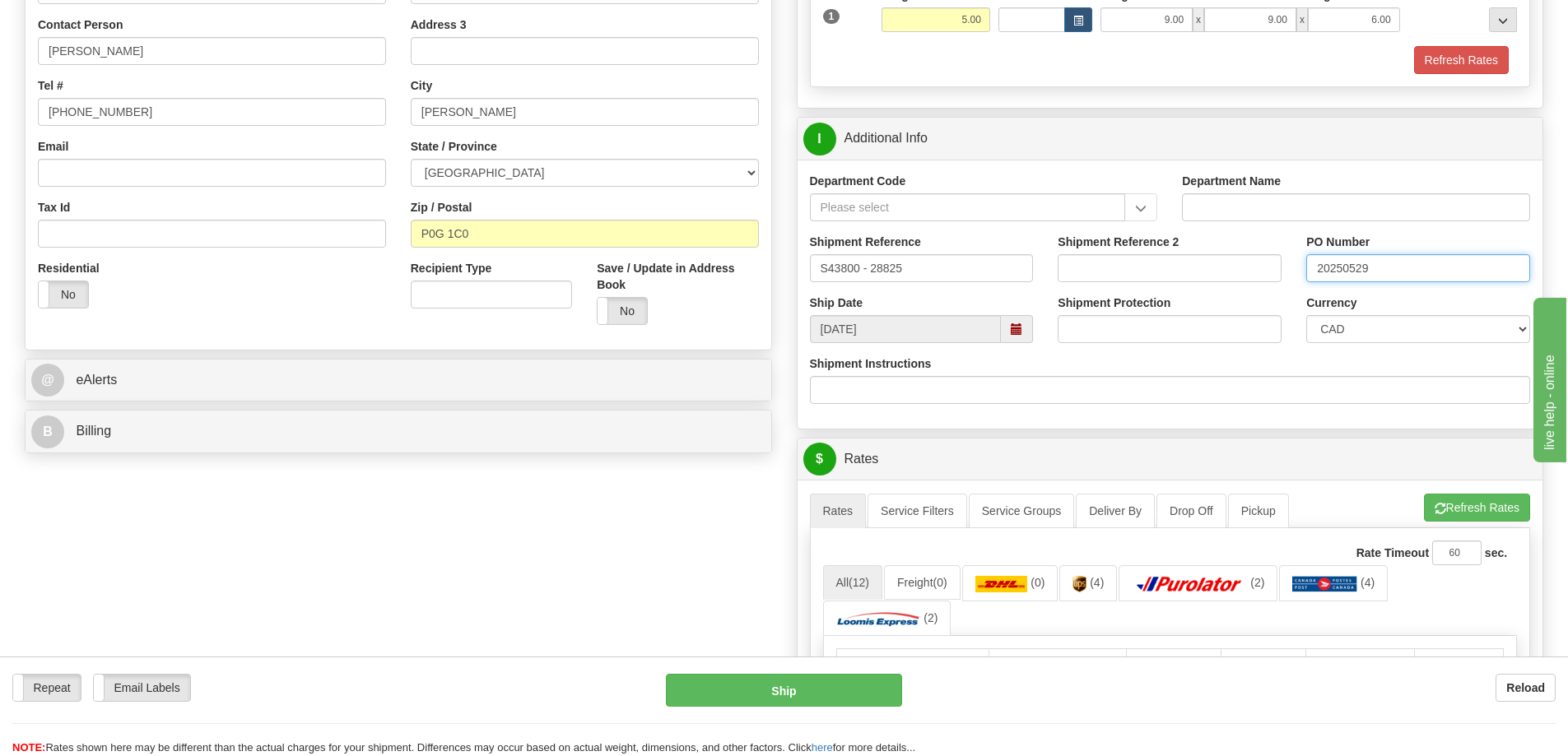
scroll to position [658, 0]
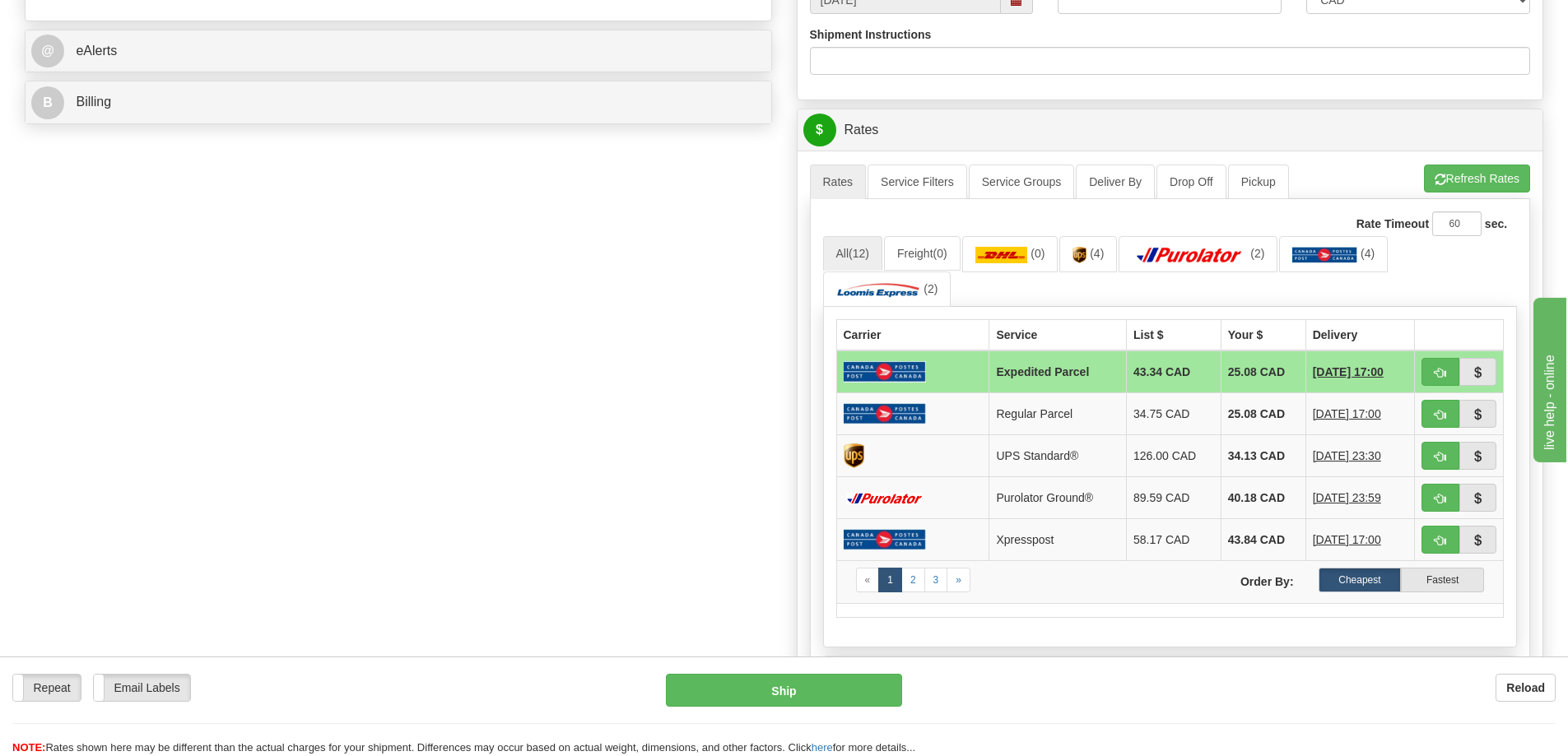
type input "20250529"
click at [1444, 368] on span "button" at bounding box center [1440, 373] width 12 height 11
type input "DOM.EP"
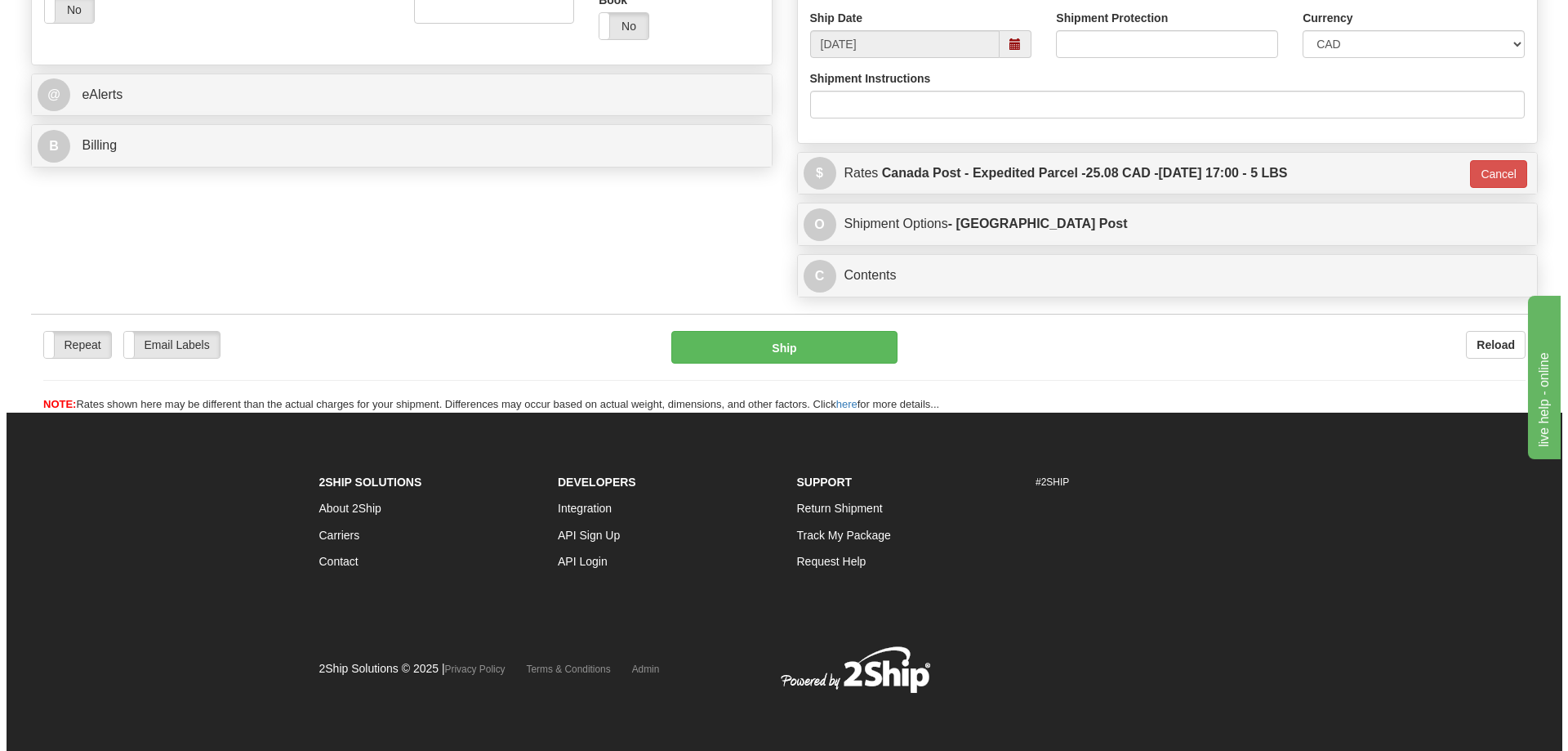
scroll to position [610, 0]
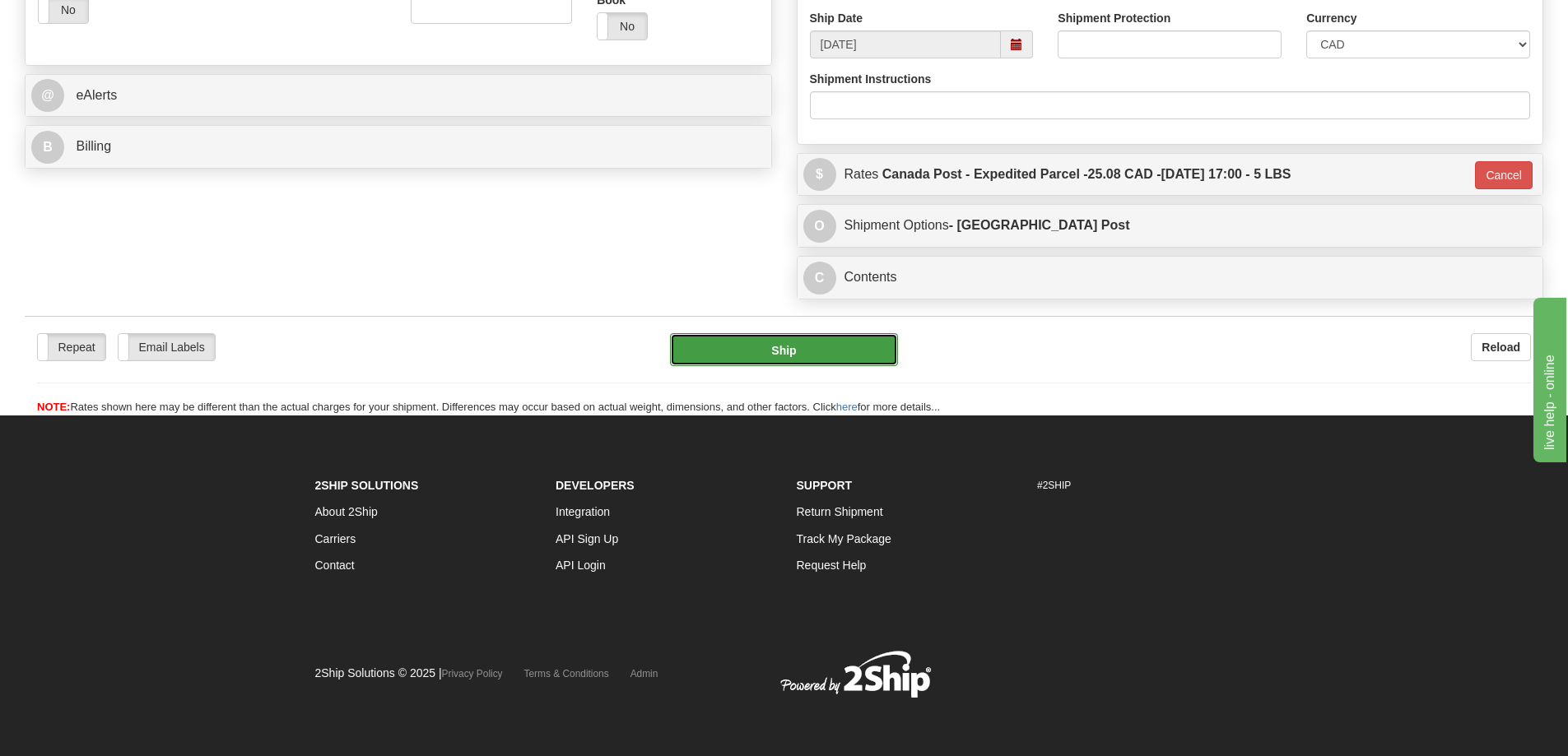
click at [753, 346] on button "Ship" at bounding box center [784, 349] width 228 height 33
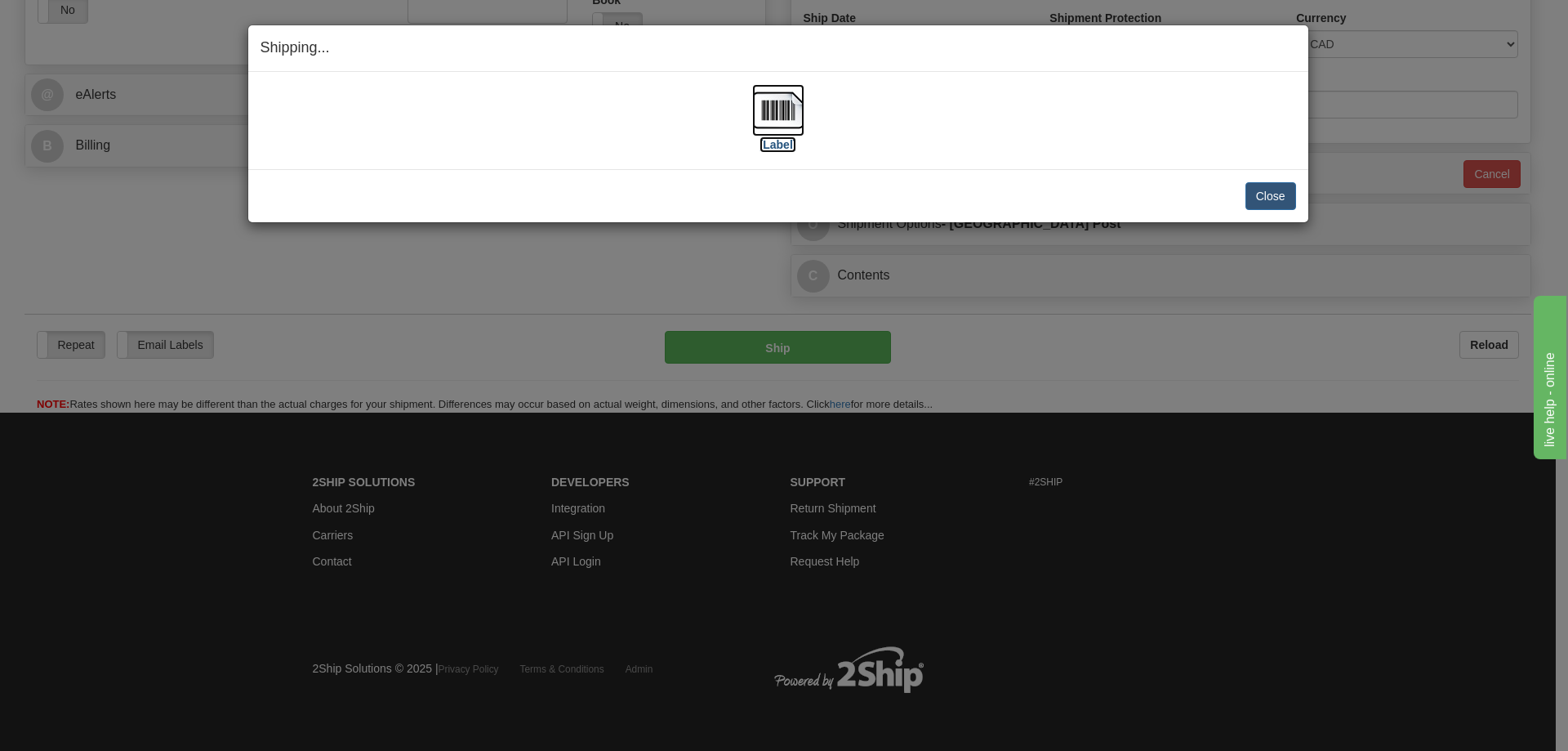
click at [777, 117] on img at bounding box center [778, 110] width 52 height 52
drag, startPoint x: 776, startPoint y: 191, endPoint x: 970, endPoint y: 220, distance: 196.2
click at [776, 191] on div "Close Cancel" at bounding box center [778, 196] width 1035 height 27
click at [1276, 199] on button "Close" at bounding box center [1271, 196] width 51 height 27
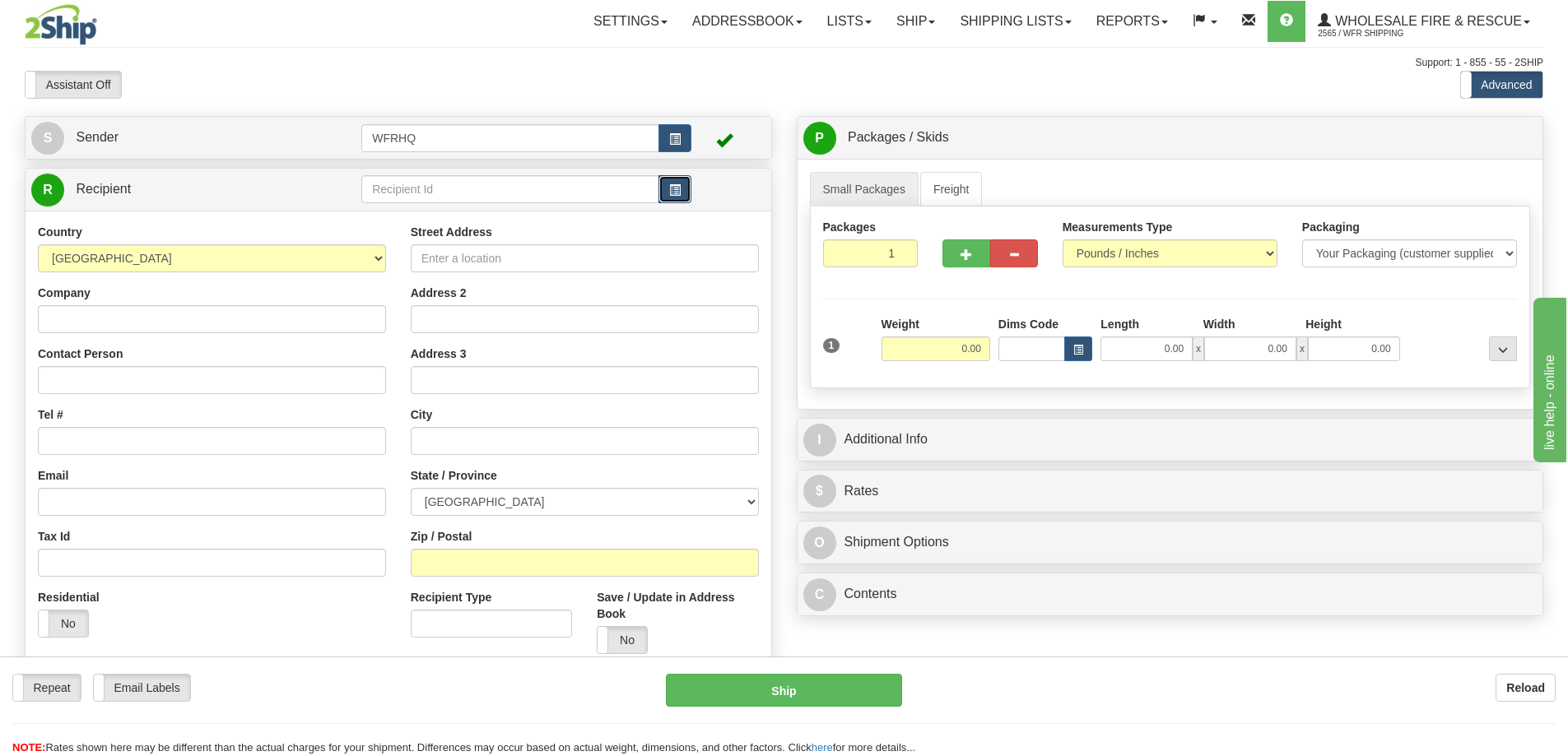
click at [680, 185] on span "button" at bounding box center [675, 190] width 12 height 11
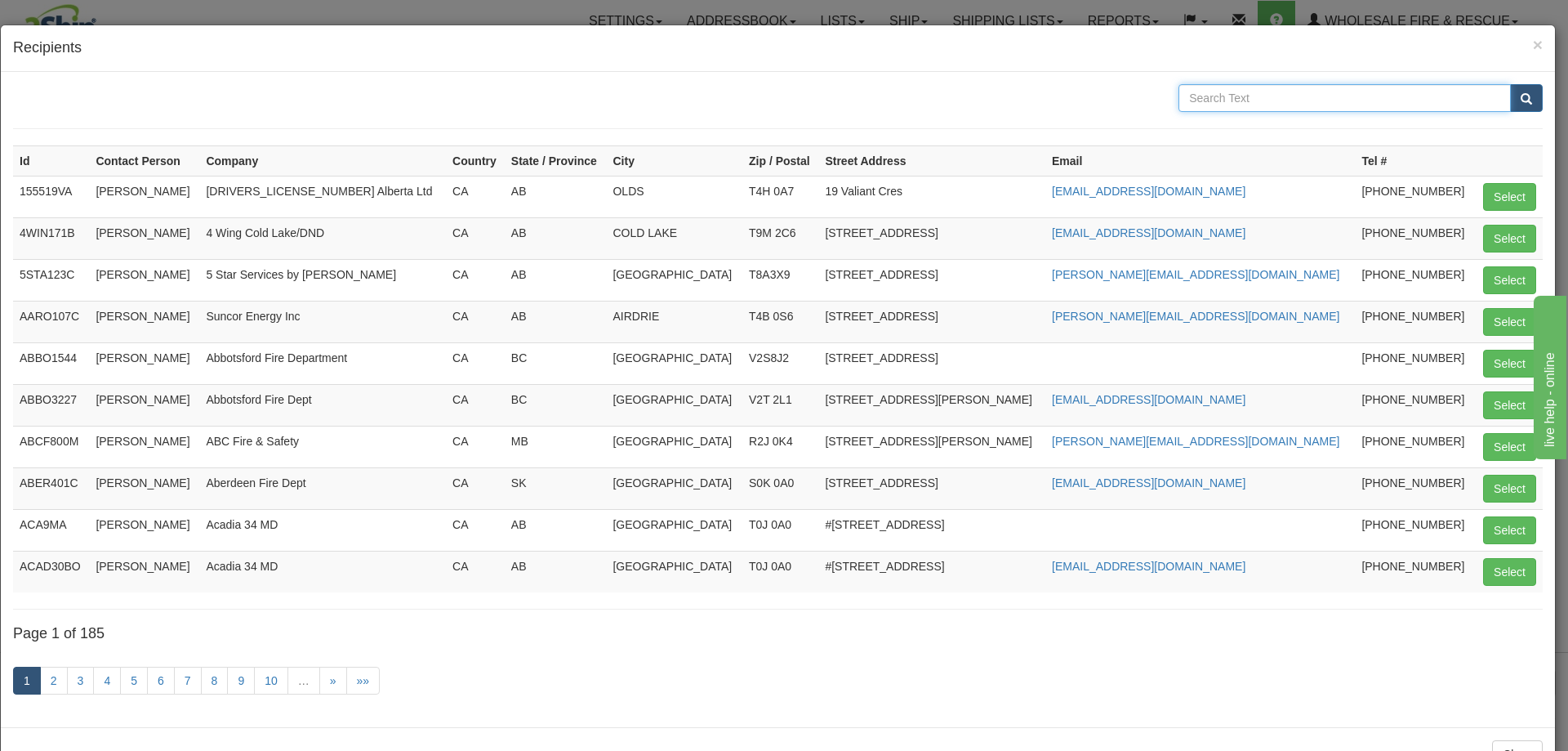
click at [1191, 94] on input "text" at bounding box center [1344, 98] width 333 height 27
type input "Beaver"
click at [1510, 84] on button "submit" at bounding box center [1526, 98] width 32 height 27
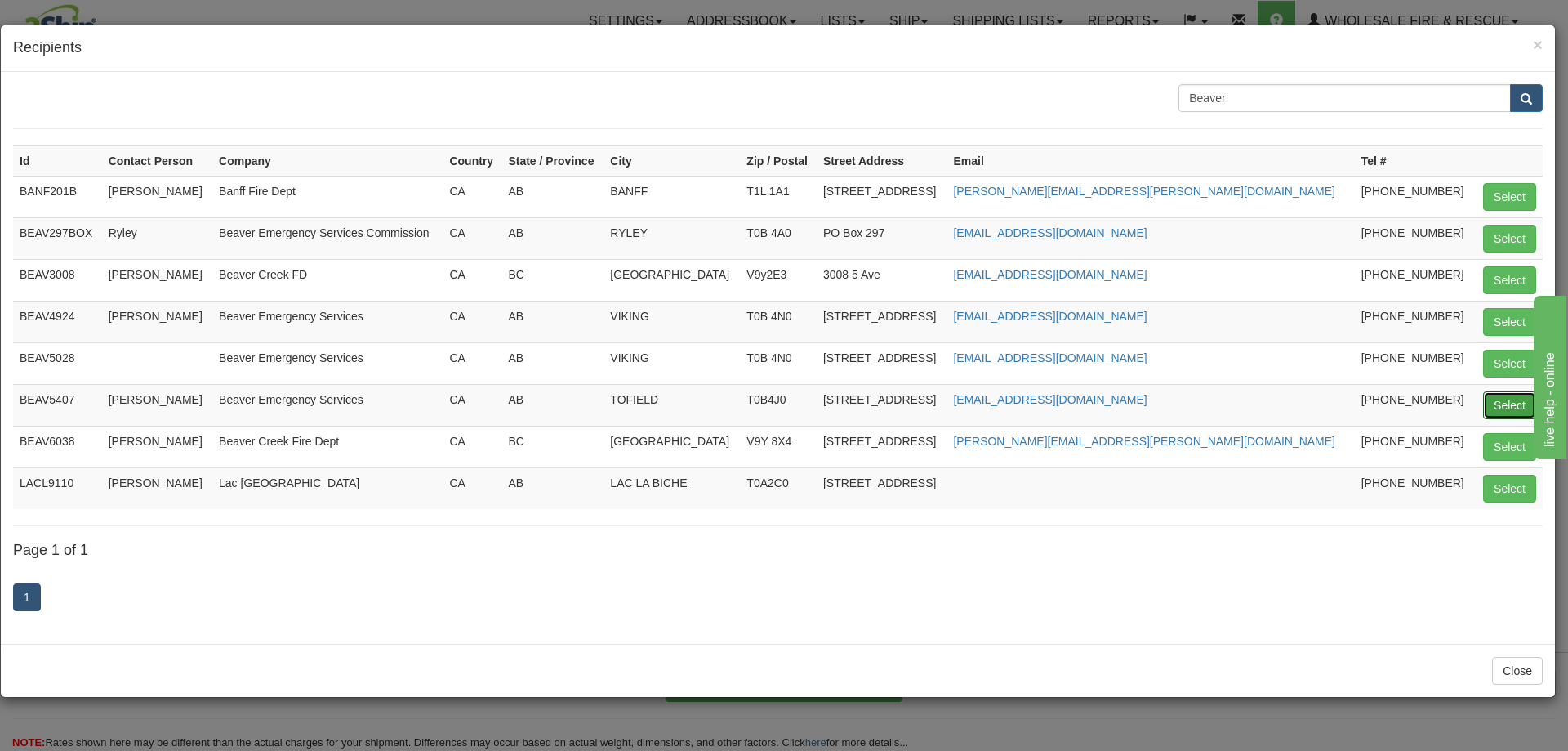
drag, startPoint x: 1489, startPoint y: 407, endPoint x: 1475, endPoint y: 402, distance: 14.9
click at [1489, 406] on button "Select" at bounding box center [1510, 405] width 53 height 27
type input "BEAV5407"
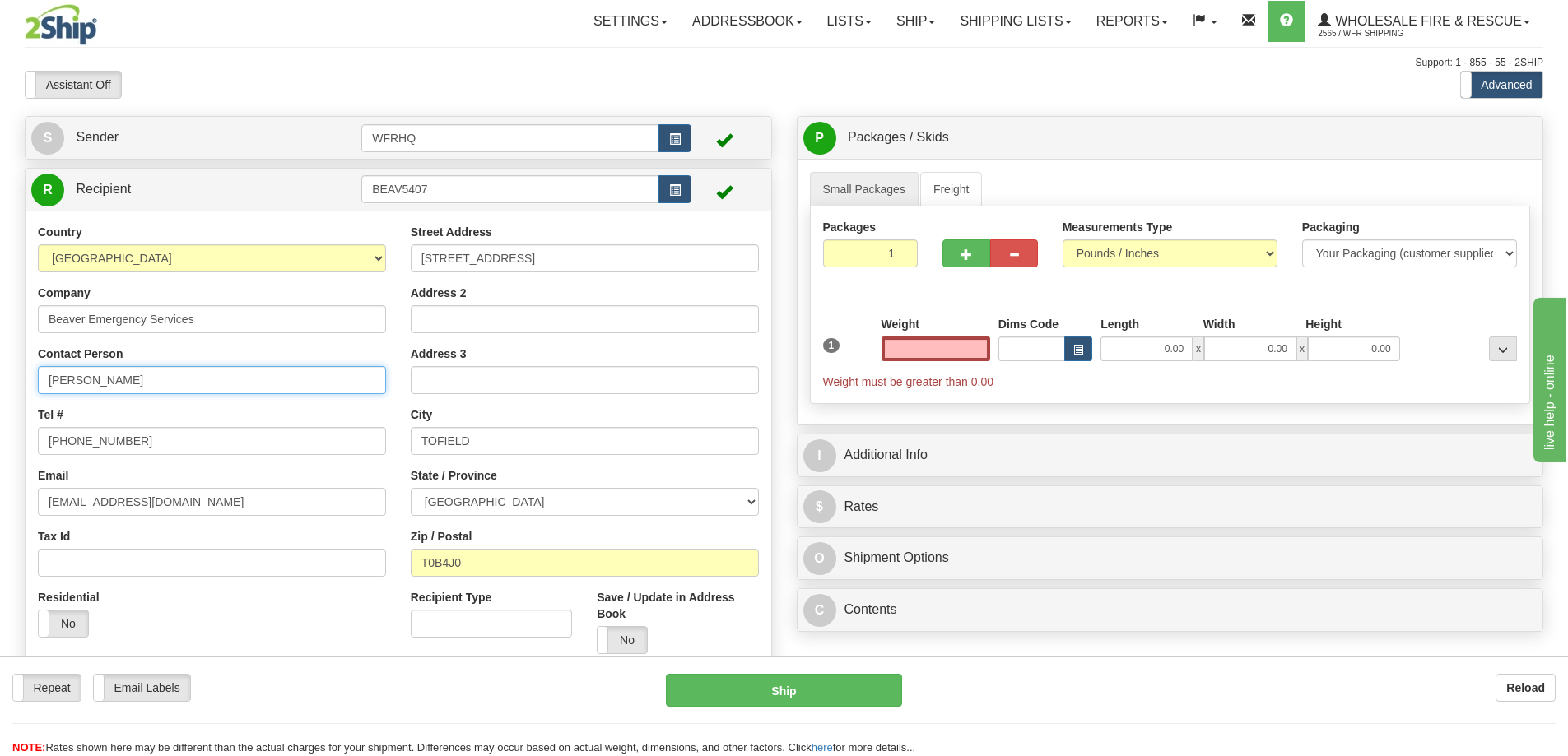
type input "0.00"
drag, startPoint x: 198, startPoint y: 371, endPoint x: -193, endPoint y: 376, distance: 391.0
click at [0, 376] on html "Training Course Close Toggle navigation Settings Shipping Preferences New Sende…" at bounding box center [784, 378] width 1568 height 756
type input "[PERSON_NAME]"
drag, startPoint x: 199, startPoint y: 444, endPoint x: 71, endPoint y: 444, distance: 128.0
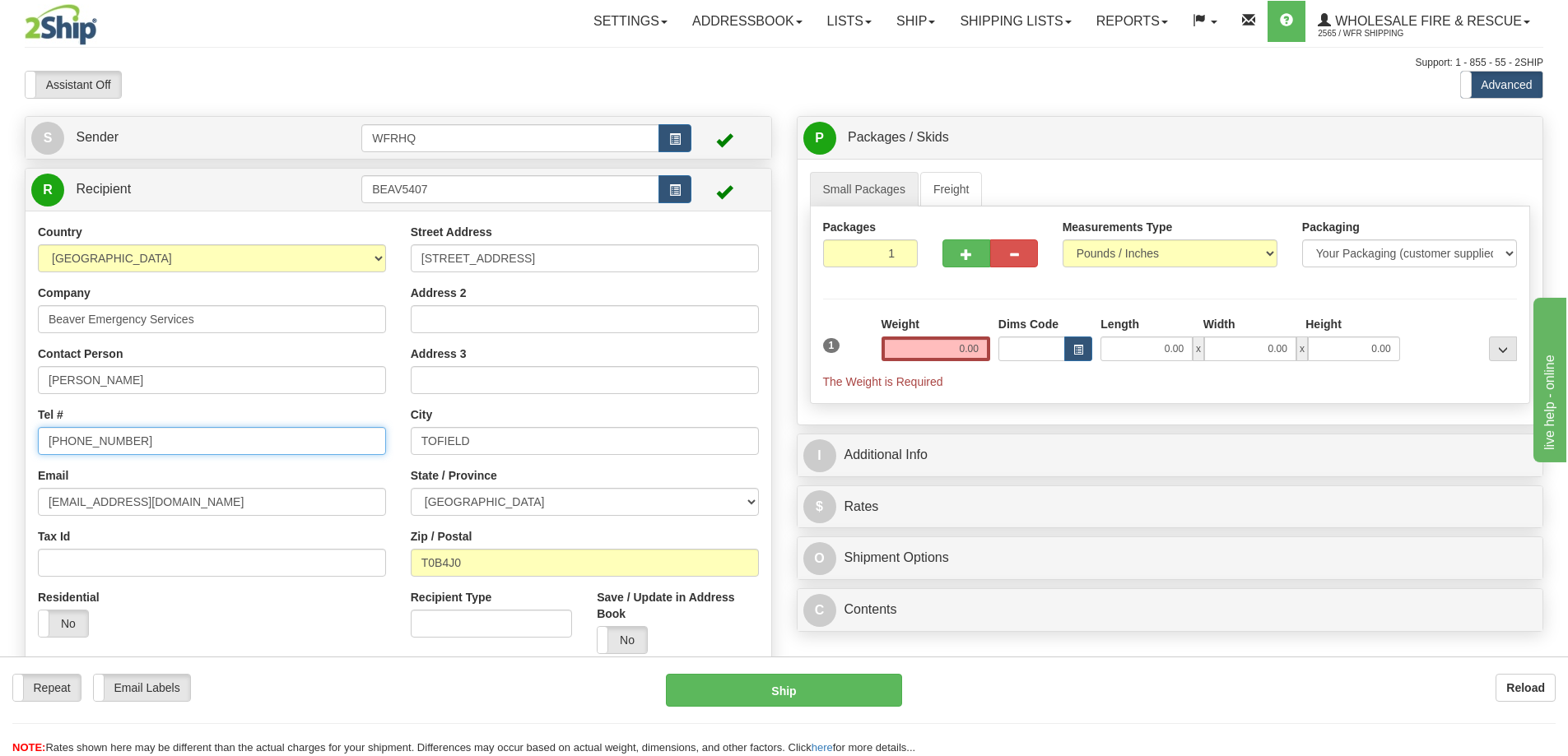
click at [71, 444] on input "[PHONE_NUMBER]" at bounding box center [212, 441] width 348 height 28
type input "[PHONE_NUMBER]"
click at [935, 351] on input "0.00" at bounding box center [935, 348] width 109 height 25
type input "7.00"
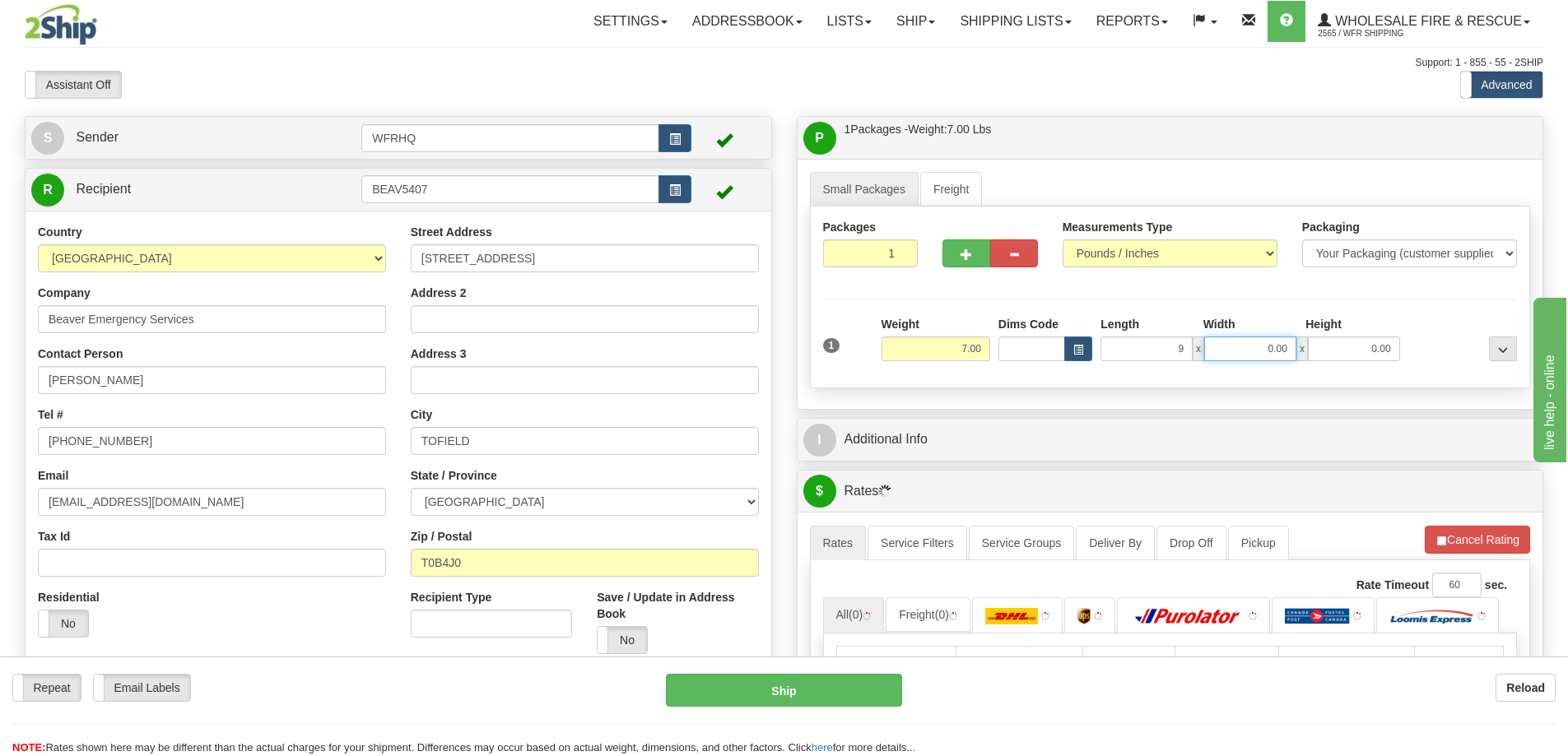
type input "9.00"
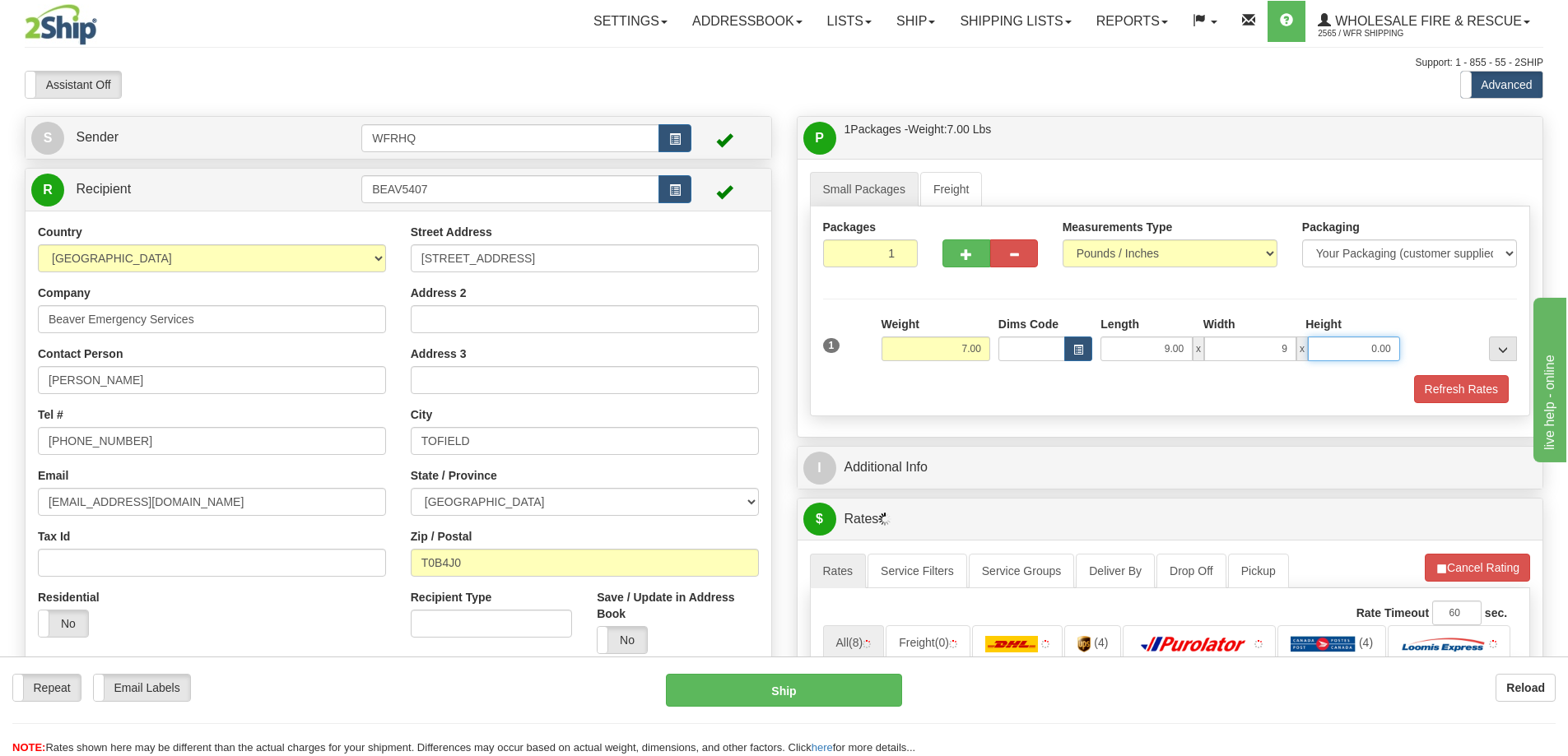
type input "9.00"
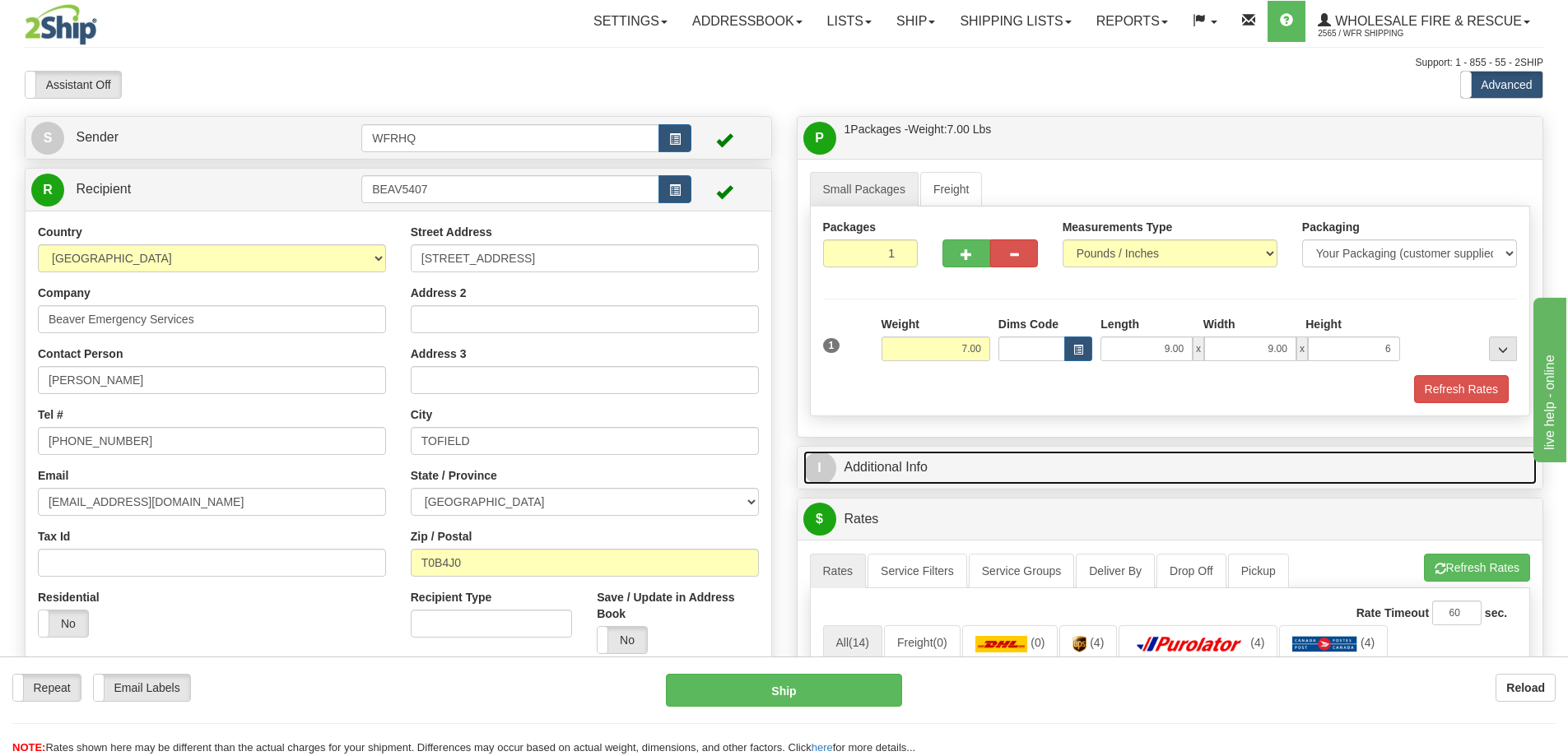
type input "6.00"
click at [889, 463] on link "I Additional Info" at bounding box center [1170, 467] width 734 height 34
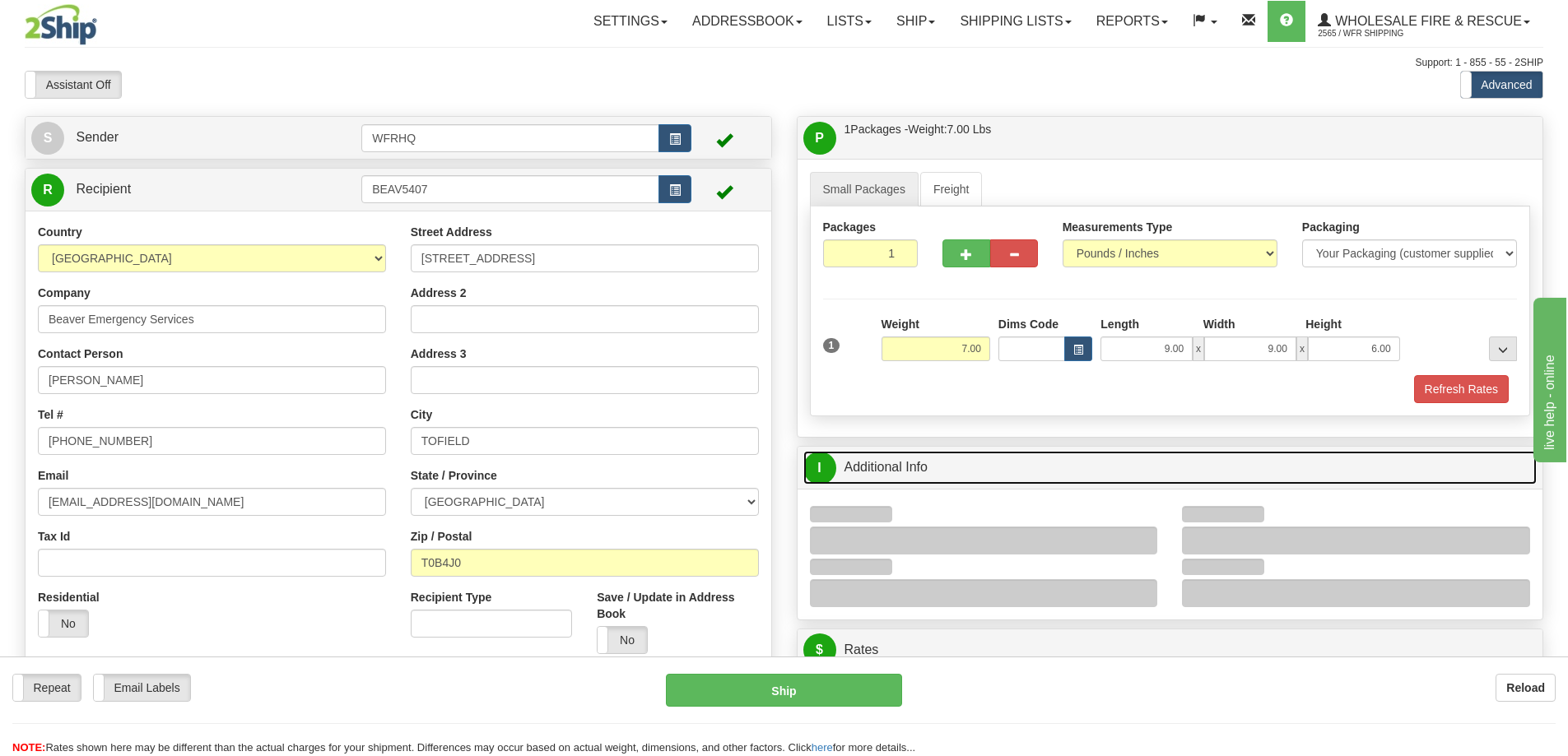
scroll to position [247, 0]
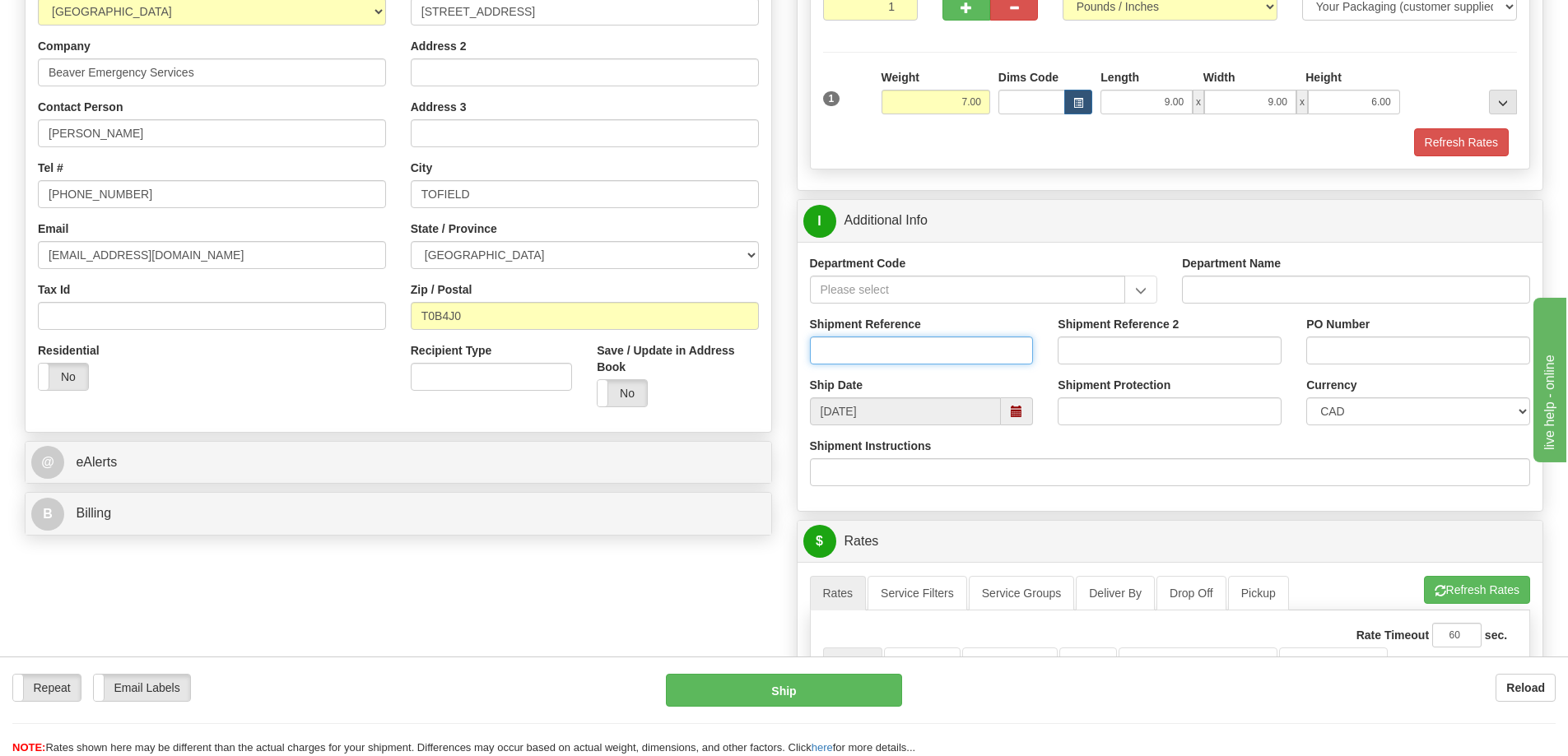
click at [873, 351] on input "Shipment Reference" at bounding box center [921, 350] width 223 height 28
type input "S44499 - 30333"
click at [1333, 357] on input "PO Number" at bounding box center [1418, 350] width 223 height 28
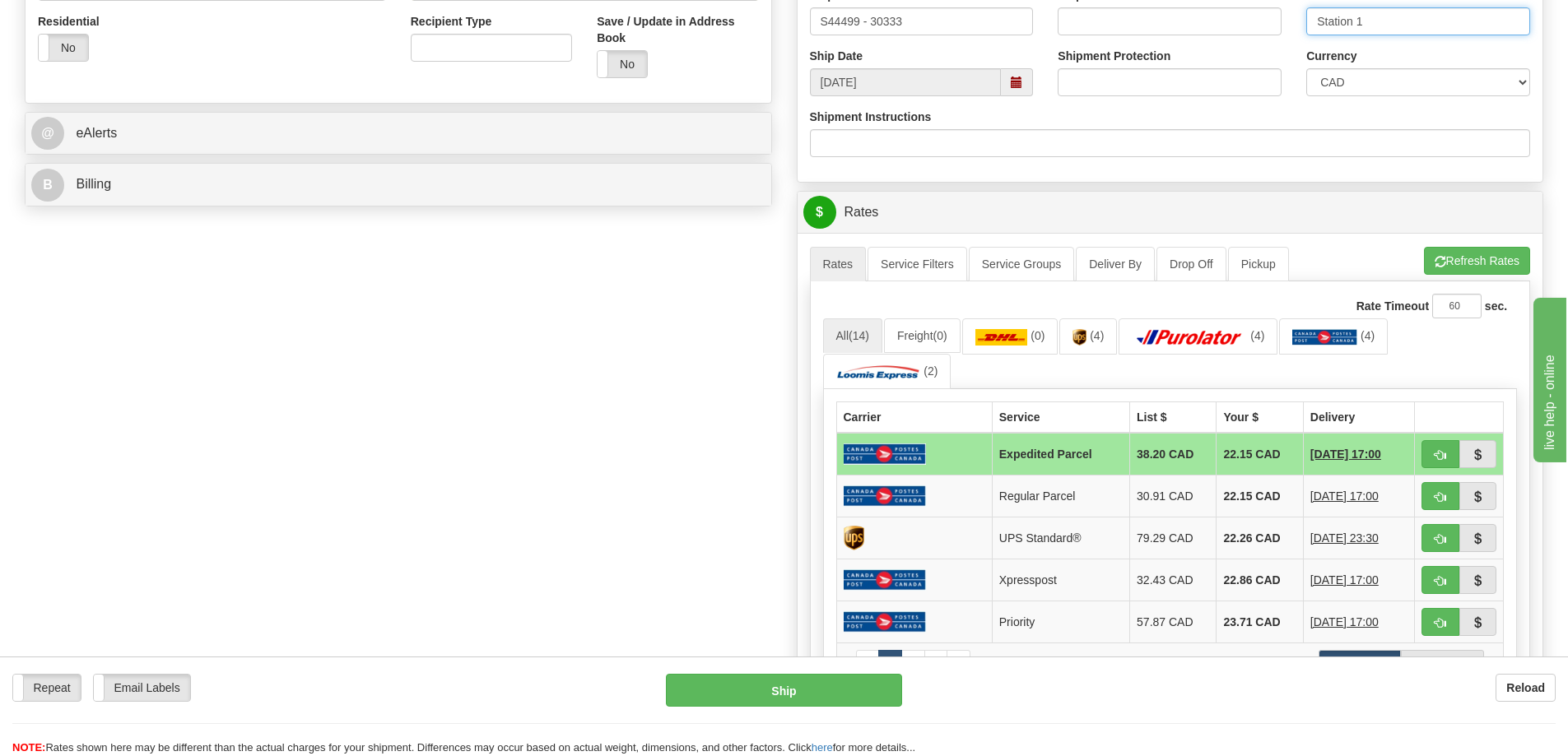
scroll to position [658, 0]
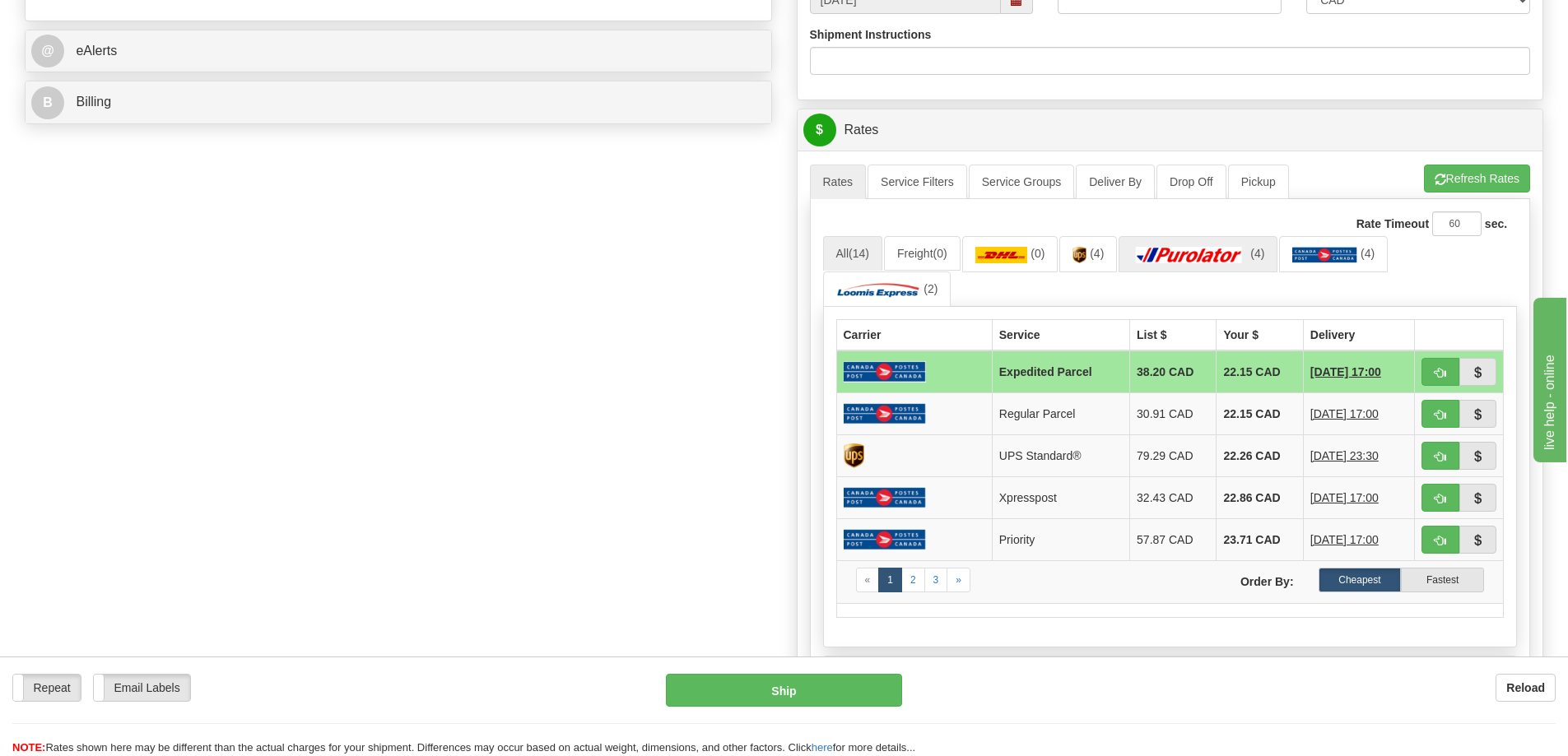
type input "Station 1"
click at [1205, 258] on img at bounding box center [1189, 255] width 116 height 17
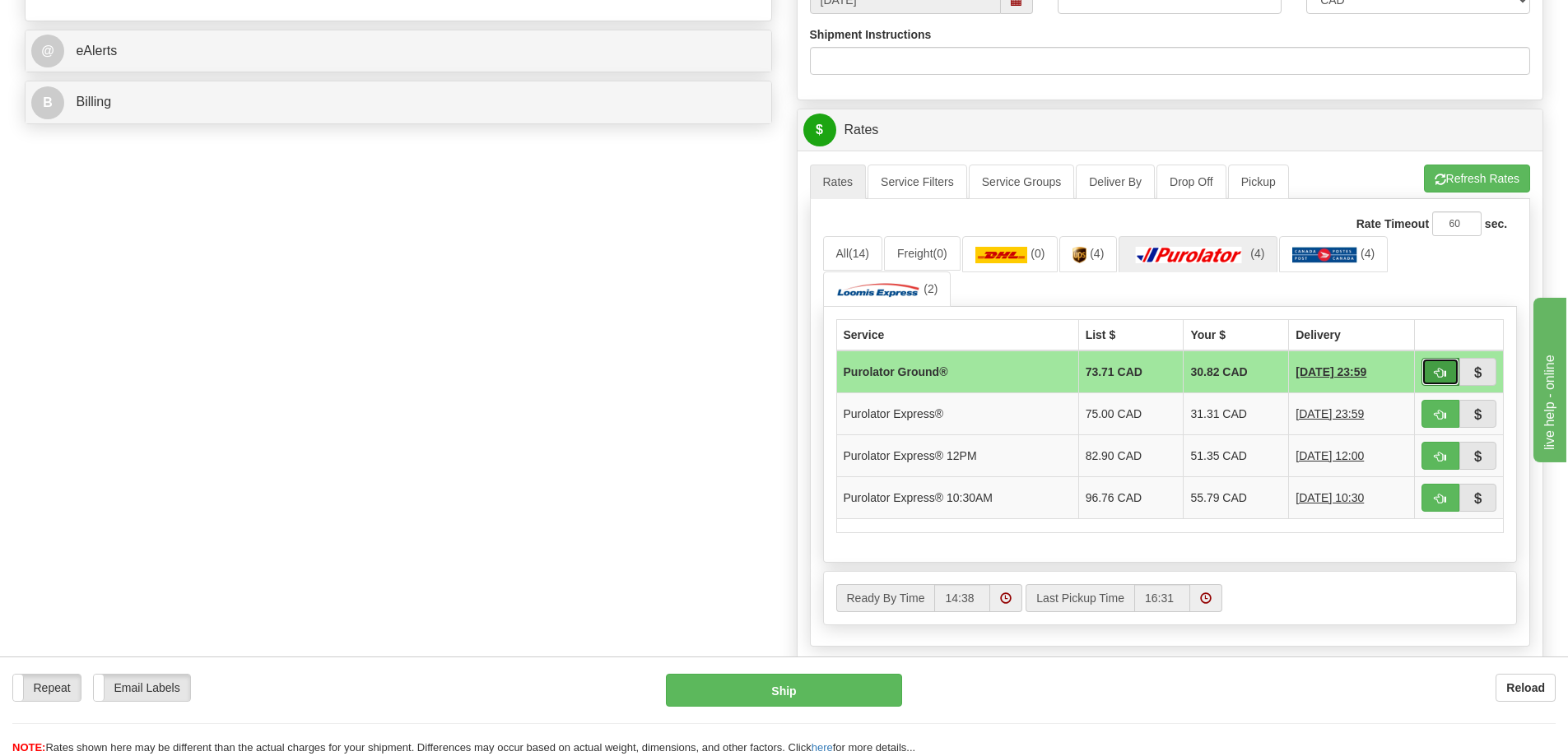
click at [1445, 366] on button "button" at bounding box center [1439, 372] width 38 height 28
type input "260"
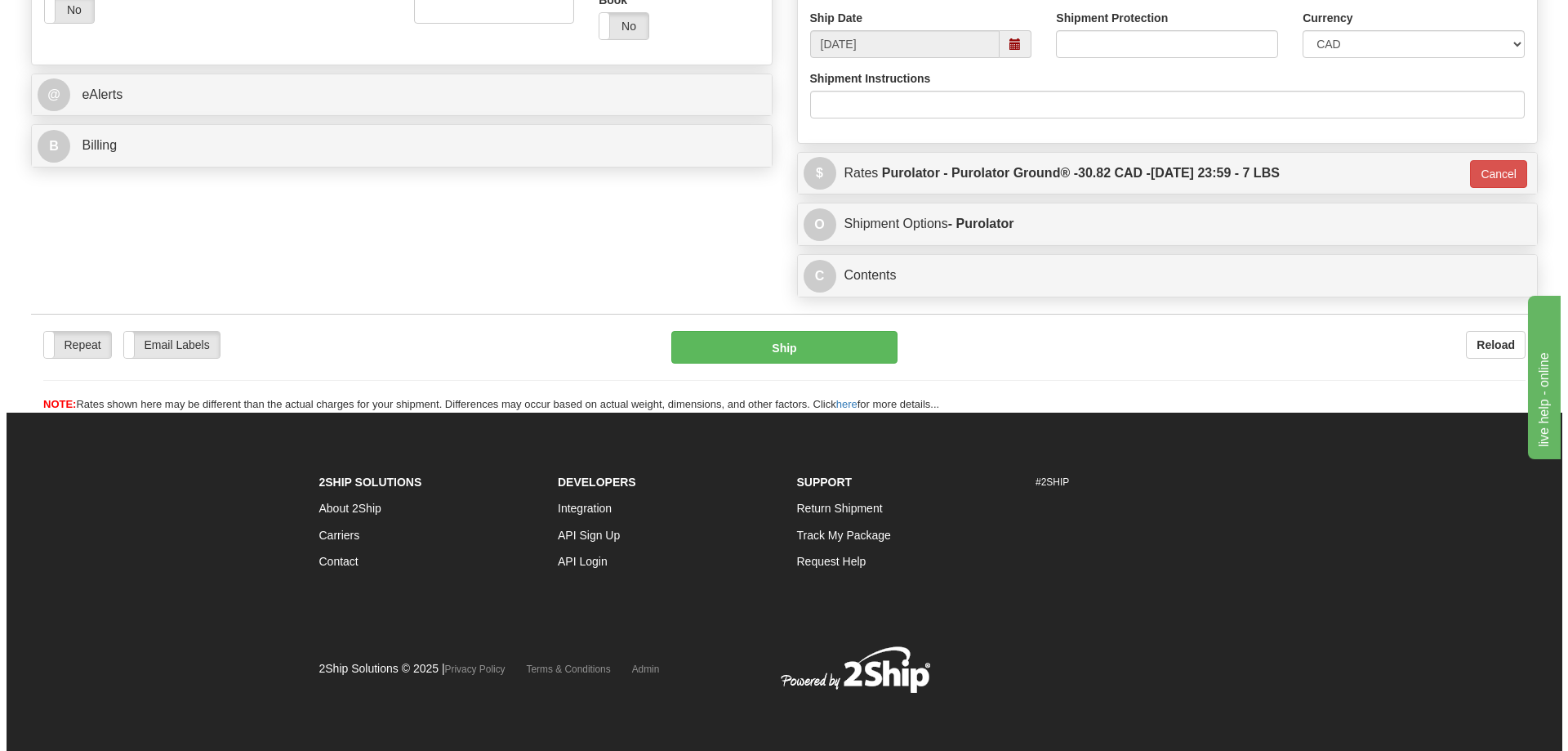
scroll to position [610, 0]
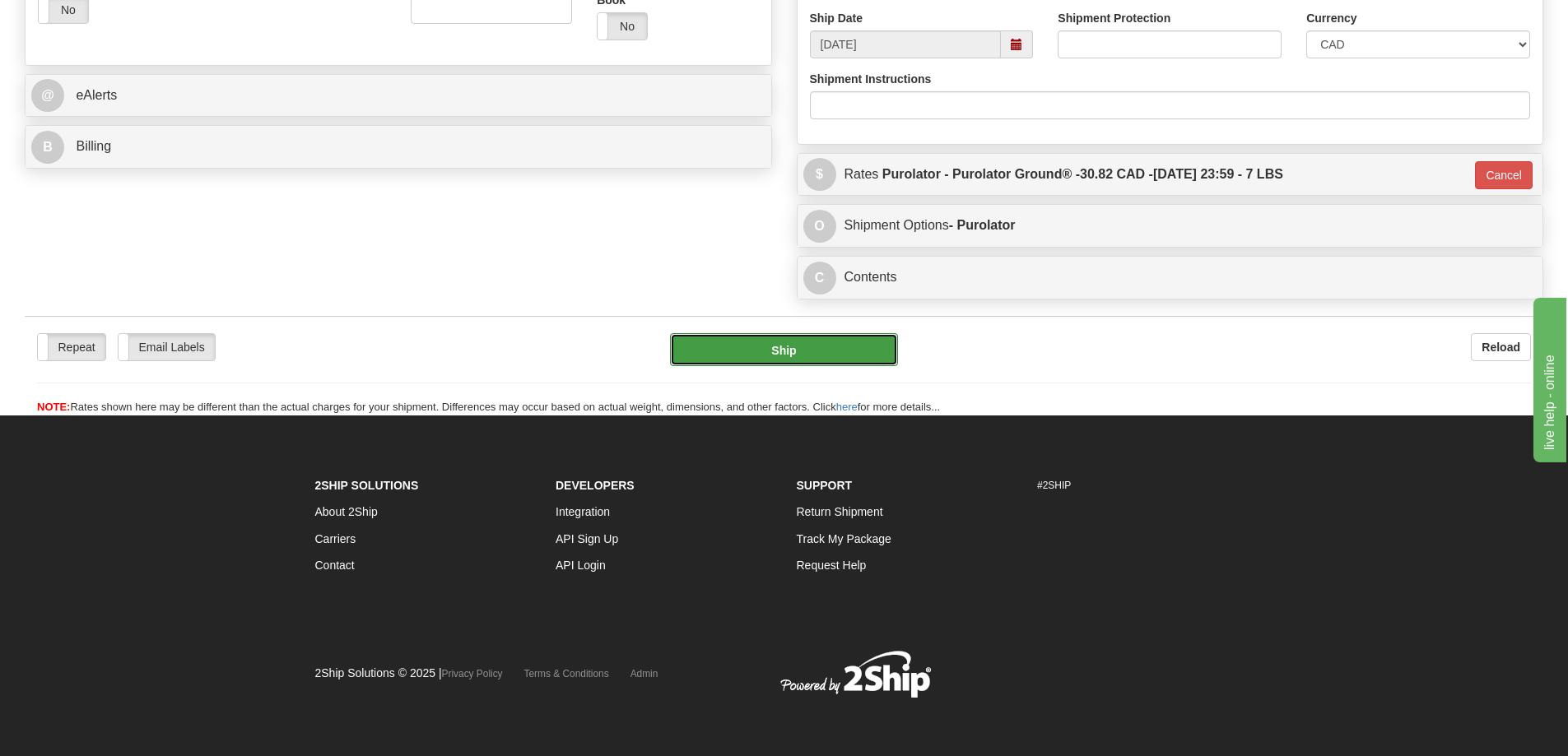
click at [733, 351] on button "Ship" at bounding box center [784, 349] width 228 height 33
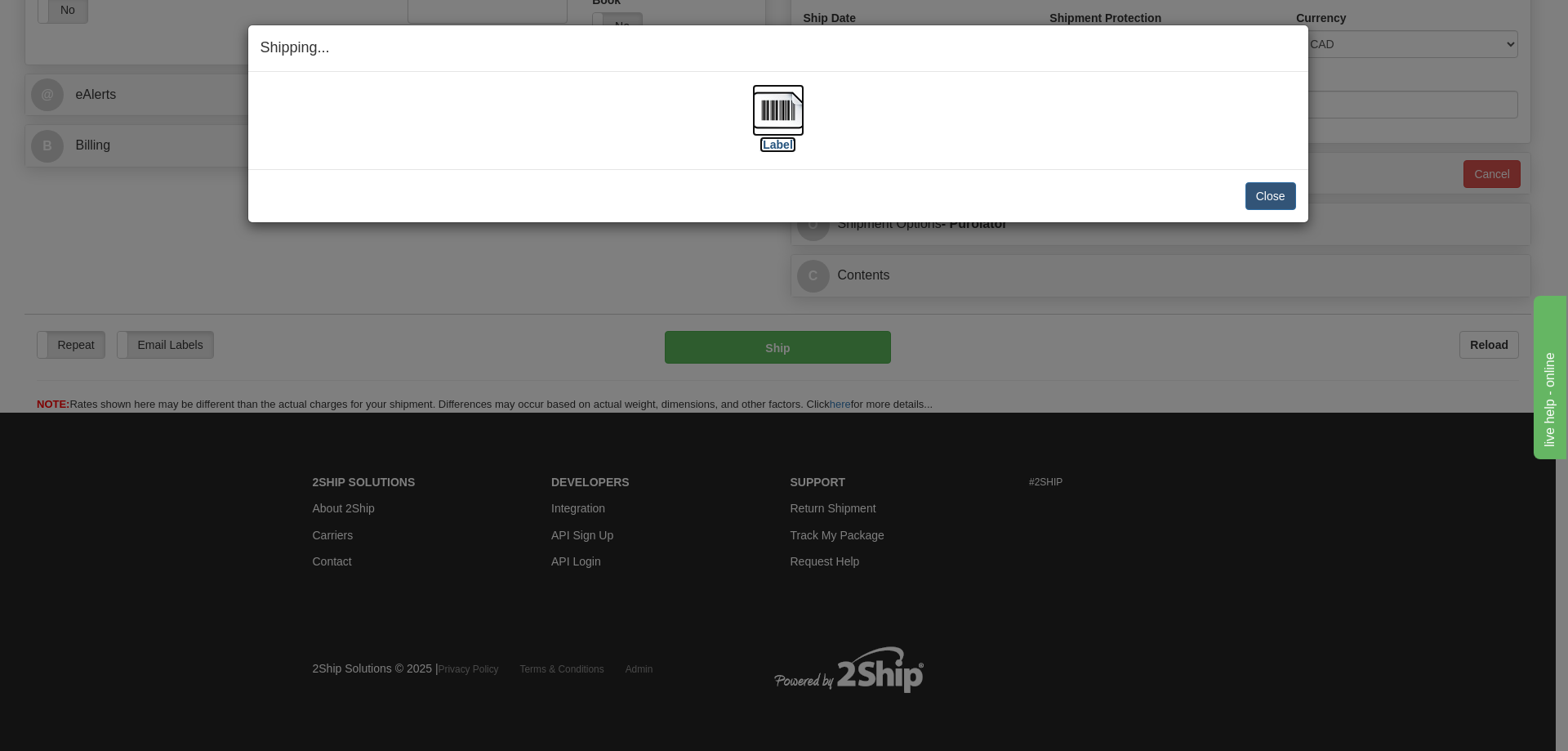
click at [779, 118] on img at bounding box center [778, 110] width 52 height 52
drag, startPoint x: 518, startPoint y: 178, endPoint x: 553, endPoint y: 192, distance: 37.7
click at [518, 178] on div "Close Cancel Cancel Shipment and Quit Pickup Quit Pickup ONLY" at bounding box center [778, 195] width 1060 height 53
click at [494, 108] on div "[Label]" at bounding box center [778, 121] width 1035 height 73
click at [1273, 204] on button "Close" at bounding box center [1271, 196] width 51 height 27
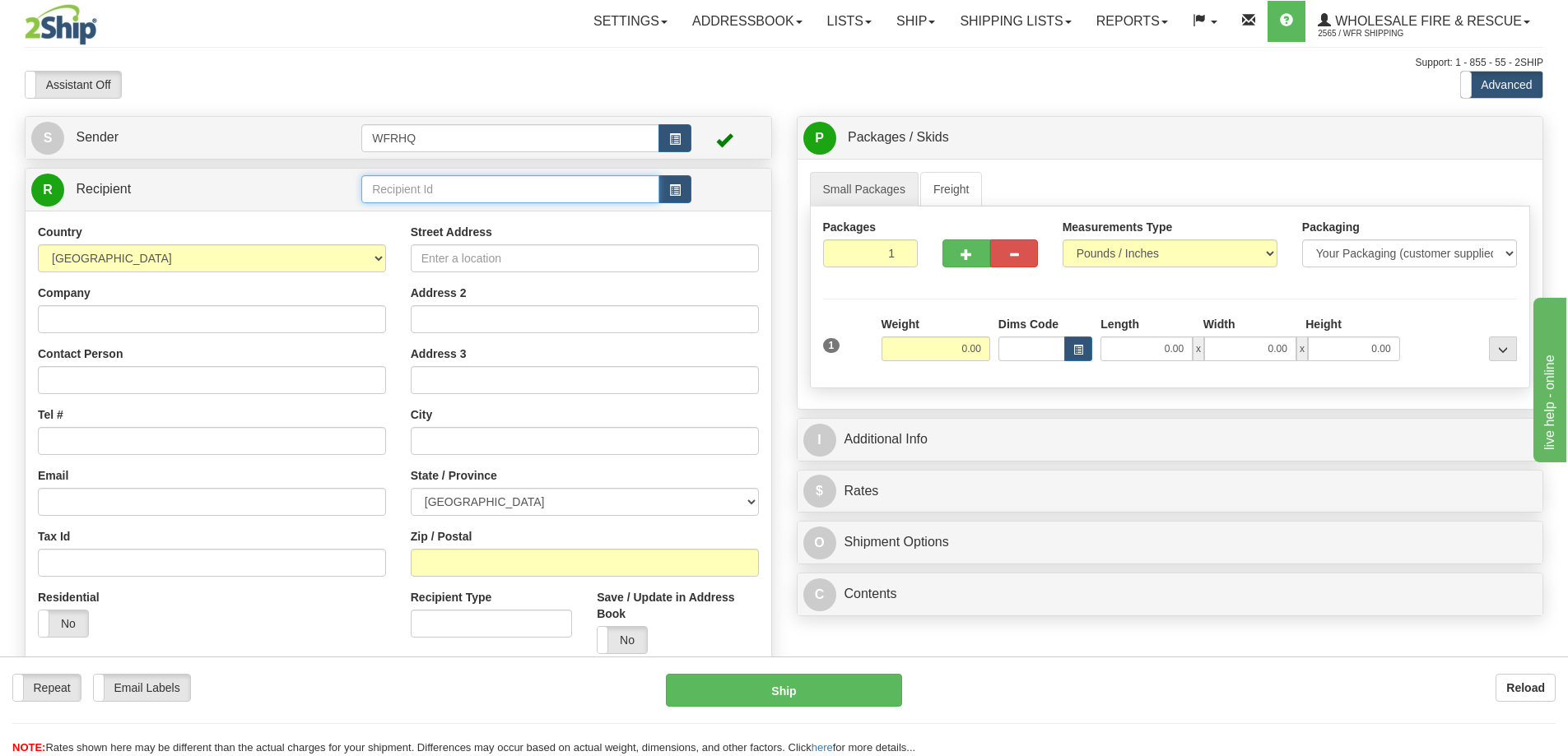
click at [519, 197] on input "text" at bounding box center [509, 189] width 298 height 28
click at [680, 195] on span "button" at bounding box center [675, 190] width 12 height 11
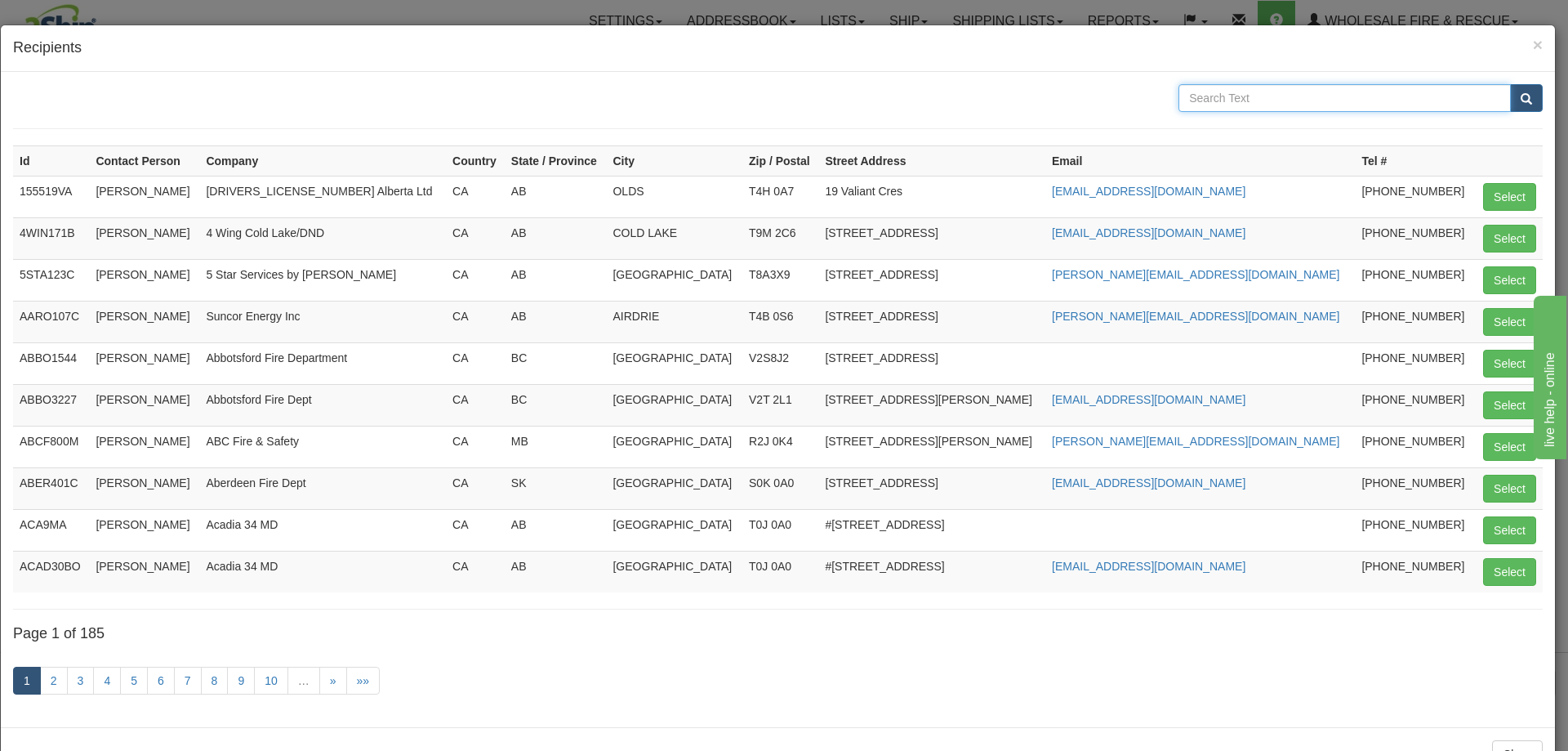
click at [1279, 92] on input "text" at bounding box center [1344, 98] width 333 height 27
type input "ERFM"
click at [1510, 84] on button "submit" at bounding box center [1526, 98] width 32 height 27
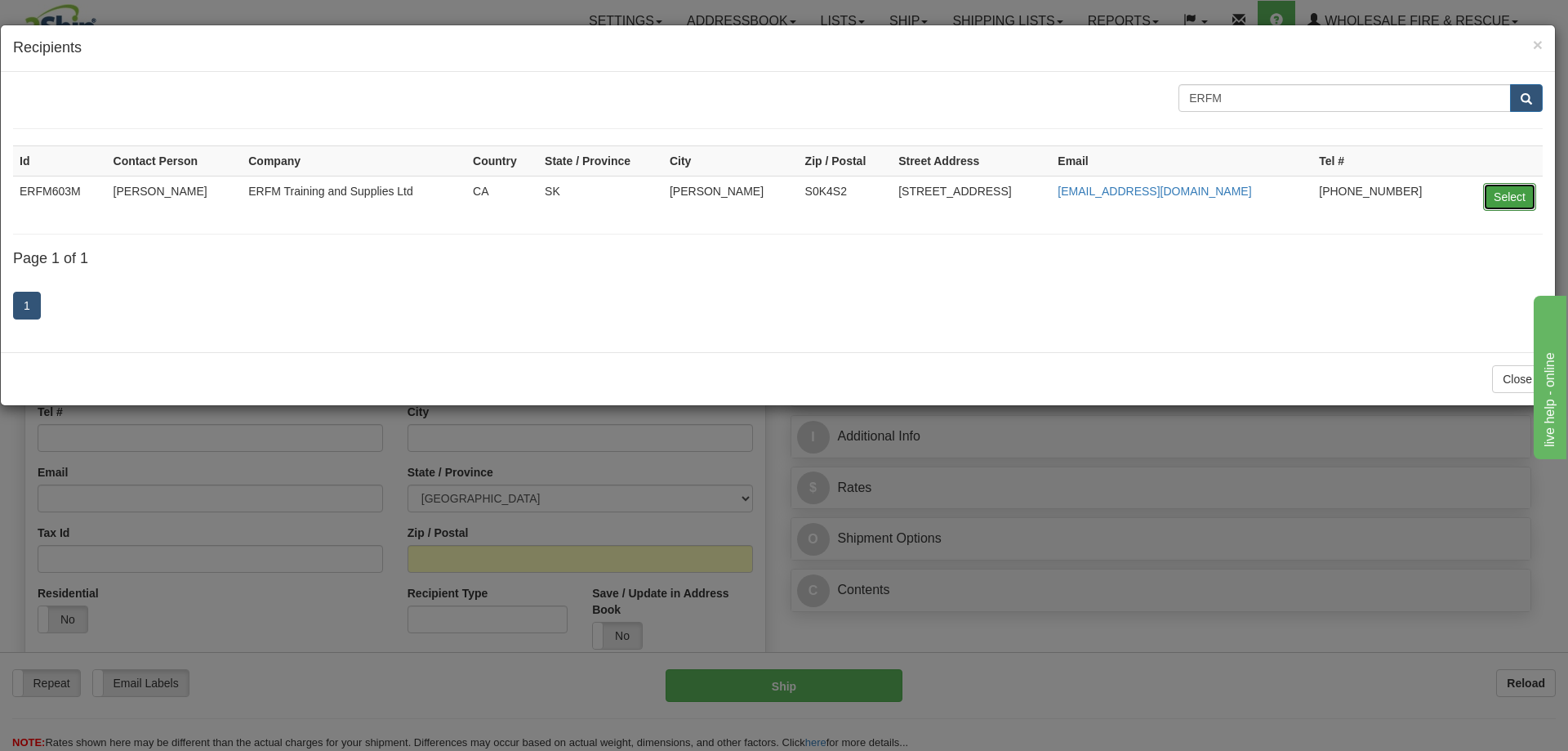
click at [1495, 202] on button "Select" at bounding box center [1510, 196] width 53 height 27
type input "ERFM603M"
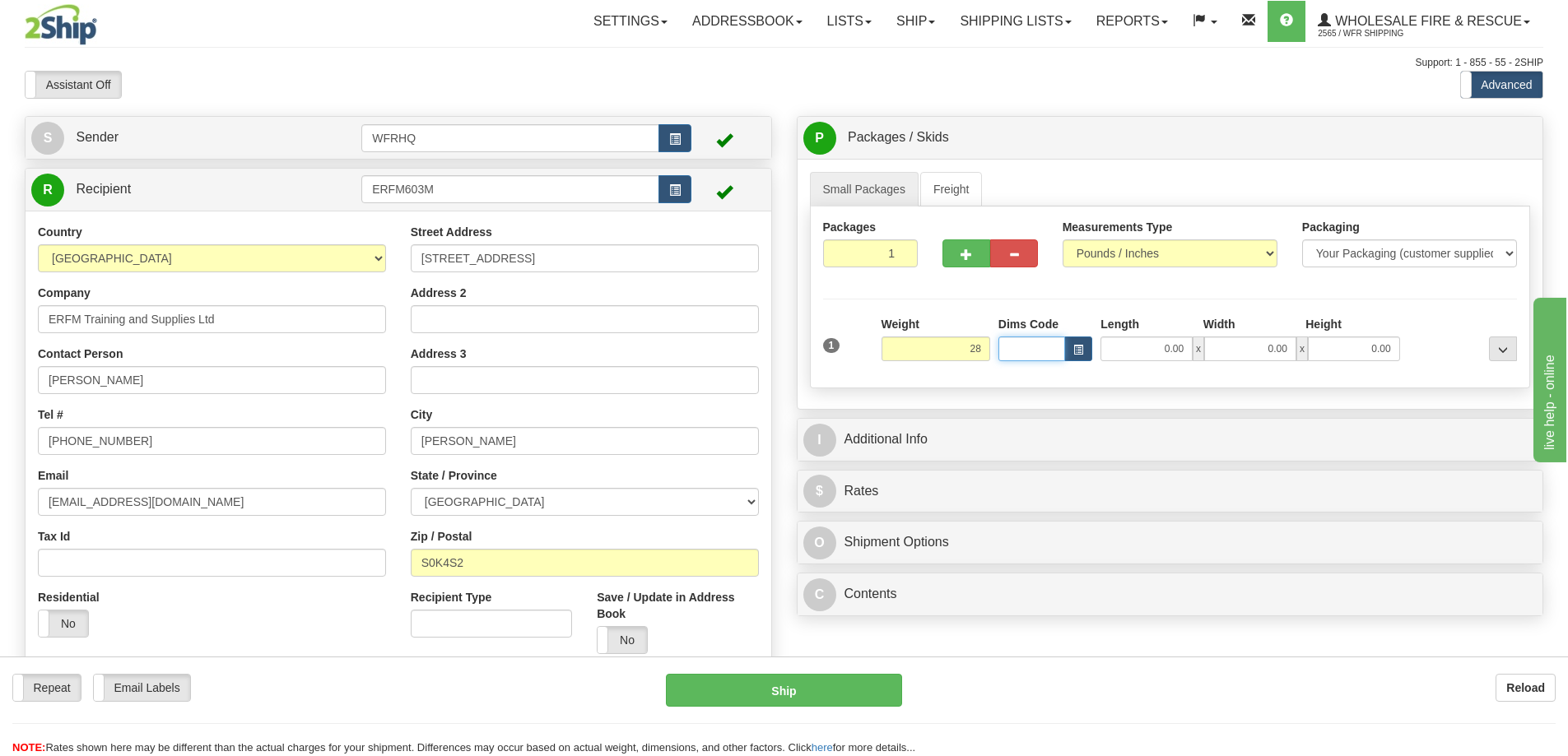
type input "28.00"
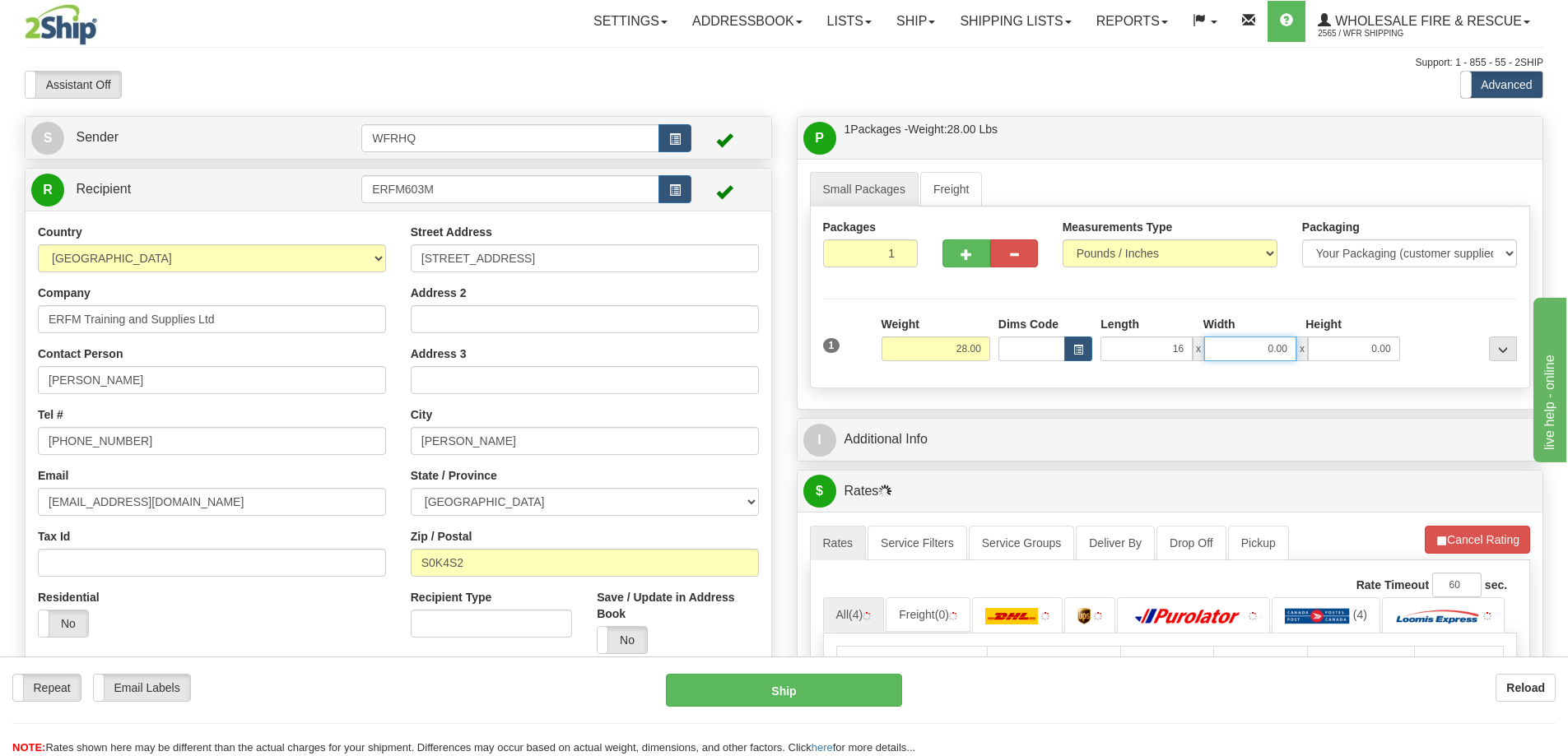
type input "16.00"
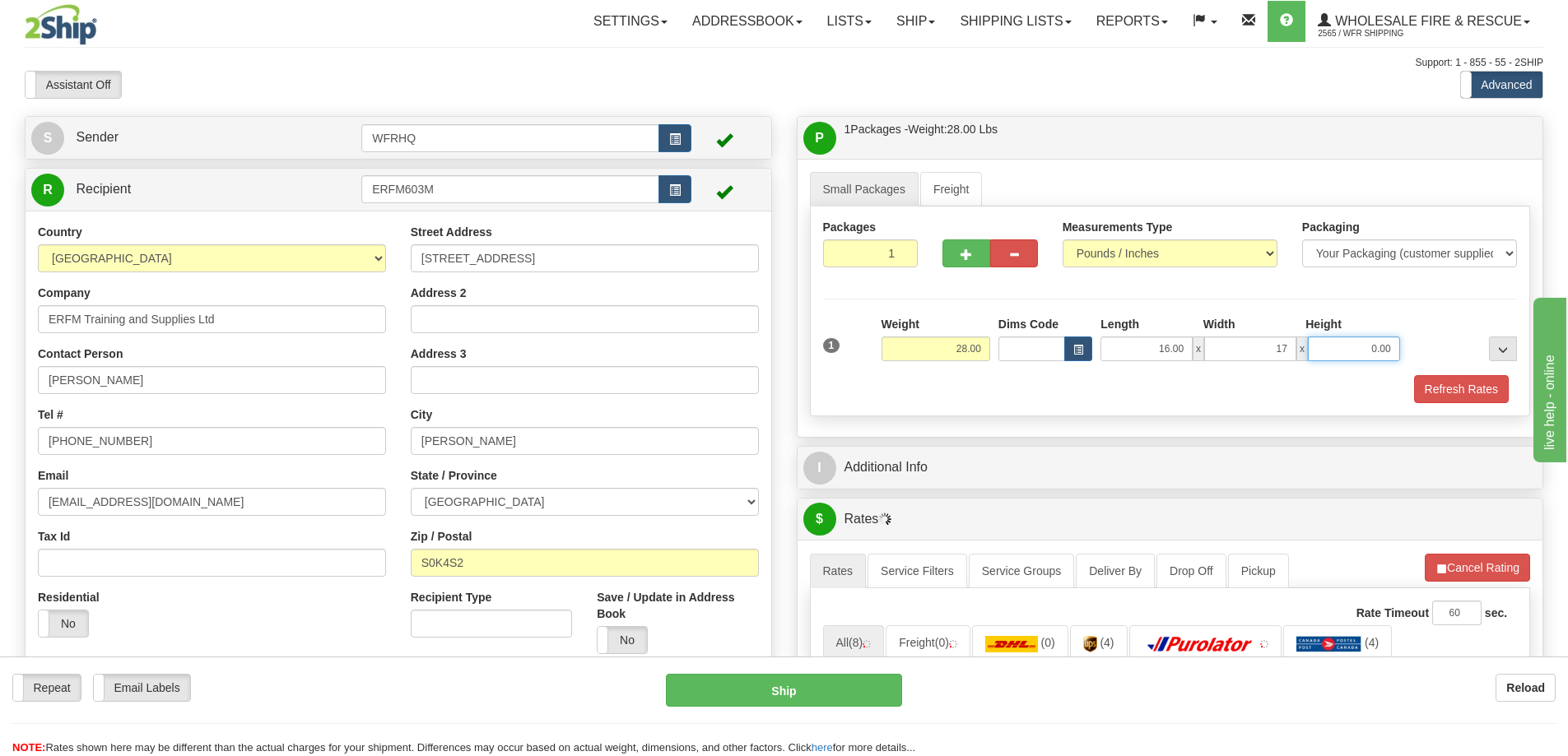
type input "17.00"
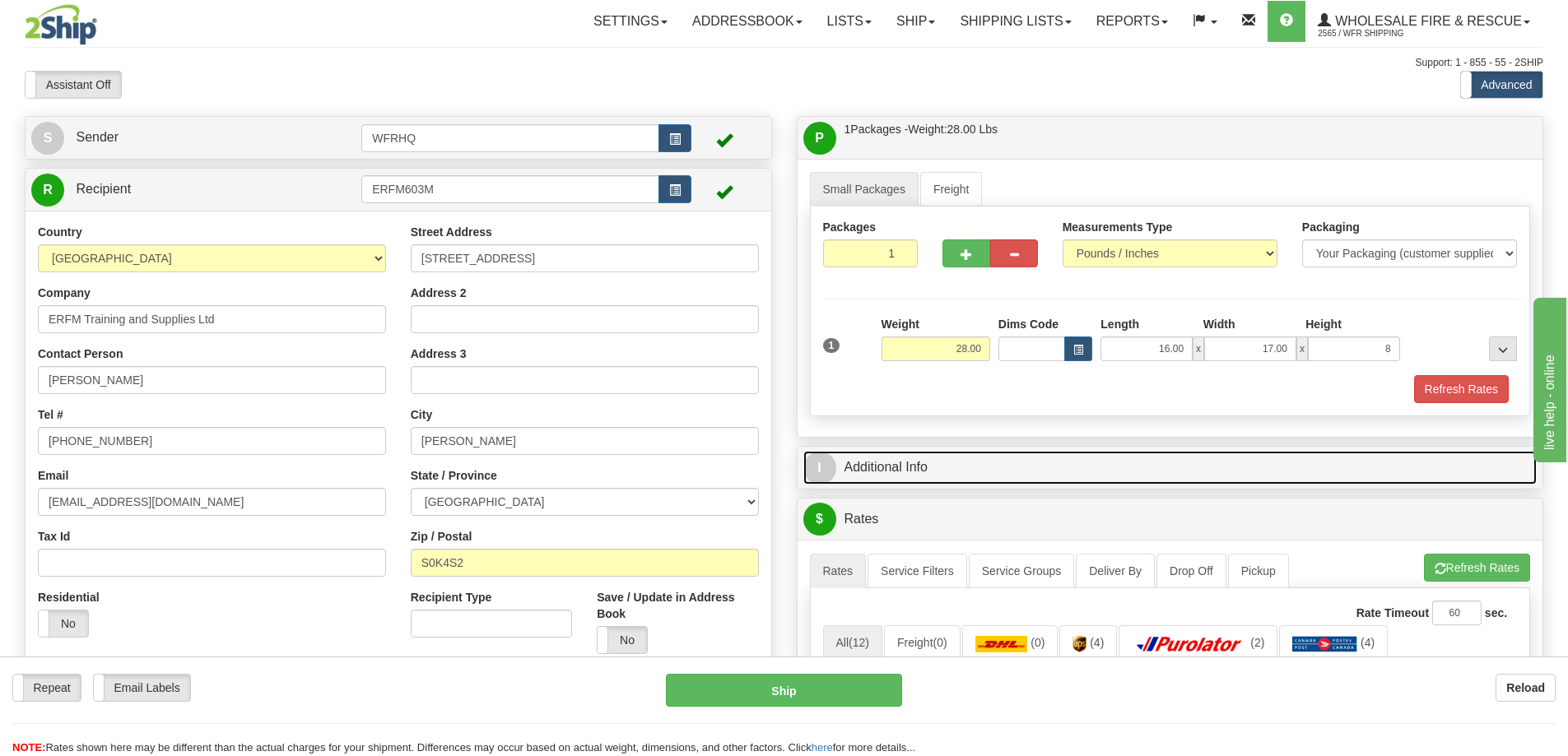
type input "8.00"
click at [895, 471] on link "I Additional Info" at bounding box center [1170, 467] width 734 height 34
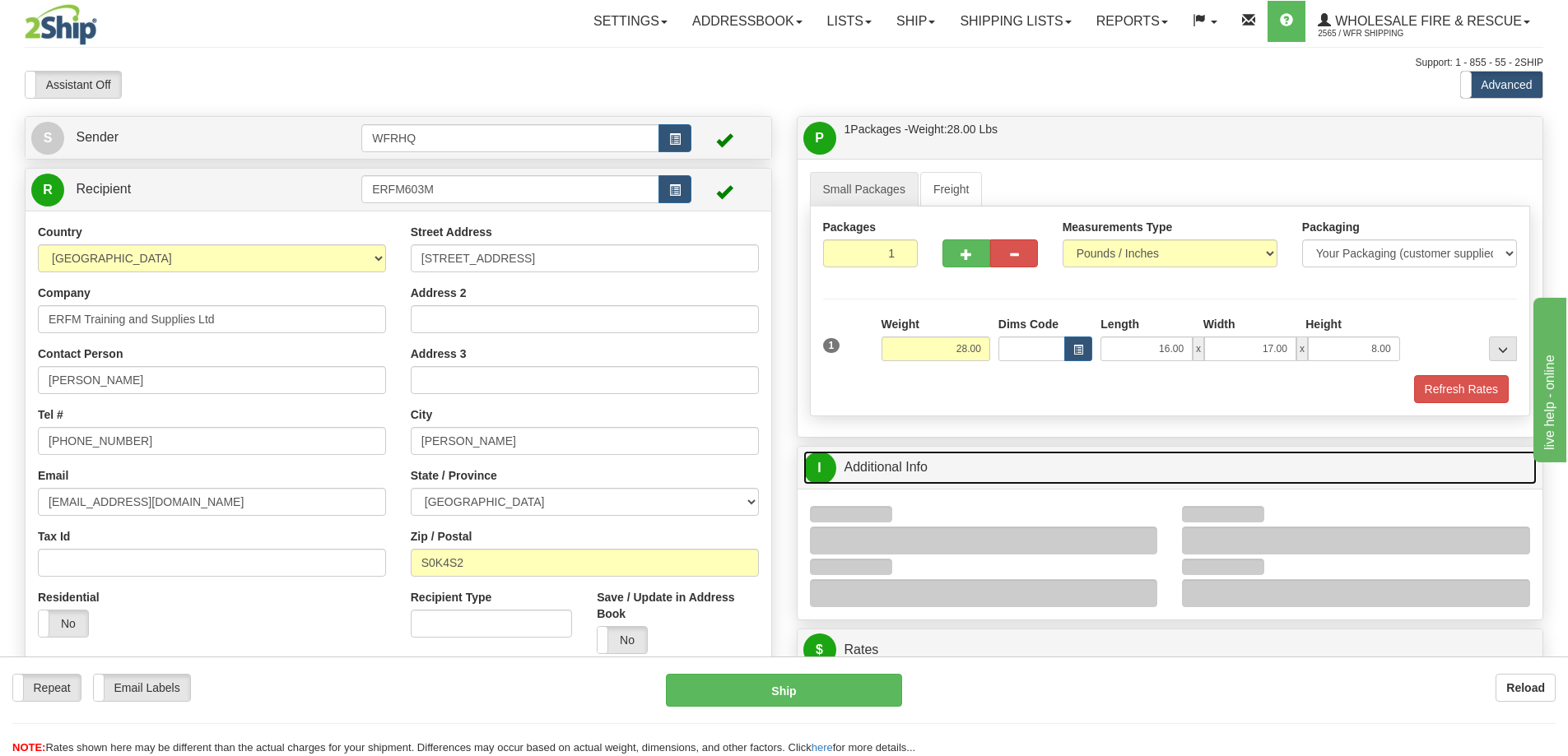
scroll to position [82, 0]
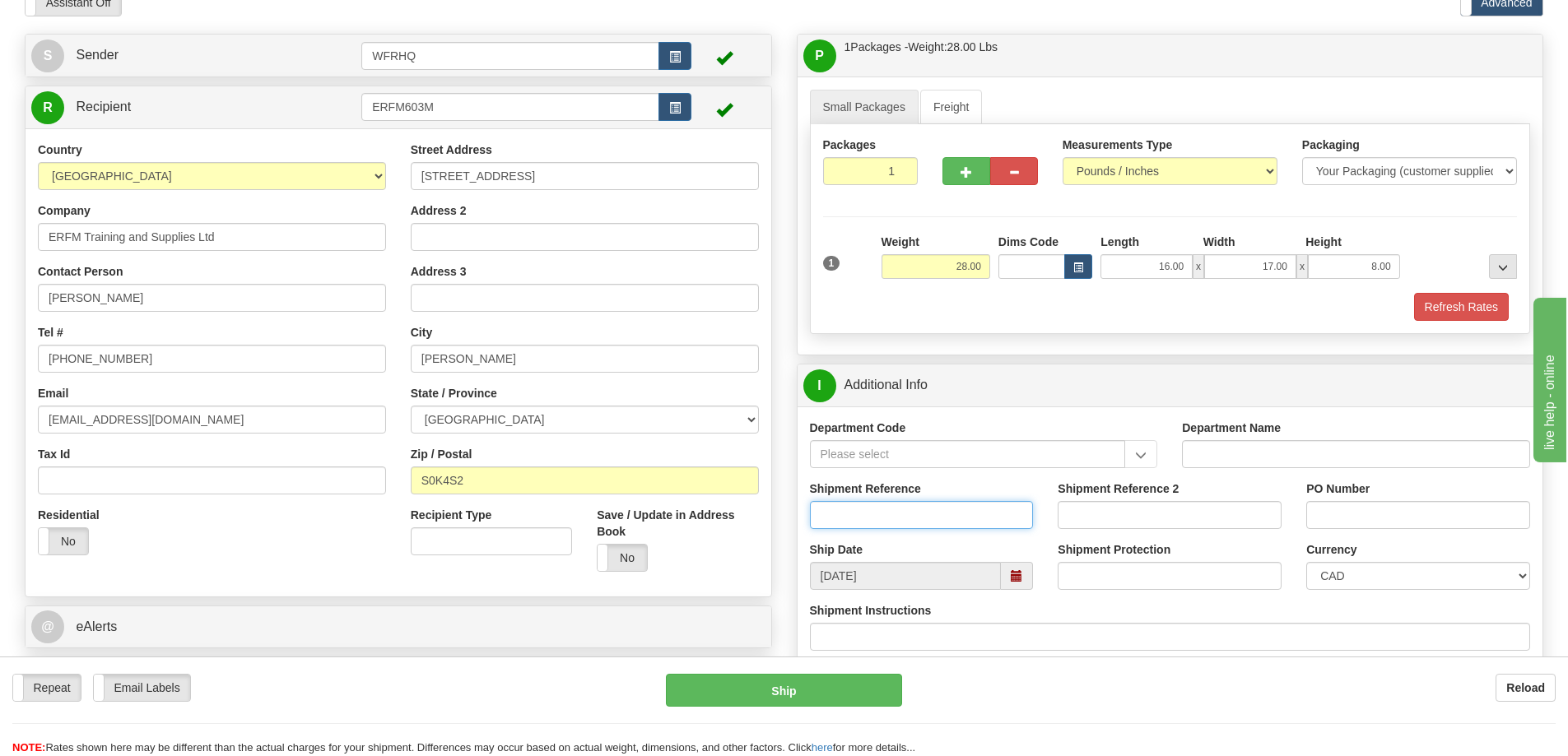
click at [864, 528] on input "Shipment Reference" at bounding box center [921, 515] width 223 height 28
type input "S43161 - 28395"
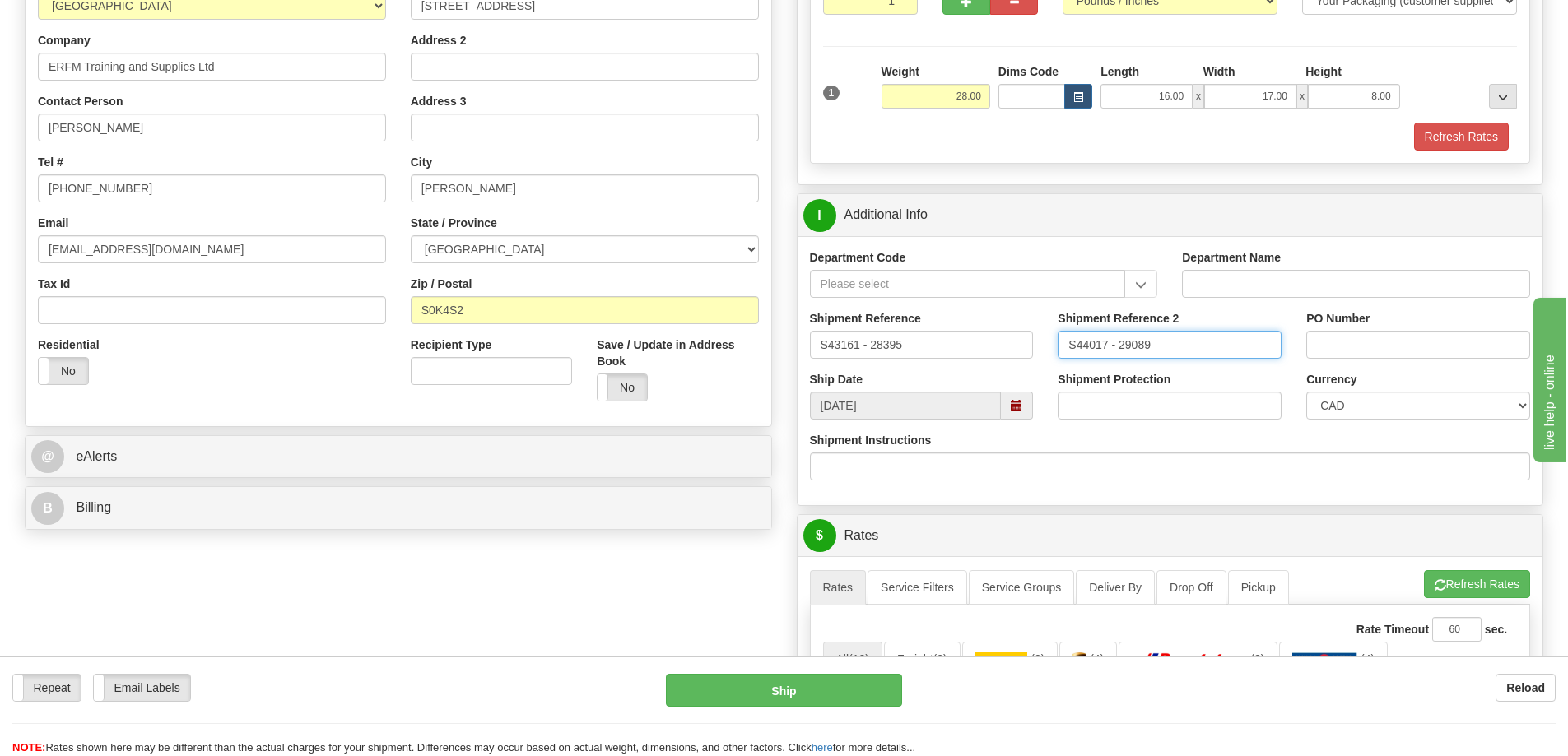
scroll to position [493, 0]
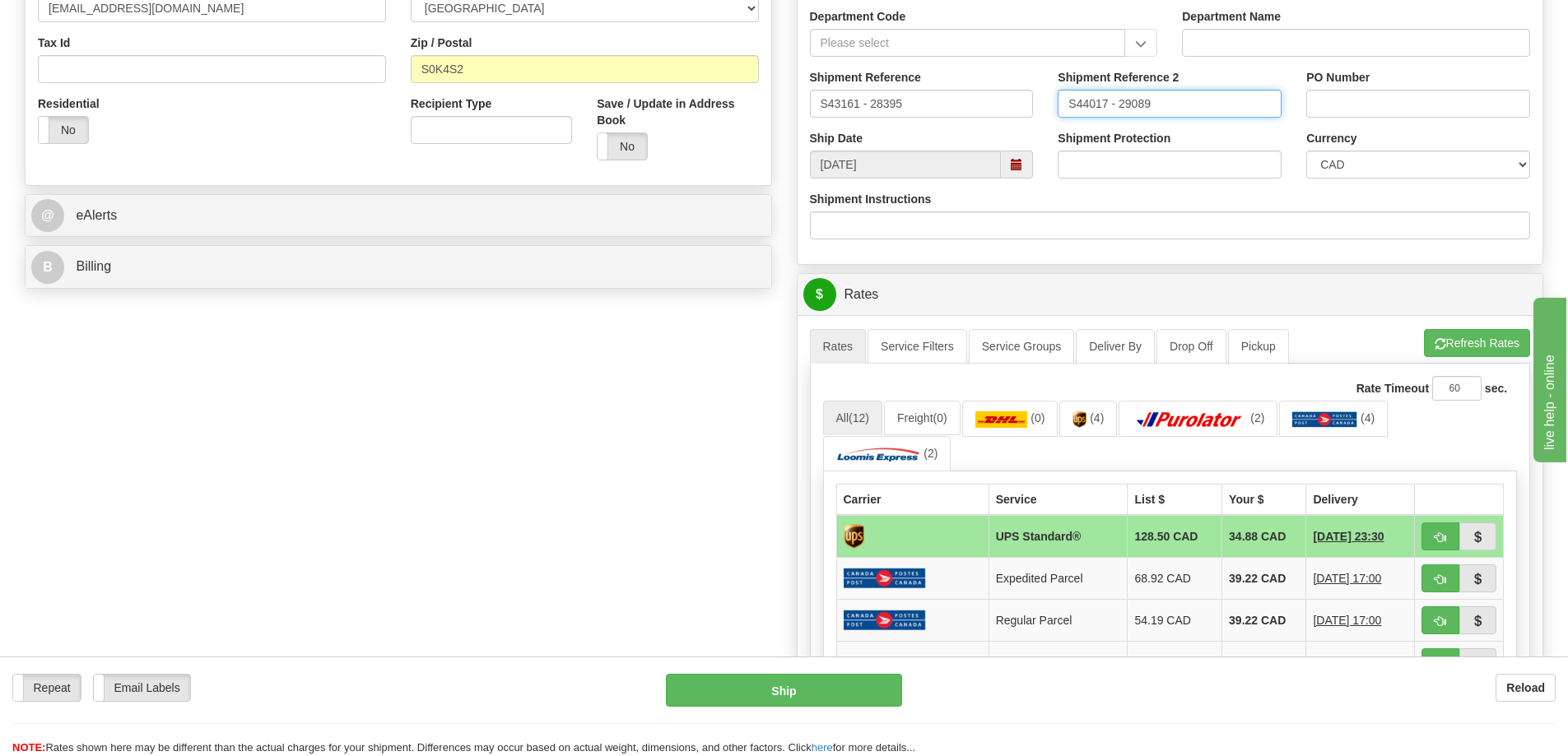
type input "S44017 - 29089"
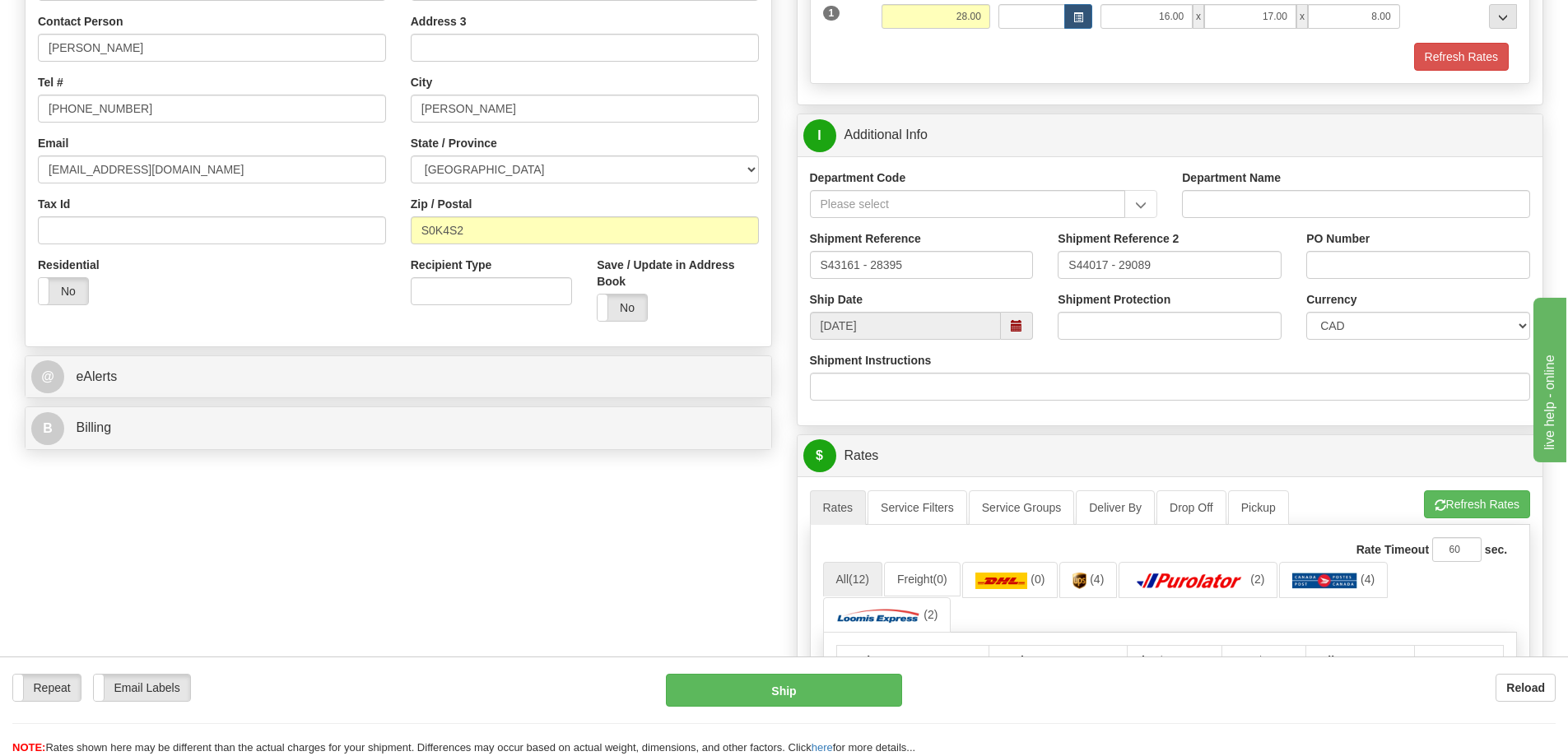
scroll to position [329, 0]
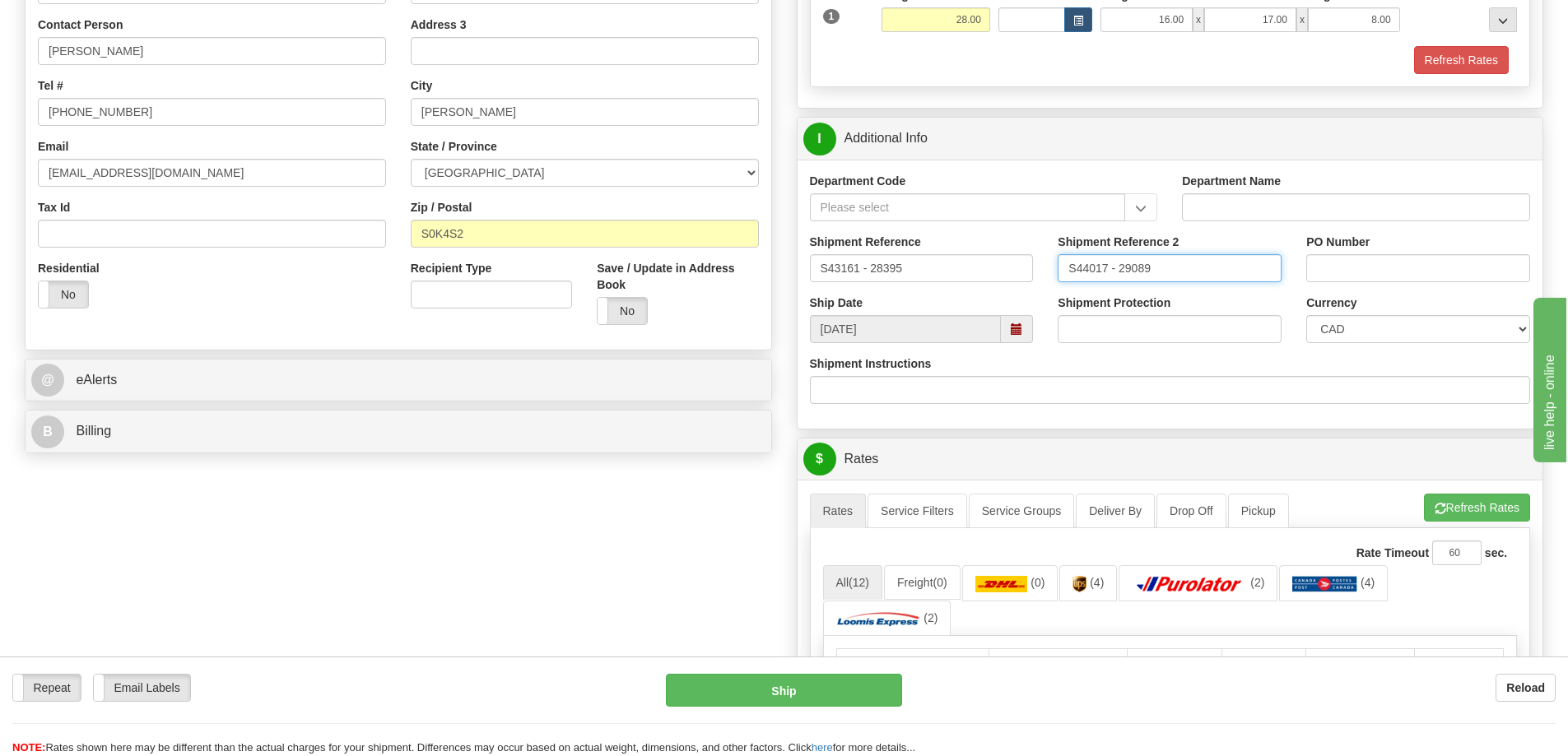
click at [1010, 337] on span at bounding box center [1016, 329] width 32 height 28
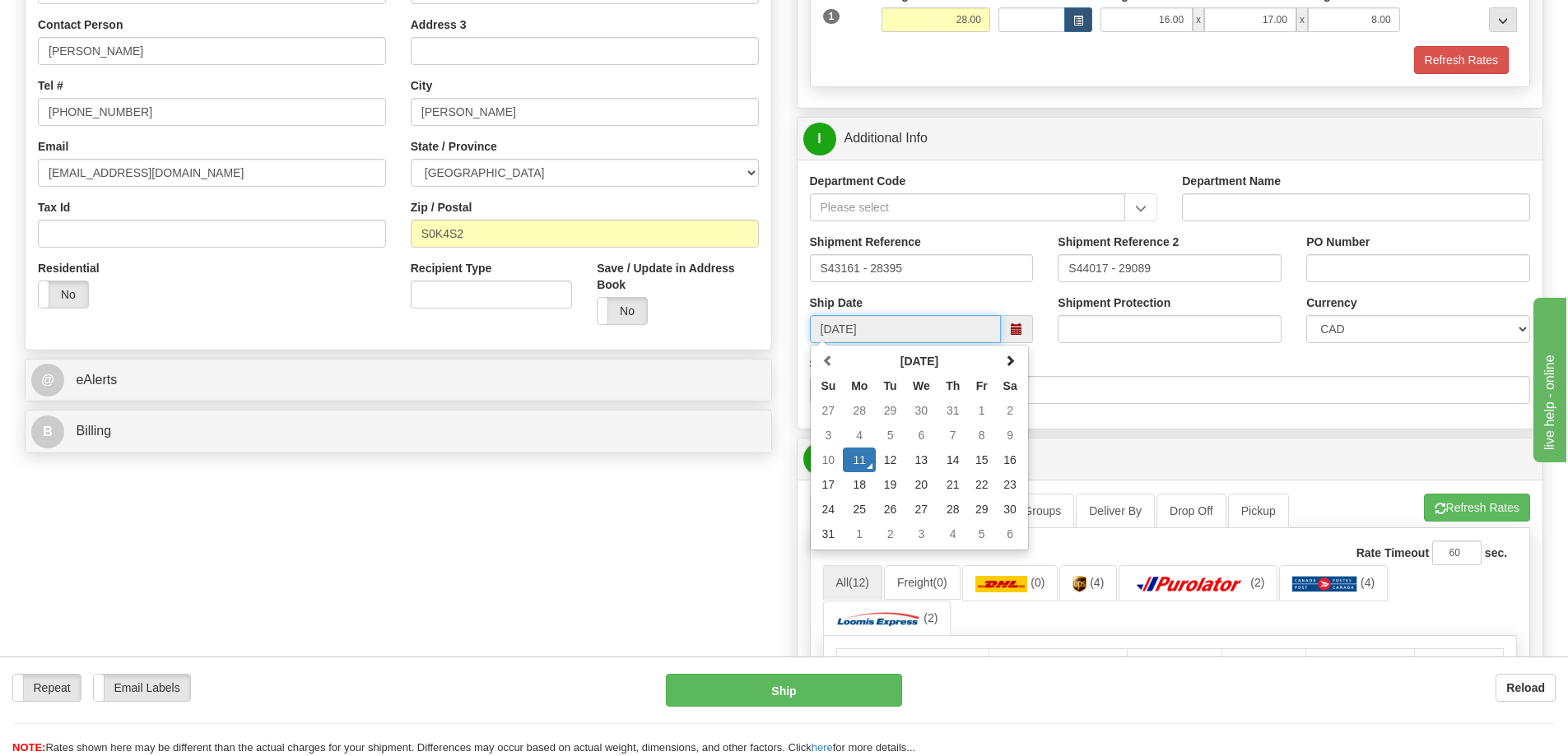
click at [902, 460] on td "12" at bounding box center [890, 460] width 29 height 25
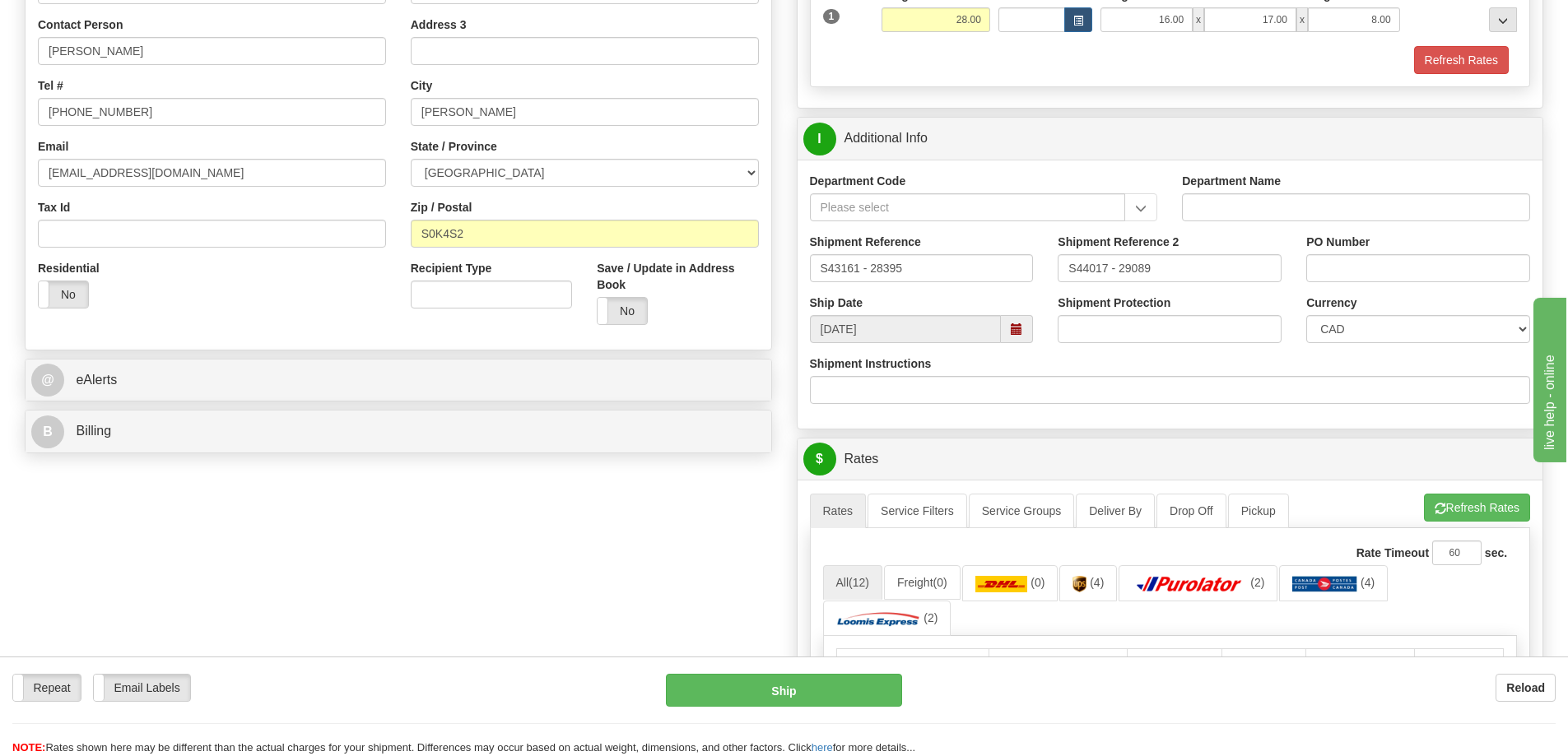
type input "10:00"
type input "[DATE]"
click at [1014, 323] on span at bounding box center [1016, 329] width 12 height 12
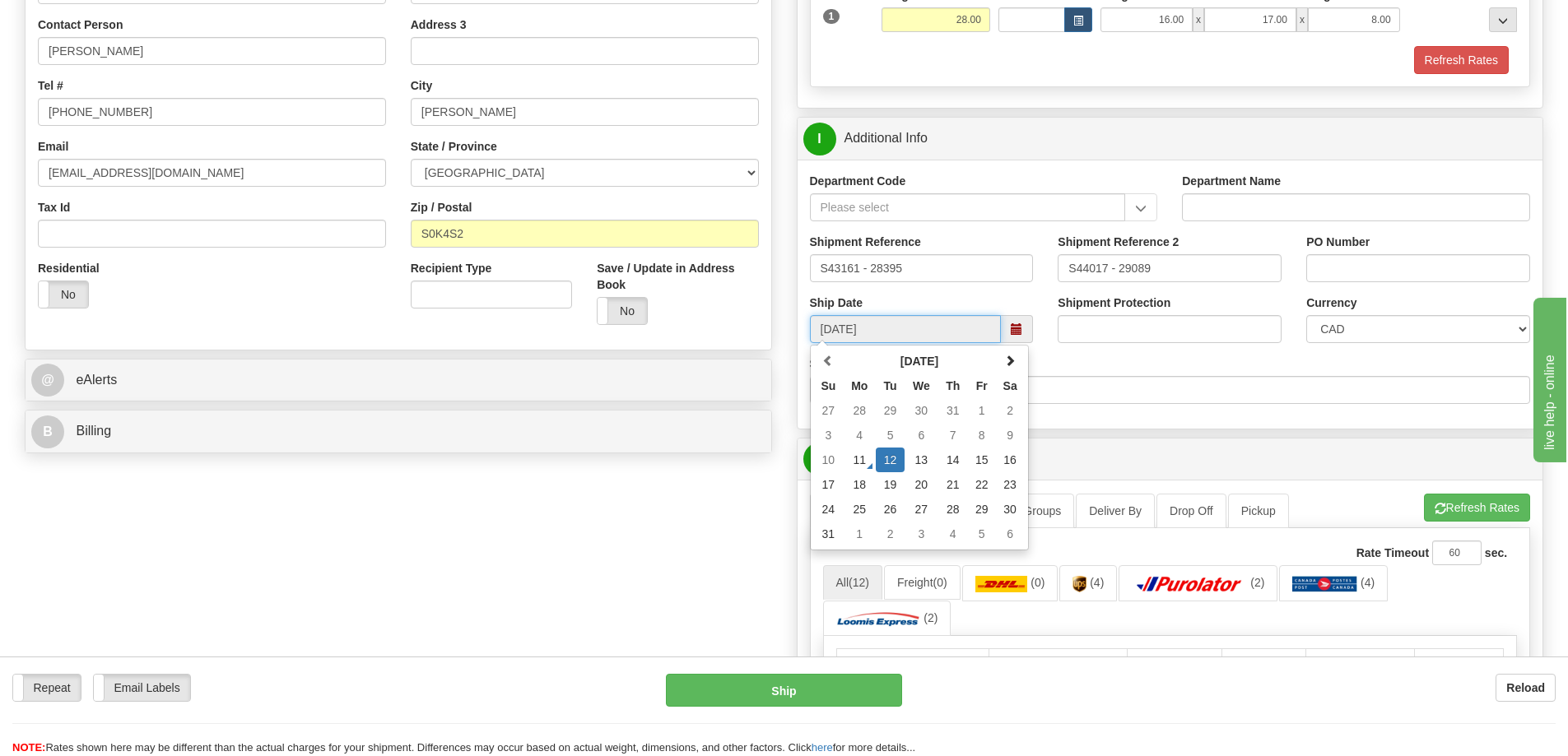
click at [893, 461] on td "12" at bounding box center [890, 460] width 29 height 25
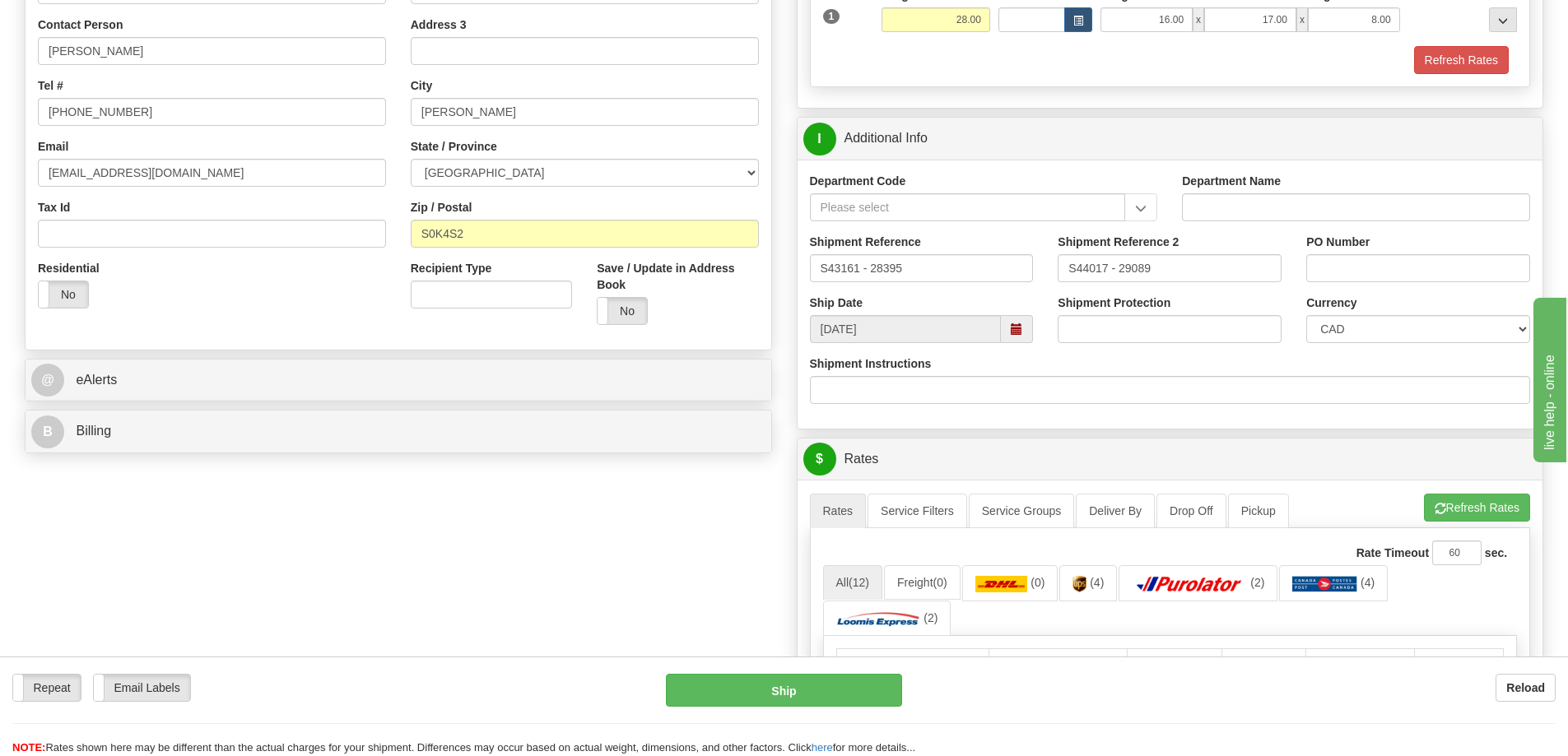
click at [1471, 523] on ul "Rates Service Filters Service Groups Deliver By Drop Off Pickup Refresh Rates C…" at bounding box center [1170, 510] width 721 height 35
click at [1471, 516] on button "Refresh Rates" at bounding box center [1476, 507] width 106 height 28
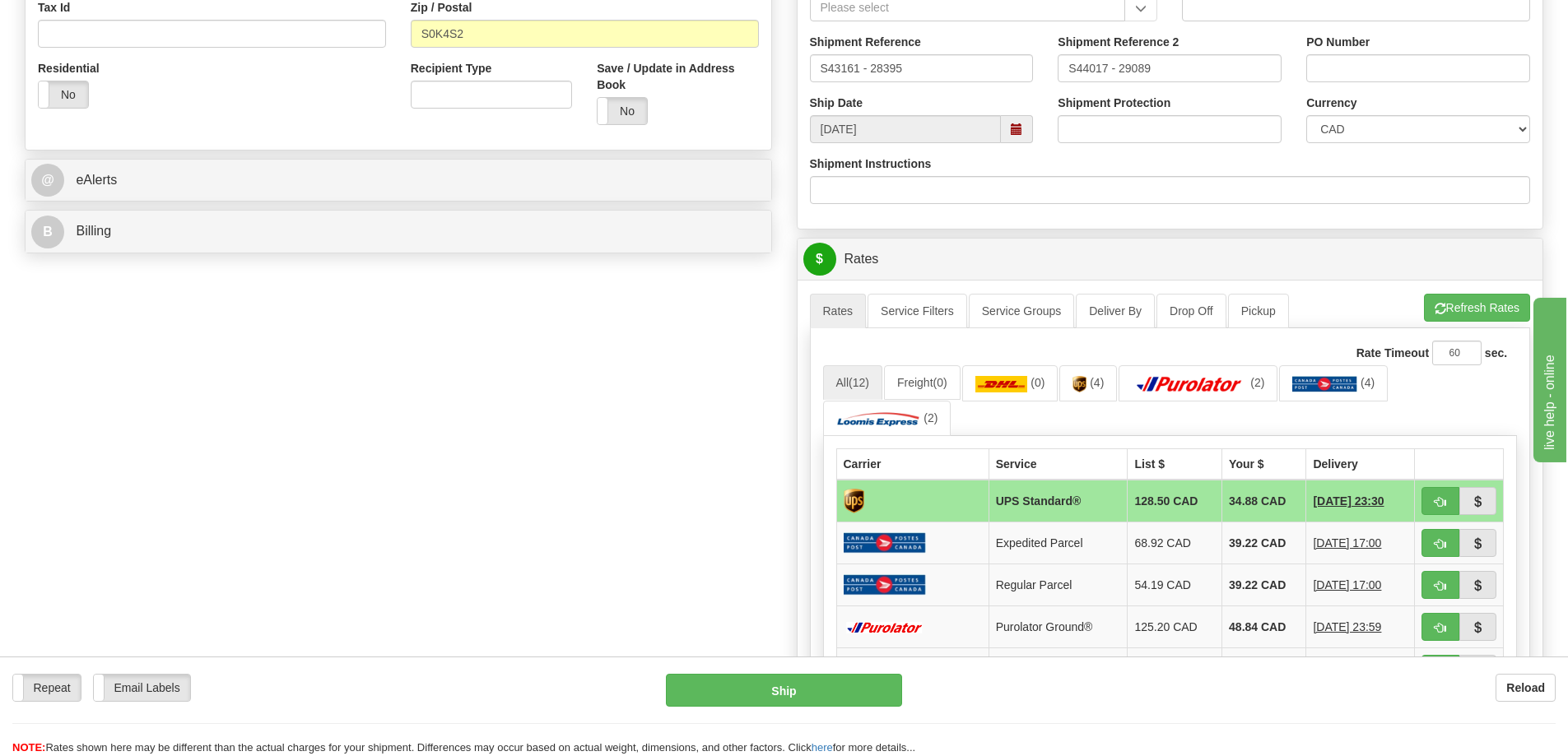
scroll to position [740, 0]
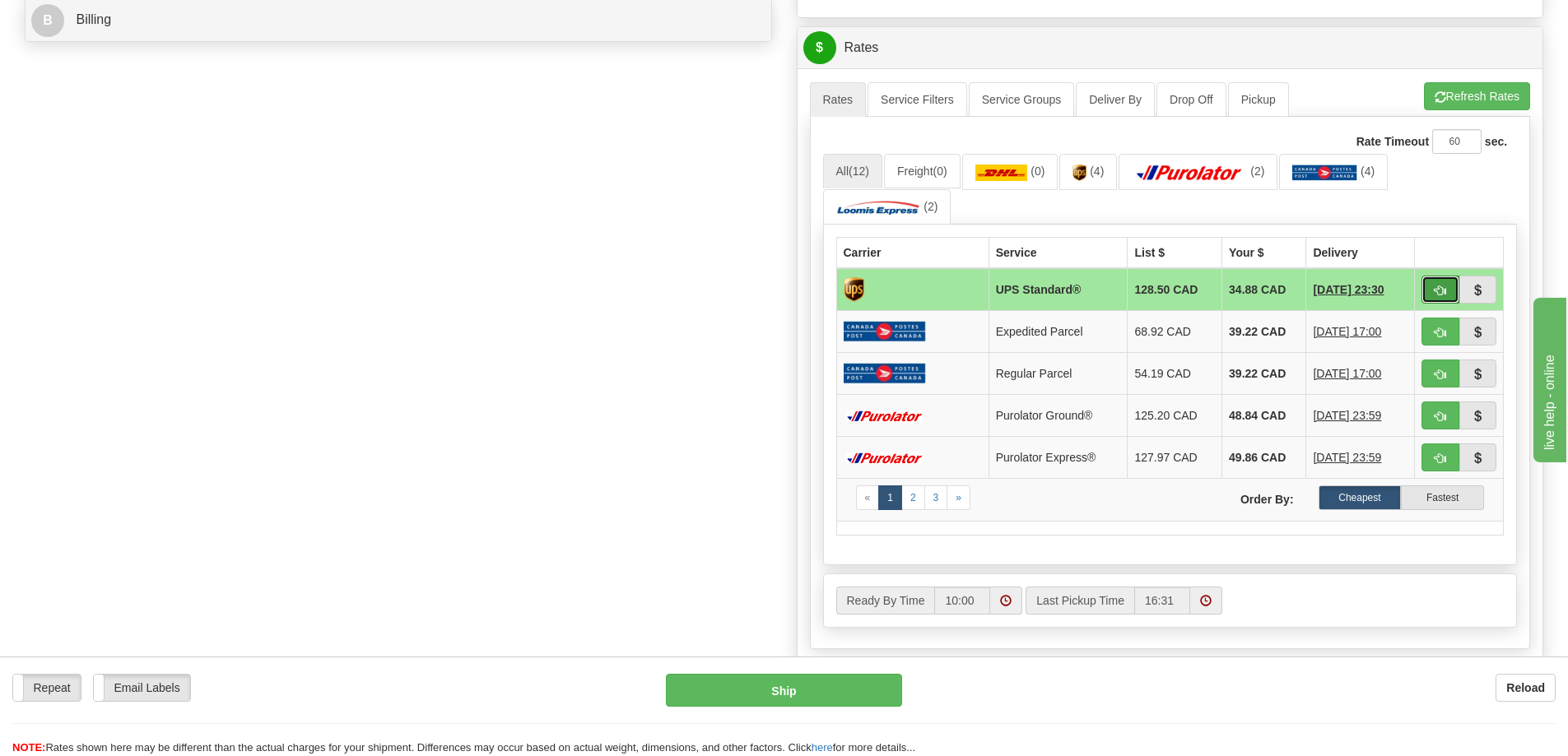
click at [1443, 289] on span "button" at bounding box center [1440, 291] width 12 height 11
type input "11"
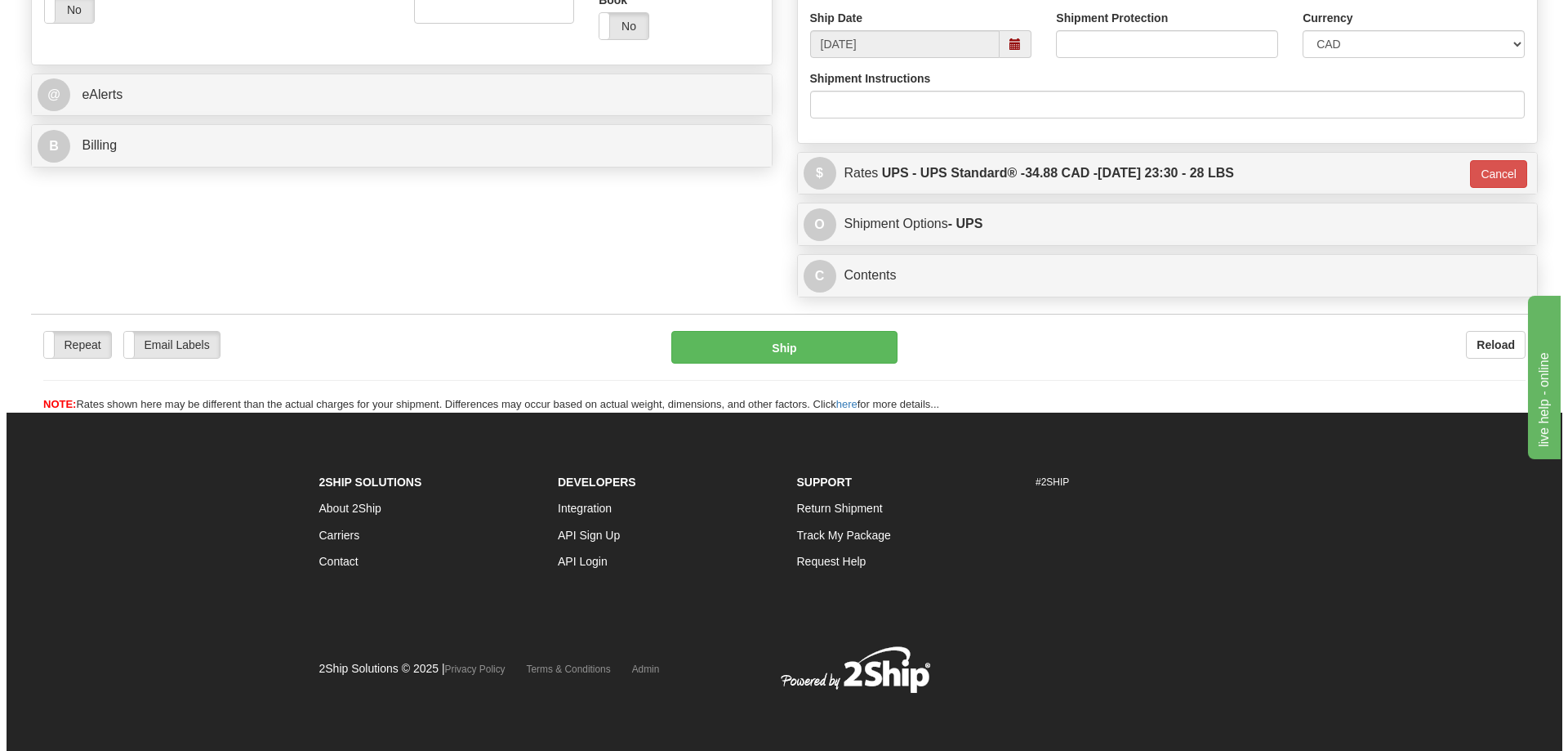
scroll to position [610, 0]
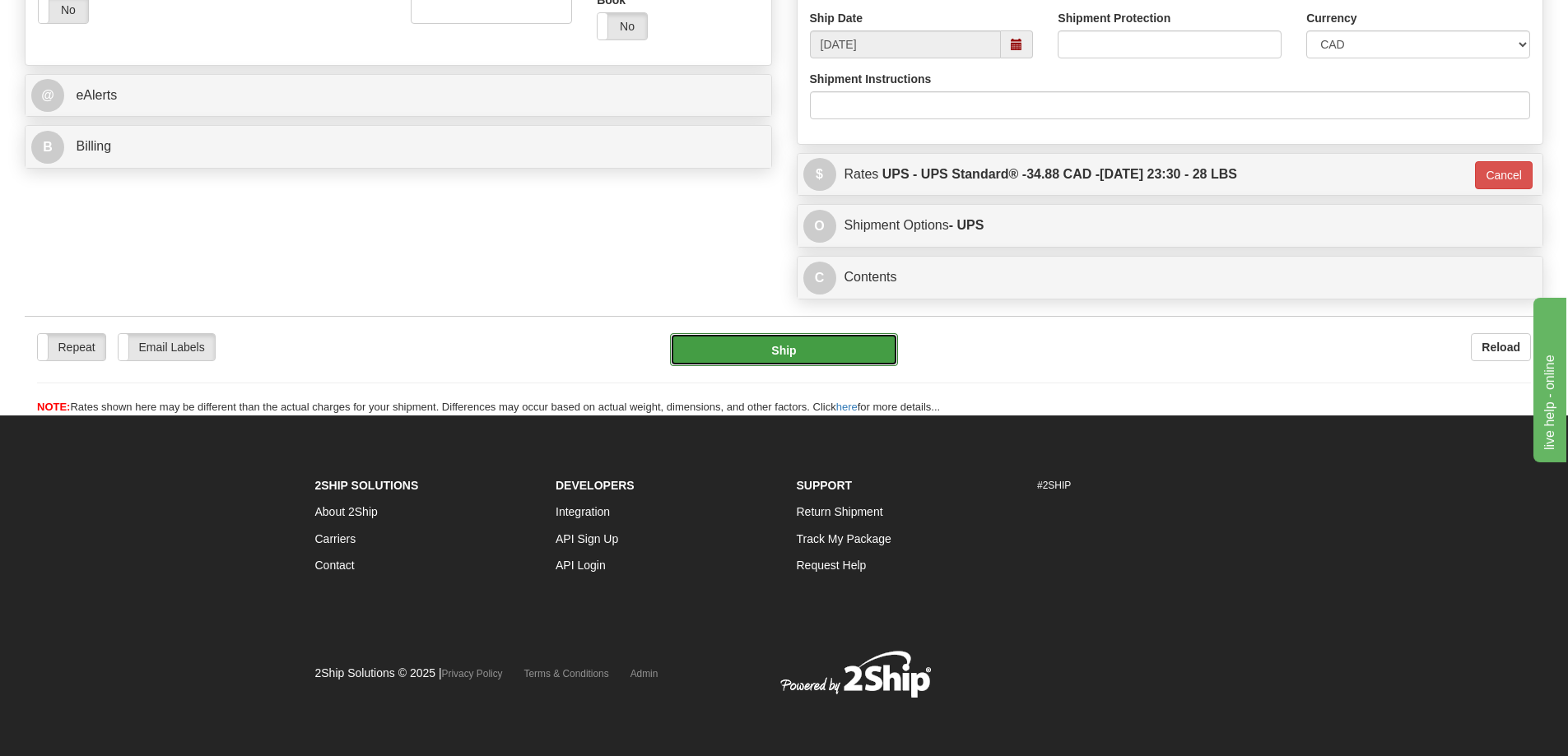
click at [798, 351] on button "Ship" at bounding box center [784, 349] width 228 height 33
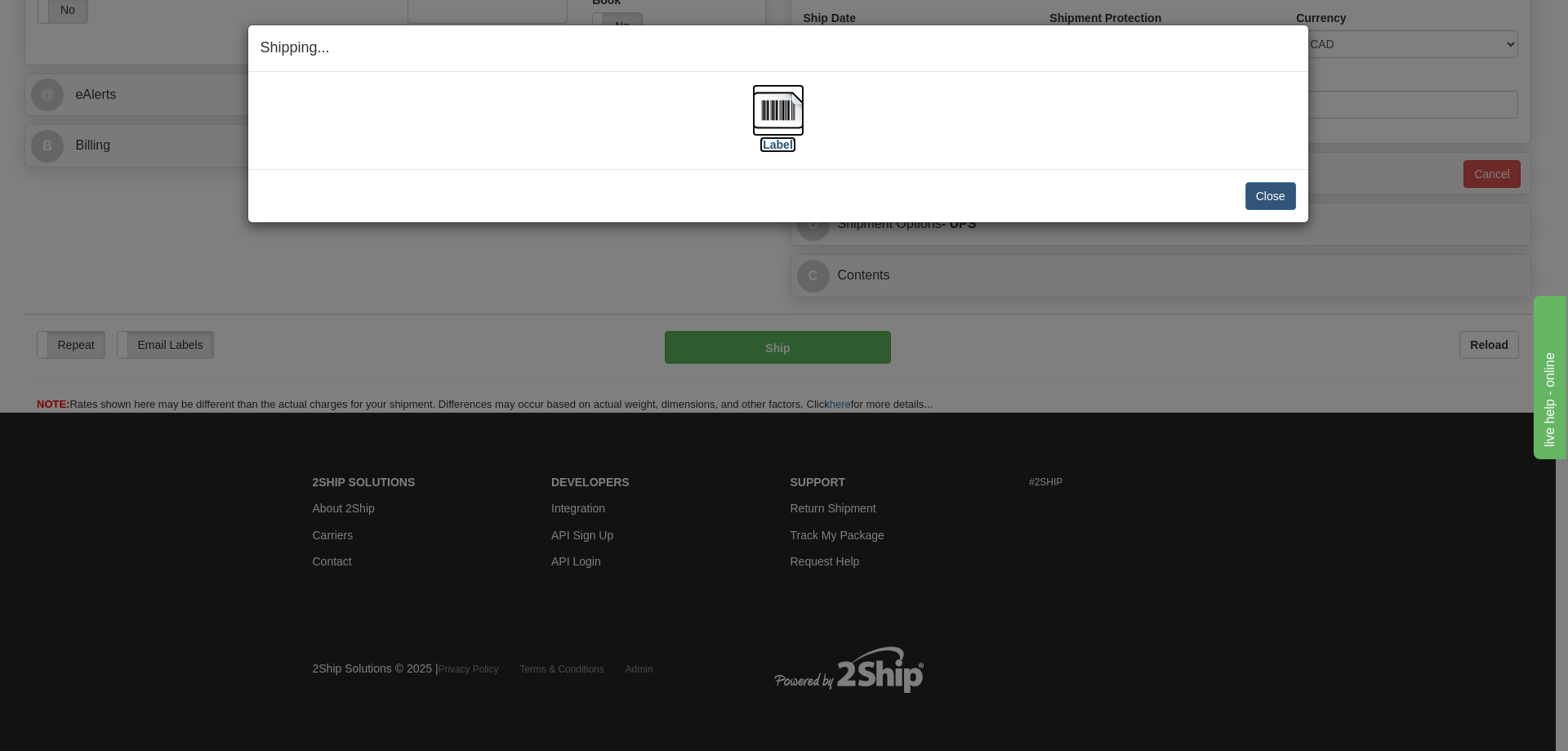
click at [786, 113] on img at bounding box center [778, 110] width 52 height 52
